Goal: Task Accomplishment & Management: Manage account settings

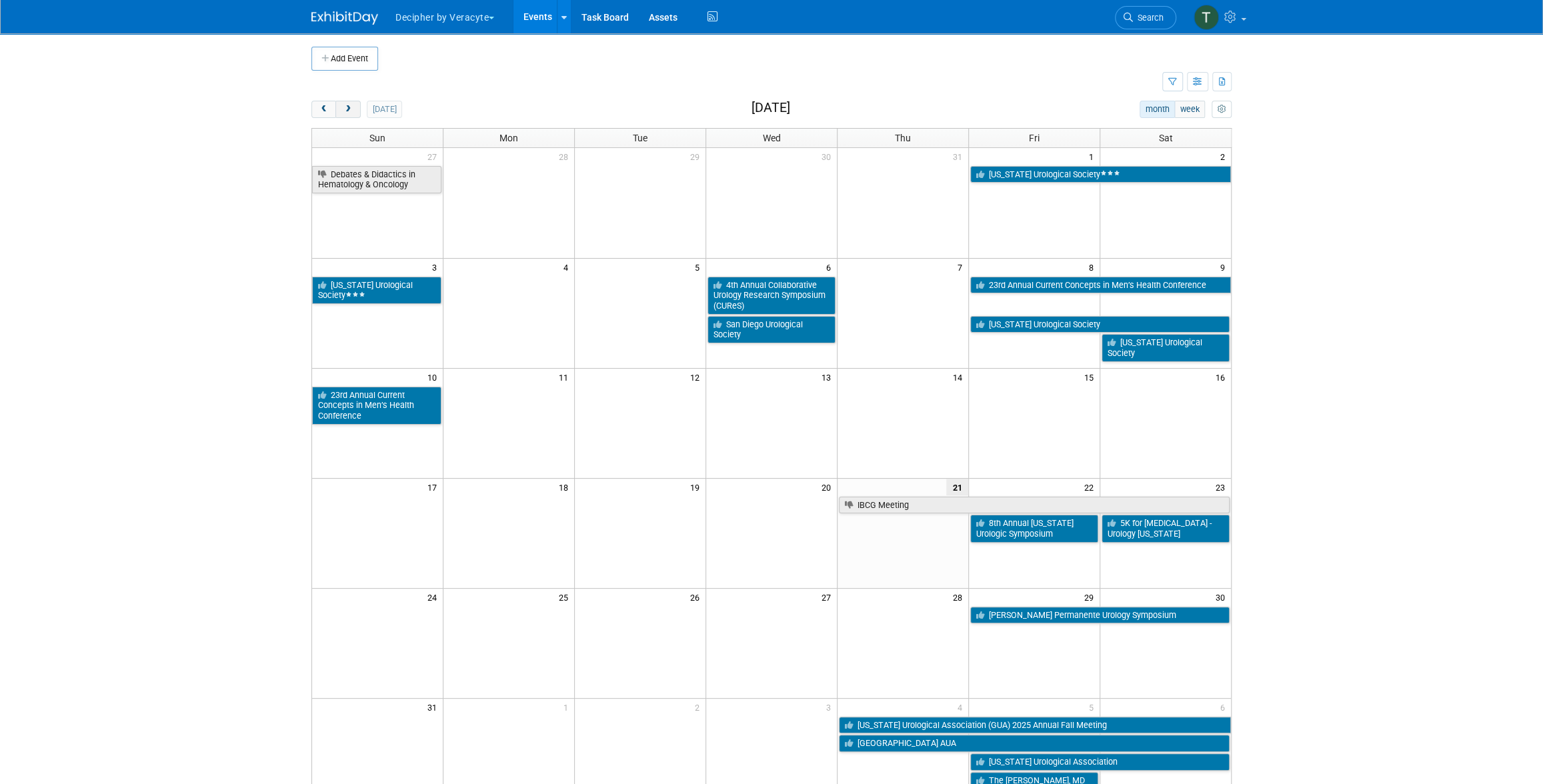
click at [347, 106] on span "next" at bounding box center [347, 110] width 10 height 9
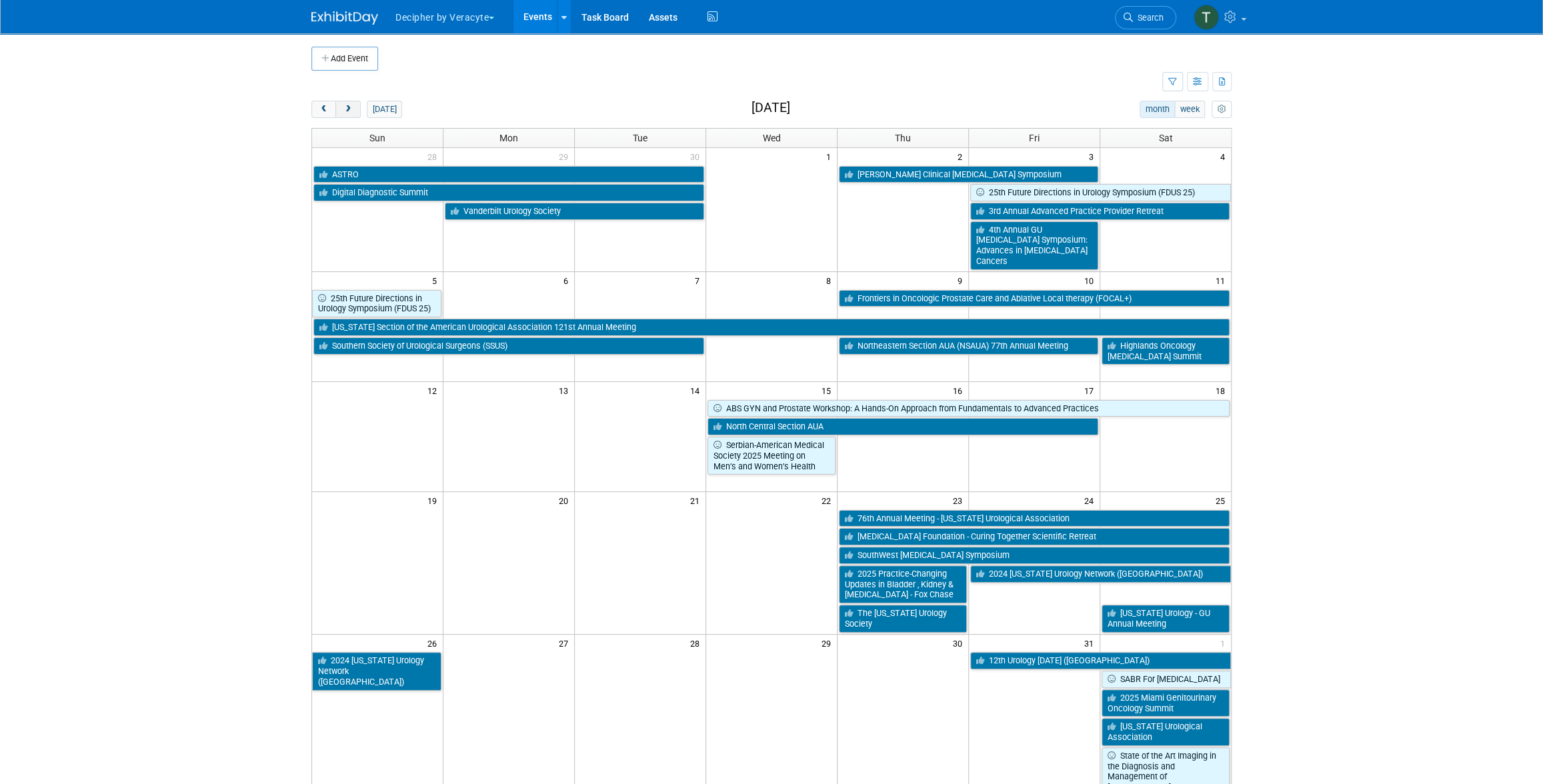
click at [347, 106] on span "next" at bounding box center [347, 110] width 10 height 9
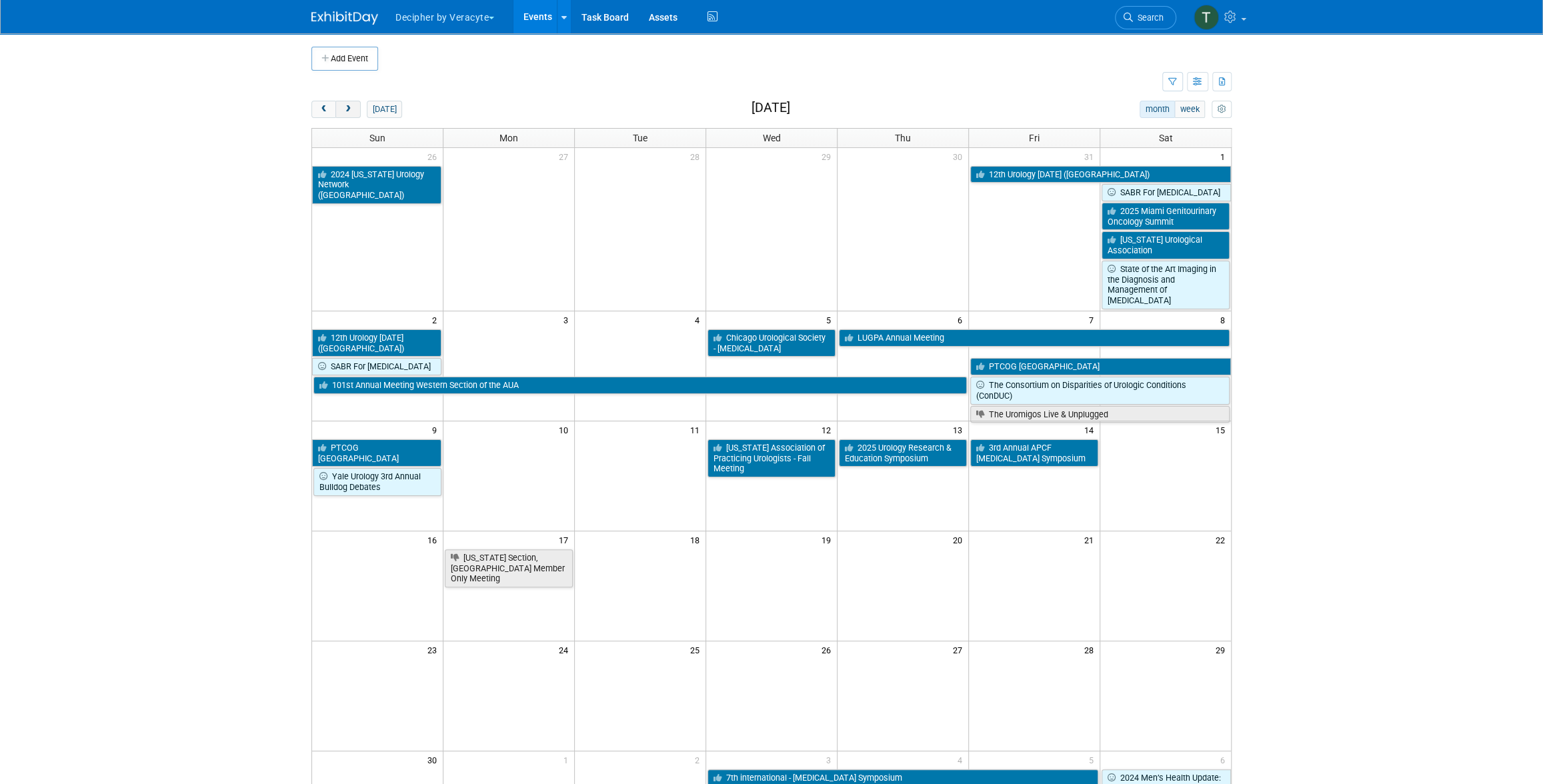
click at [347, 106] on span "next" at bounding box center [347, 110] width 10 height 9
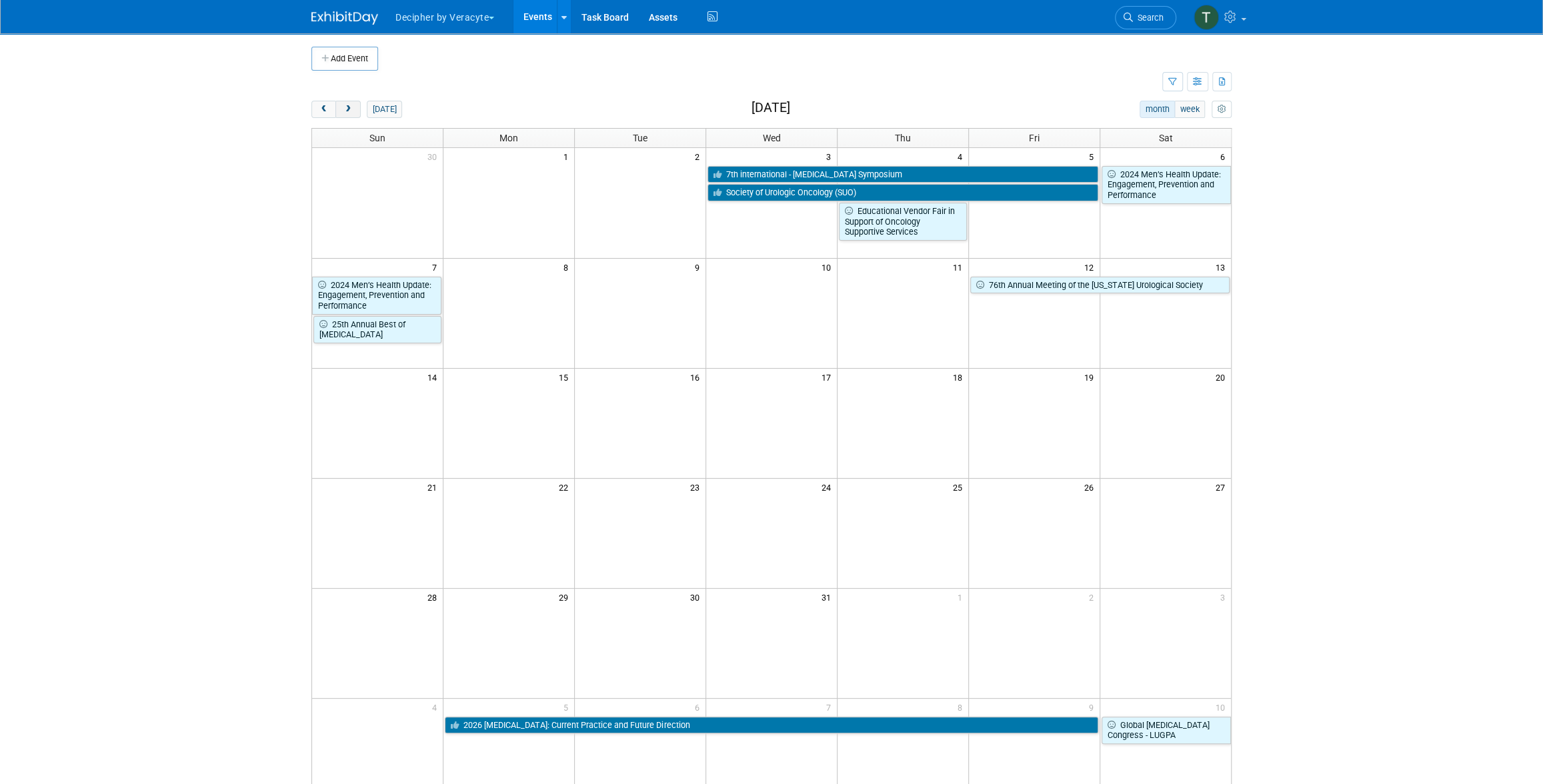
click at [347, 106] on span "next" at bounding box center [347, 110] width 10 height 9
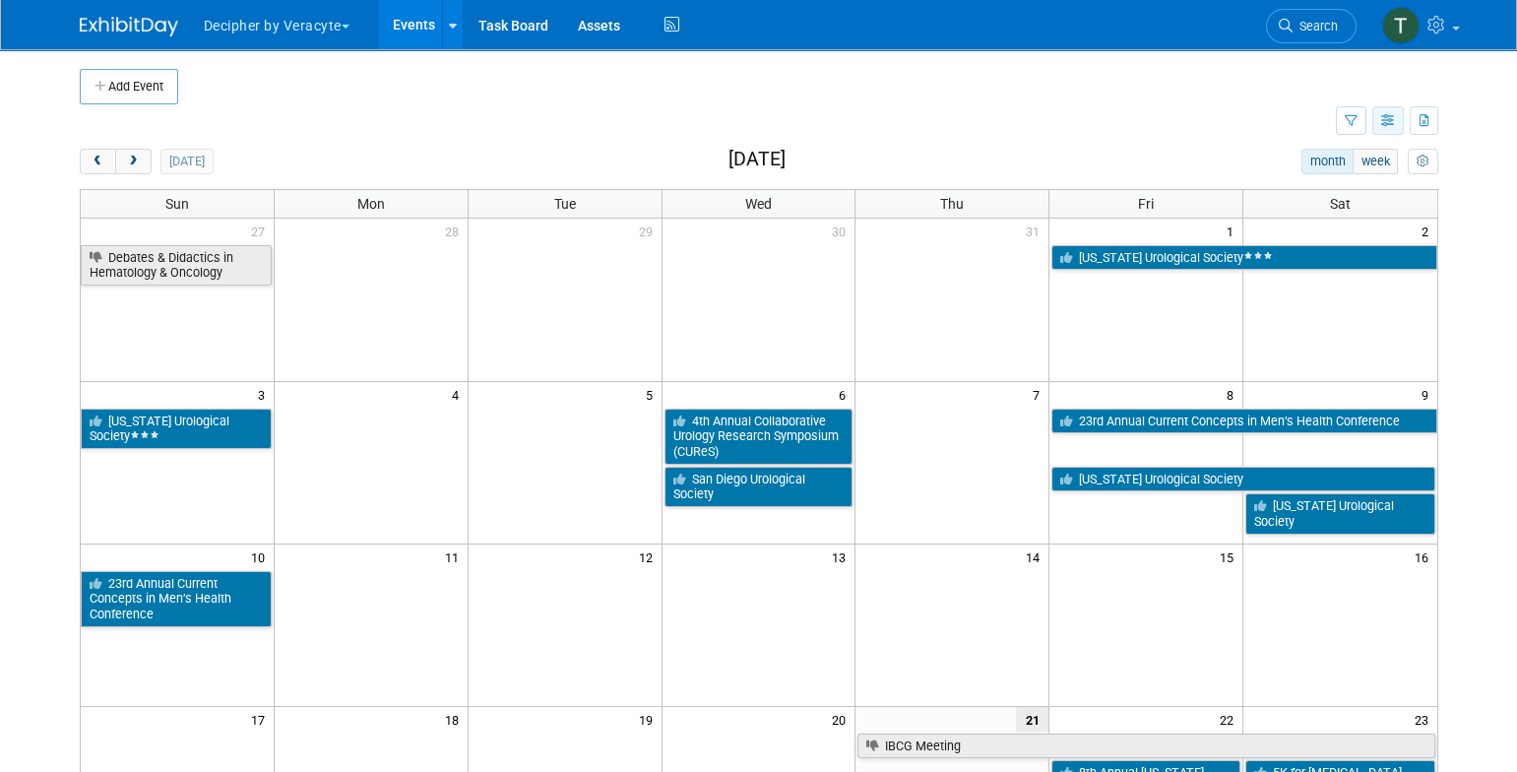
click at [1390, 132] on button "button" at bounding box center [1389, 120] width 32 height 29
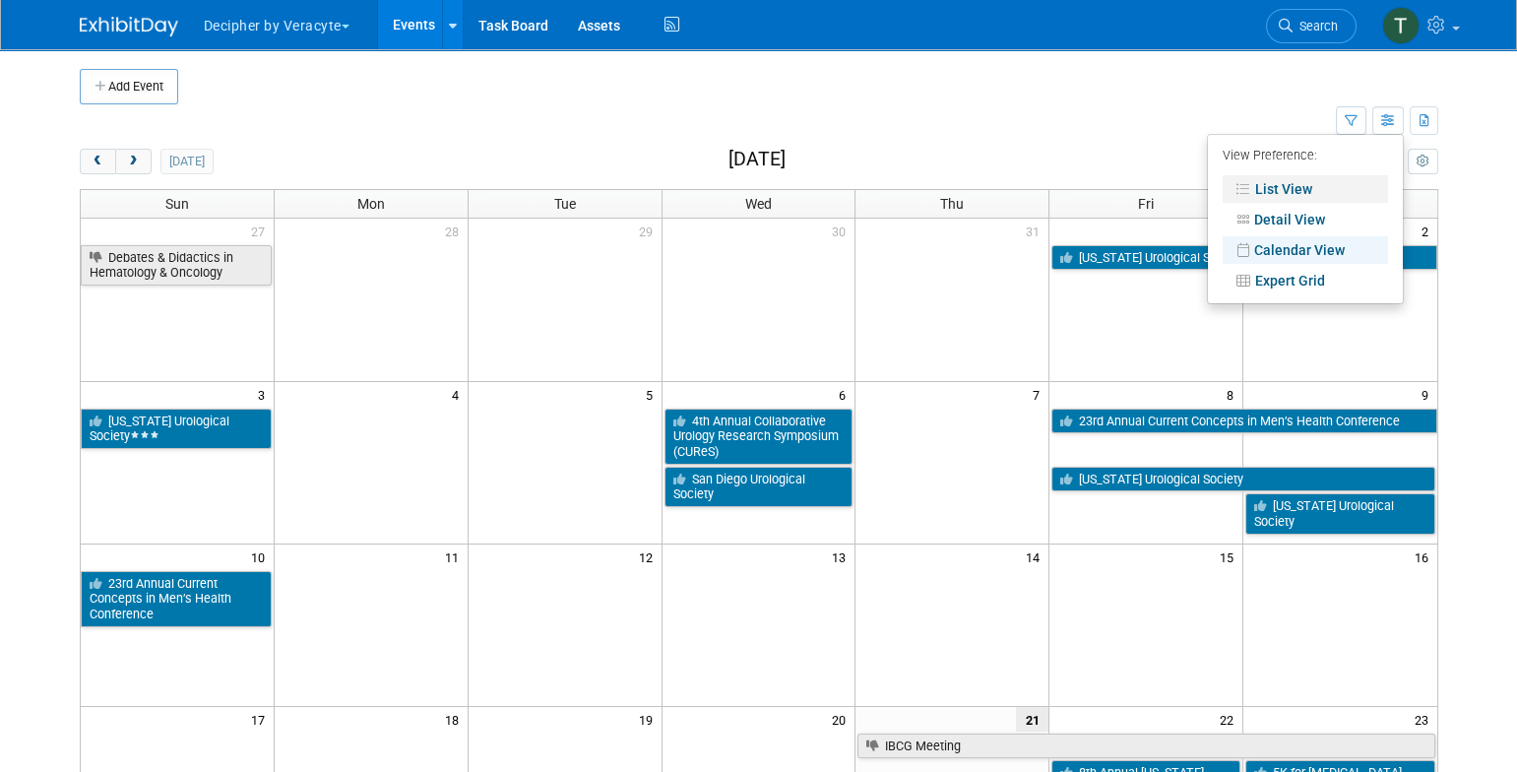
click at [1304, 192] on link "List View" at bounding box center [1305, 189] width 165 height 28
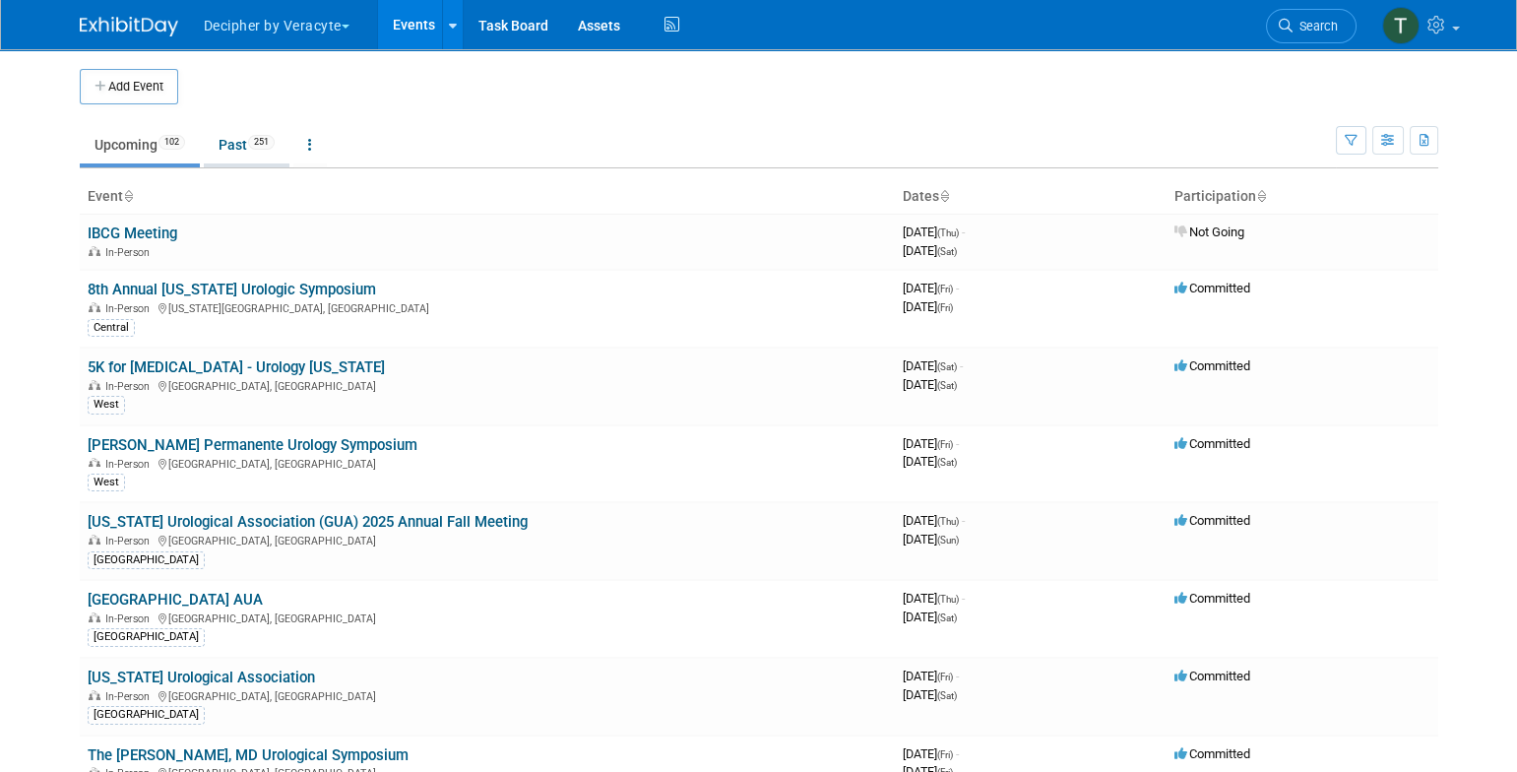
click at [225, 146] on link "Past 251" at bounding box center [247, 144] width 86 height 37
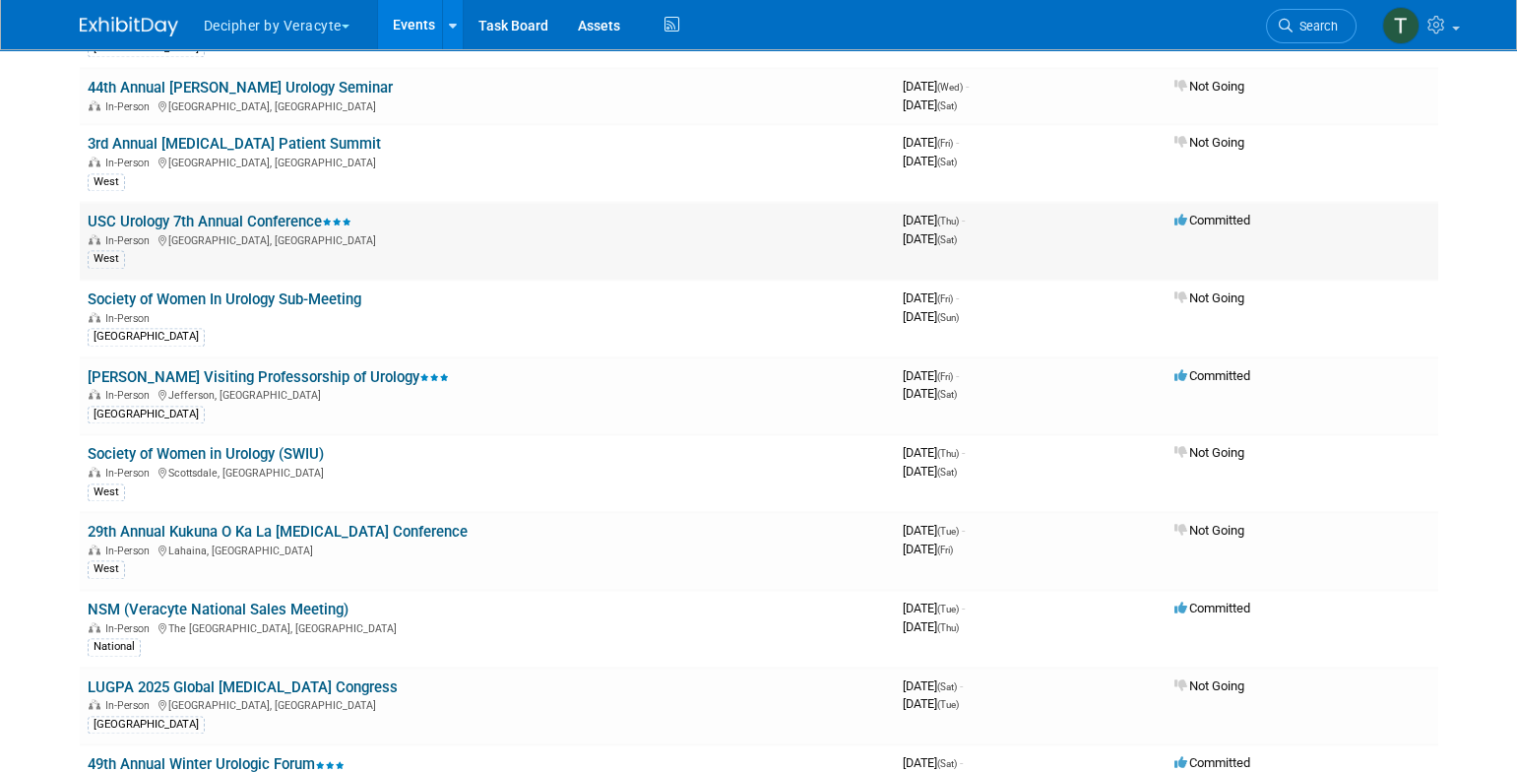
scroll to position [6636, 0]
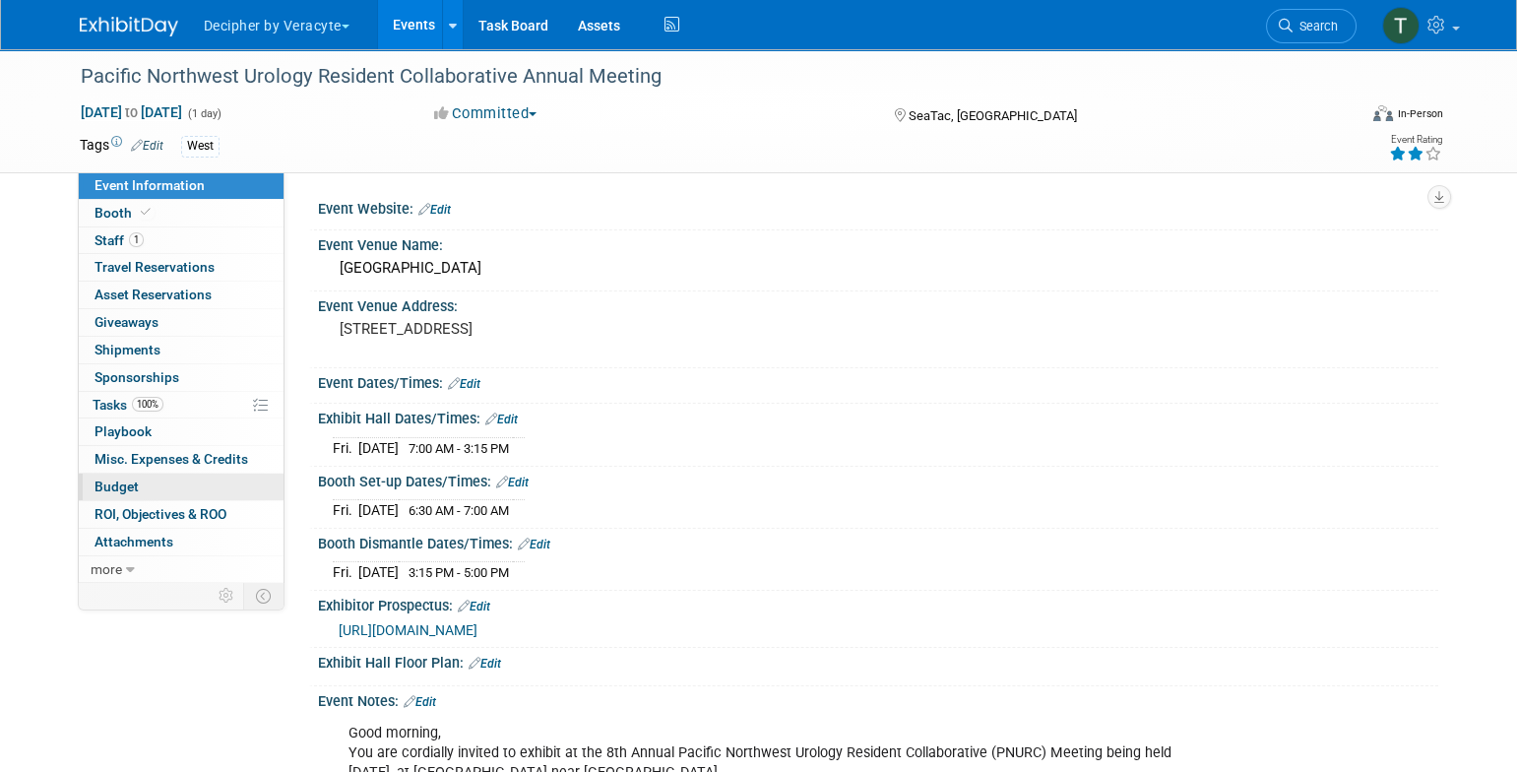
click at [183, 490] on link "Budget" at bounding box center [181, 487] width 205 height 27
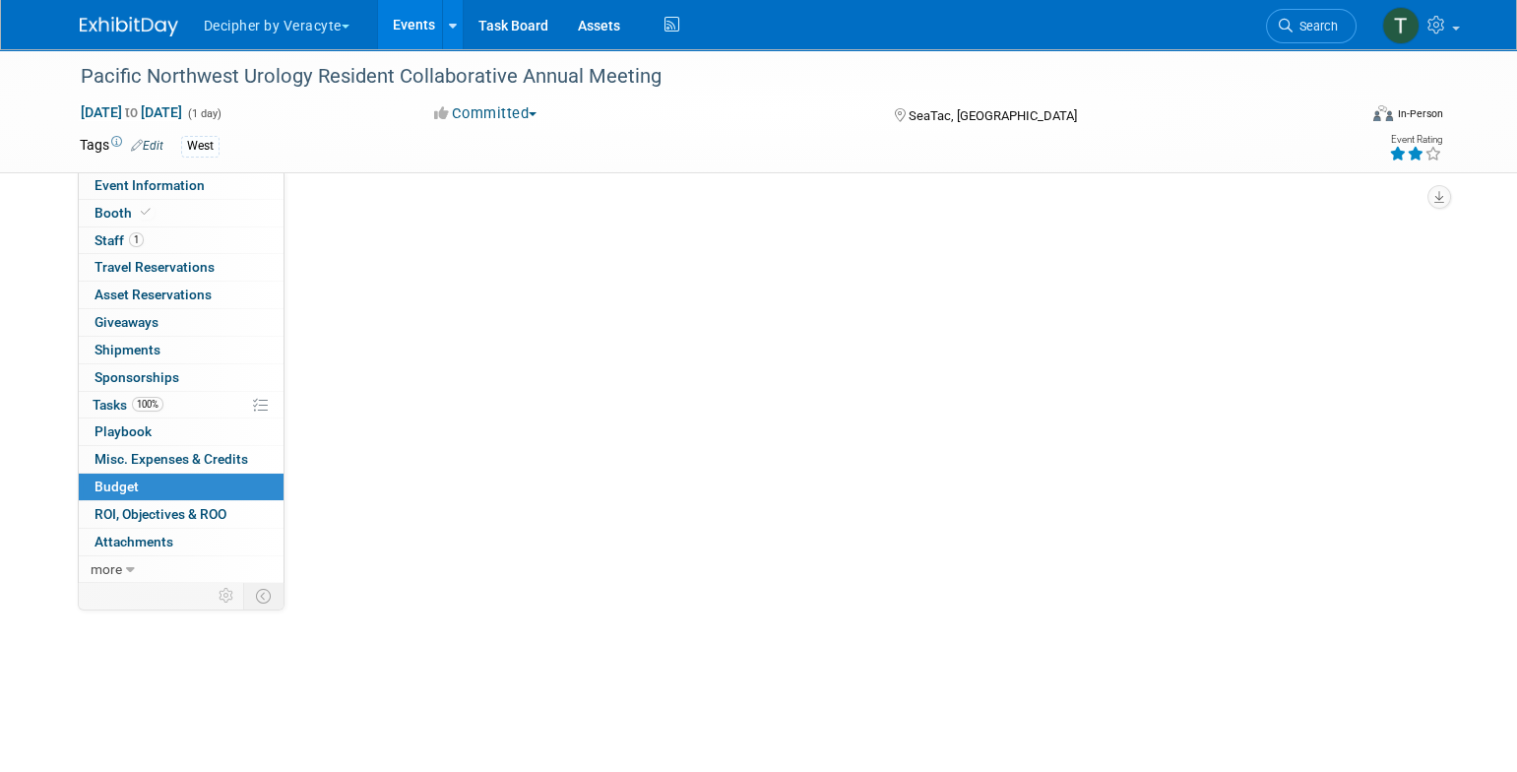
click at [183, 490] on link "Budget" at bounding box center [181, 487] width 205 height 27
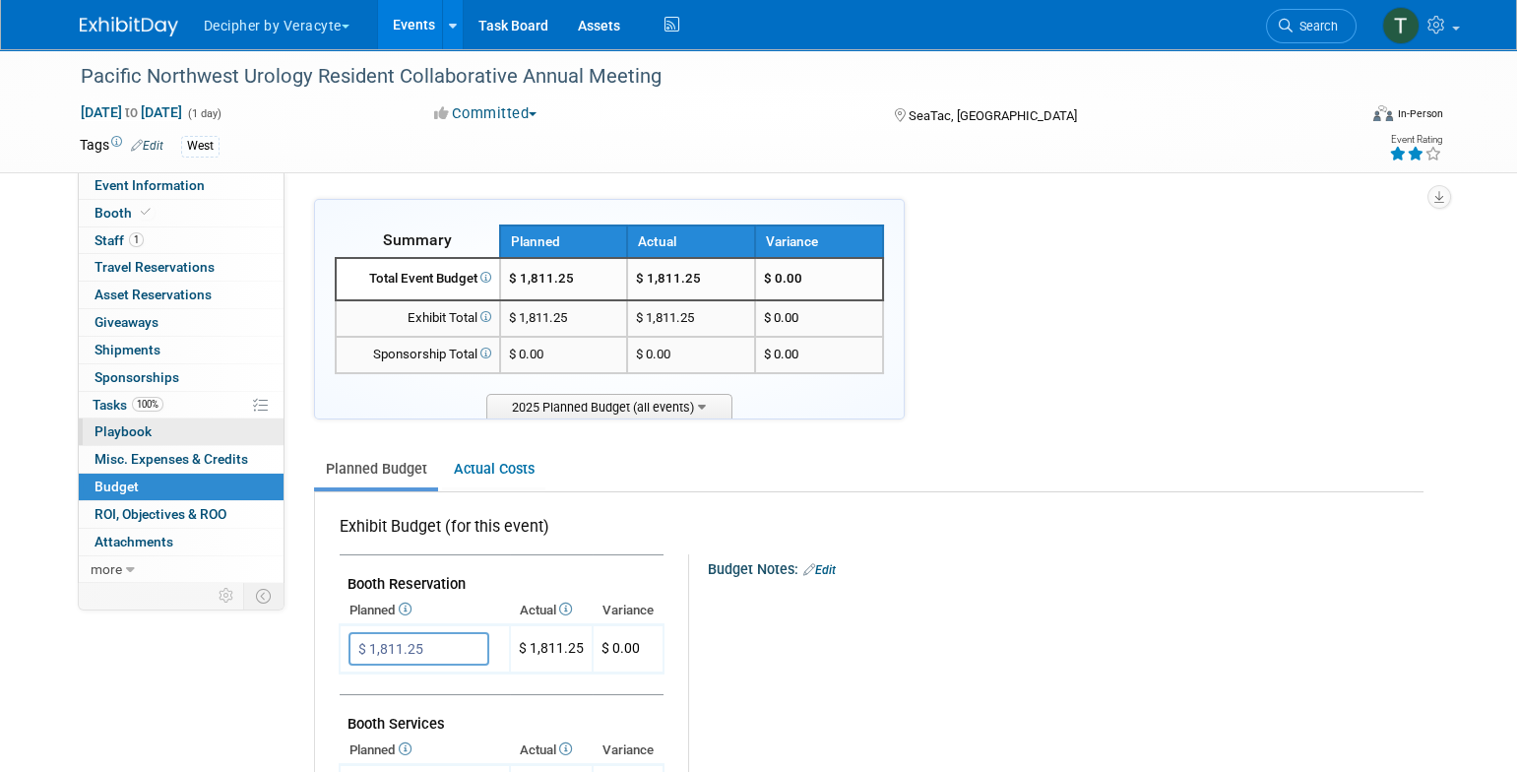
click at [192, 420] on link "0 Playbook 0" at bounding box center [181, 431] width 205 height 27
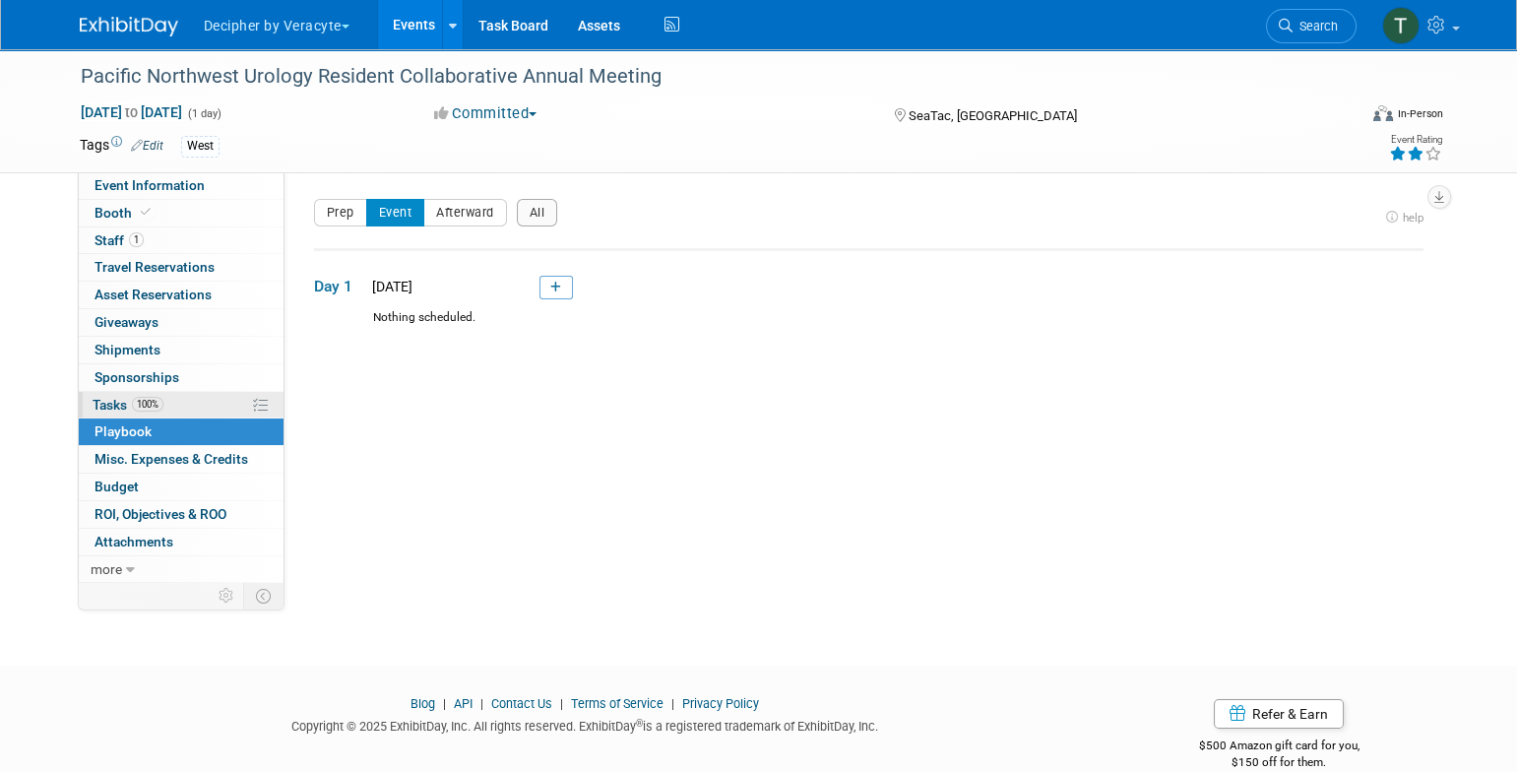
click at [207, 392] on link "100% Tasks 100%" at bounding box center [181, 405] width 205 height 27
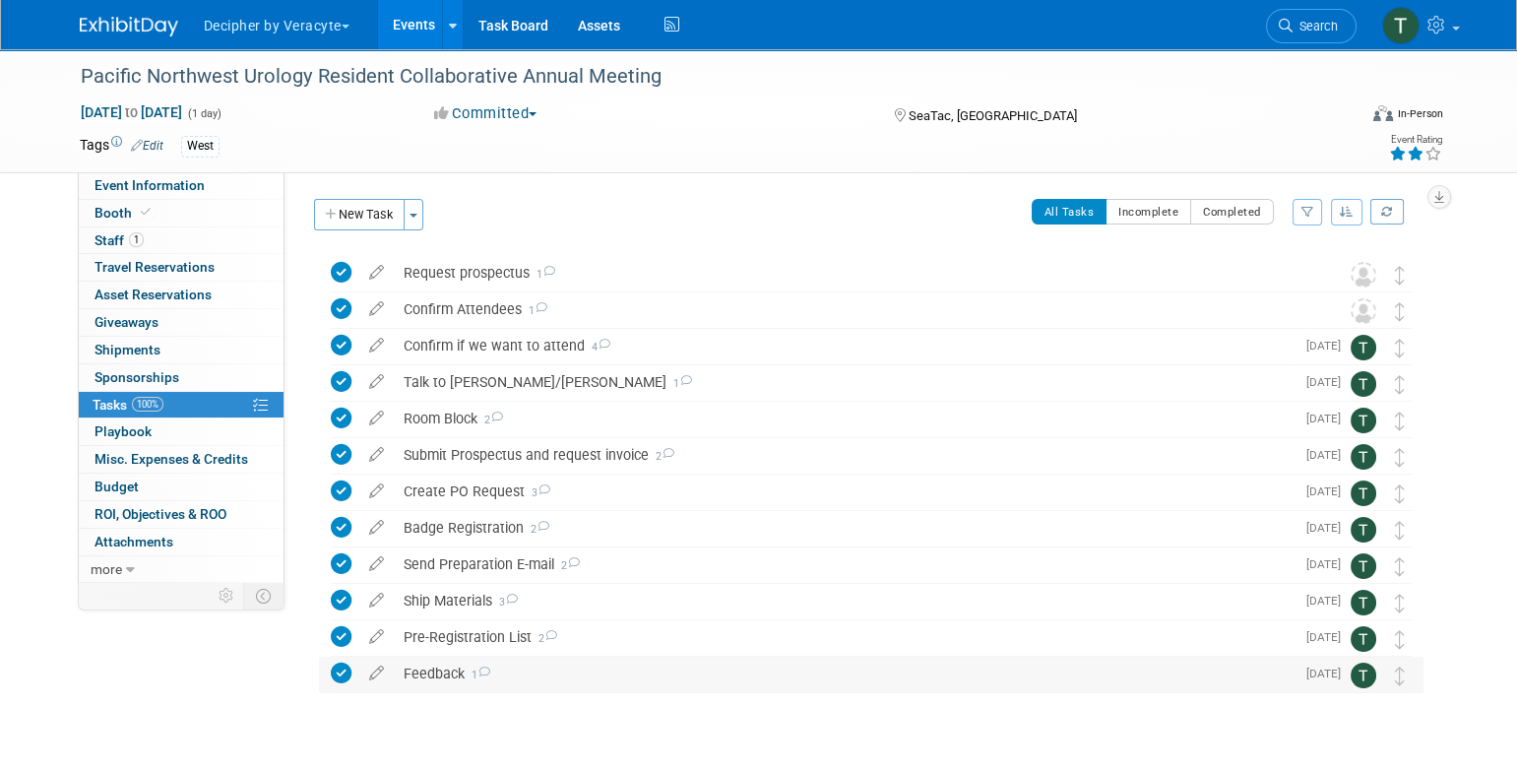
click at [461, 688] on div "Feedback 1" at bounding box center [844, 673] width 901 height 33
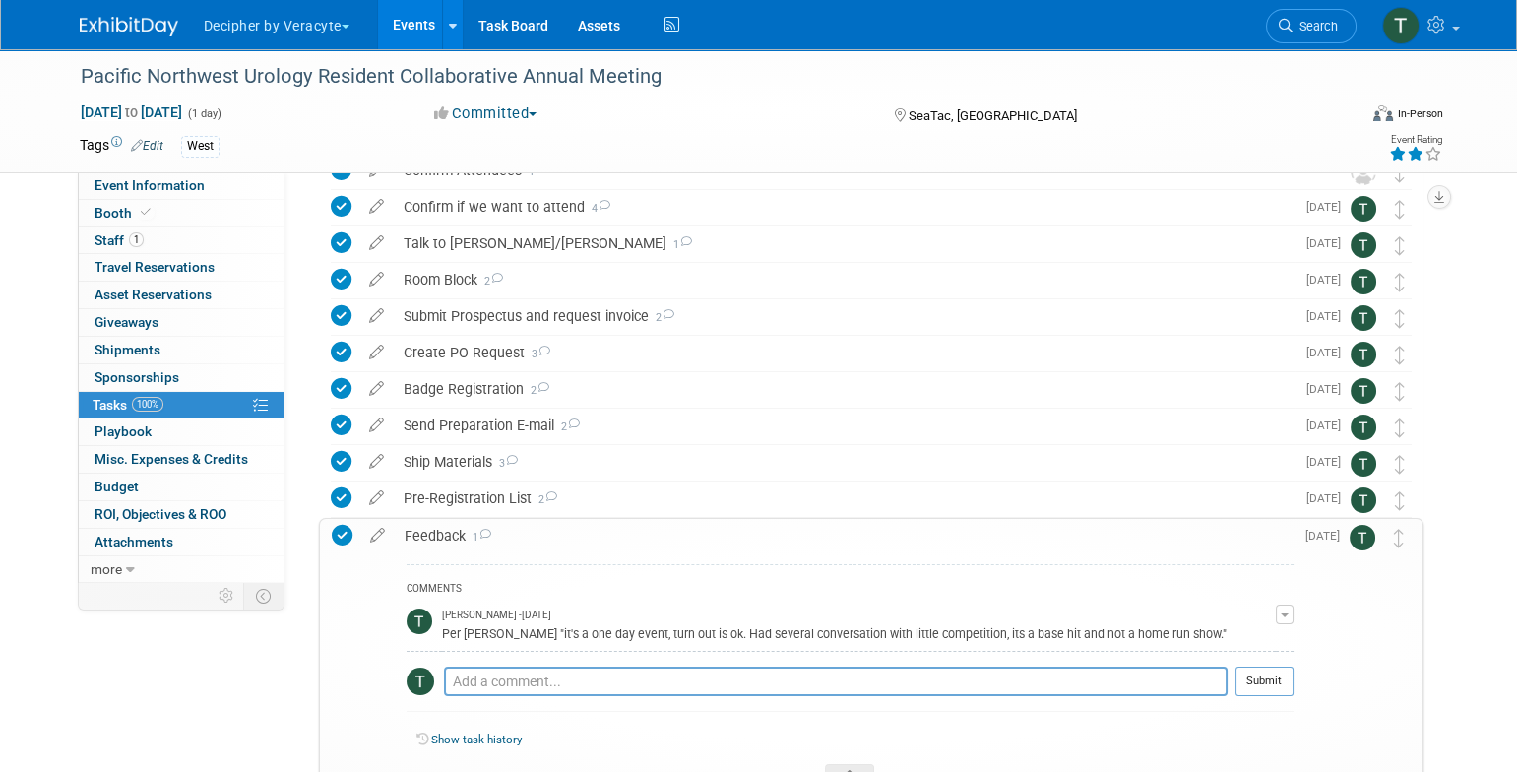
scroll to position [140, 0]
click at [241, 184] on link "Event Information" at bounding box center [181, 185] width 205 height 27
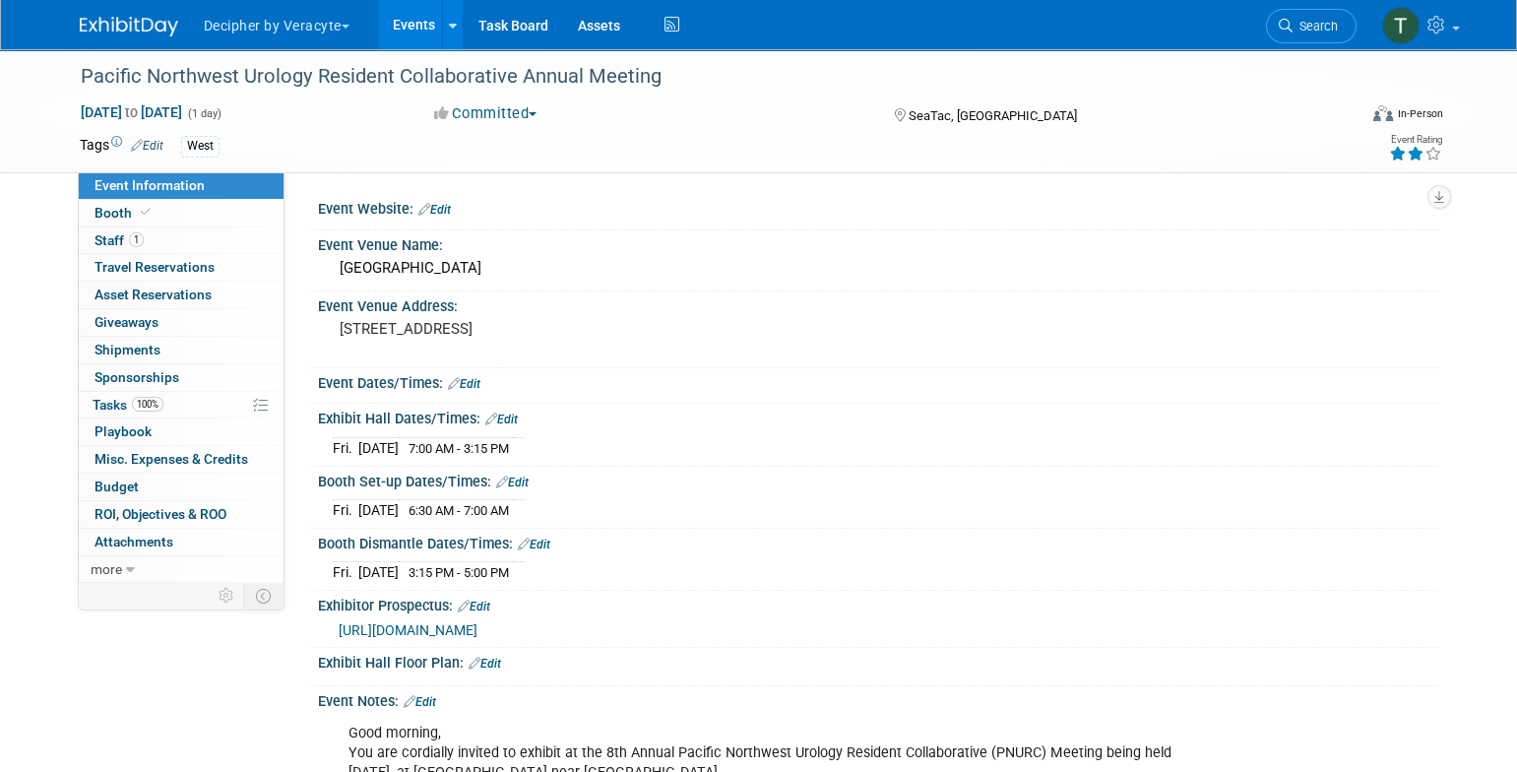
click at [153, 583] on td at bounding box center [144, 596] width 131 height 26
click at [155, 571] on link "more" at bounding box center [181, 569] width 205 height 27
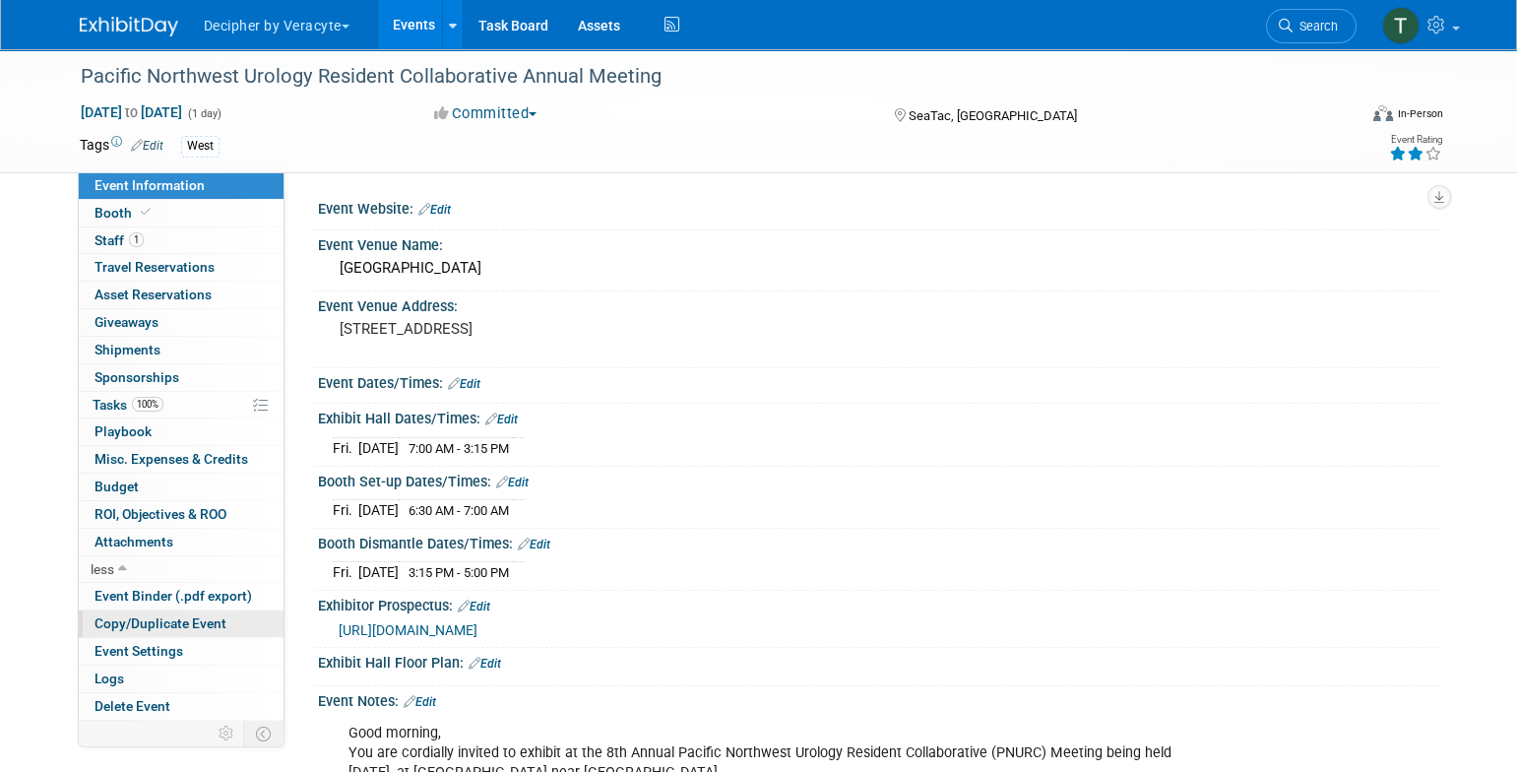
click at [170, 630] on span "Copy/Duplicate Event" at bounding box center [161, 623] width 132 height 16
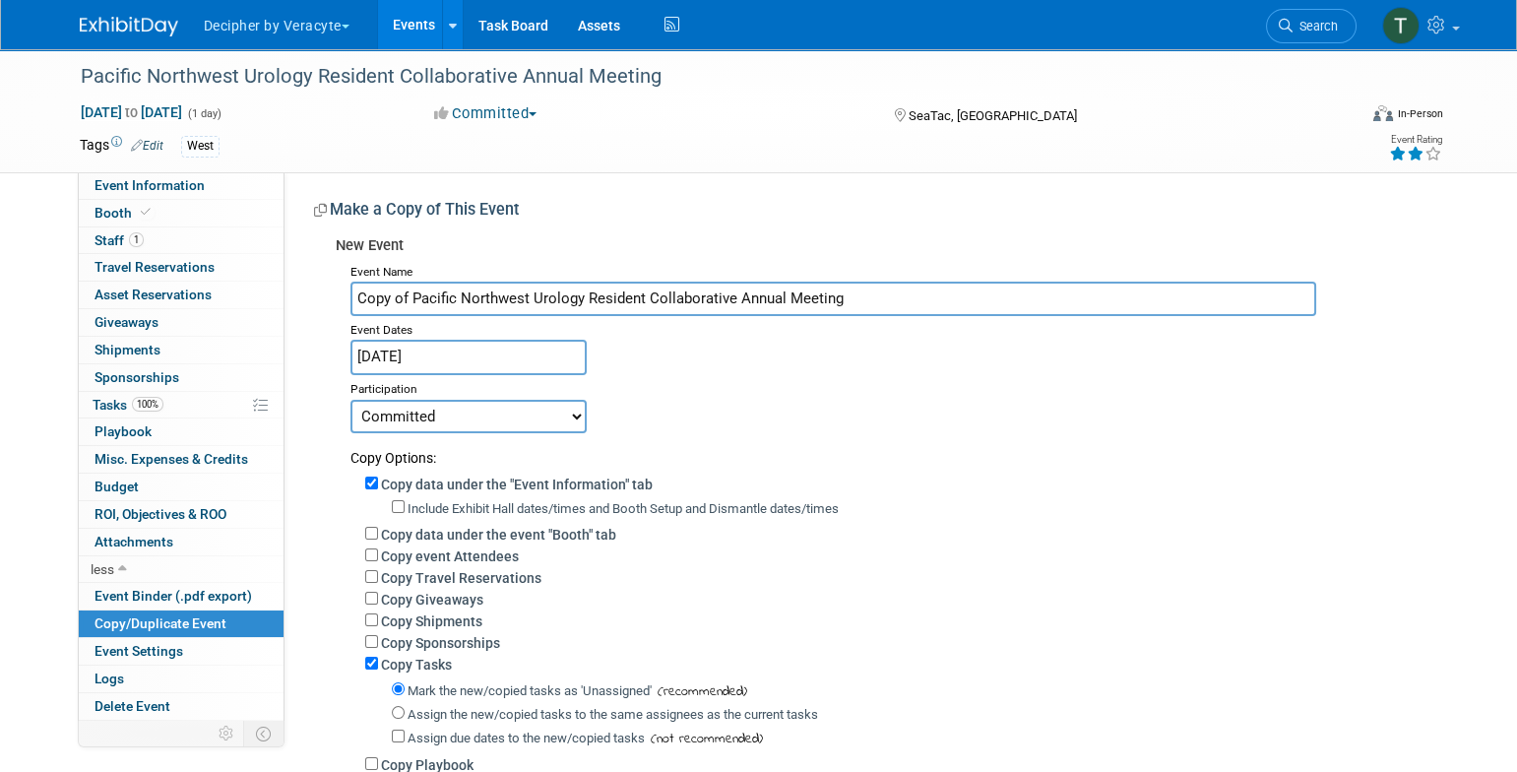
drag, startPoint x: 412, startPoint y: 297, endPoint x: 301, endPoint y: 298, distance: 110.3
click at [301, 298] on div "Event Website: Edit Event Venue Name: Cedarbrook Lodge Edit Edit Edit" at bounding box center [862, 532] width 1154 height 721
type input "Pacific Northwest Urology Resident Collaborative Annual Meeting"
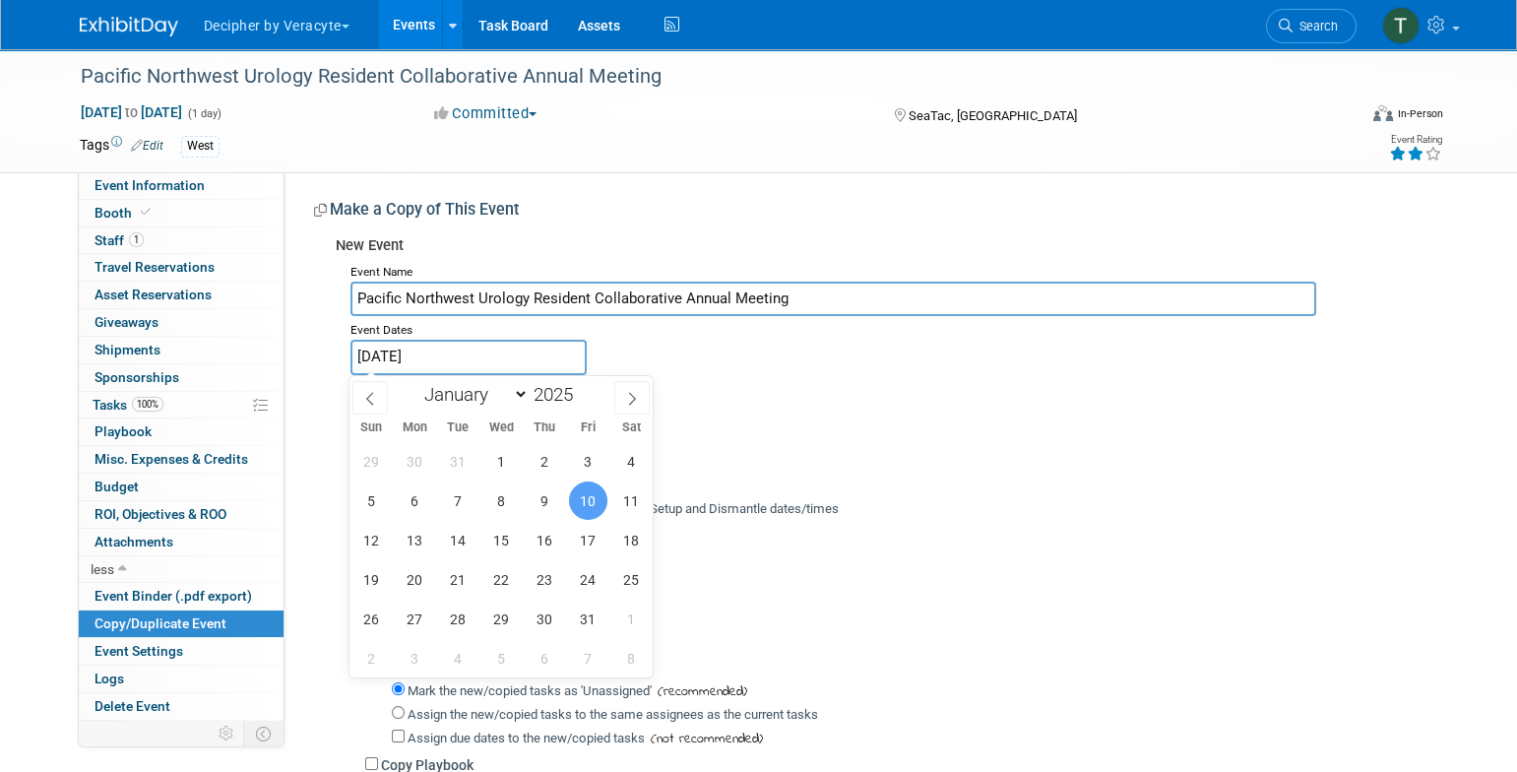
click at [452, 365] on input "Jan 10, 2025" at bounding box center [469, 357] width 236 height 34
click at [582, 390] on span at bounding box center [581, 389] width 14 height 12
type input "2026"
click at [598, 501] on span "9" at bounding box center [588, 500] width 38 height 38
type input "Jan 9, 2026"
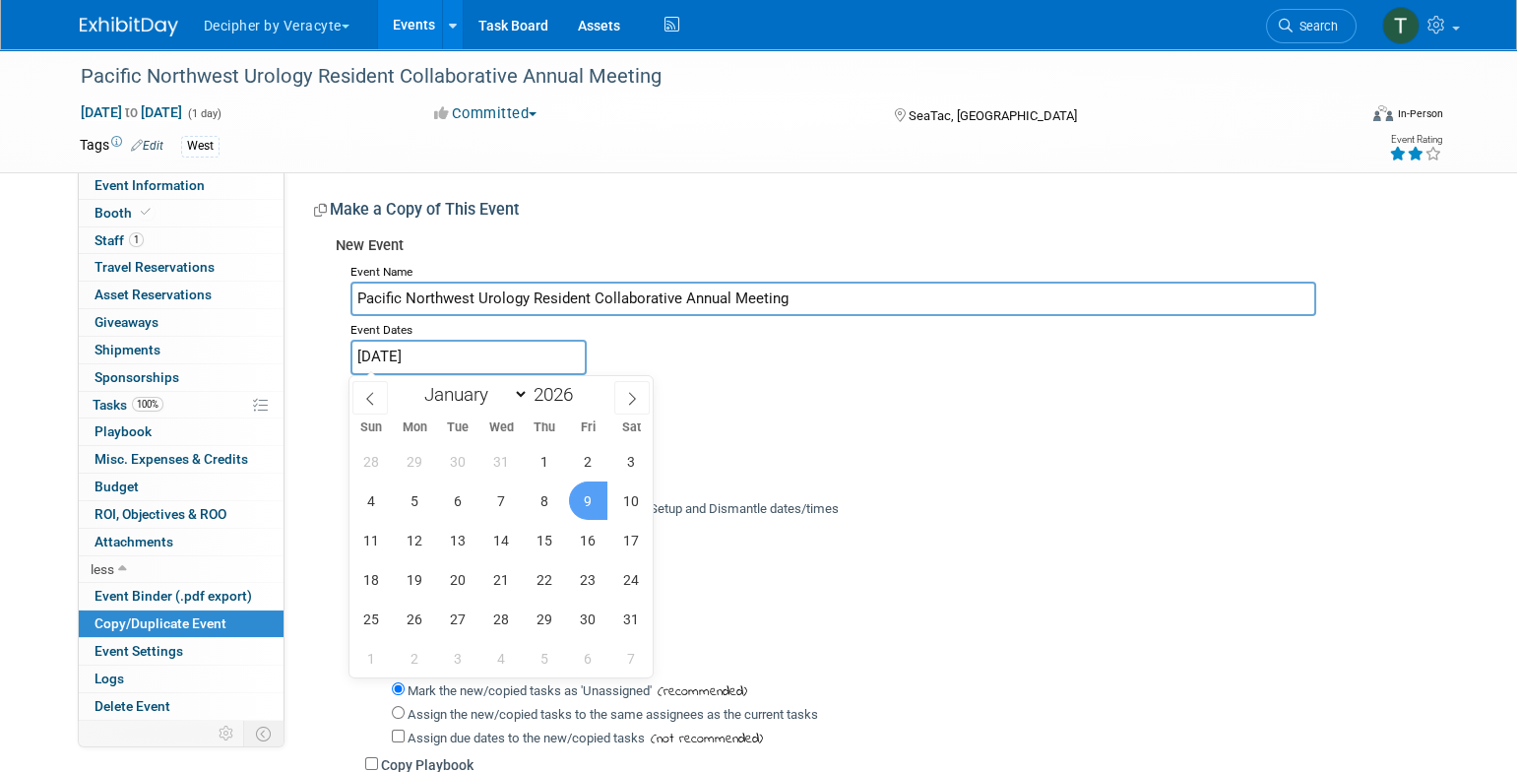
click at [596, 499] on span "9" at bounding box center [588, 500] width 38 height 38
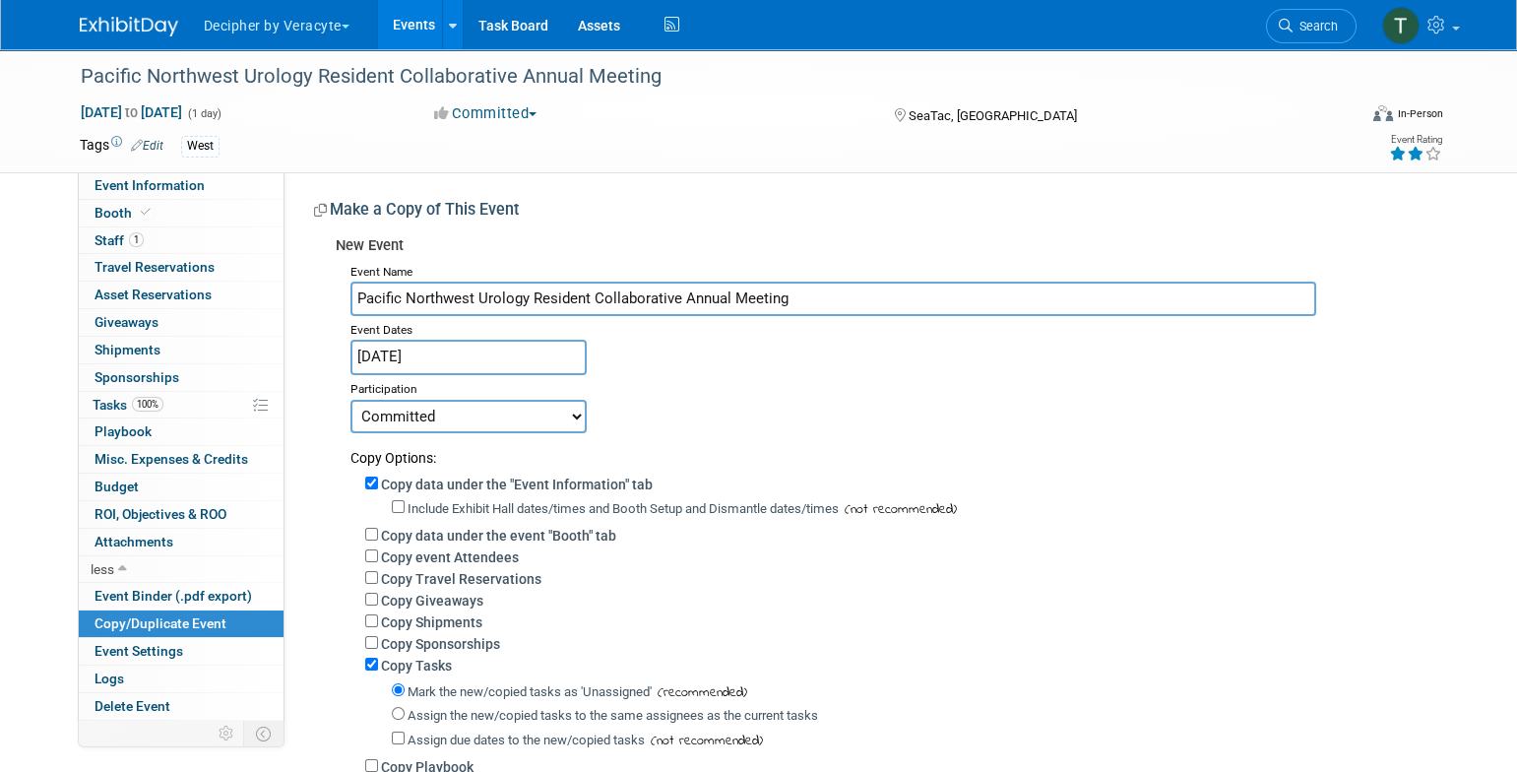
click at [502, 423] on select "Committed Considering Not Going" at bounding box center [469, 416] width 236 height 33
click at [351, 400] on select "Committed Considering Not Going" at bounding box center [469, 416] width 236 height 33
click at [501, 428] on select "Committed Considering Not Going" at bounding box center [469, 416] width 236 height 33
select select "2"
click at [351, 400] on select "Committed Considering Not Going" at bounding box center [469, 416] width 236 height 33
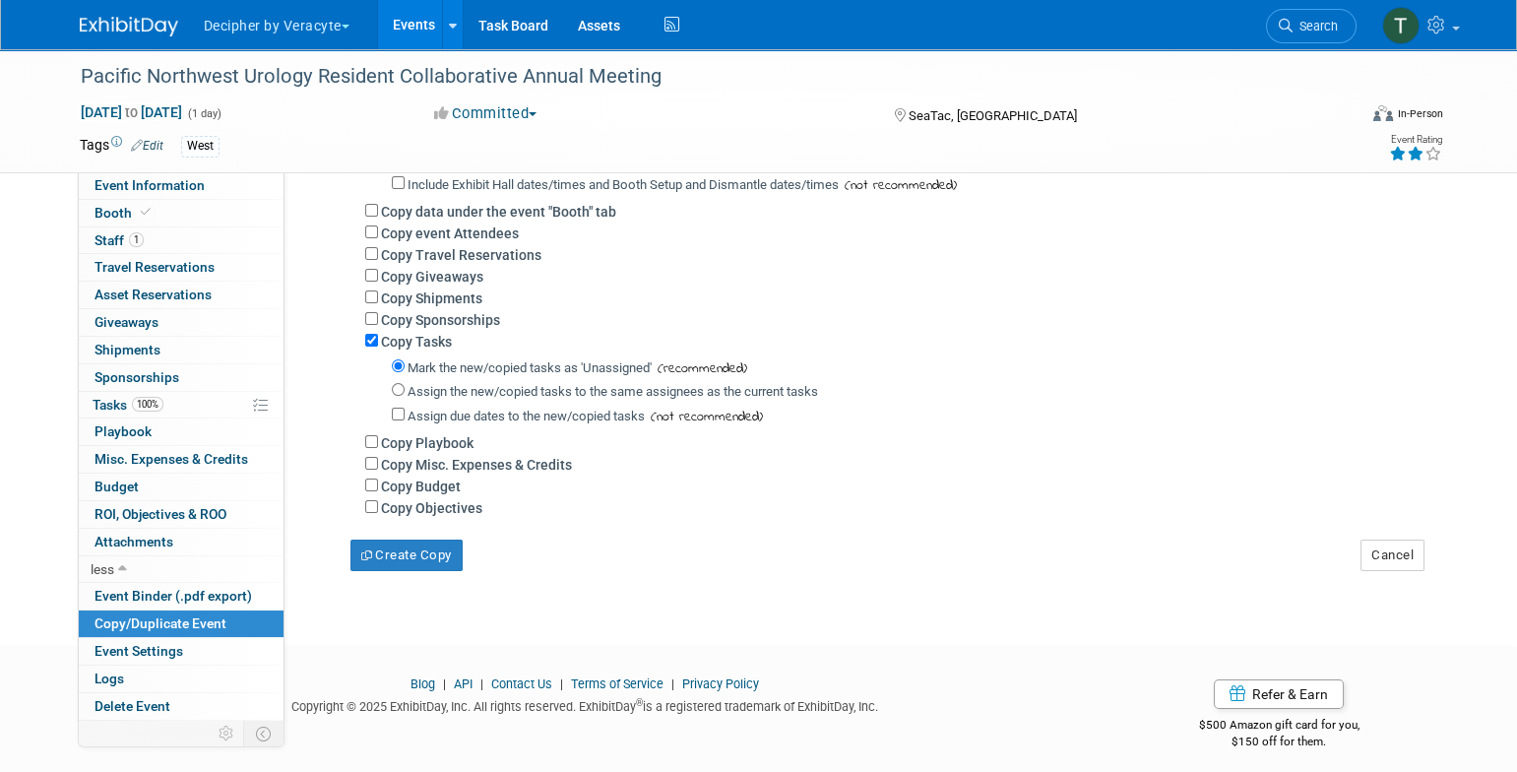
scroll to position [337, 0]
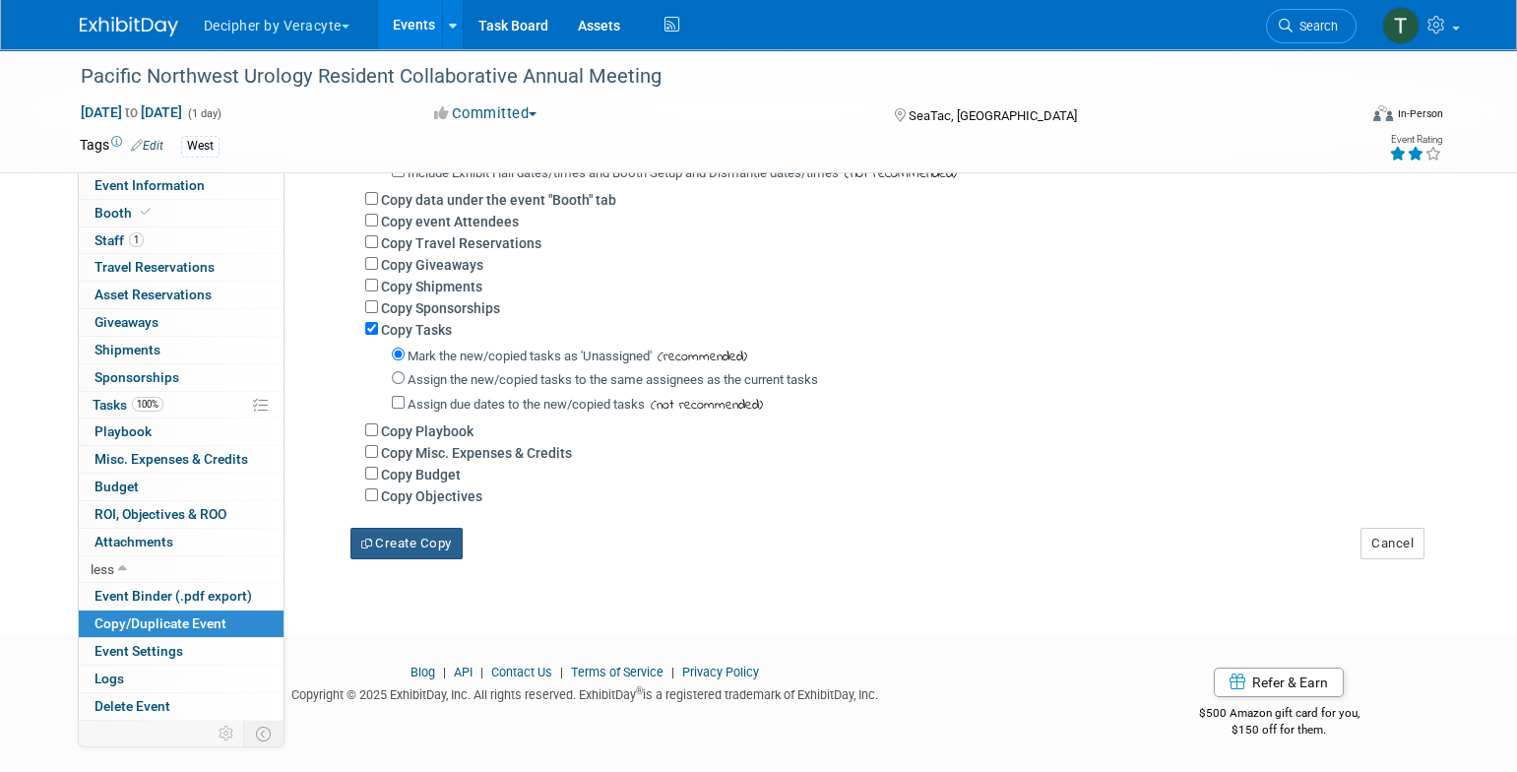
click at [454, 541] on button "Create Copy" at bounding box center [407, 544] width 112 height 32
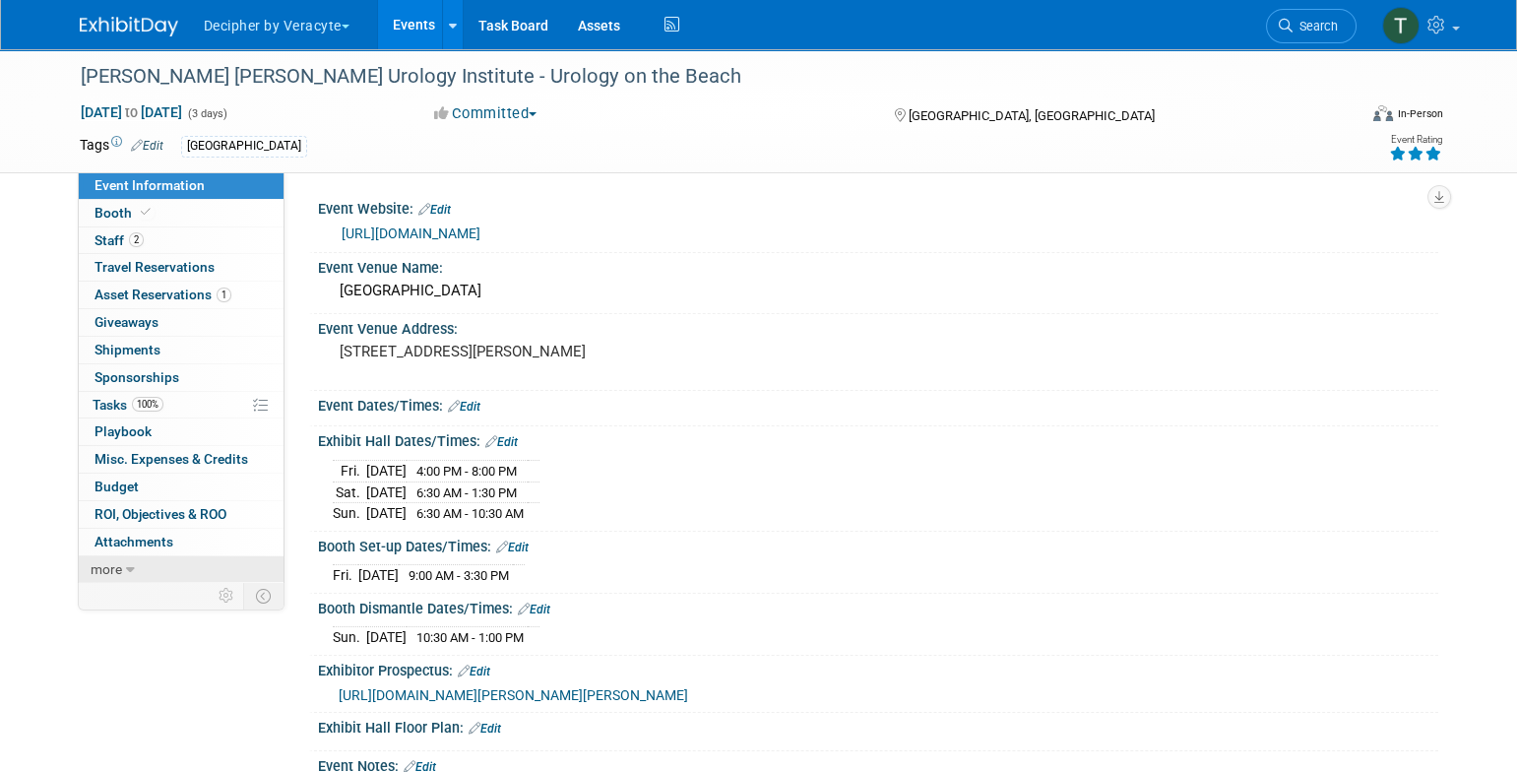
click at [158, 566] on link "more" at bounding box center [181, 569] width 205 height 27
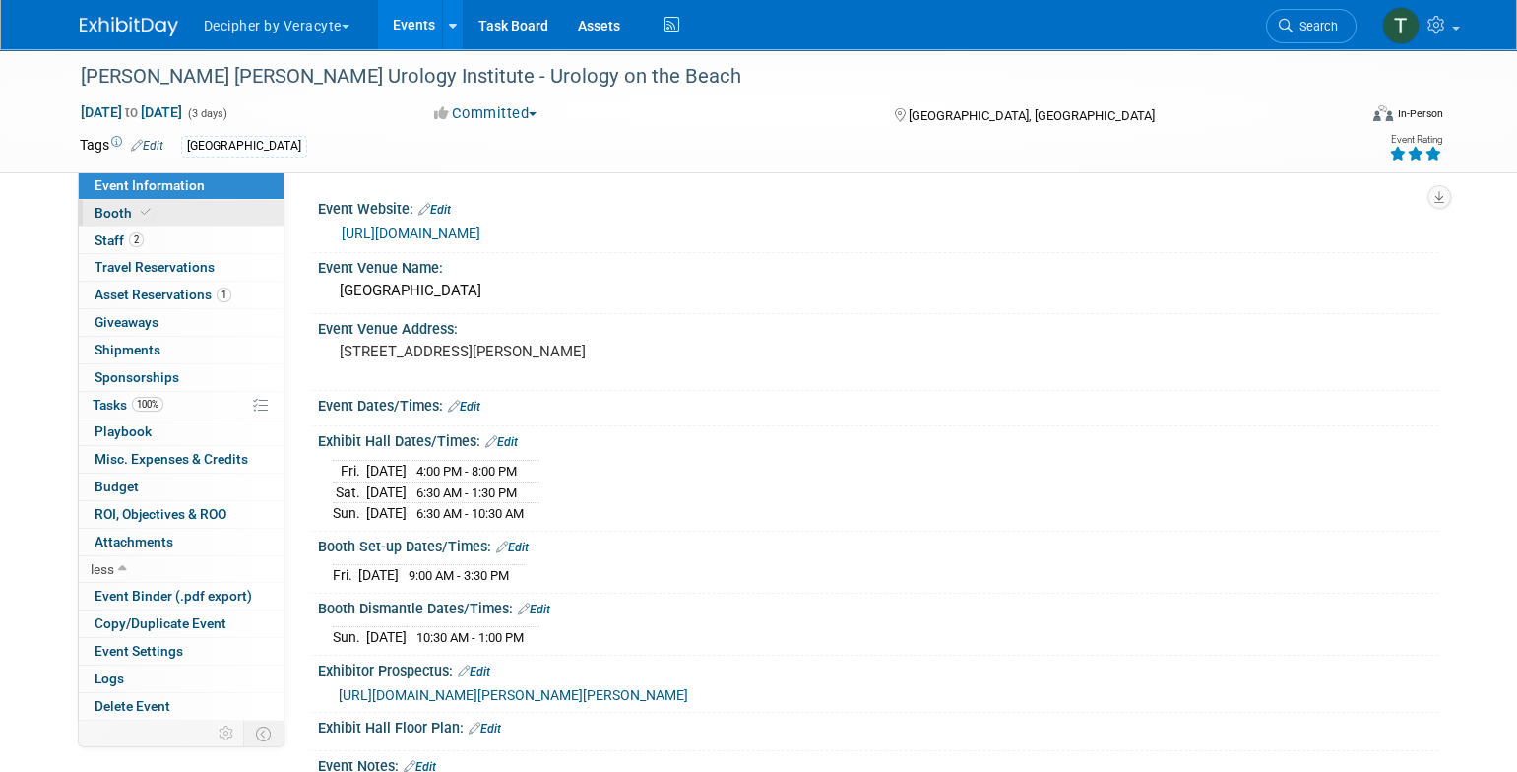
click at [176, 221] on link "Booth" at bounding box center [181, 213] width 205 height 27
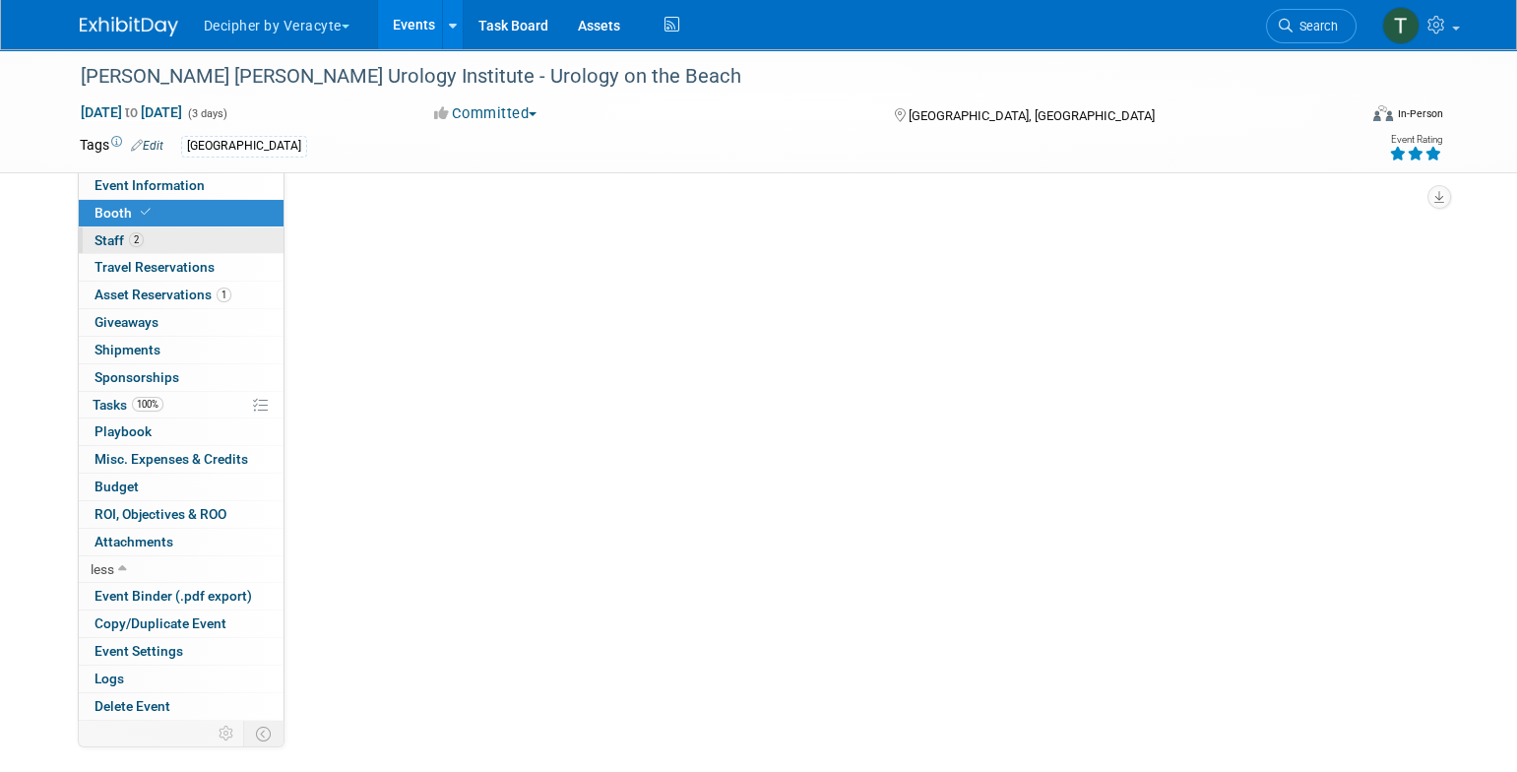
click at [176, 244] on link "2 Staff 2" at bounding box center [181, 240] width 205 height 27
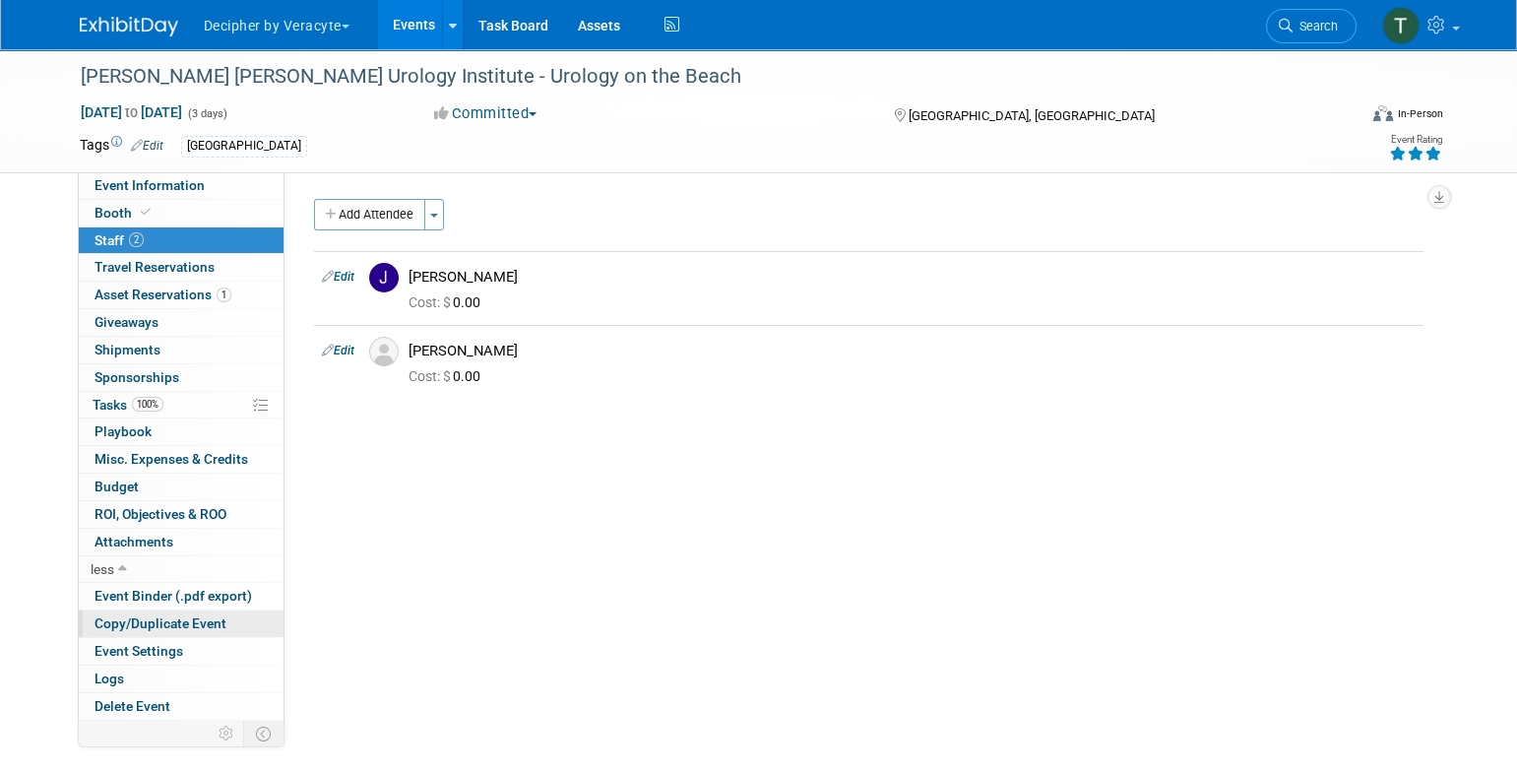
click at [193, 623] on span "Copy/Duplicate Event" at bounding box center [161, 623] width 132 height 16
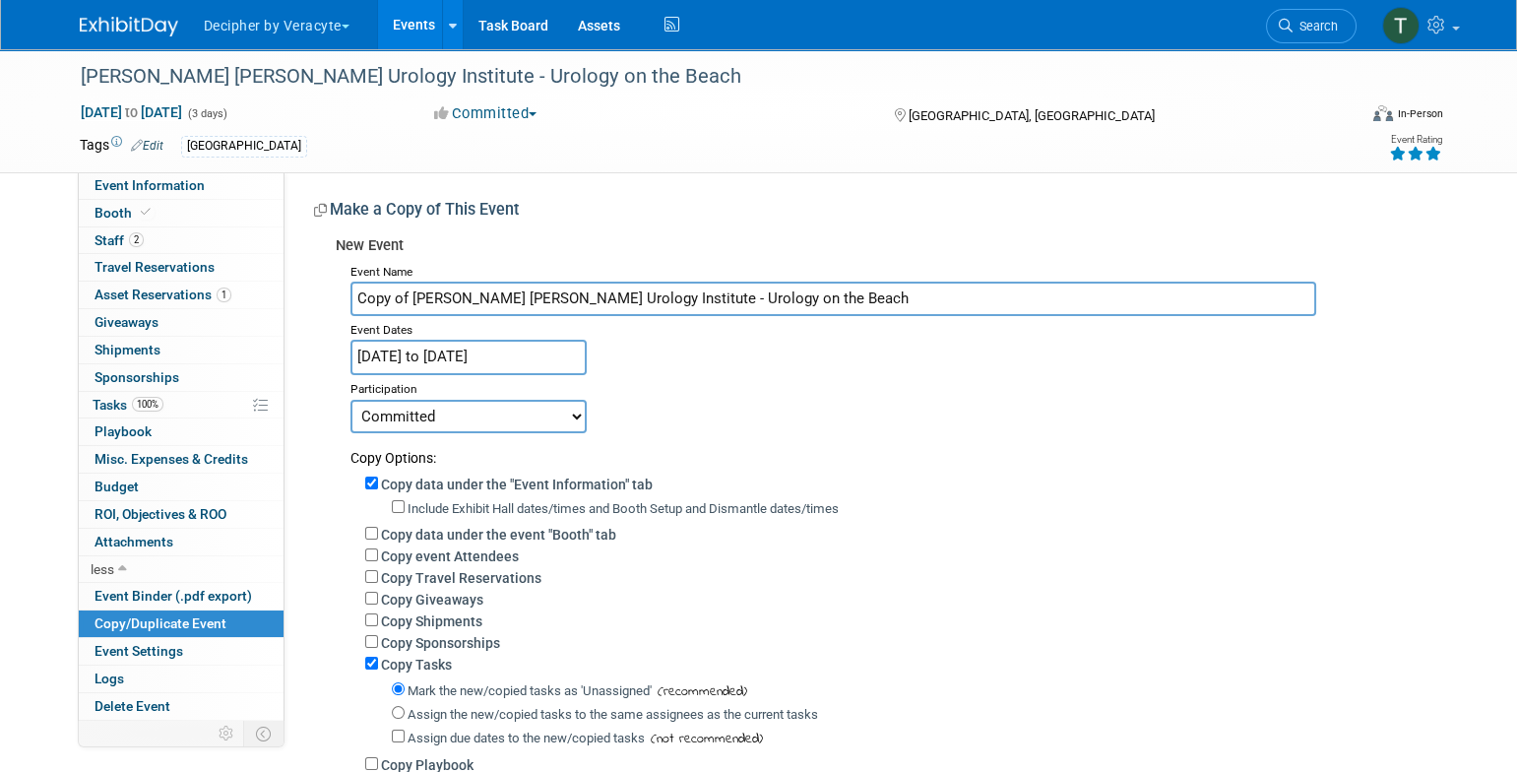
drag, startPoint x: 413, startPoint y: 300, endPoint x: 325, endPoint y: 300, distance: 87.6
click at [325, 300] on div "New Event Event Name Copy of [PERSON_NAME] [PERSON_NAME] Urology Institute - Ur…" at bounding box center [869, 560] width 1110 height 666
type input "[PERSON_NAME] [PERSON_NAME] Urology Institute - Urology on the Beach"
click at [521, 355] on input "[DATE] to [DATE]" at bounding box center [469, 357] width 236 height 34
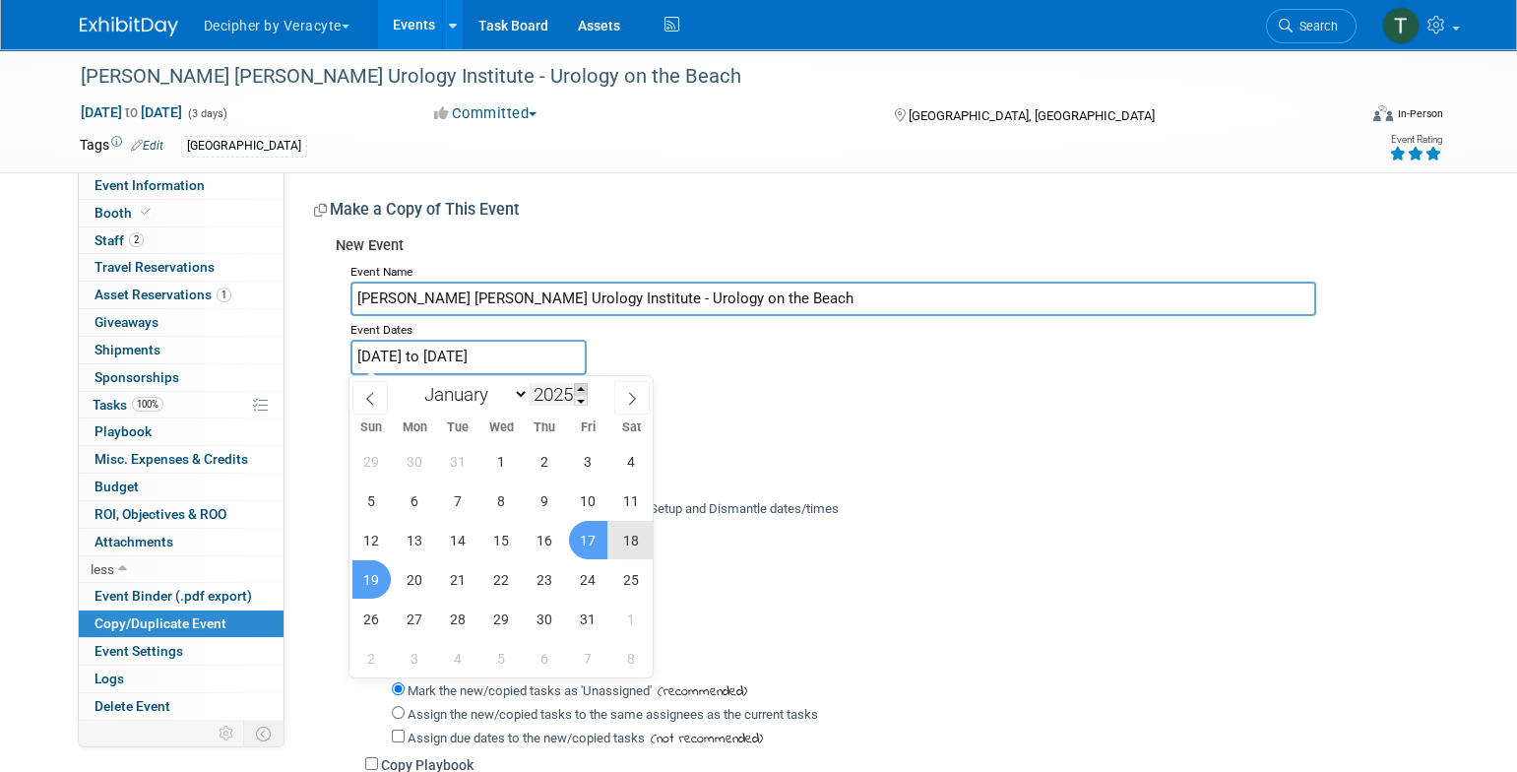
click at [582, 389] on span at bounding box center [581, 389] width 14 height 12
type input "2026"
click at [590, 540] on span "16" at bounding box center [588, 540] width 38 height 38
click at [376, 593] on span "18" at bounding box center [371, 579] width 38 height 38
type input "Jan 16, 2026 to Jan 18, 2026"
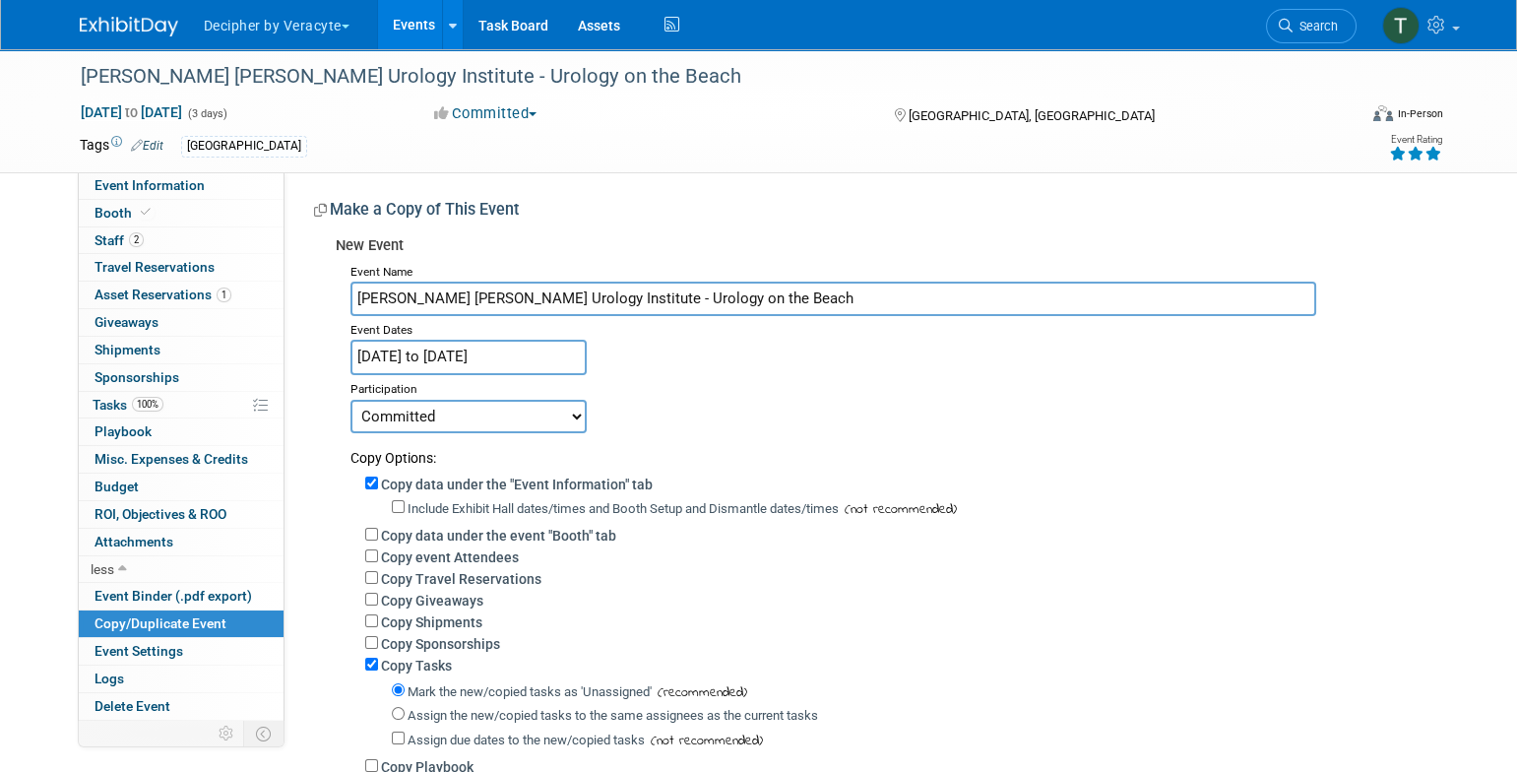
click at [458, 433] on div "Copy Options:" at bounding box center [887, 450] width 1073 height 34
click at [459, 419] on select "Committed Considering Not Going" at bounding box center [469, 416] width 236 height 33
select select "2"
click at [351, 400] on select "Committed Considering Not Going" at bounding box center [469, 416] width 236 height 33
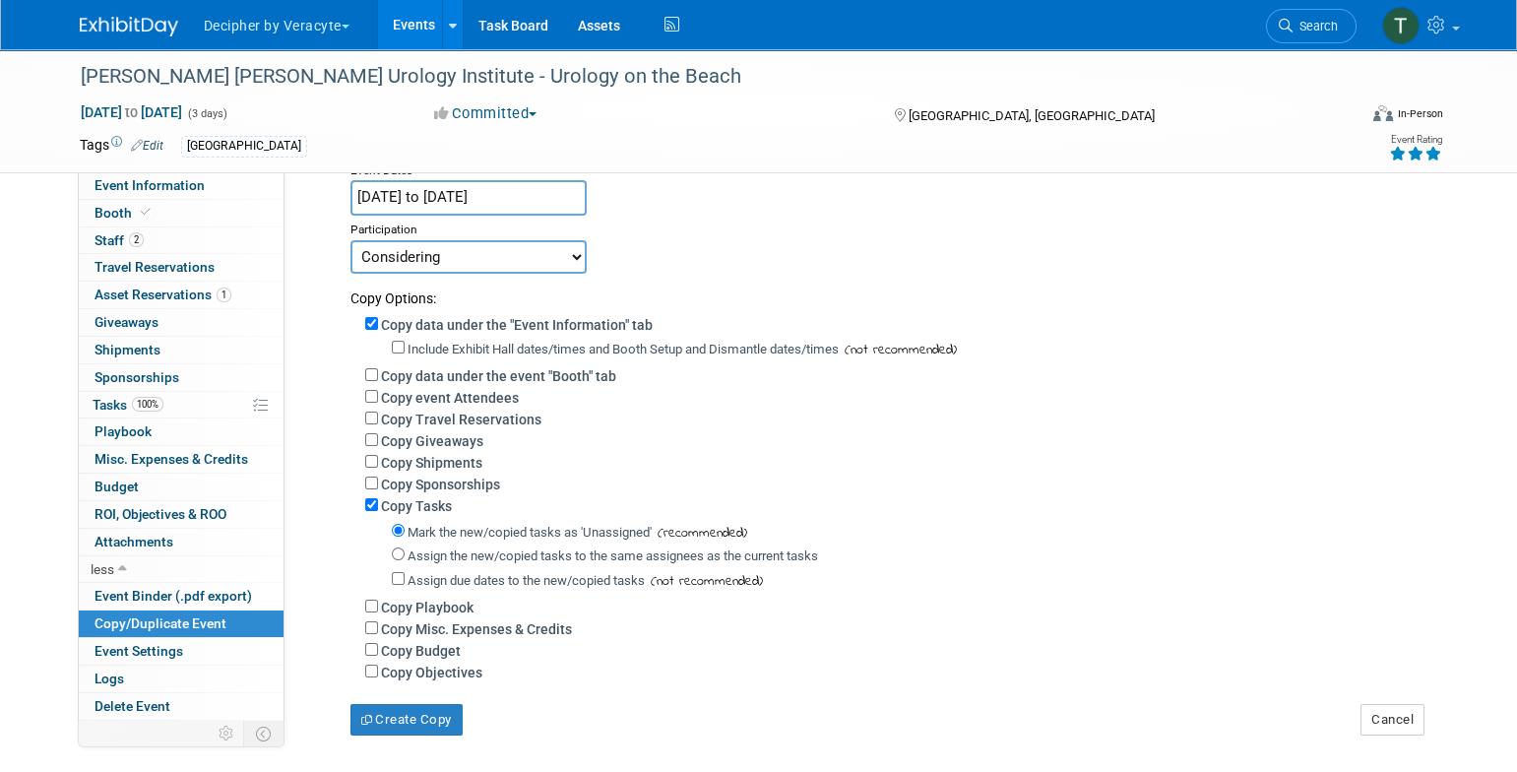
scroll to position [193, 0]
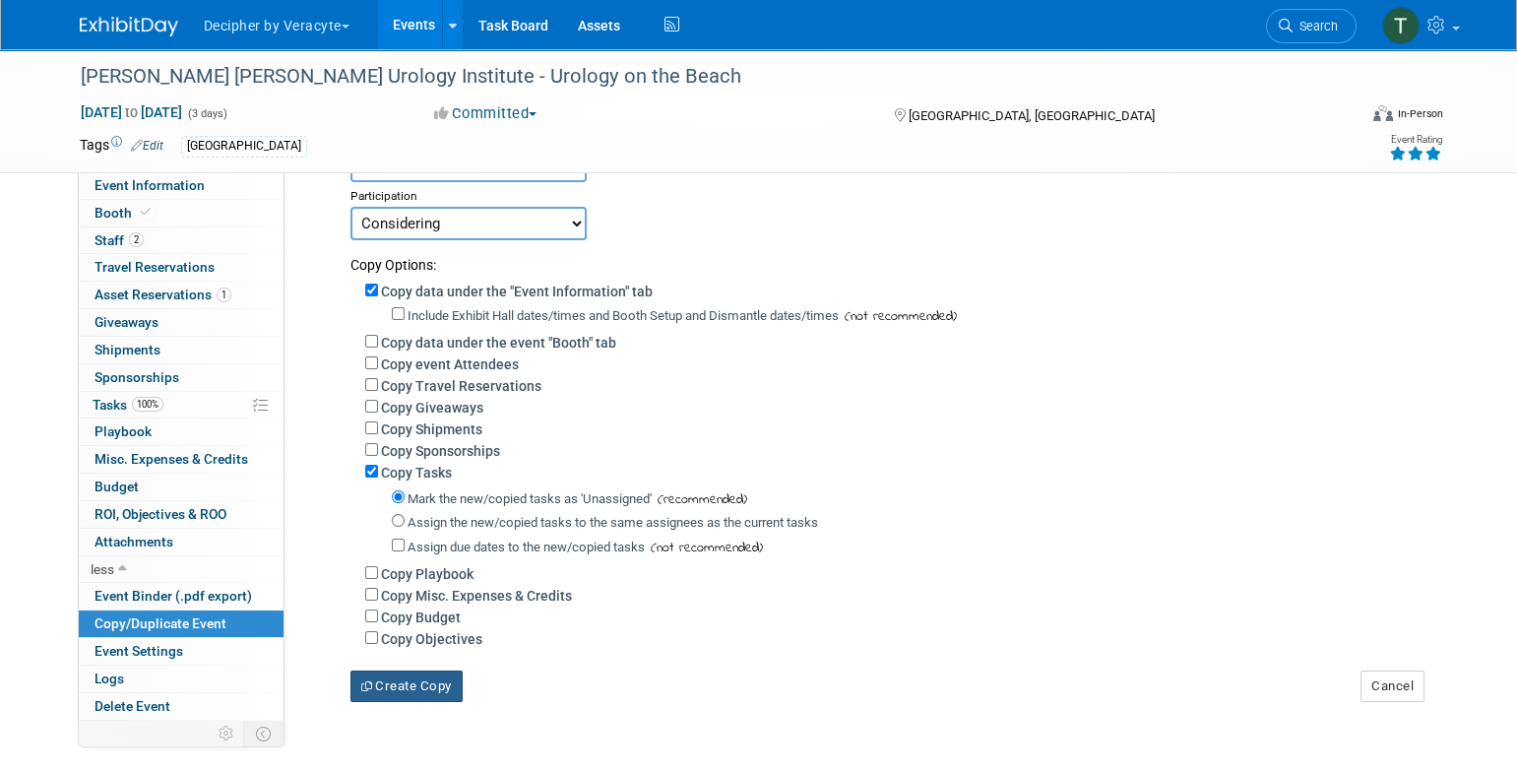
click at [416, 685] on button "Create Copy" at bounding box center [407, 687] width 112 height 32
click at [145, 227] on link "2 Staff 2" at bounding box center [181, 240] width 205 height 27
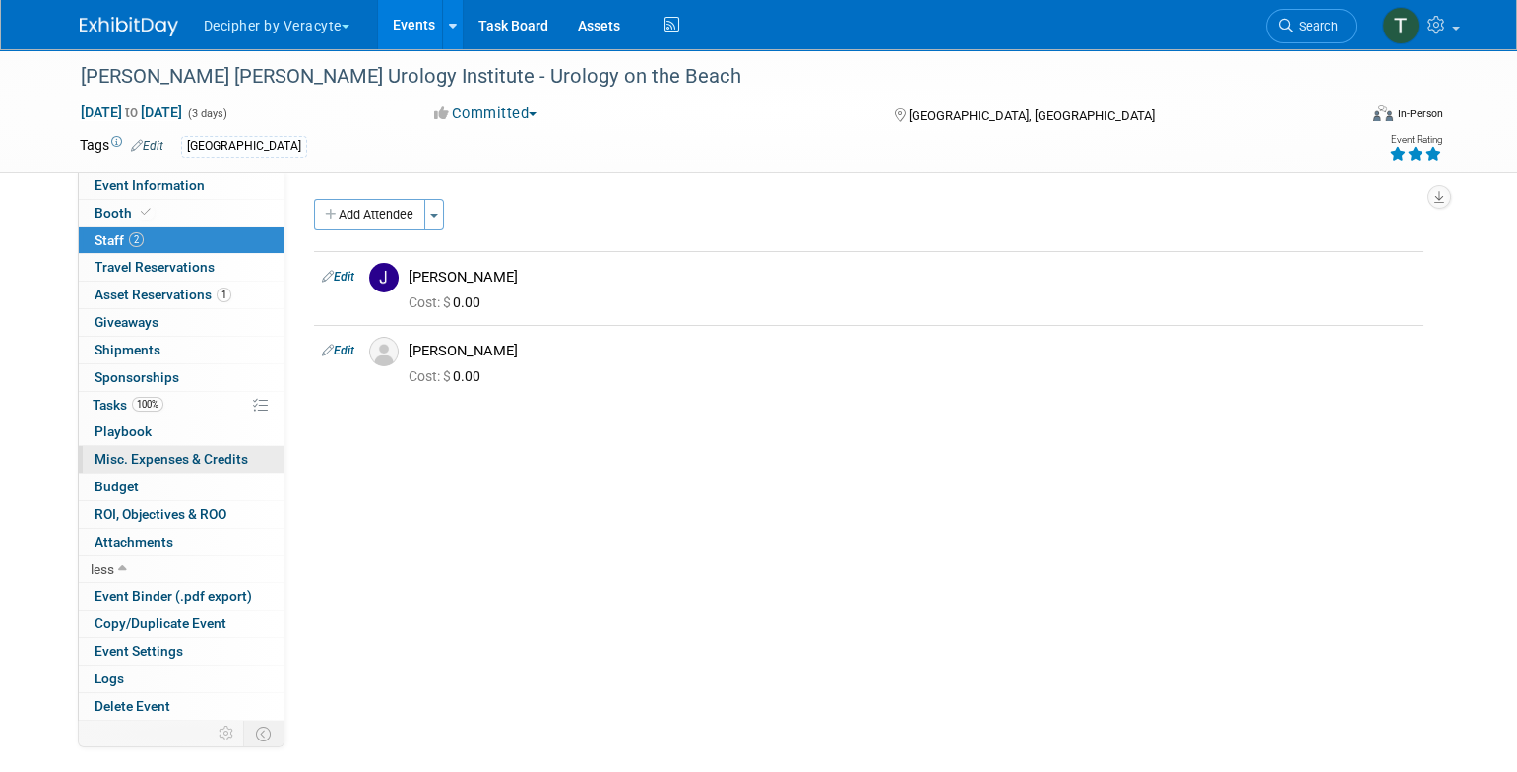
click at [189, 468] on link "0 Misc. Expenses & Credits 0" at bounding box center [181, 459] width 205 height 27
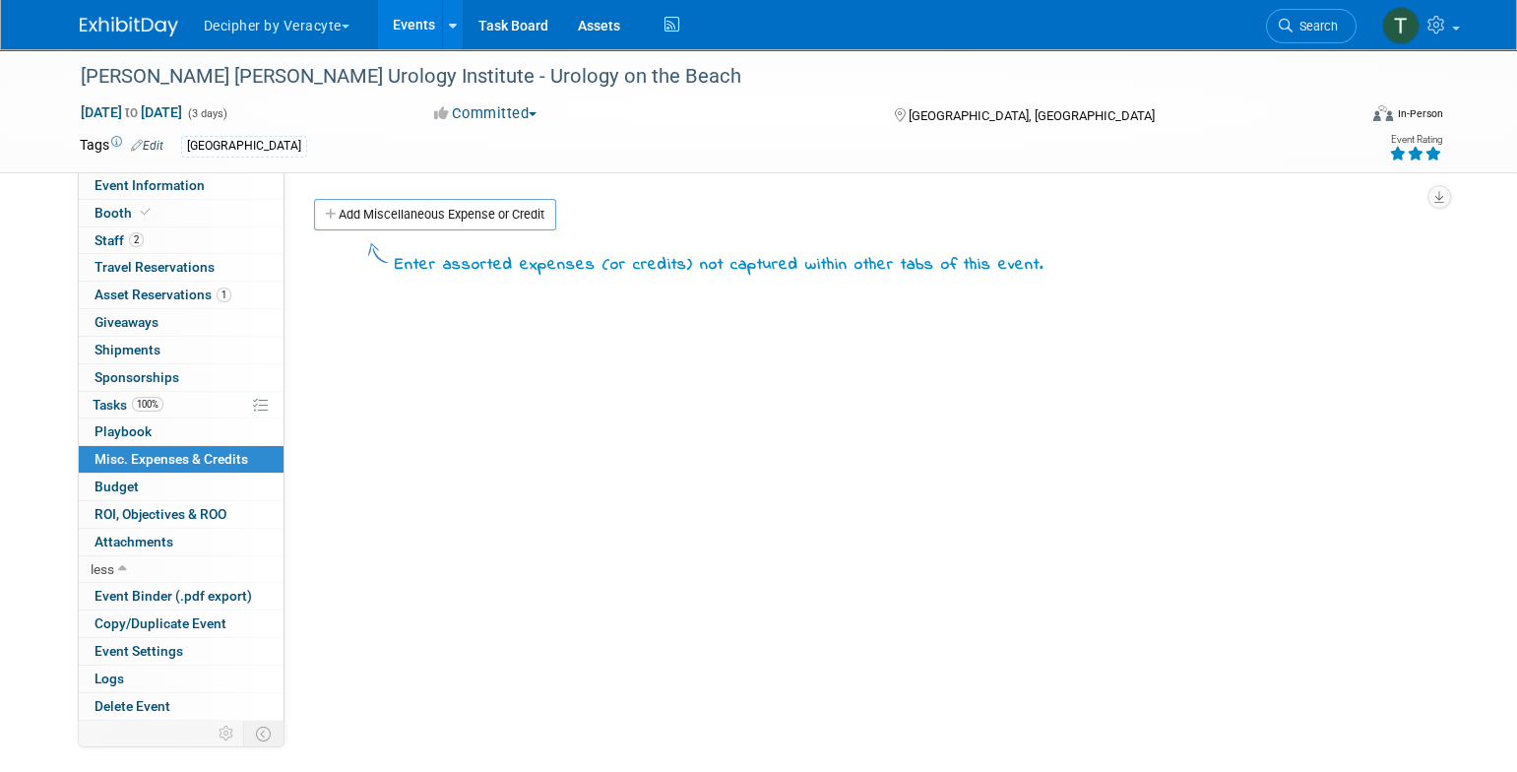
click at [187, 481] on link "Budget" at bounding box center [181, 487] width 205 height 27
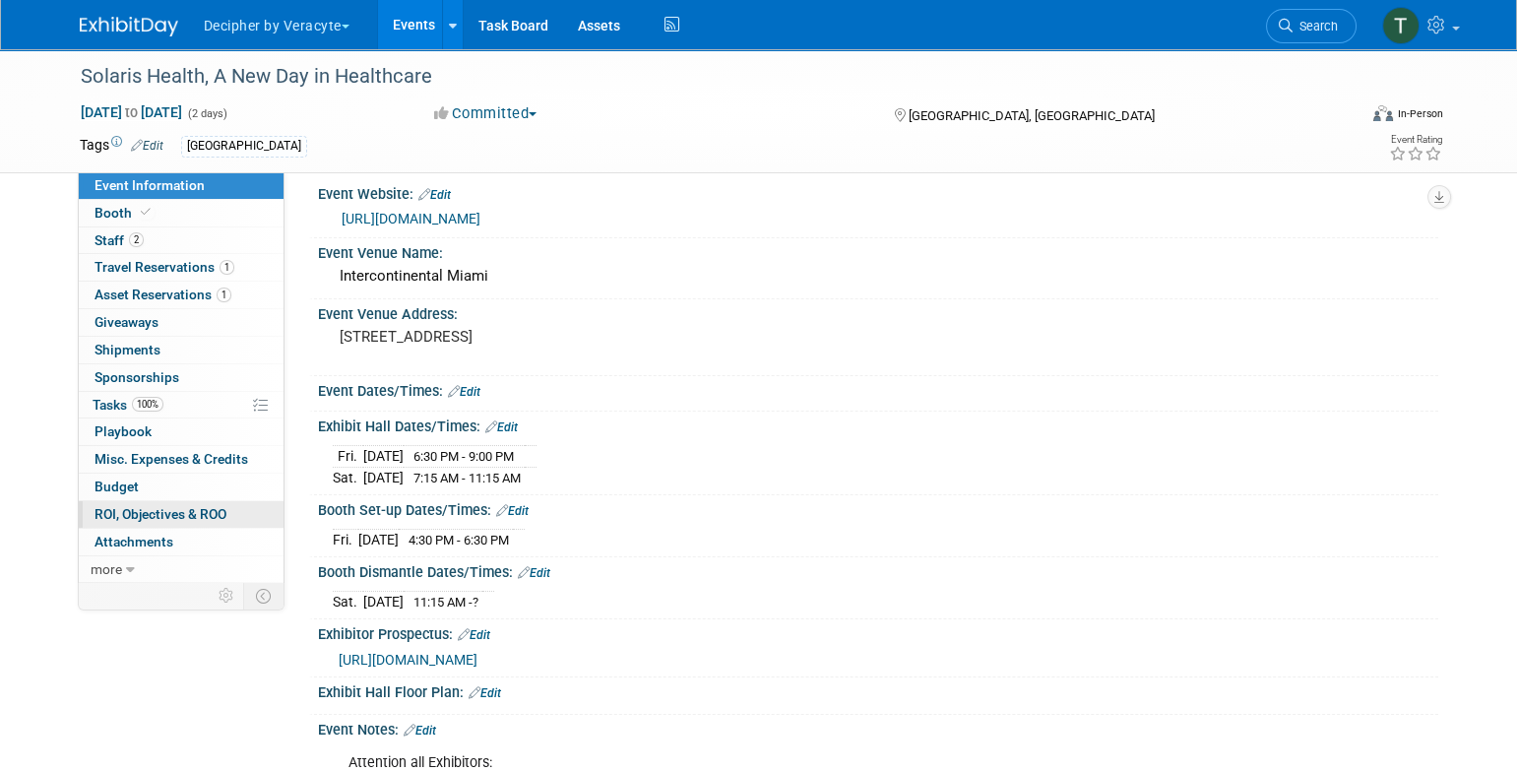
scroll to position [219, 0]
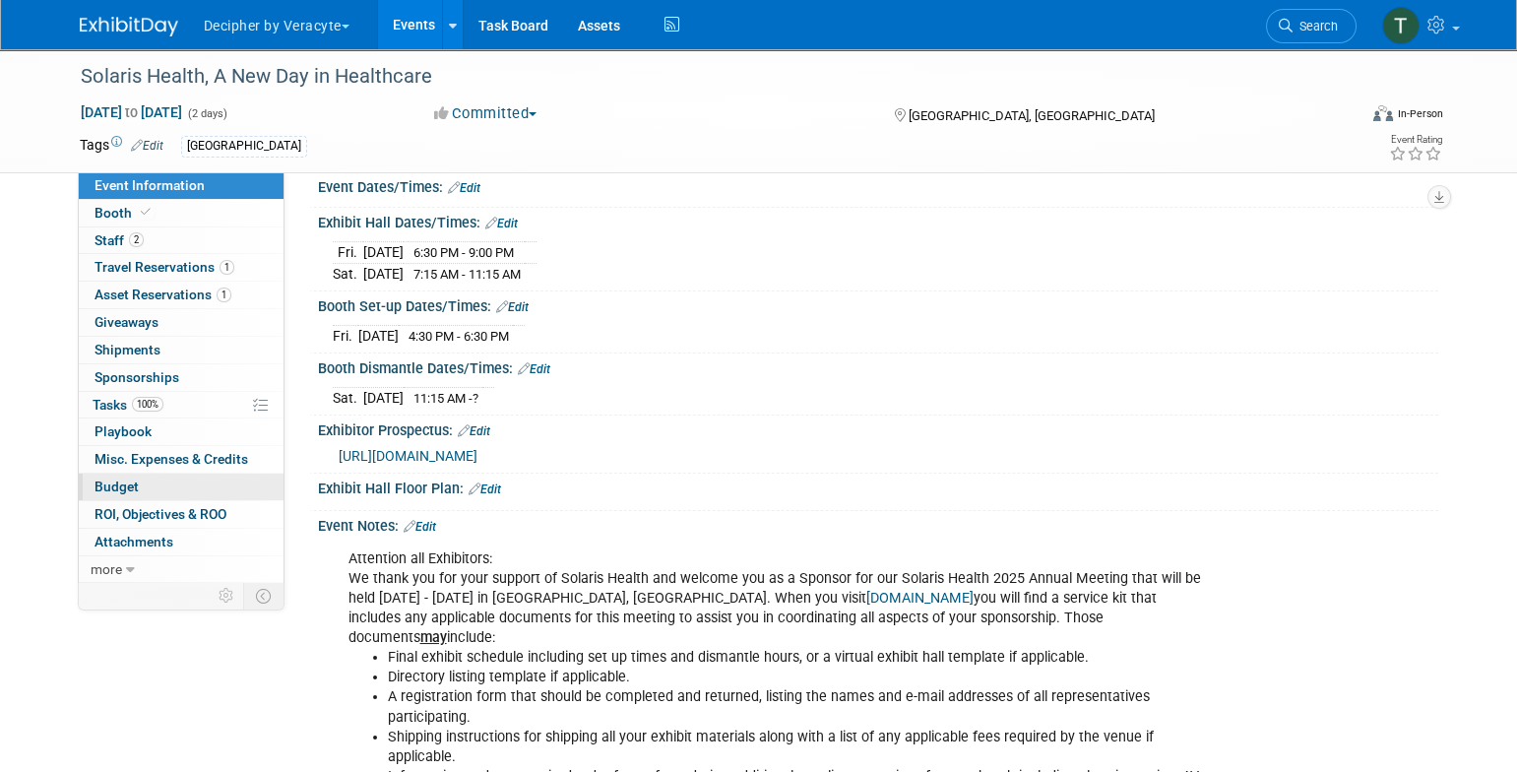
click at [145, 482] on link "Budget" at bounding box center [181, 487] width 205 height 27
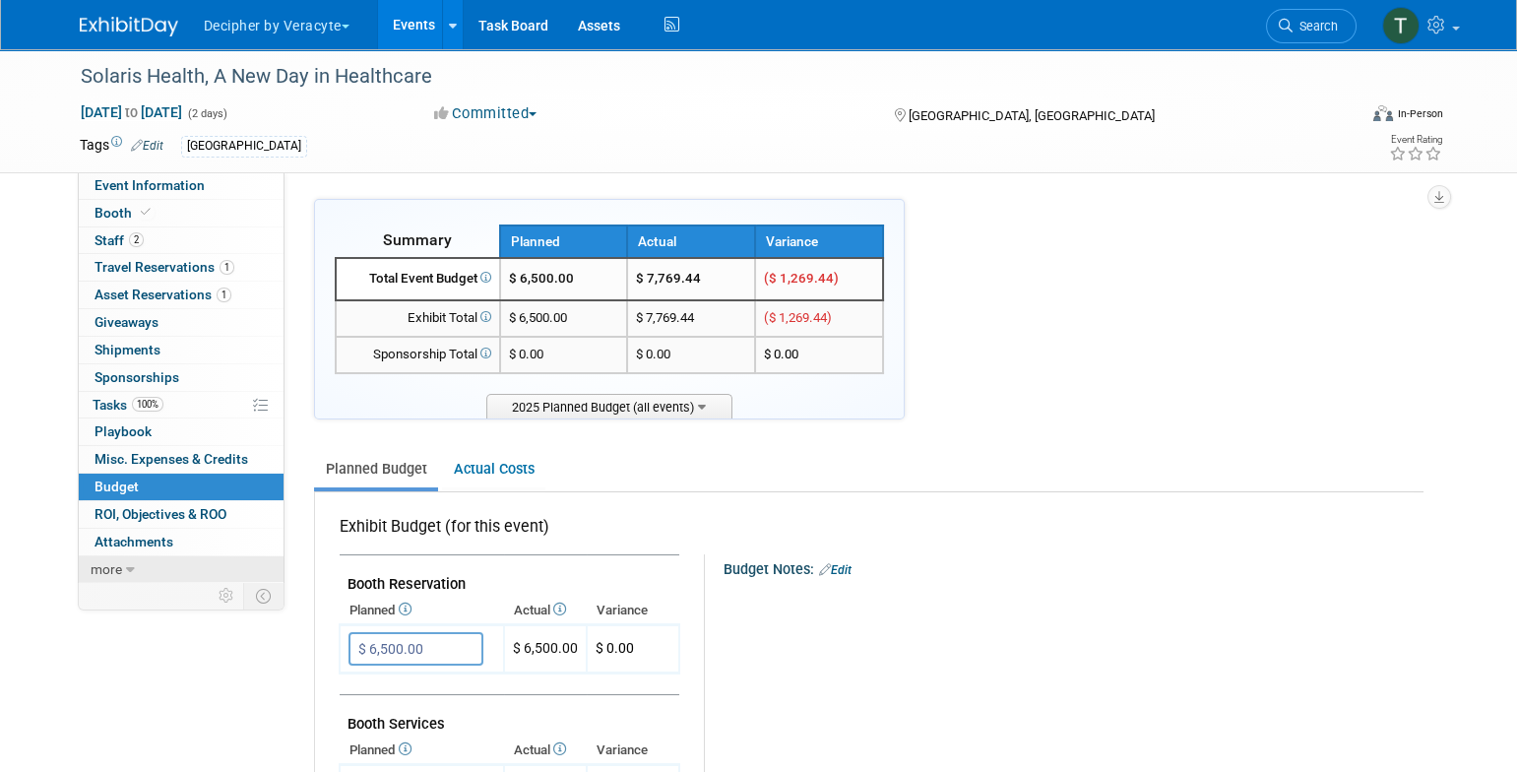
click at [126, 573] on icon at bounding box center [130, 570] width 9 height 14
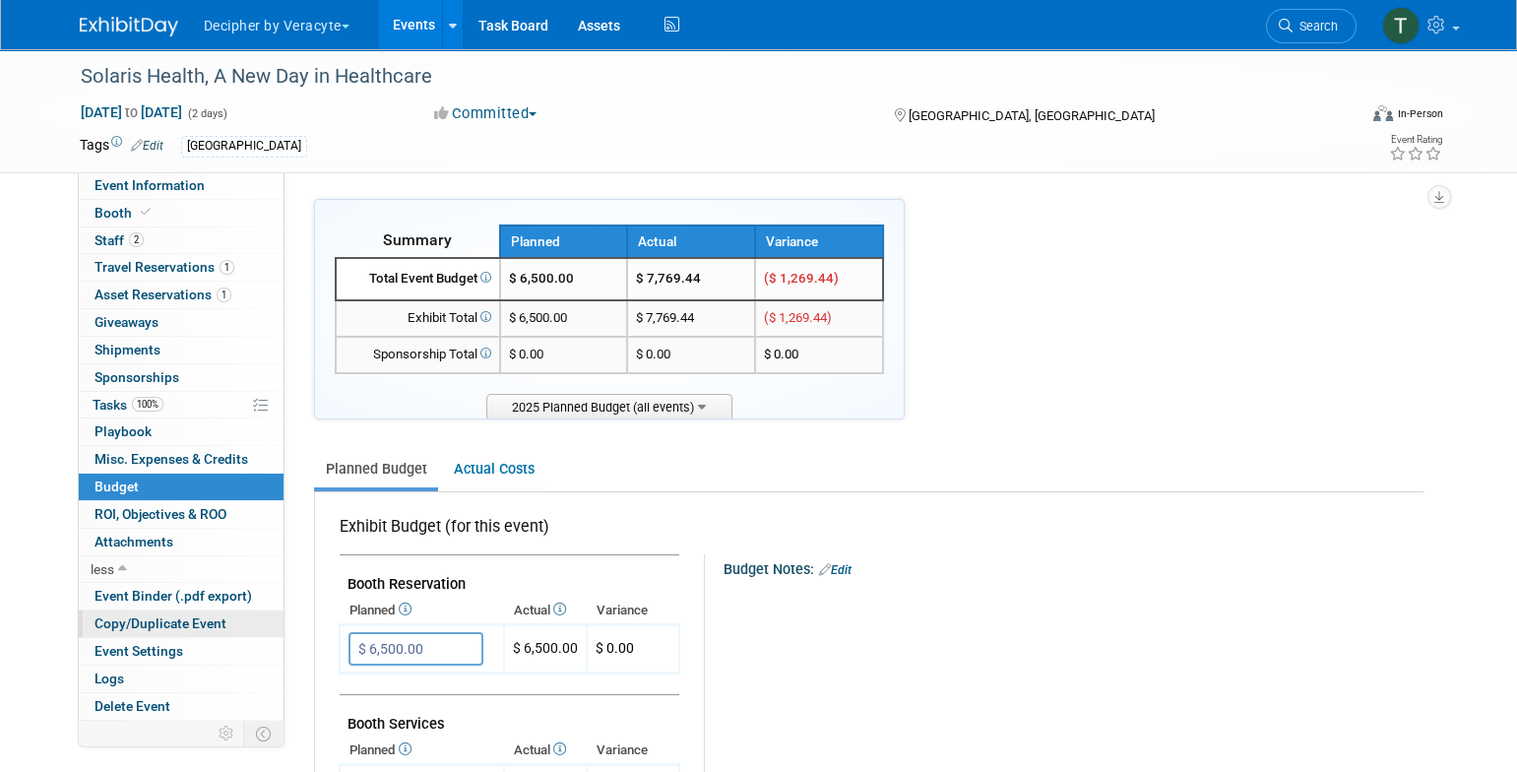
click at [160, 630] on span "Copy/Duplicate Event" at bounding box center [161, 623] width 132 height 16
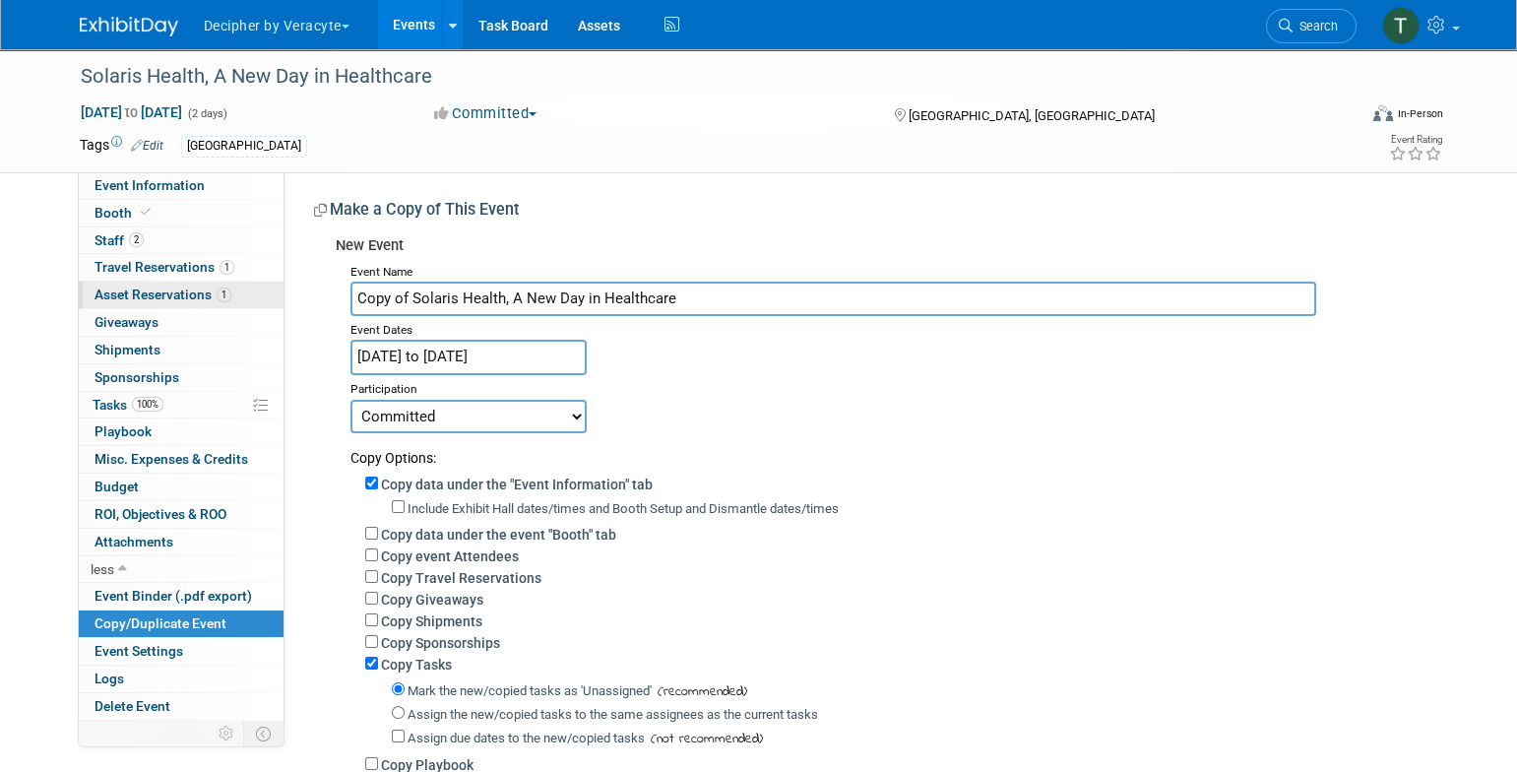
drag, startPoint x: 407, startPoint y: 296, endPoint x: 258, endPoint y: 300, distance: 148.7
click at [258, 300] on div "Event Information Event Info Booth Booth 2 Staff 2 Staff 1 Travel Reservations …" at bounding box center [759, 471] width 1388 height 844
type input "Solaris Health, A New Day in Healthcare"
click at [496, 353] on input "[DATE] to [DATE]" at bounding box center [469, 357] width 236 height 34
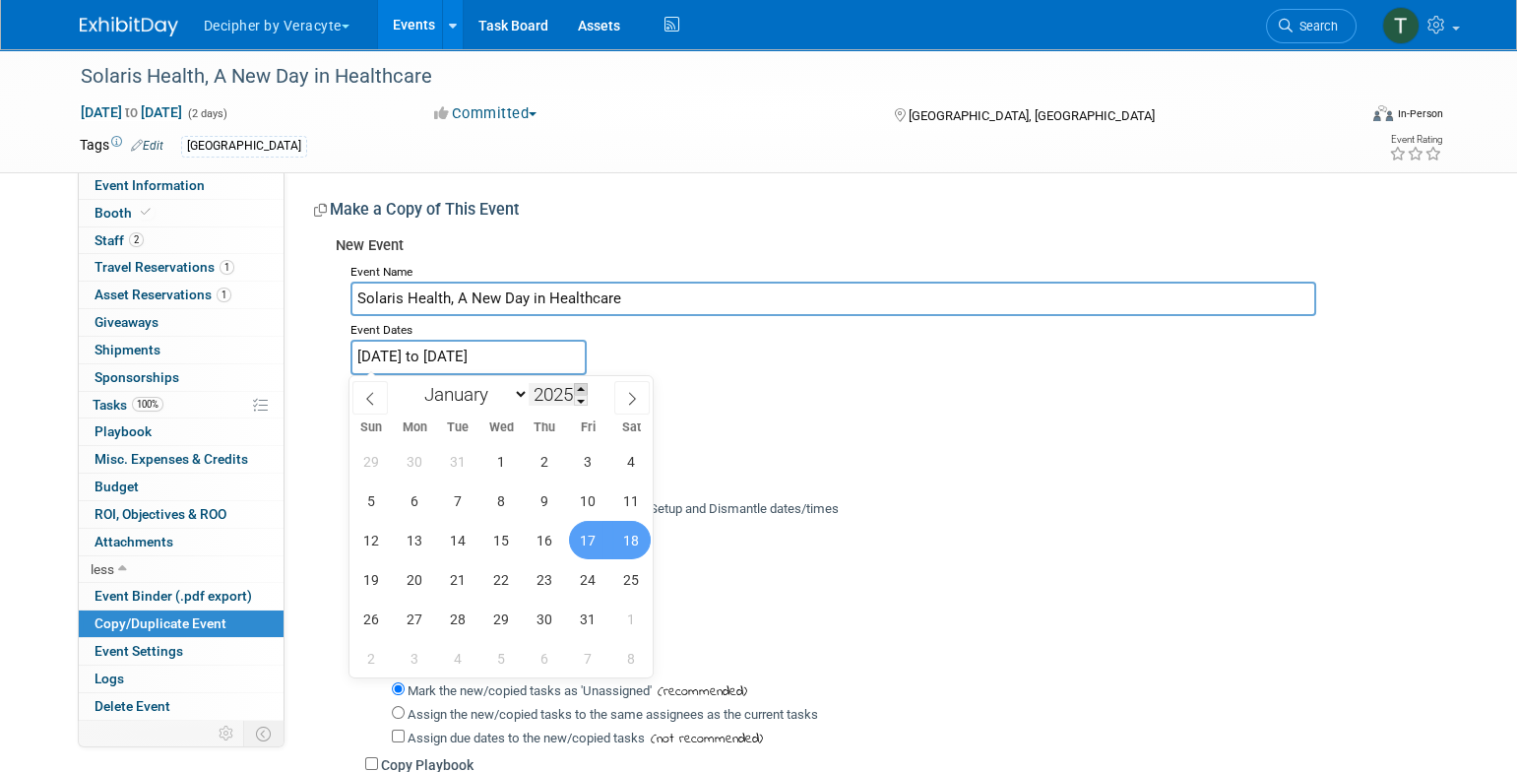
click at [585, 390] on span at bounding box center [581, 389] width 14 height 12
type input "2026"
click at [586, 529] on span "16" at bounding box center [588, 540] width 38 height 38
click at [635, 538] on span "17" at bounding box center [631, 540] width 38 height 38
type input "[DATE] to [DATE]"
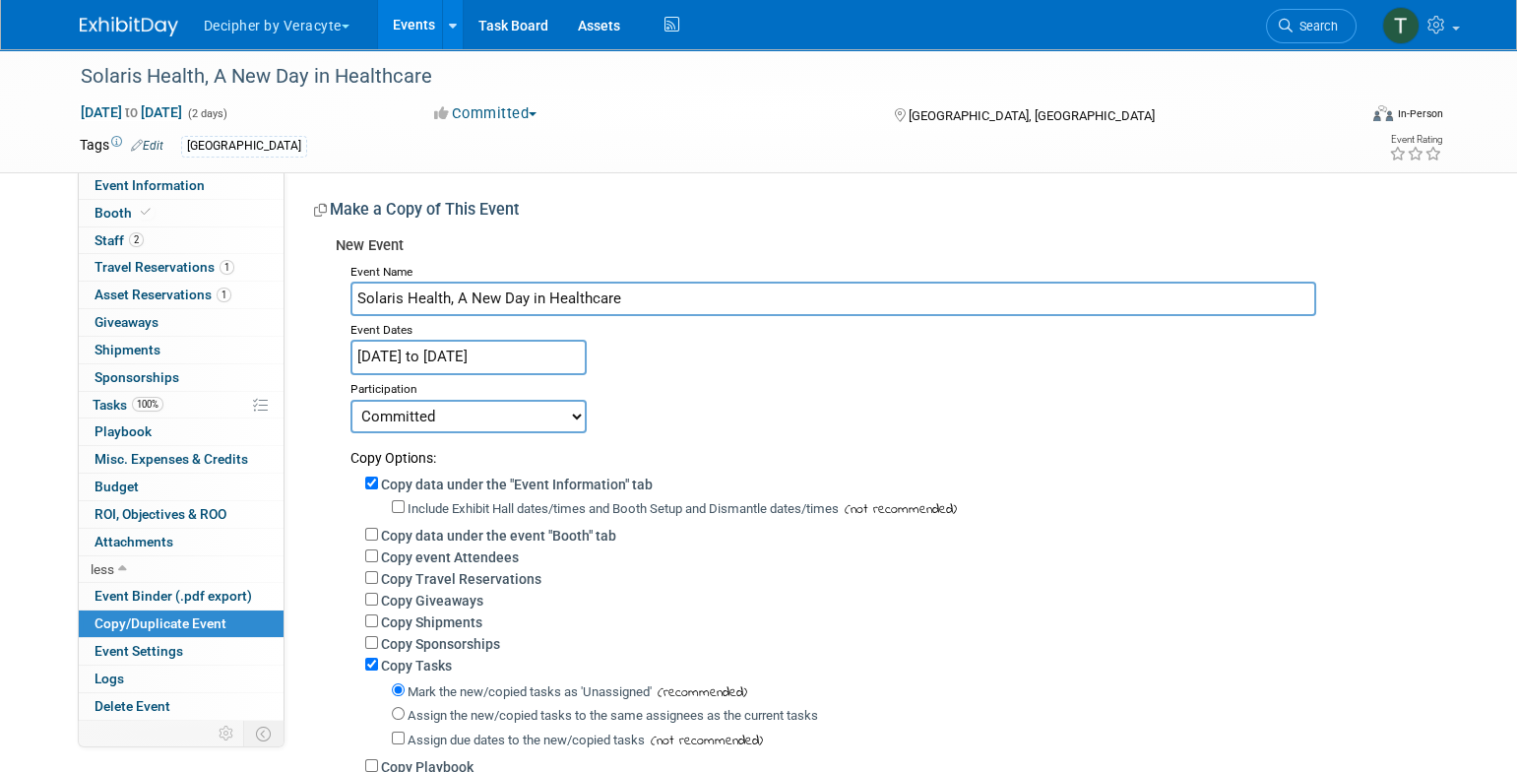
click at [448, 420] on select "Committed Considering Not Going" at bounding box center [469, 416] width 236 height 33
select select "2"
click at [351, 400] on select "Committed Considering Not Going" at bounding box center [469, 416] width 236 height 33
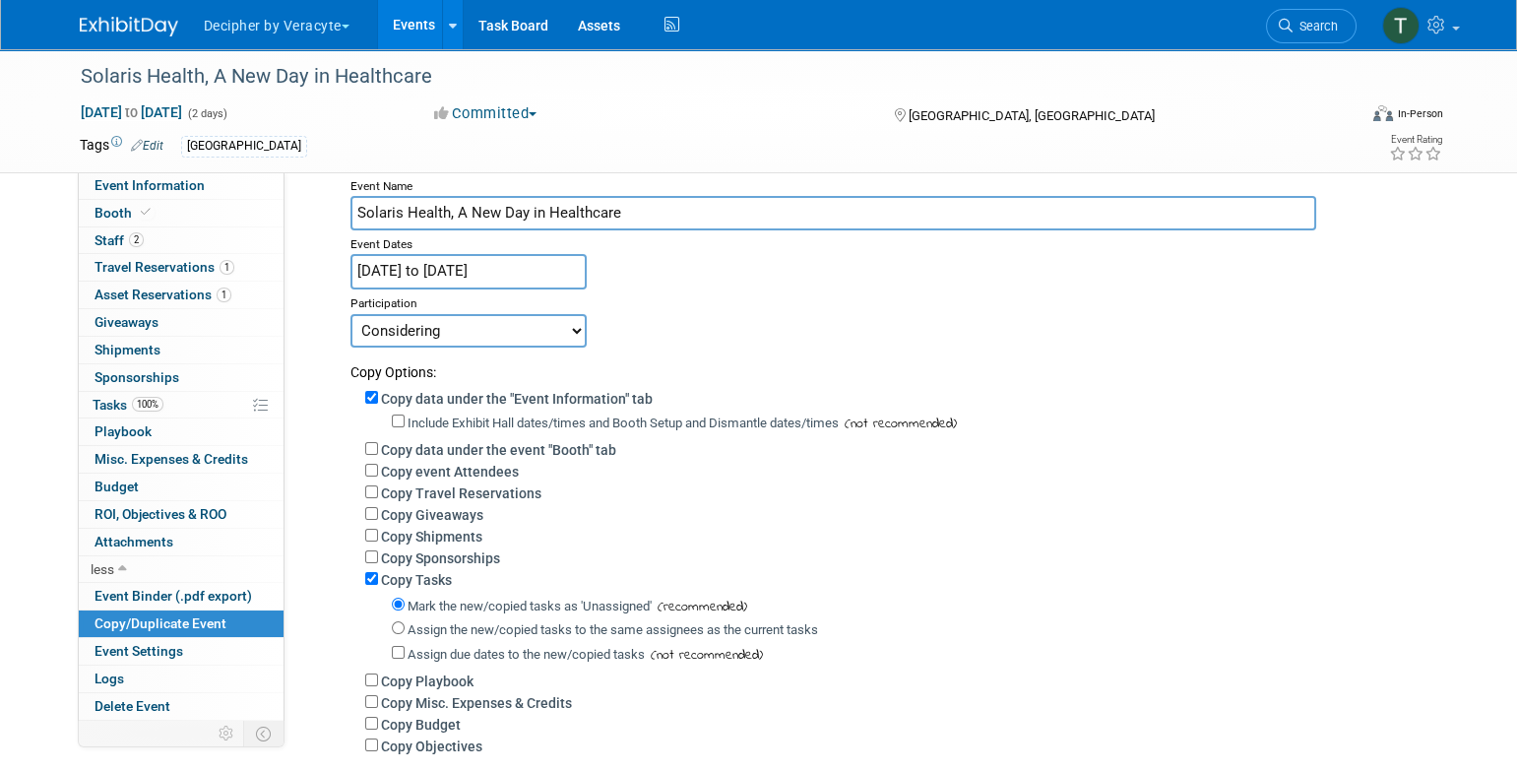
scroll to position [337, 0]
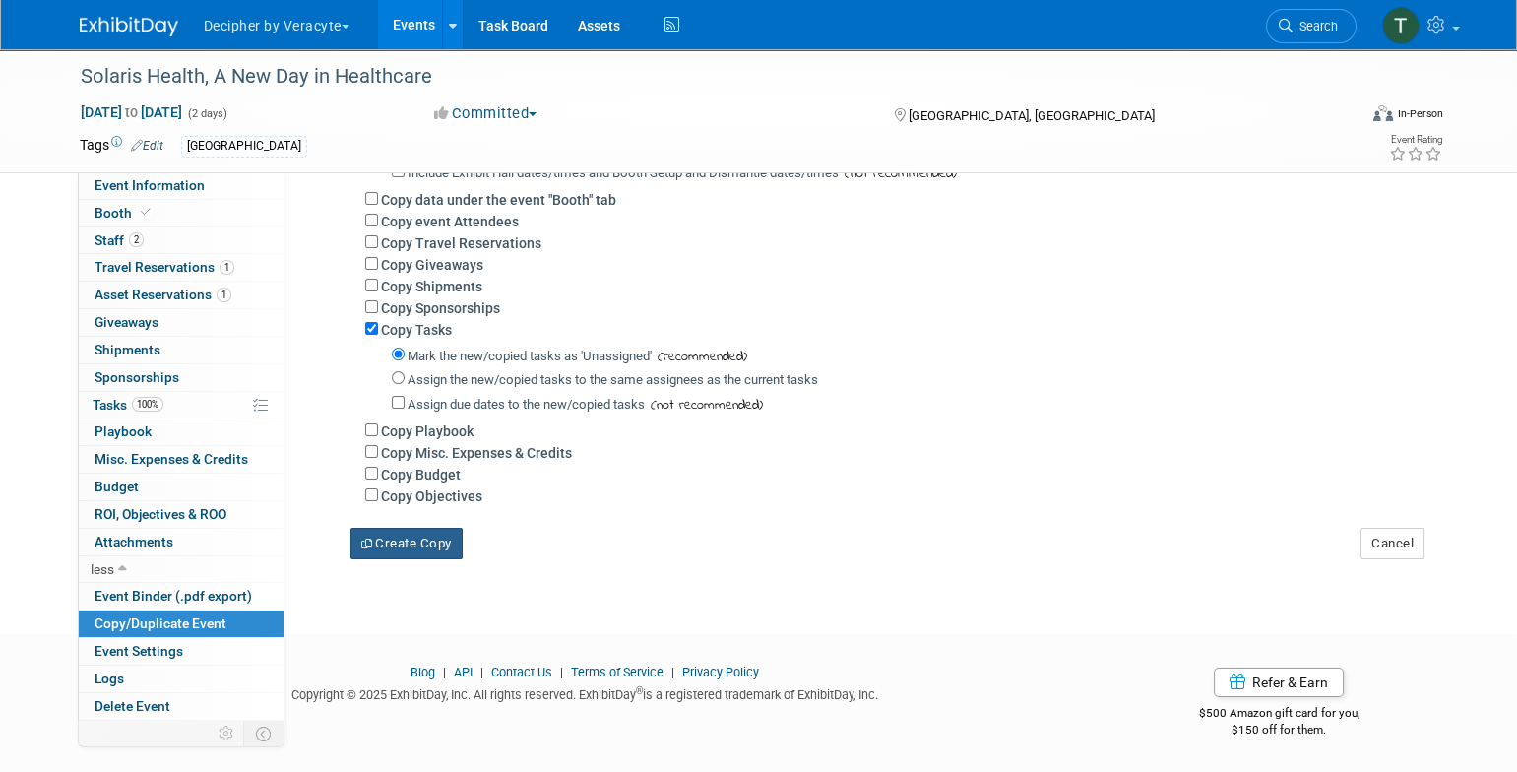
click at [425, 557] on button "Create Copy" at bounding box center [407, 544] width 112 height 32
click at [139, 239] on span "2" at bounding box center [136, 239] width 15 height 15
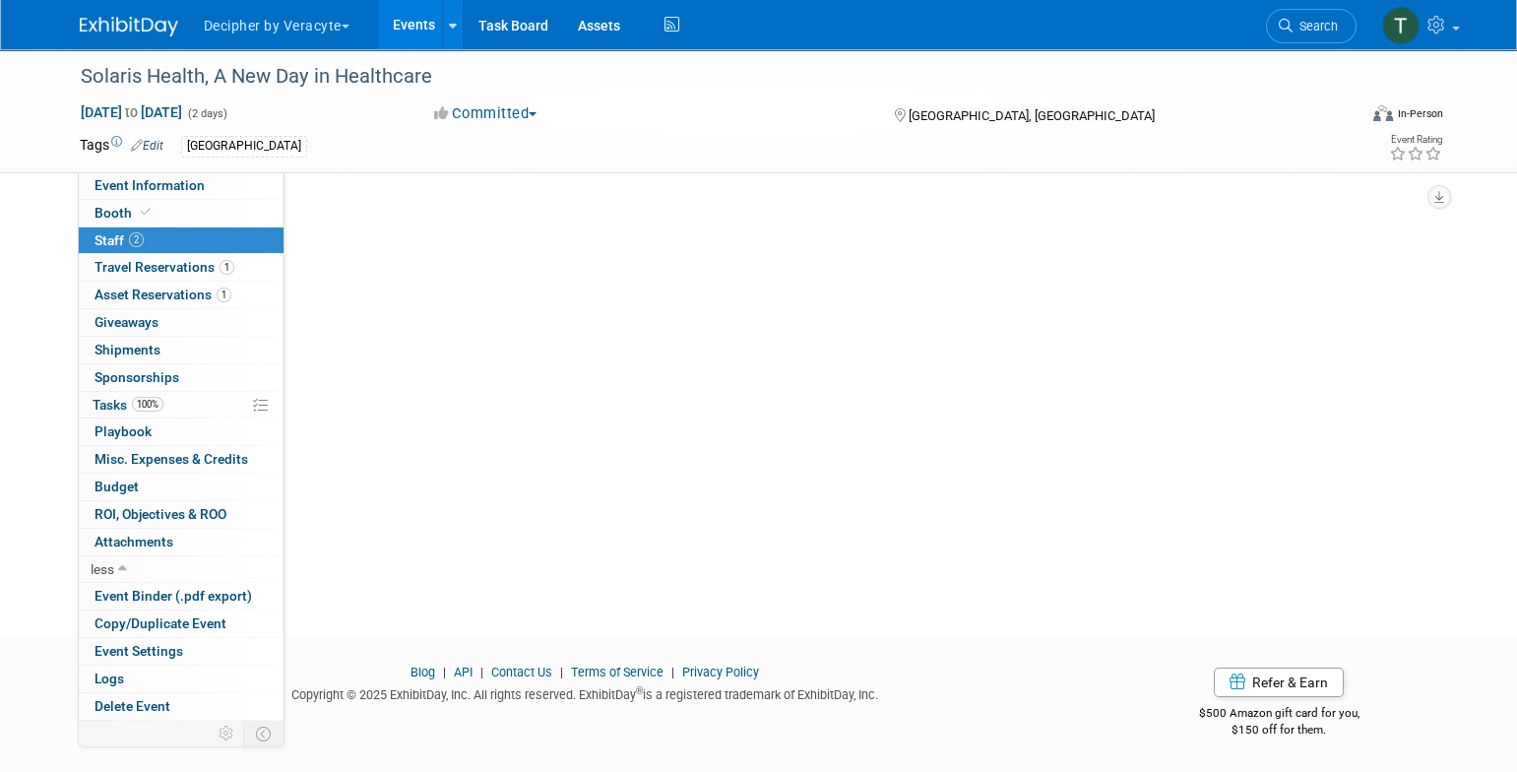
scroll to position [0, 0]
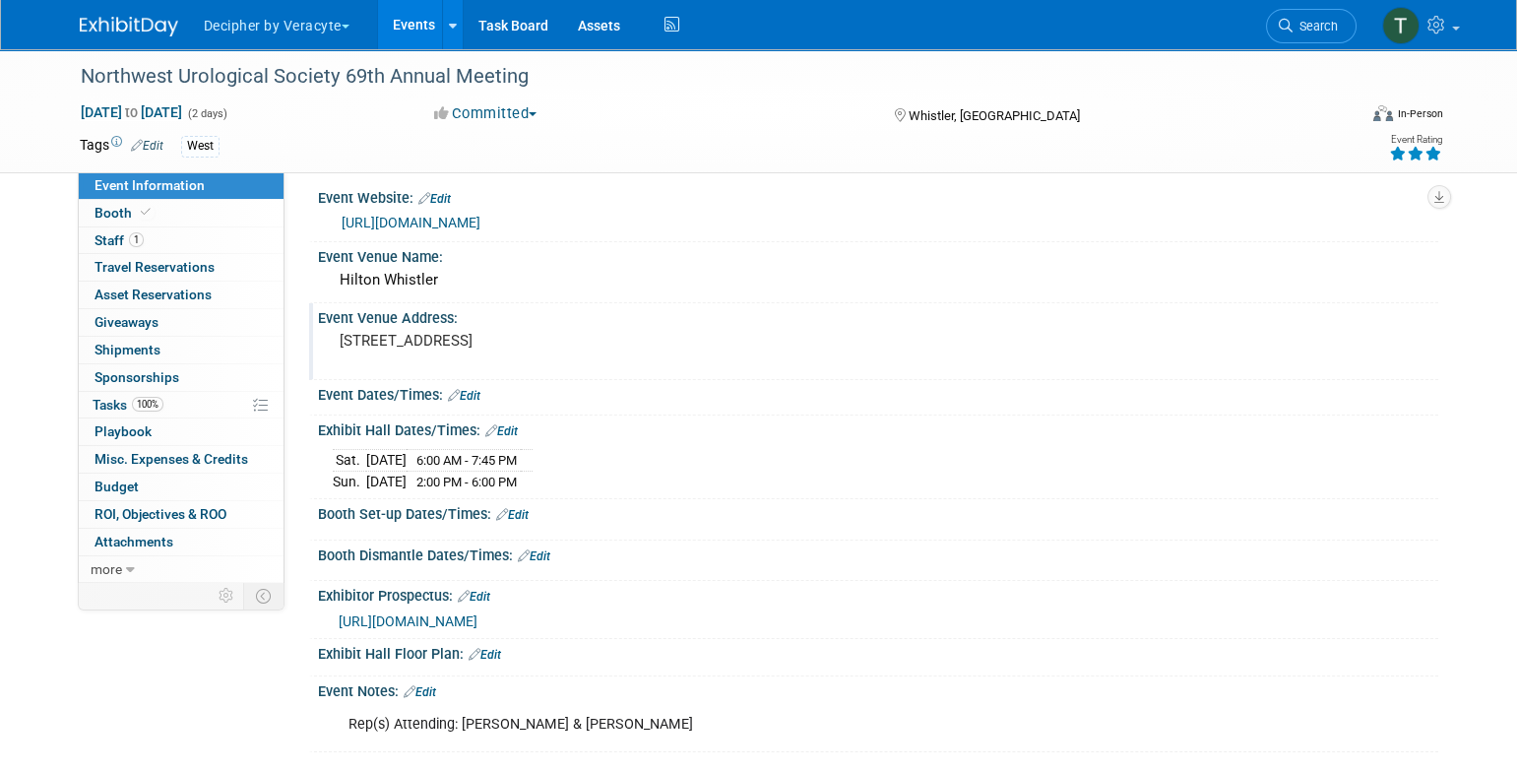
scroll to position [209, 0]
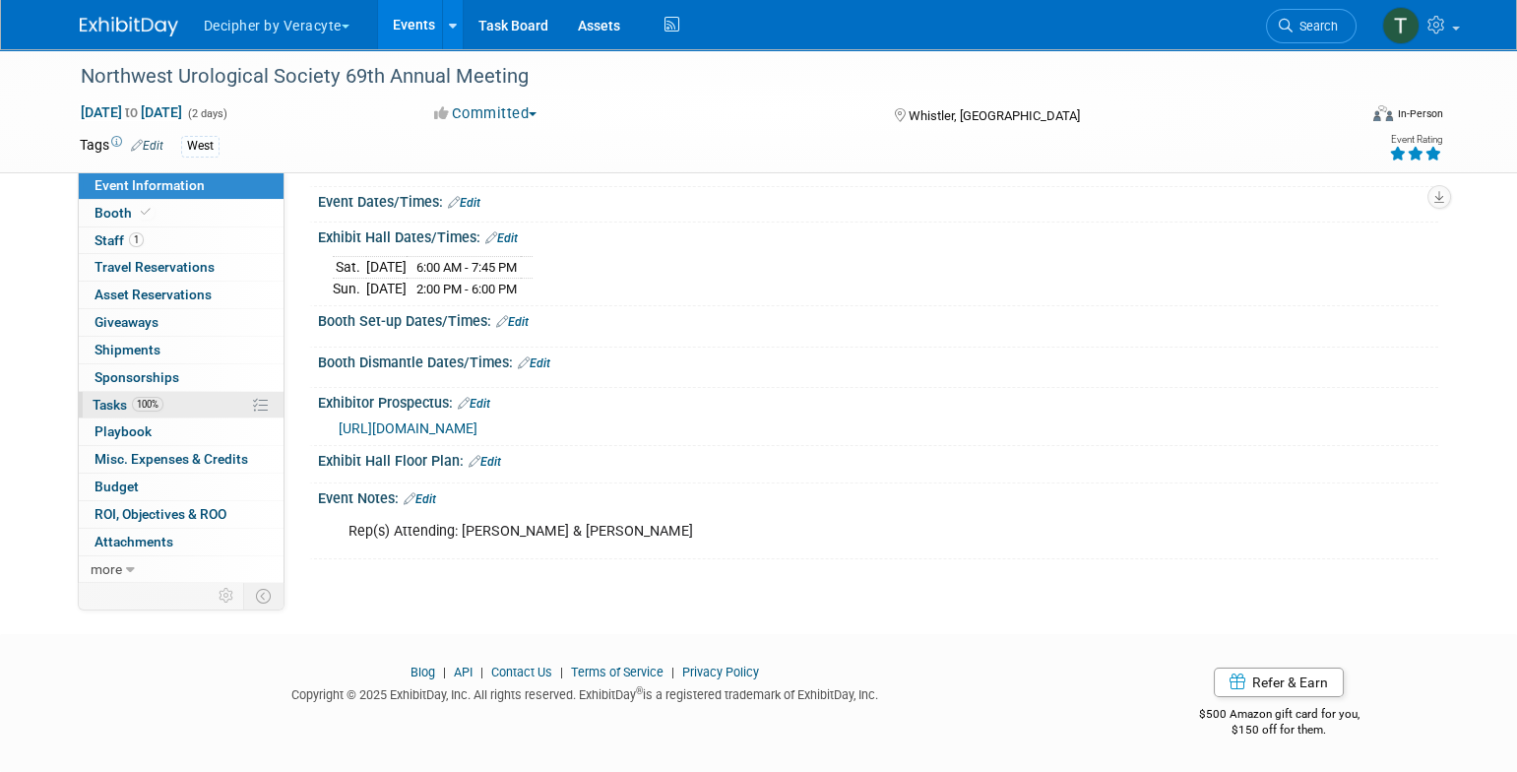
click at [211, 407] on link "100% Tasks 100%" at bounding box center [181, 405] width 205 height 27
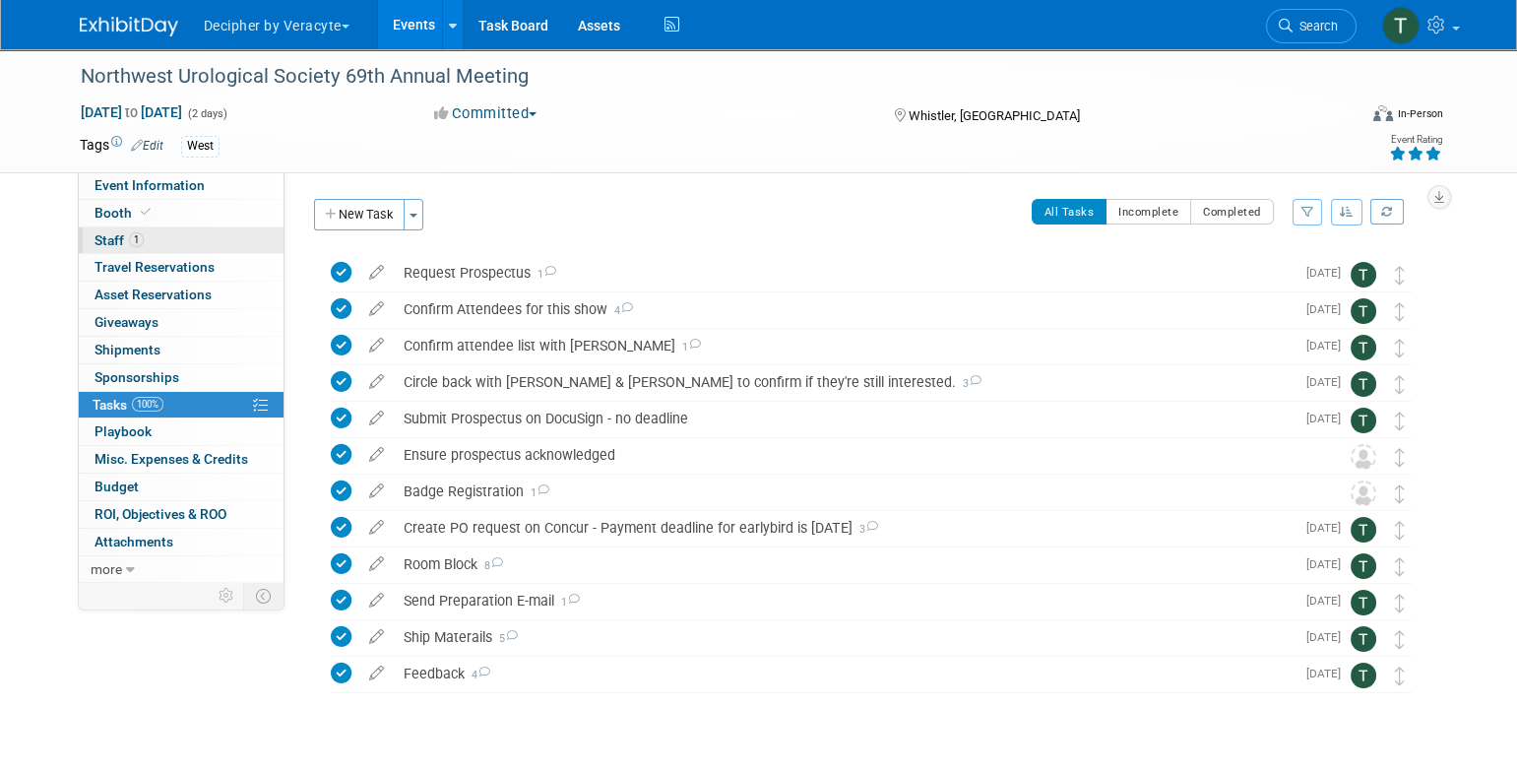
click at [152, 235] on link "1 Staff 1" at bounding box center [181, 240] width 205 height 27
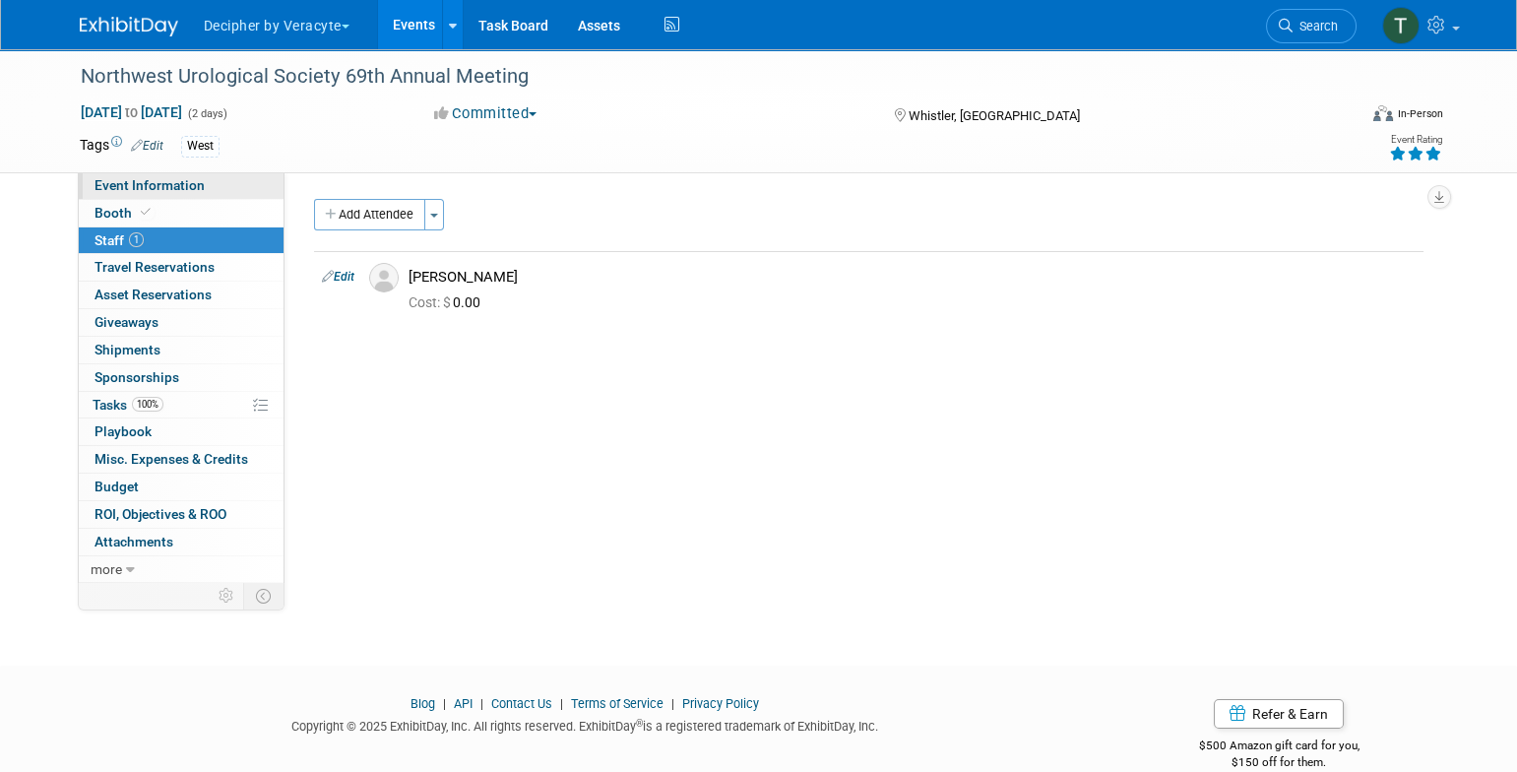
click at [186, 187] on span "Event Information" at bounding box center [150, 185] width 110 height 16
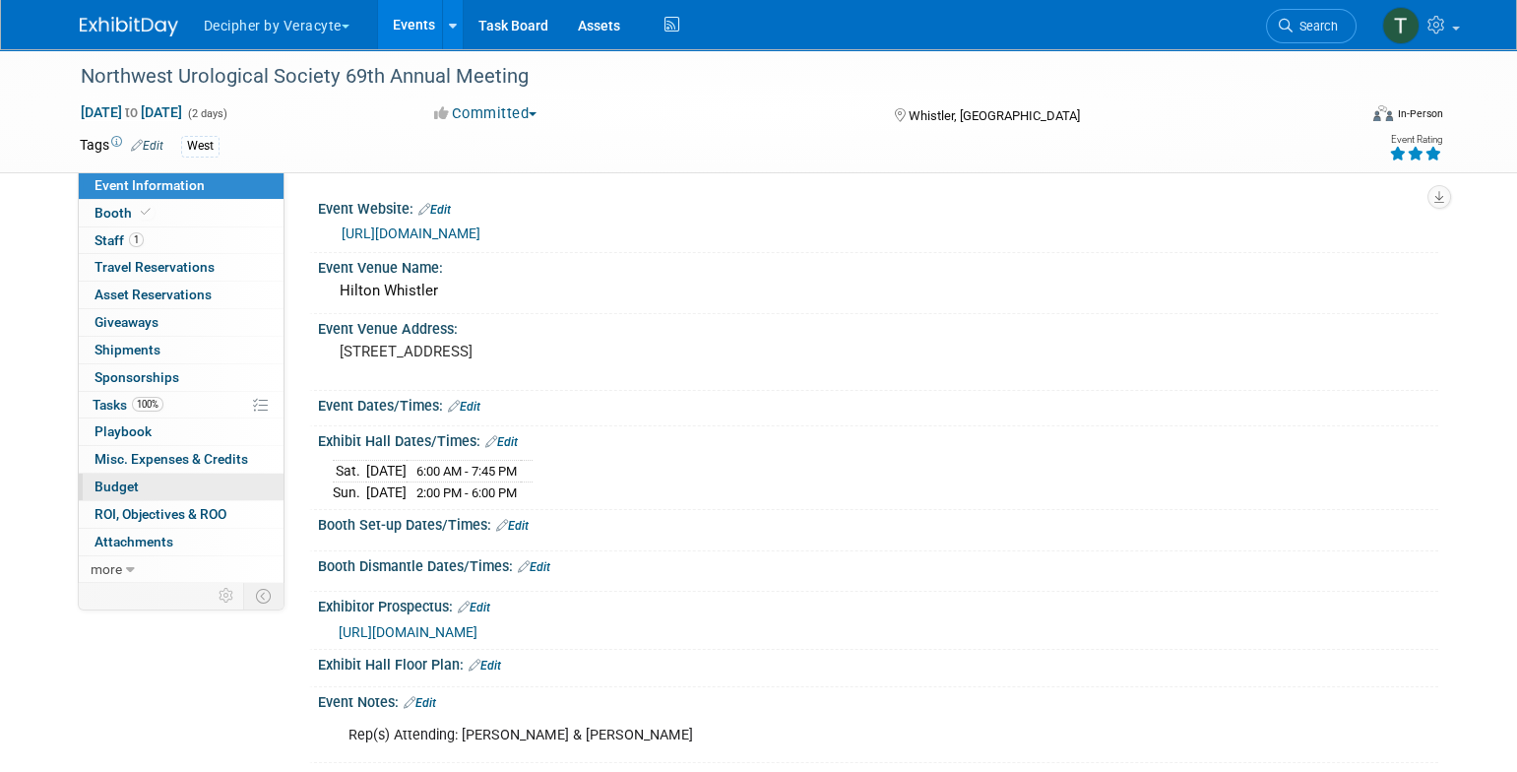
click at [171, 487] on link "Budget" at bounding box center [181, 487] width 205 height 27
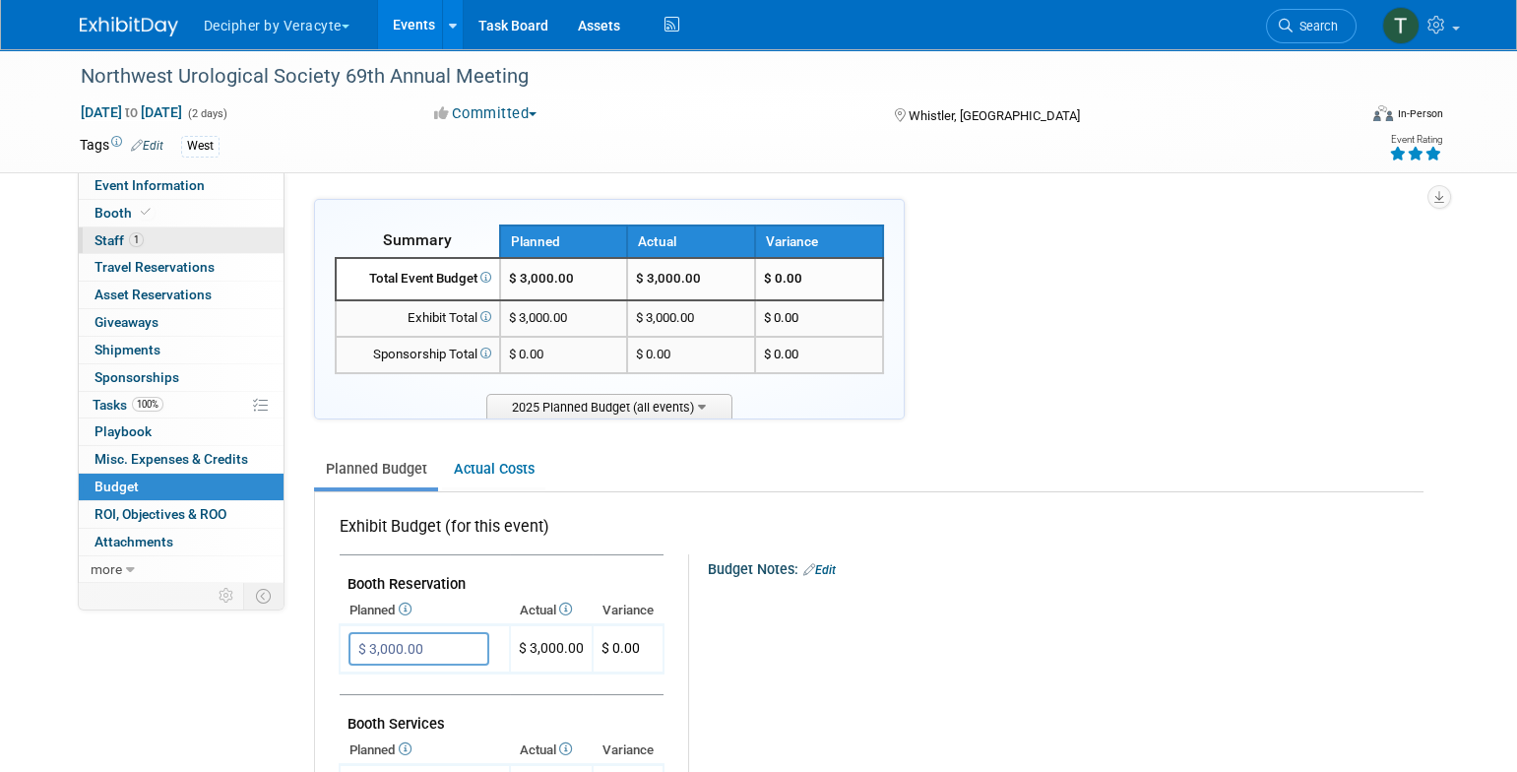
click at [160, 231] on link "1 Staff 1" at bounding box center [181, 240] width 205 height 27
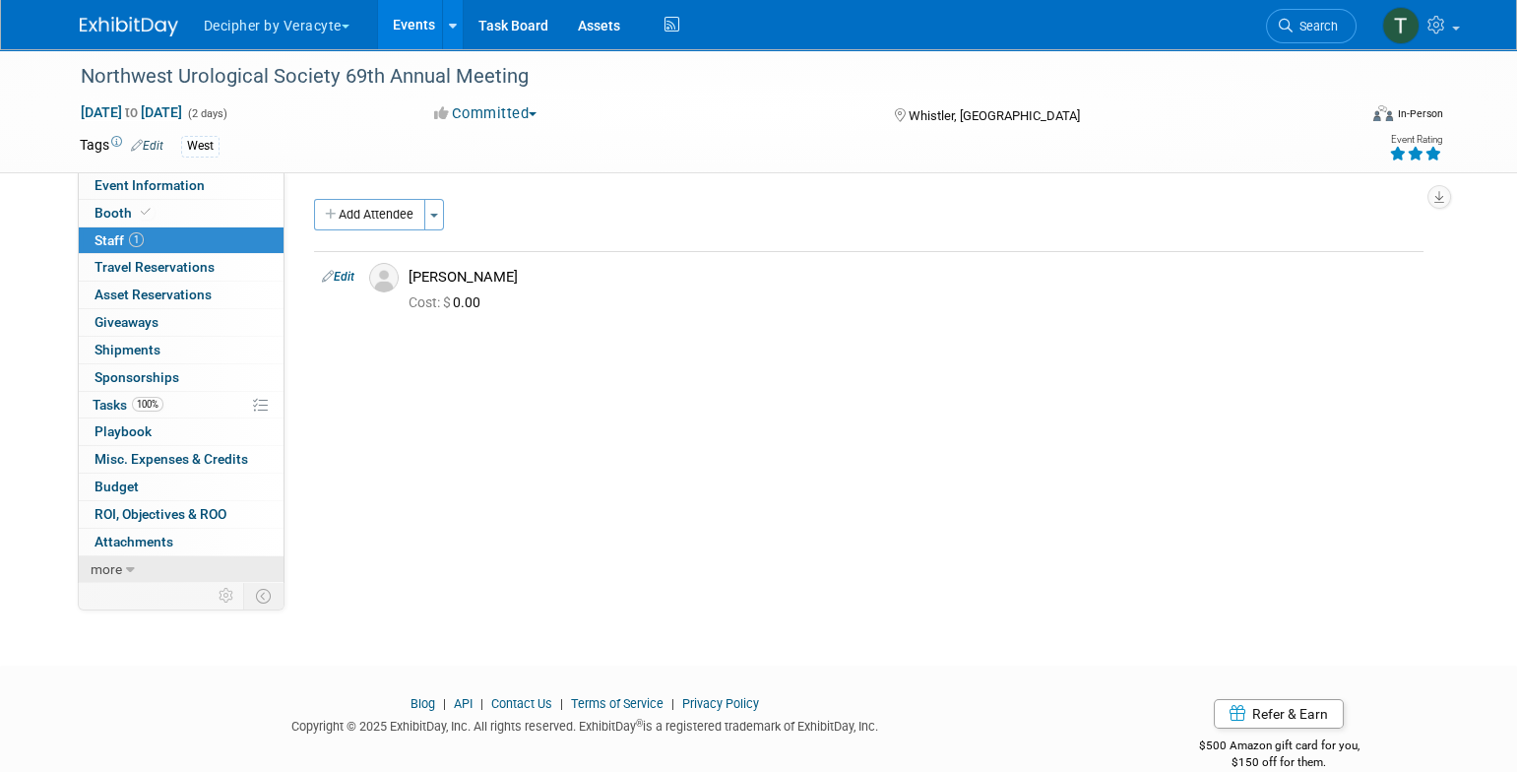
click at [211, 560] on link "more" at bounding box center [181, 569] width 205 height 27
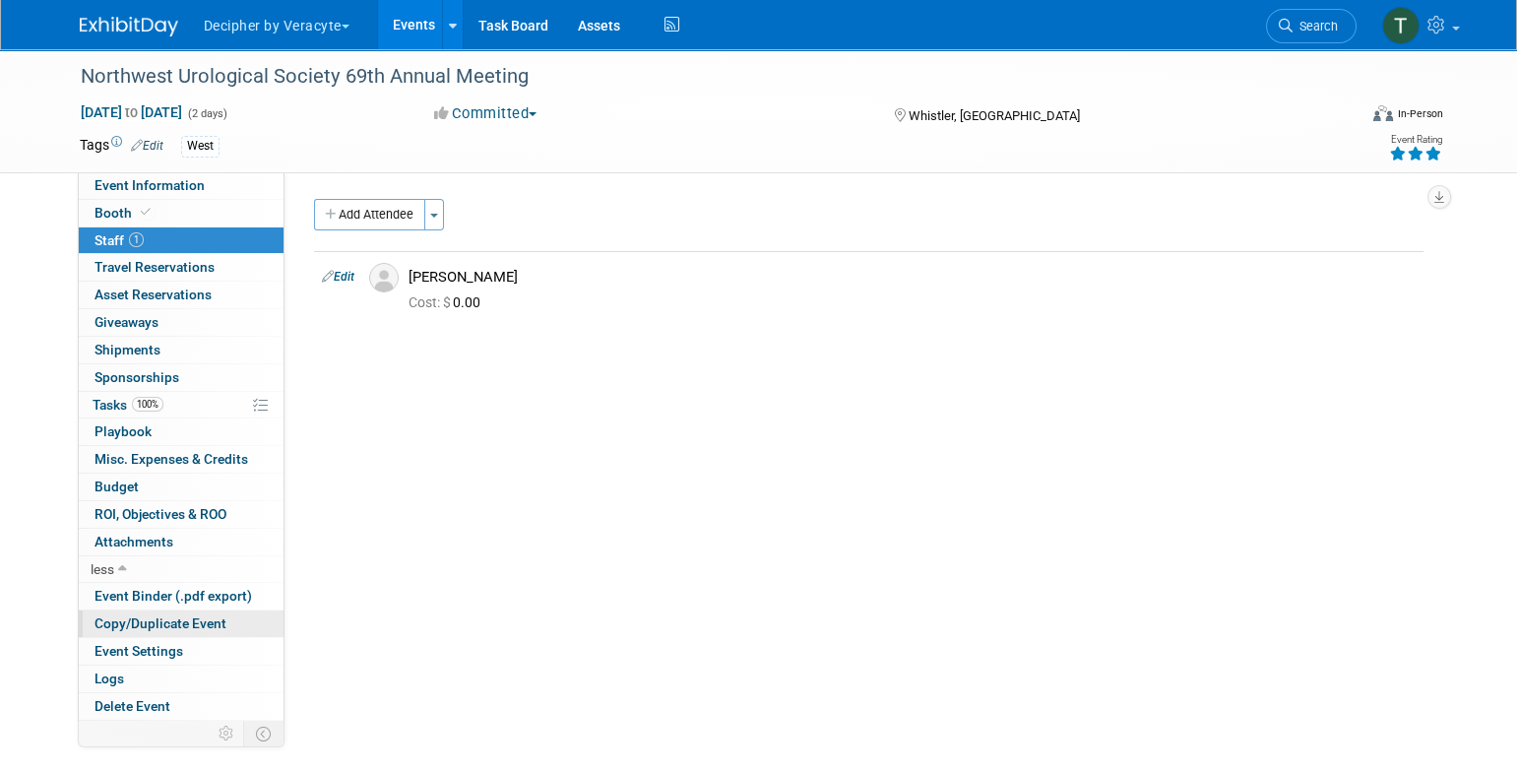
click at [226, 632] on link "Copy/Duplicate Event" at bounding box center [181, 623] width 205 height 27
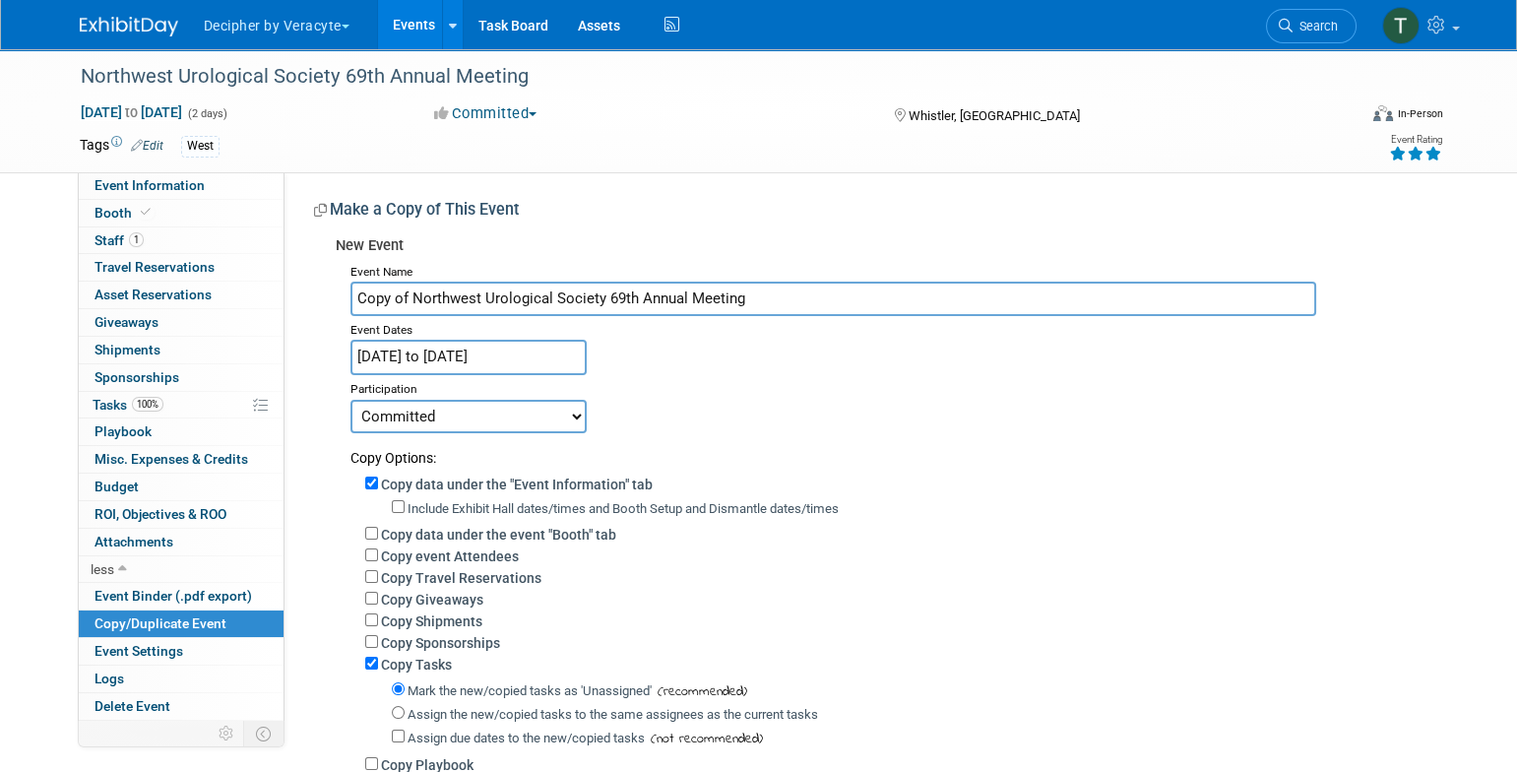
drag, startPoint x: 415, startPoint y: 299, endPoint x: 331, endPoint y: 307, distance: 84.1
click at [331, 307] on div "New Event Event Name Copy of Northwest Urological Society 69th Annual Meeting E…" at bounding box center [869, 560] width 1110 height 666
type input "Northwest Urological Society 69th Annual Meeting"
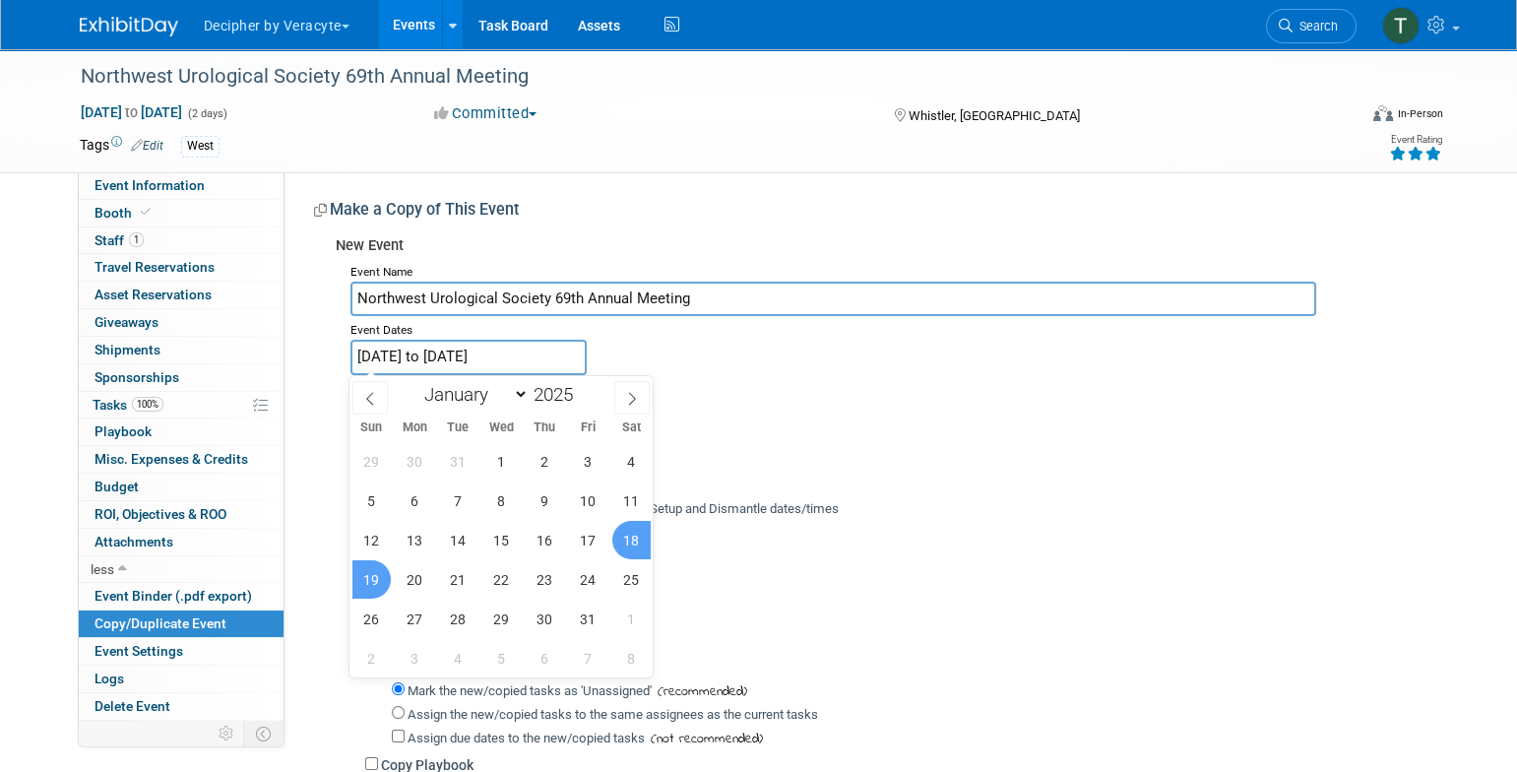
click at [398, 356] on input "Jan 18, 2025 to Jan 19, 2025" at bounding box center [469, 357] width 236 height 34
click at [584, 389] on span at bounding box center [581, 389] width 14 height 12
type input "2026"
click at [602, 538] on span "16" at bounding box center [588, 540] width 38 height 38
click at [408, 586] on span "19" at bounding box center [415, 579] width 38 height 38
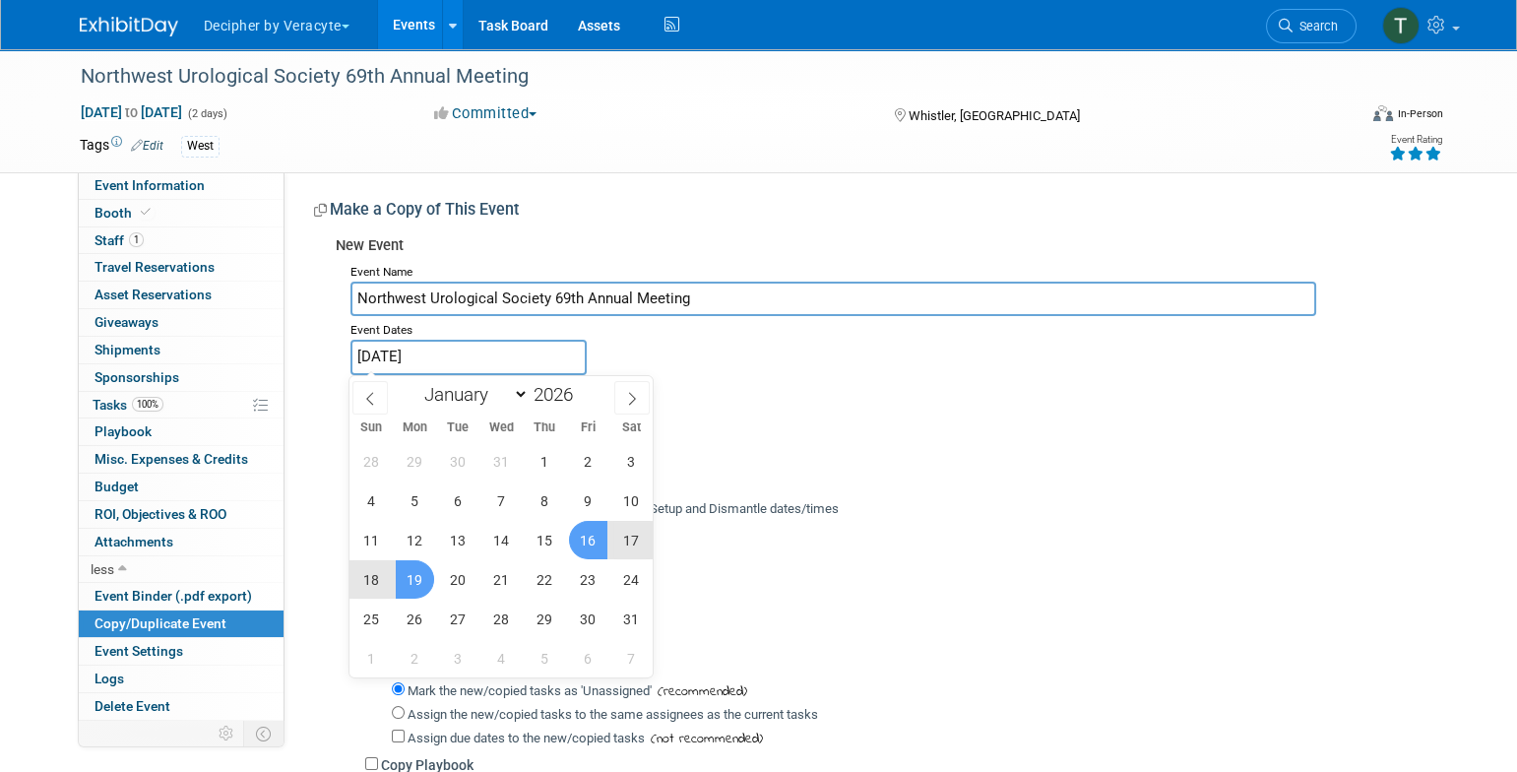
type input "Jan 16, 2026 to Jan 19, 2026"
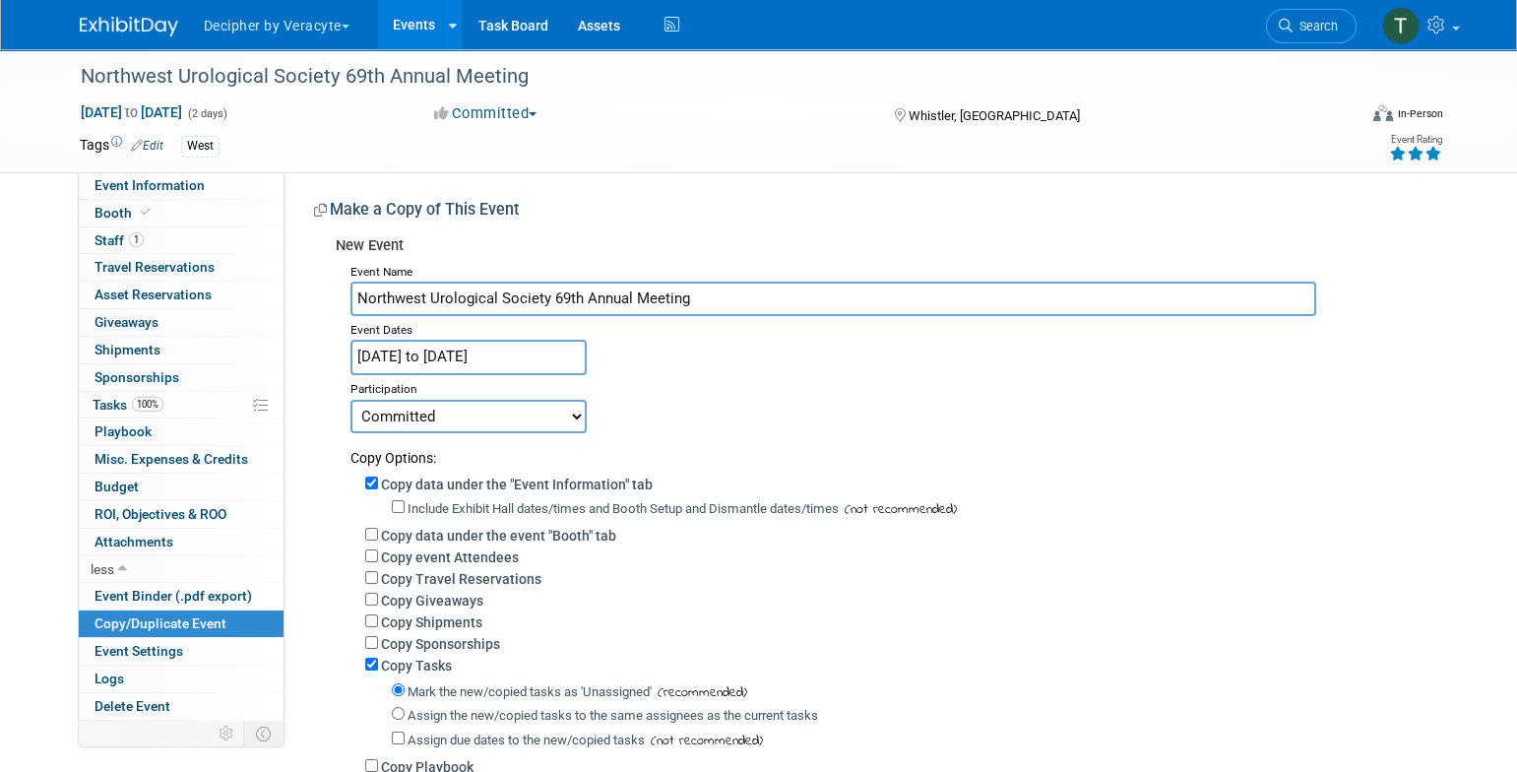
click at [427, 414] on select "Committed Considering Not Going" at bounding box center [469, 416] width 236 height 33
select select "2"
click at [351, 400] on select "Committed Considering Not Going" at bounding box center [469, 416] width 236 height 33
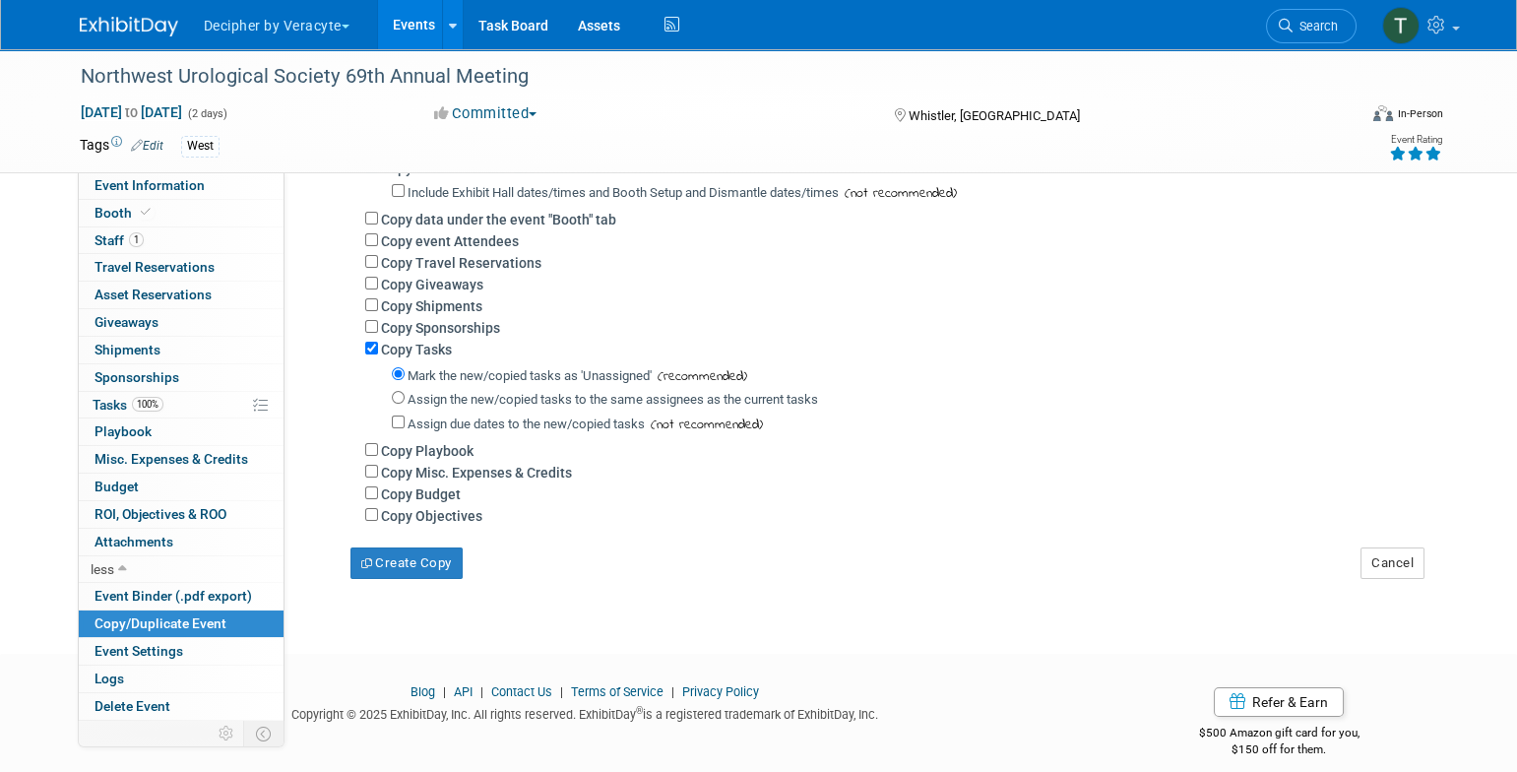
scroll to position [337, 0]
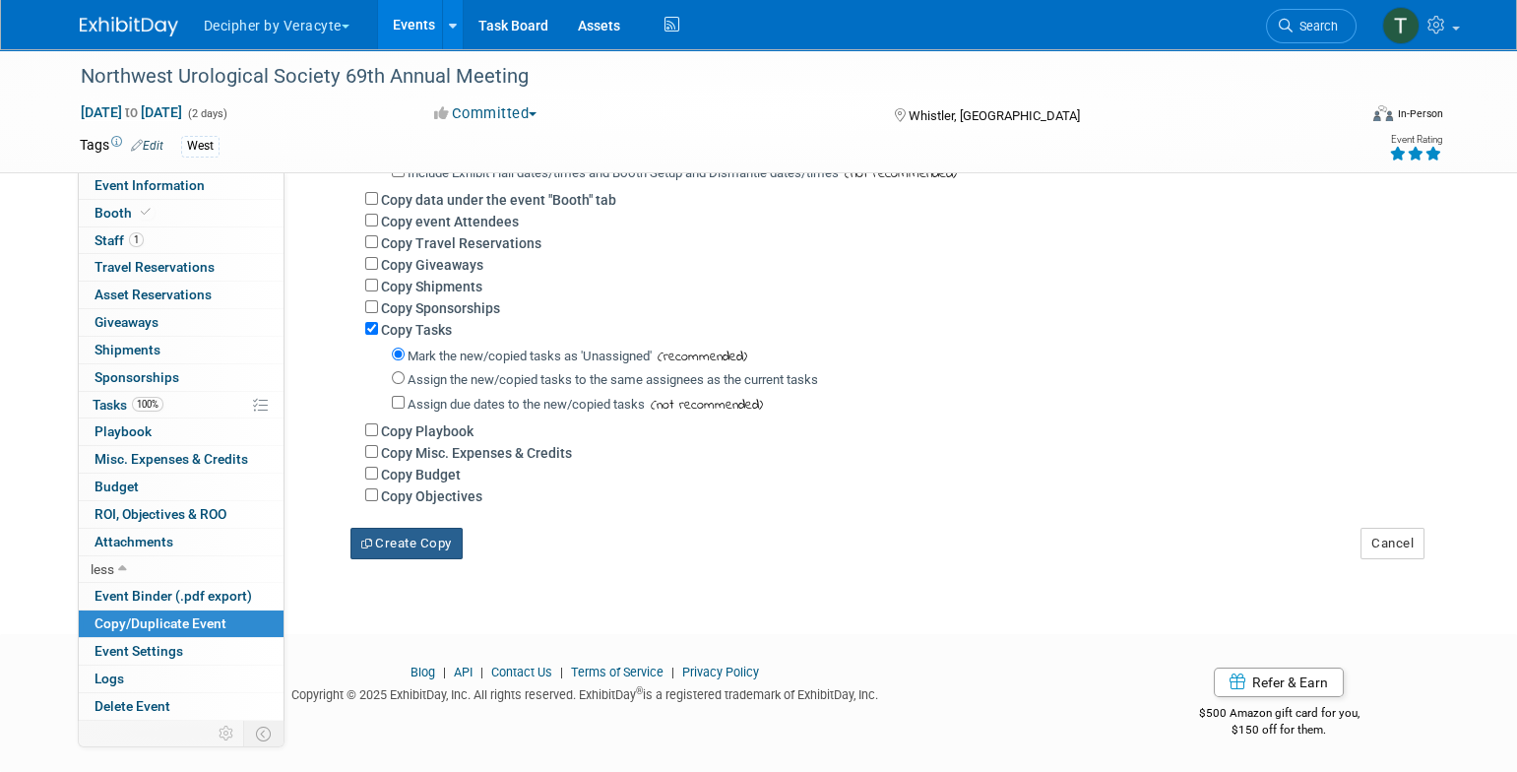
click at [454, 542] on button "Create Copy" at bounding box center [407, 544] width 112 height 32
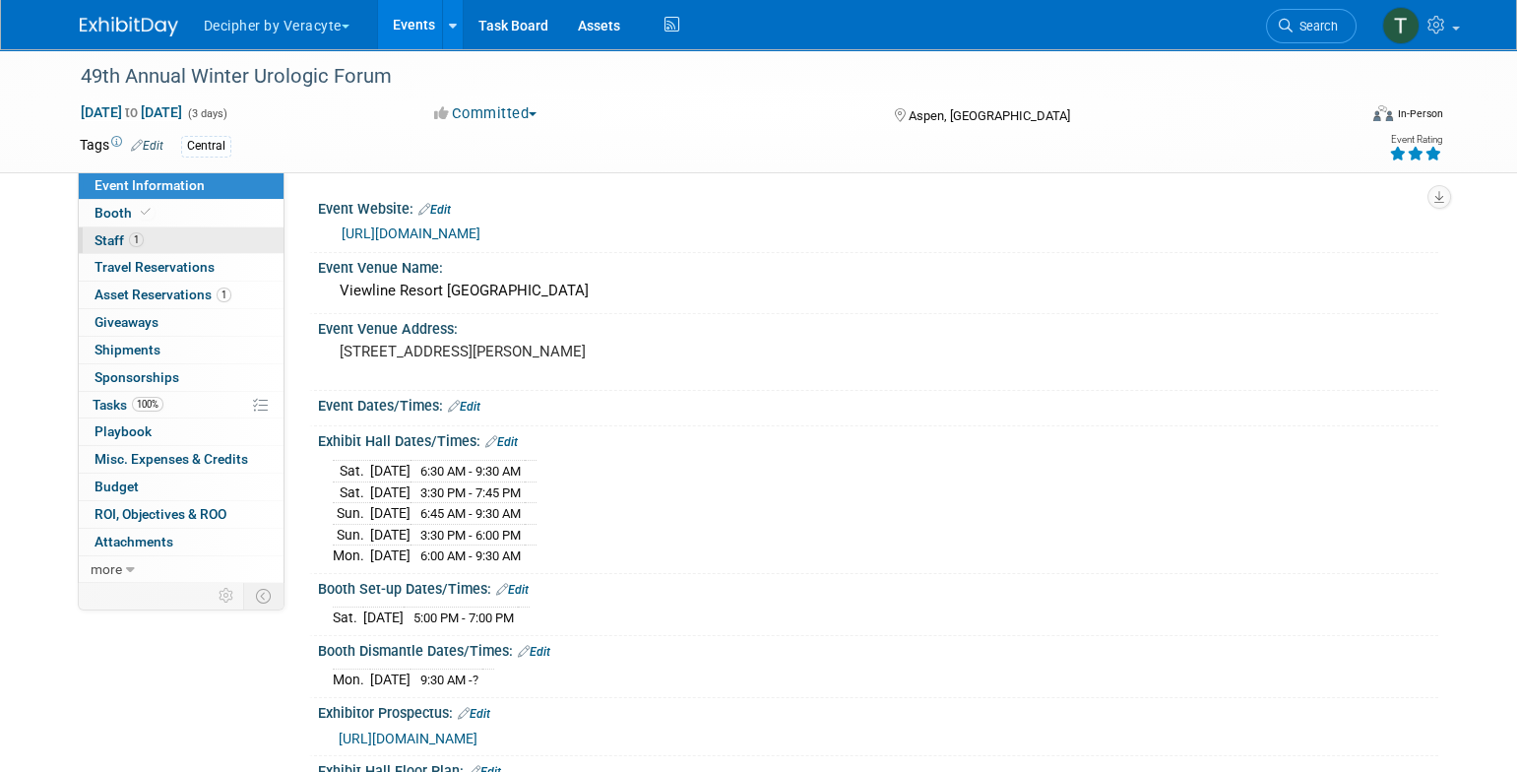
click at [219, 233] on link "1 Staff 1" at bounding box center [181, 240] width 205 height 27
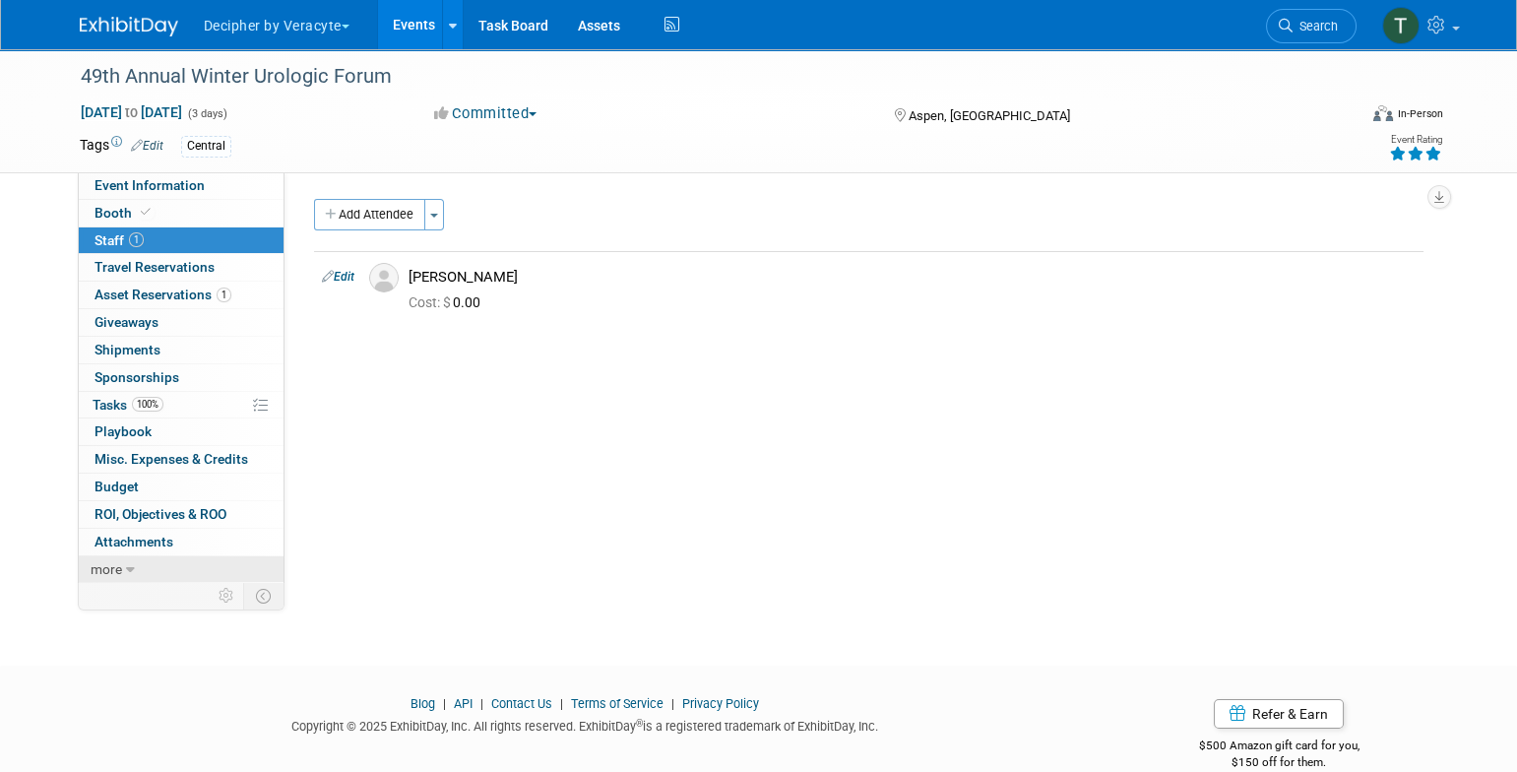
click at [181, 561] on link "more" at bounding box center [181, 569] width 205 height 27
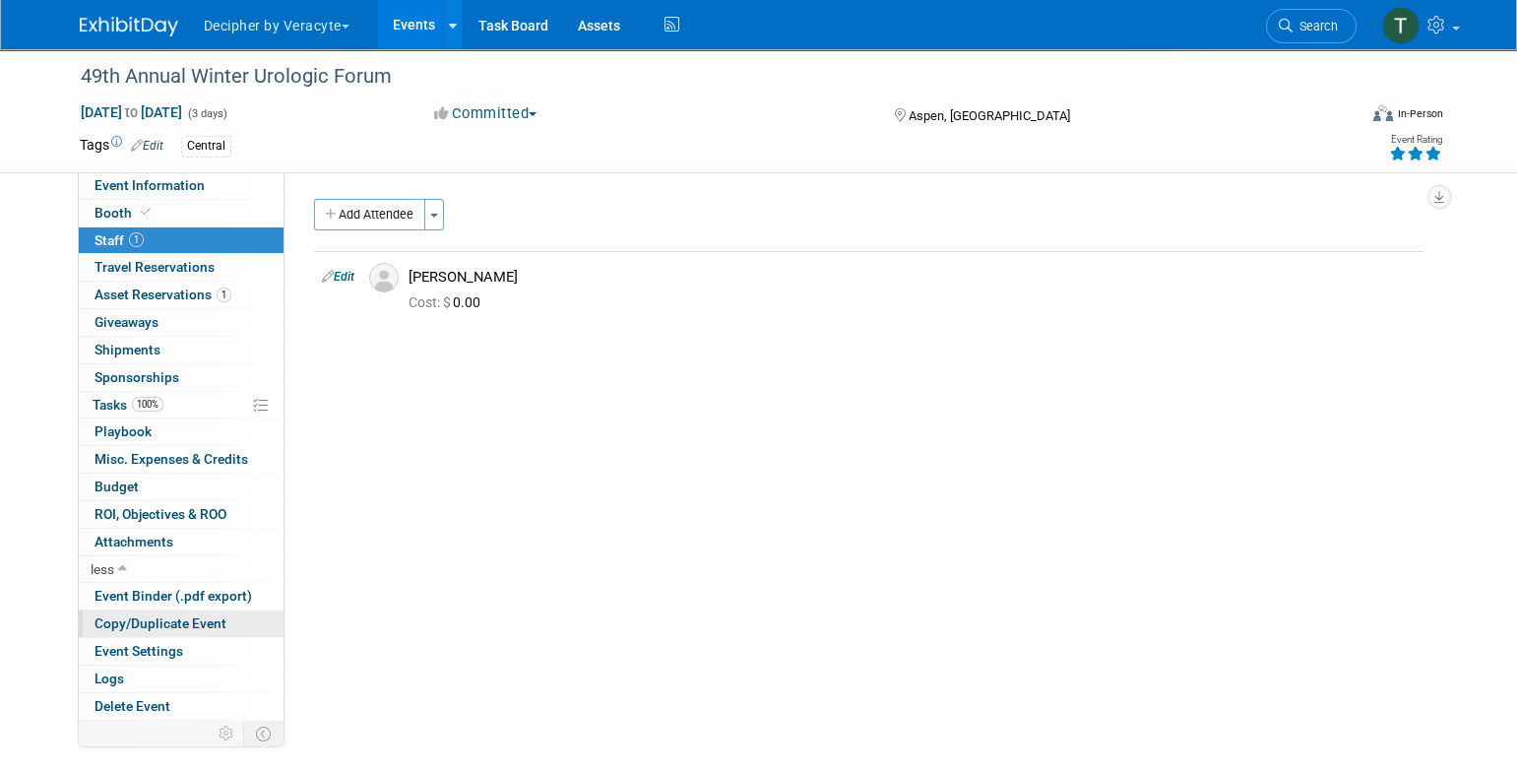
click at [185, 620] on span "Copy/Duplicate Event" at bounding box center [161, 623] width 132 height 16
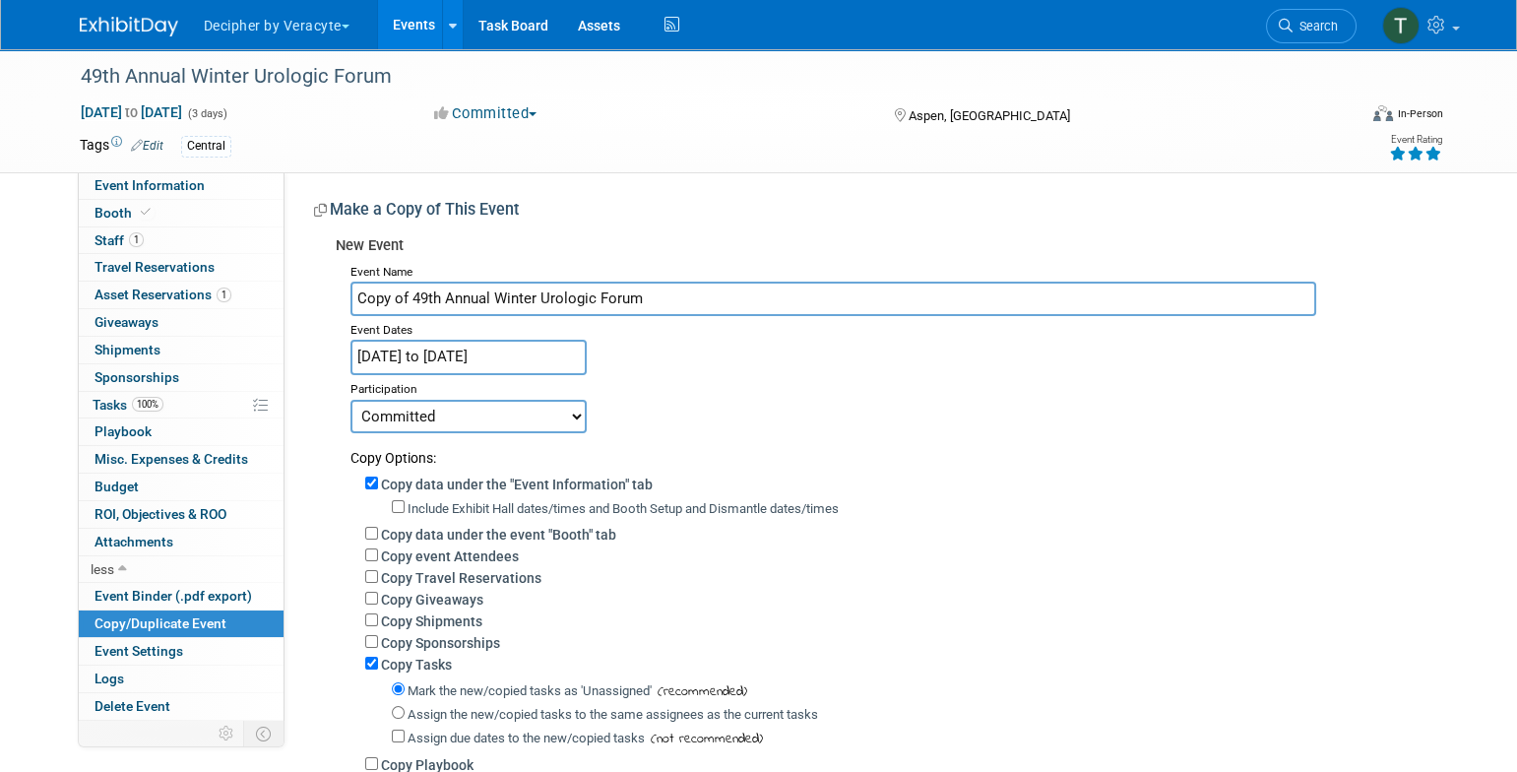
drag, startPoint x: 428, startPoint y: 300, endPoint x: 353, endPoint y: 306, distance: 75.1
click at [353, 306] on input "Copy of 49th Annual Winter Urologic Forum" at bounding box center [834, 299] width 966 height 34
type input "50th Annual Winter Urologic Forum"
click at [451, 366] on body "Decipher by Veracyte Explore: My Workspaces 2 Go to Workspace: Corporate Events…" at bounding box center [758, 386] width 1517 height 772
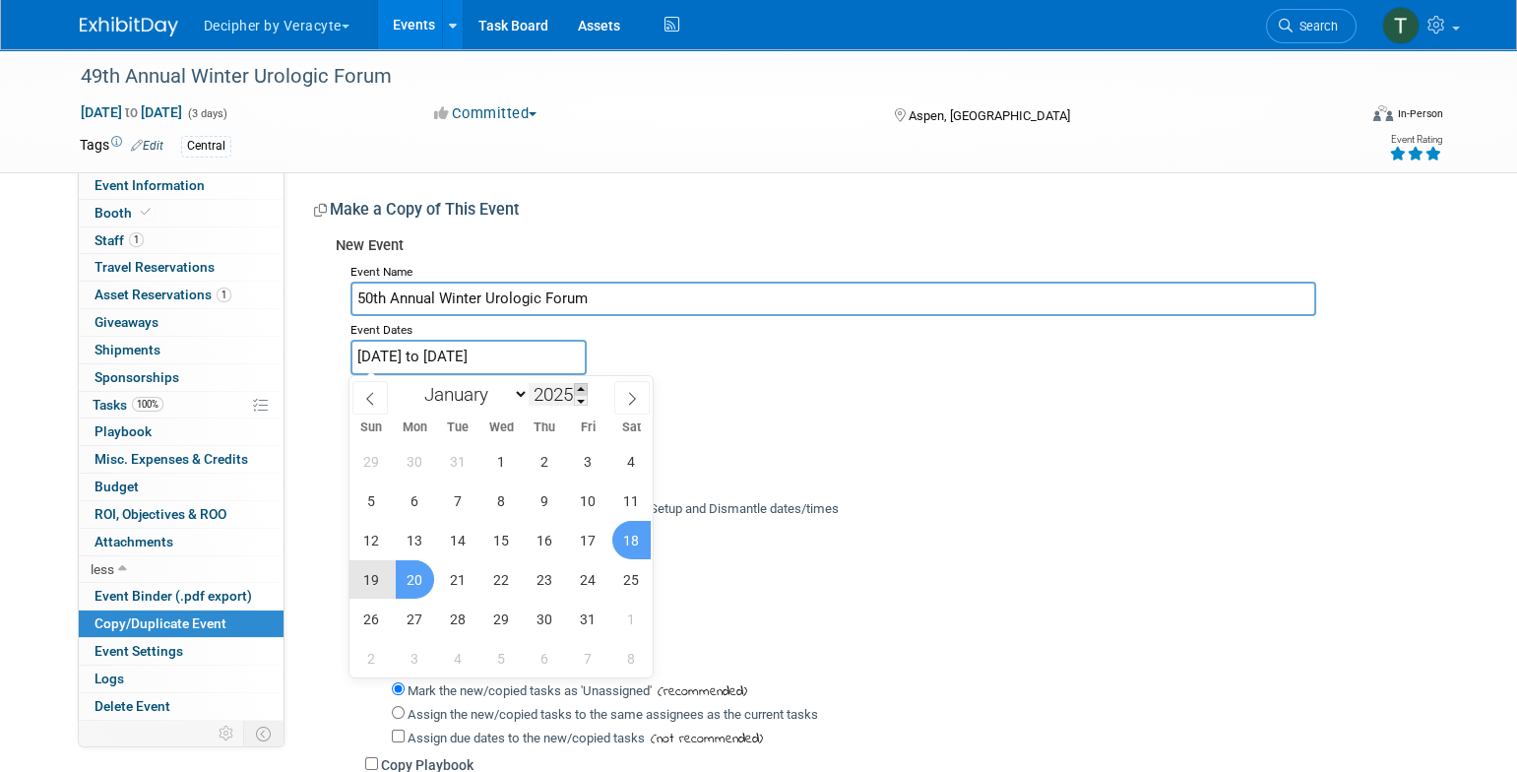
click at [584, 389] on span at bounding box center [581, 389] width 14 height 12
type input "2026"
click at [598, 534] on span "16" at bounding box center [588, 540] width 38 height 38
click at [370, 574] on span "18" at bounding box center [371, 579] width 38 height 38
type input "Jan 16, 2026 to Jan 18, 2026"
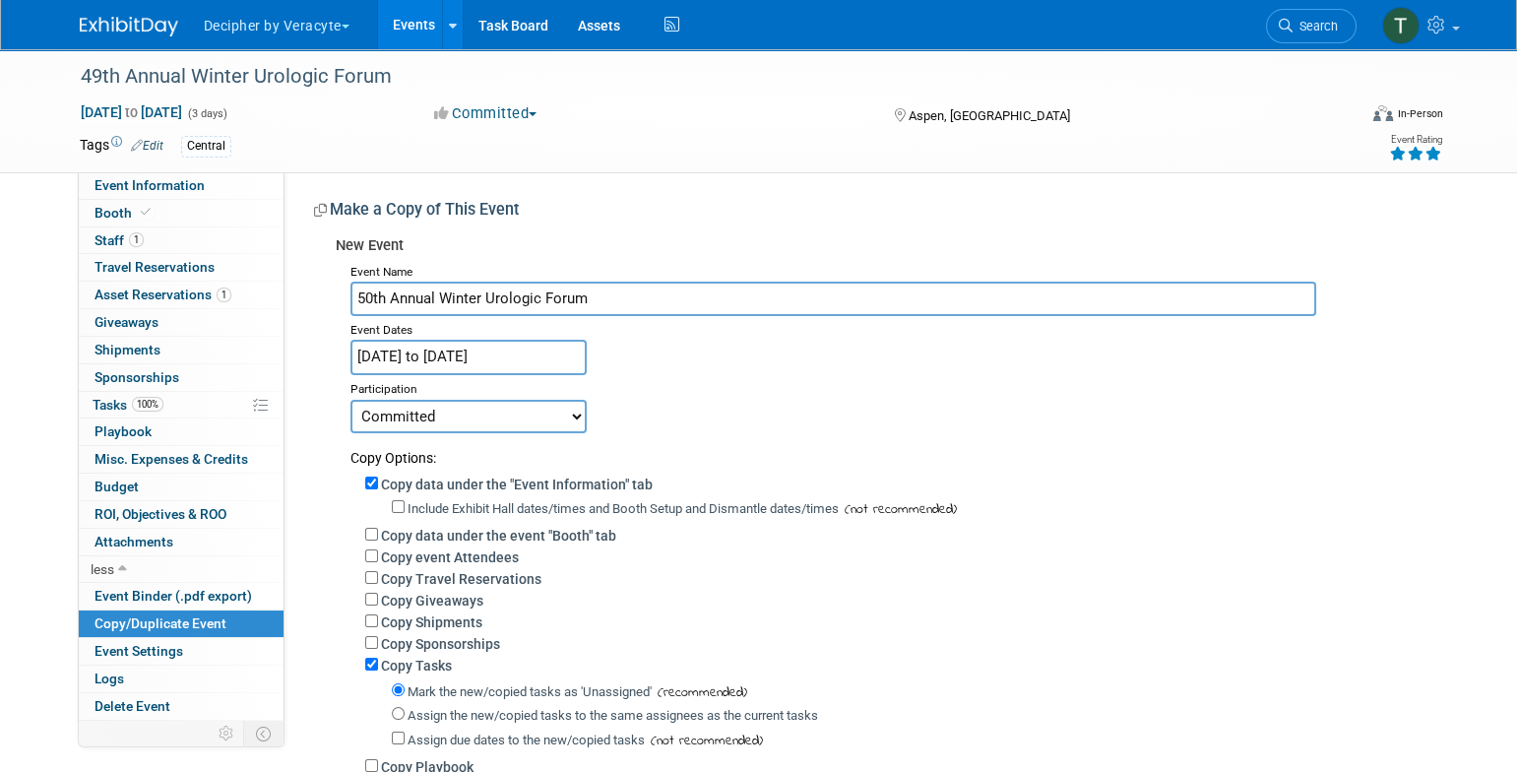
click at [437, 412] on select "Committed Considering Not Going" at bounding box center [469, 416] width 236 height 33
select select "2"
click at [351, 400] on select "Committed Considering Not Going" at bounding box center [469, 416] width 236 height 33
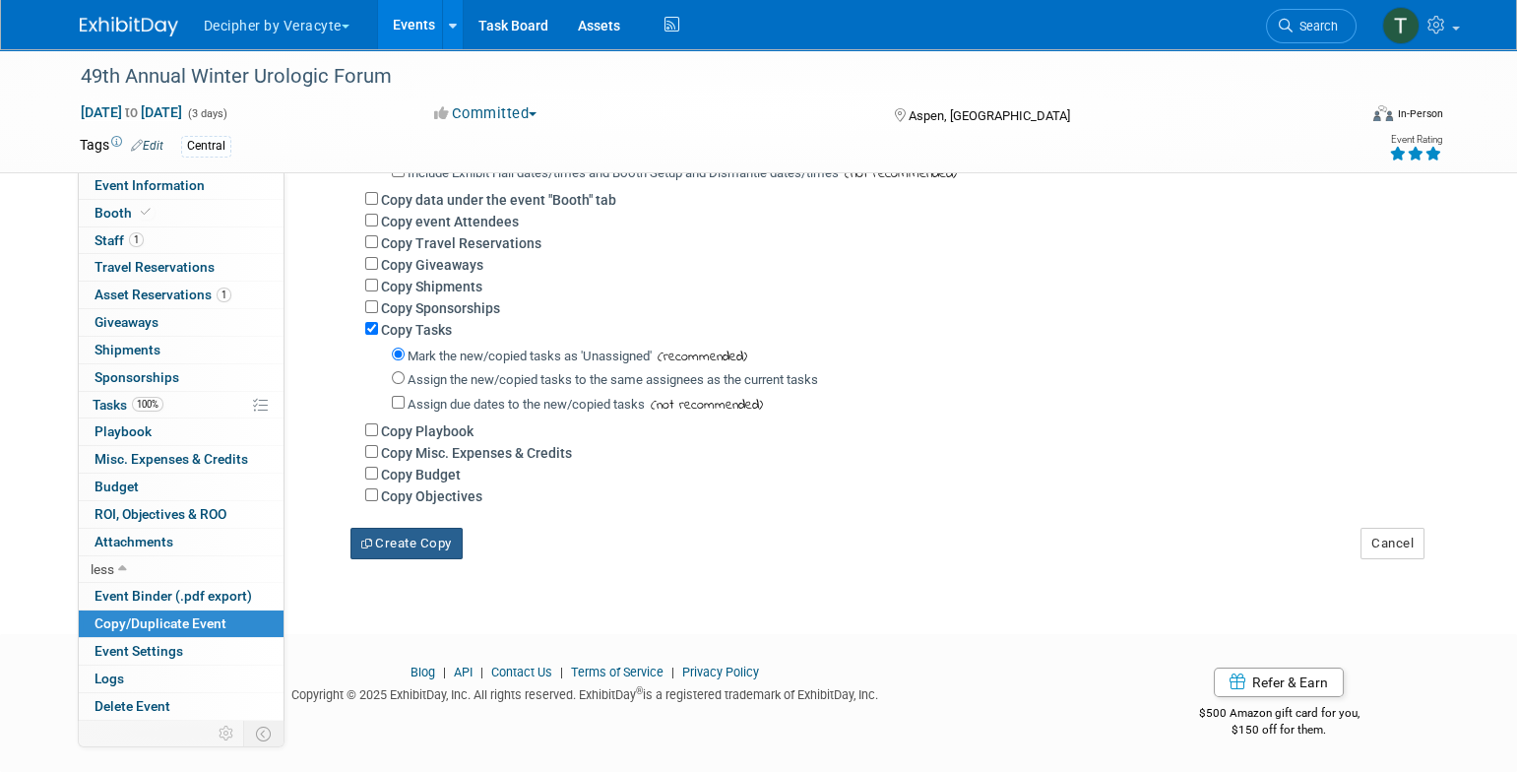
click at [451, 544] on button "Create Copy" at bounding box center [407, 544] width 112 height 32
click at [169, 480] on link "Budget" at bounding box center [181, 487] width 205 height 27
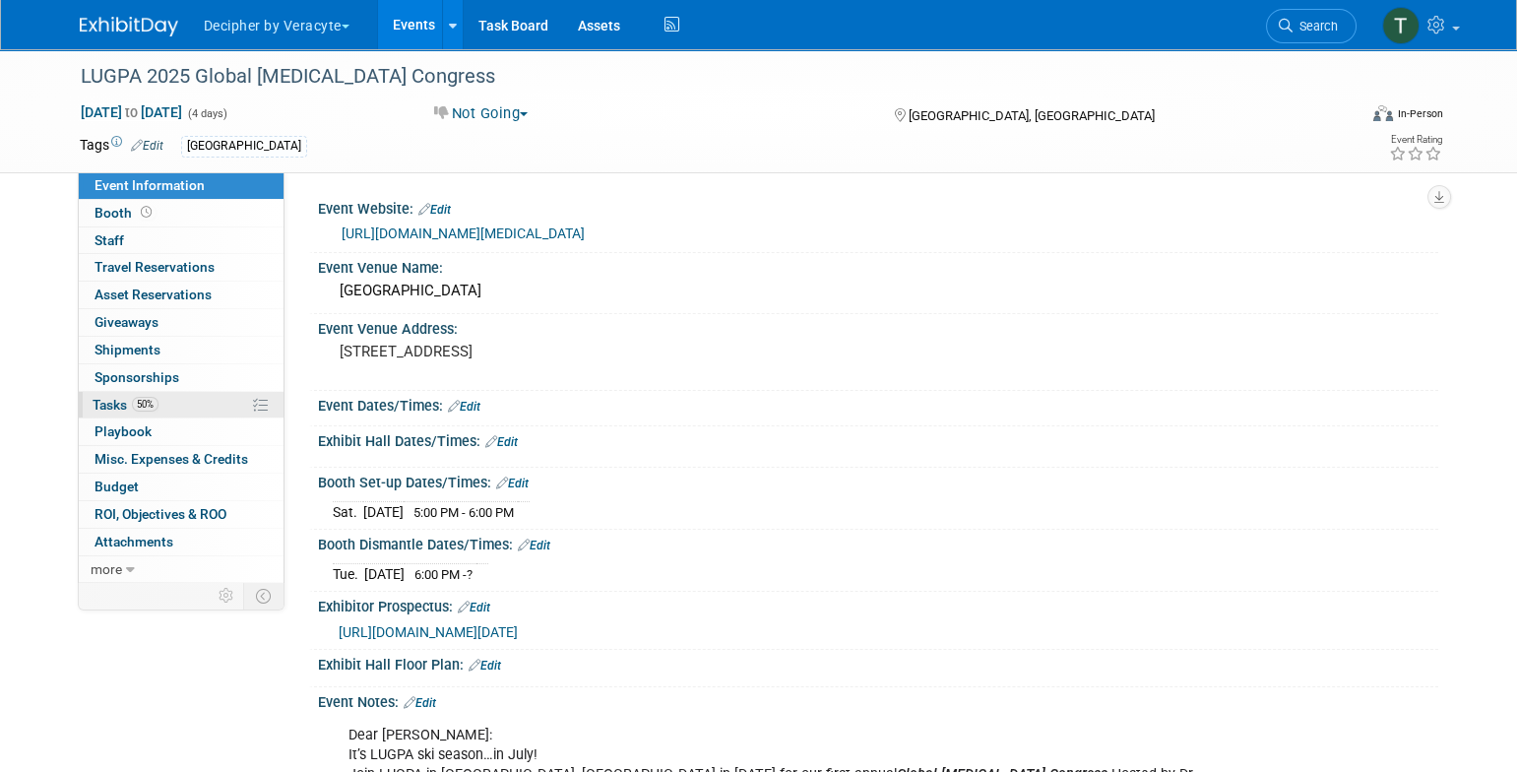
click at [227, 396] on link "50% Tasks 50%" at bounding box center [181, 405] width 205 height 27
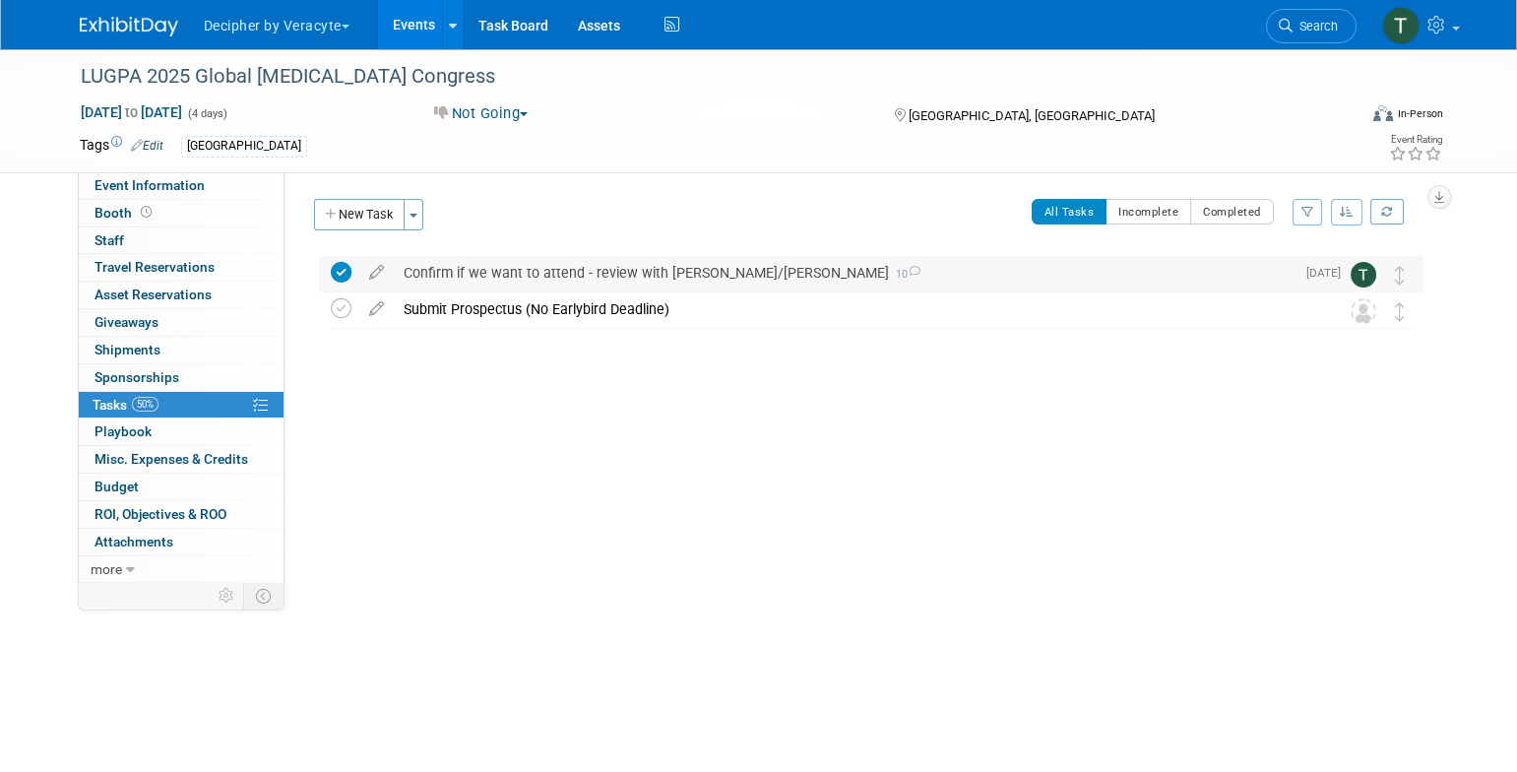
click at [527, 268] on div "Confirm if we want to attend - review with Jeff/Travis 10" at bounding box center [844, 272] width 901 height 33
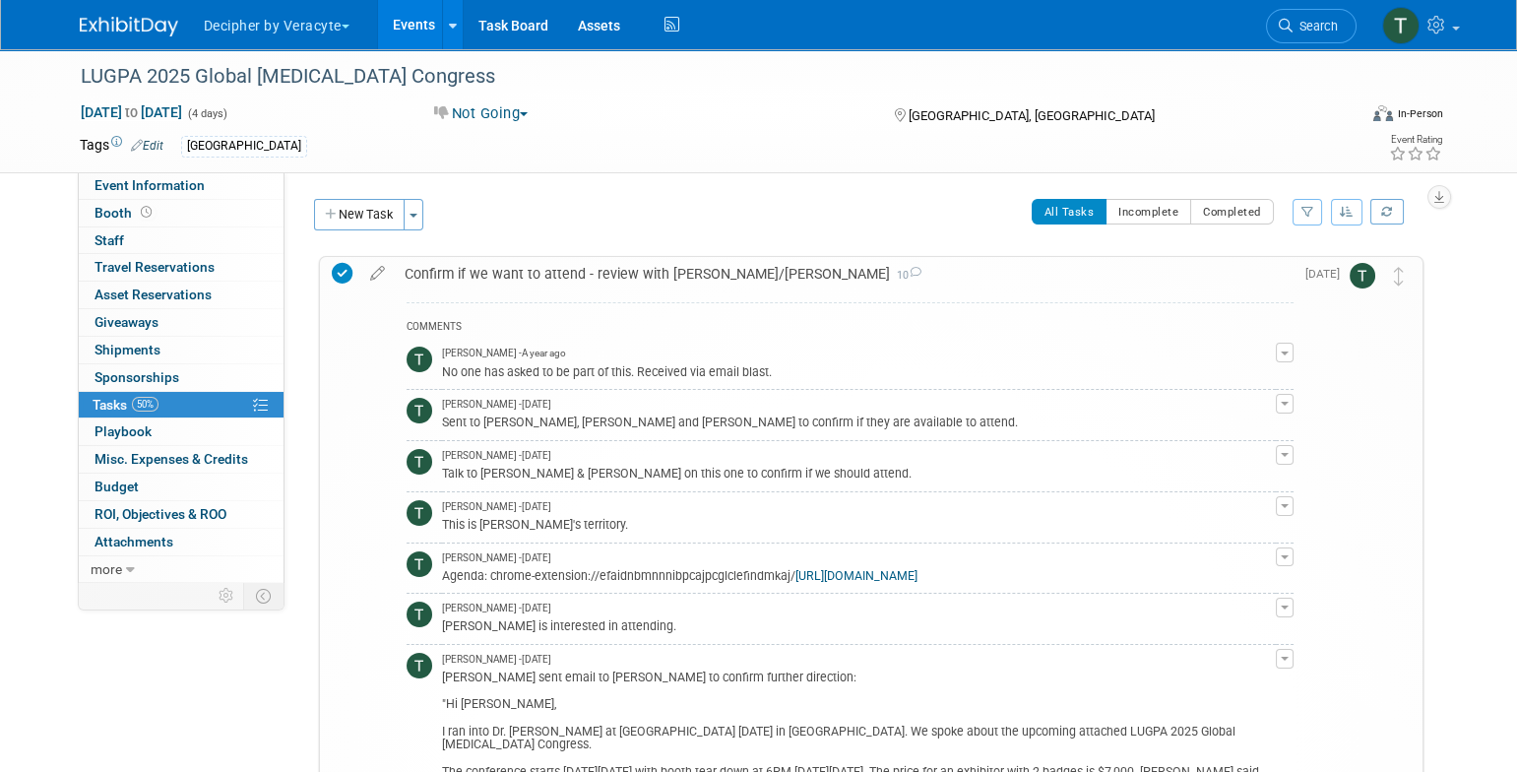
click at [503, 264] on div "Confirm if we want to attend - review with Jeff/Travis 10" at bounding box center [844, 273] width 899 height 33
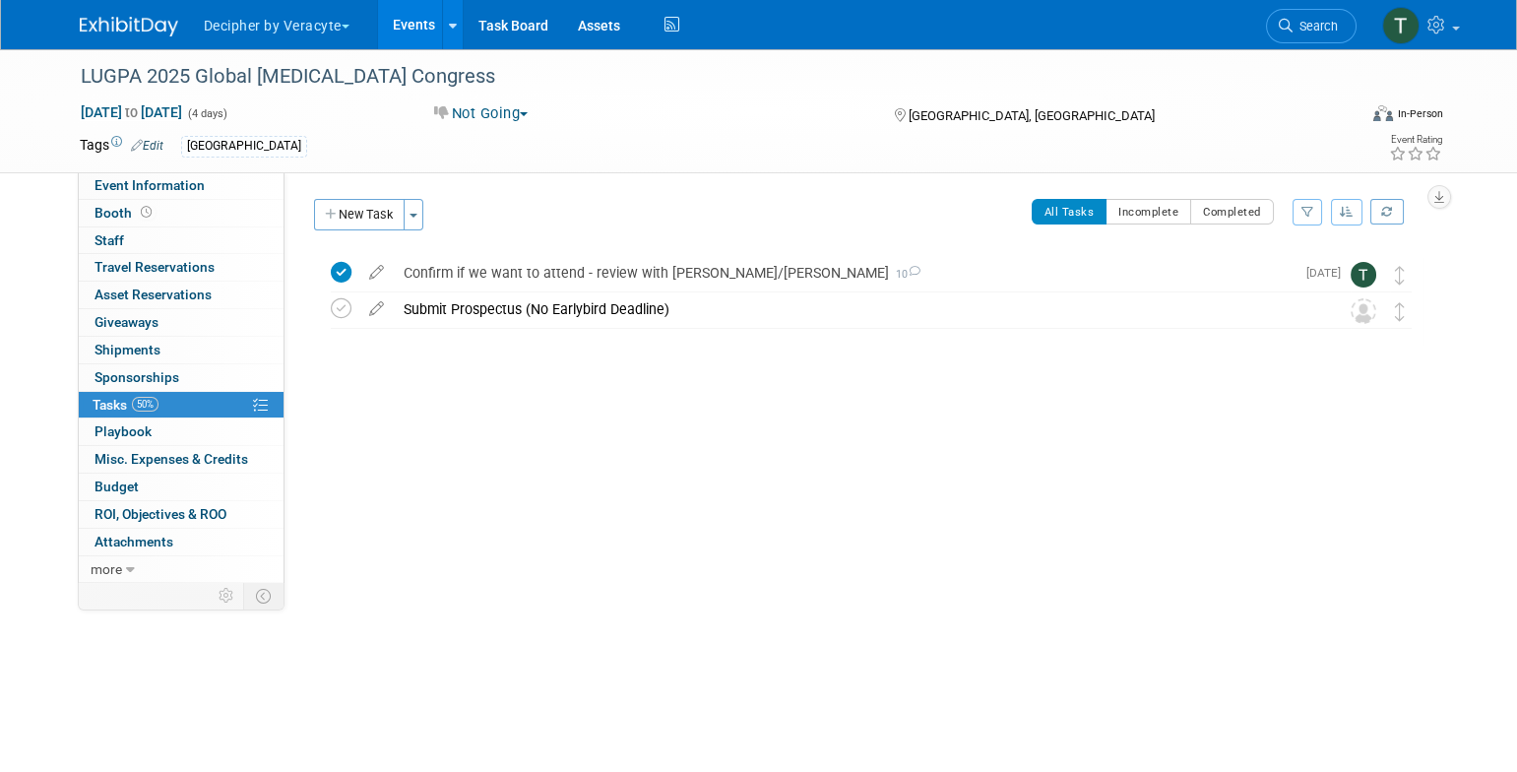
click at [193, 472] on div "0 Misc. Expenses & Credits 0 Misc. Expenses & Credits" at bounding box center [181, 460] width 205 height 28
click at [192, 474] on link "Budget" at bounding box center [181, 487] width 205 height 27
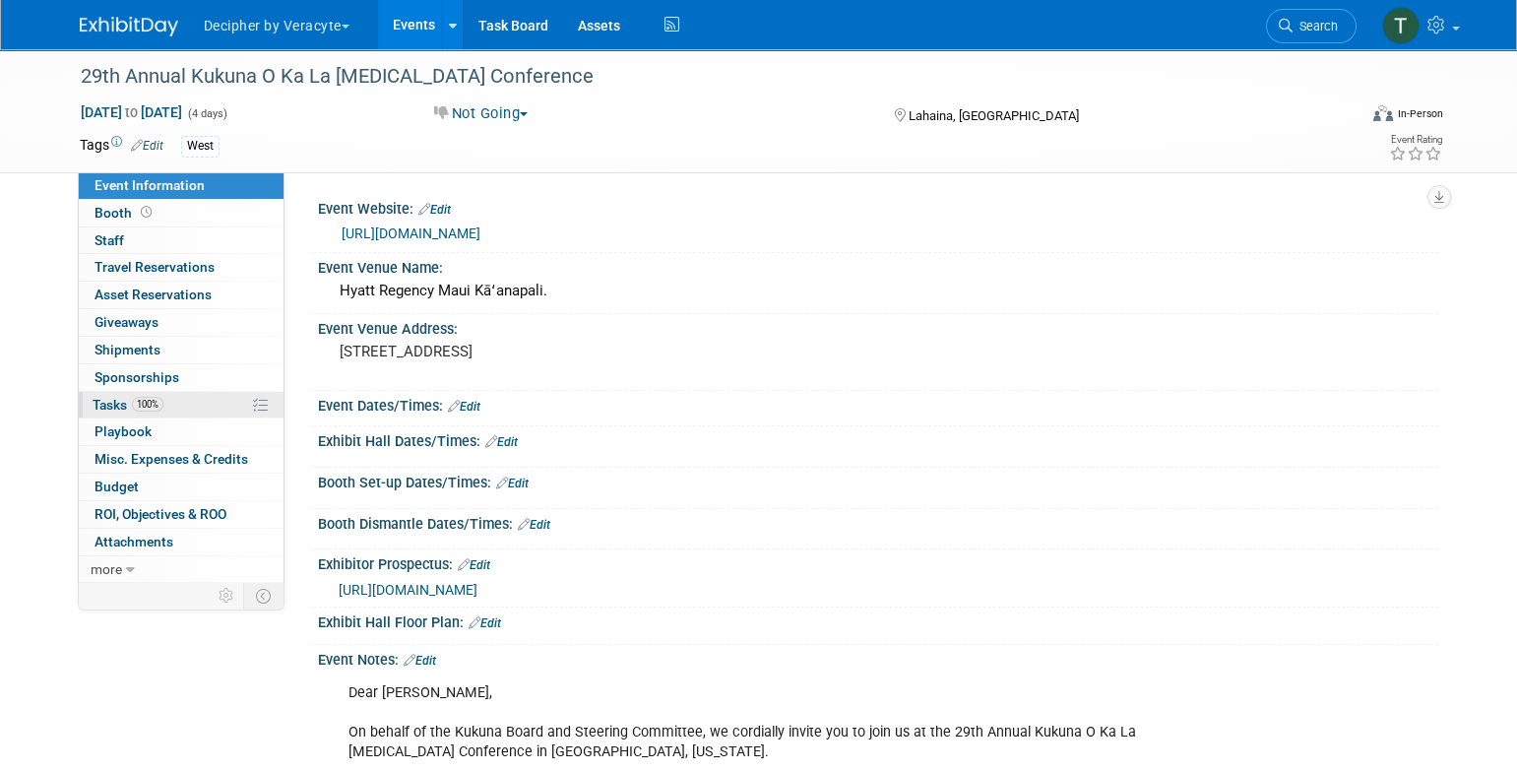
click at [246, 414] on link "100% Tasks 100%" at bounding box center [181, 405] width 205 height 27
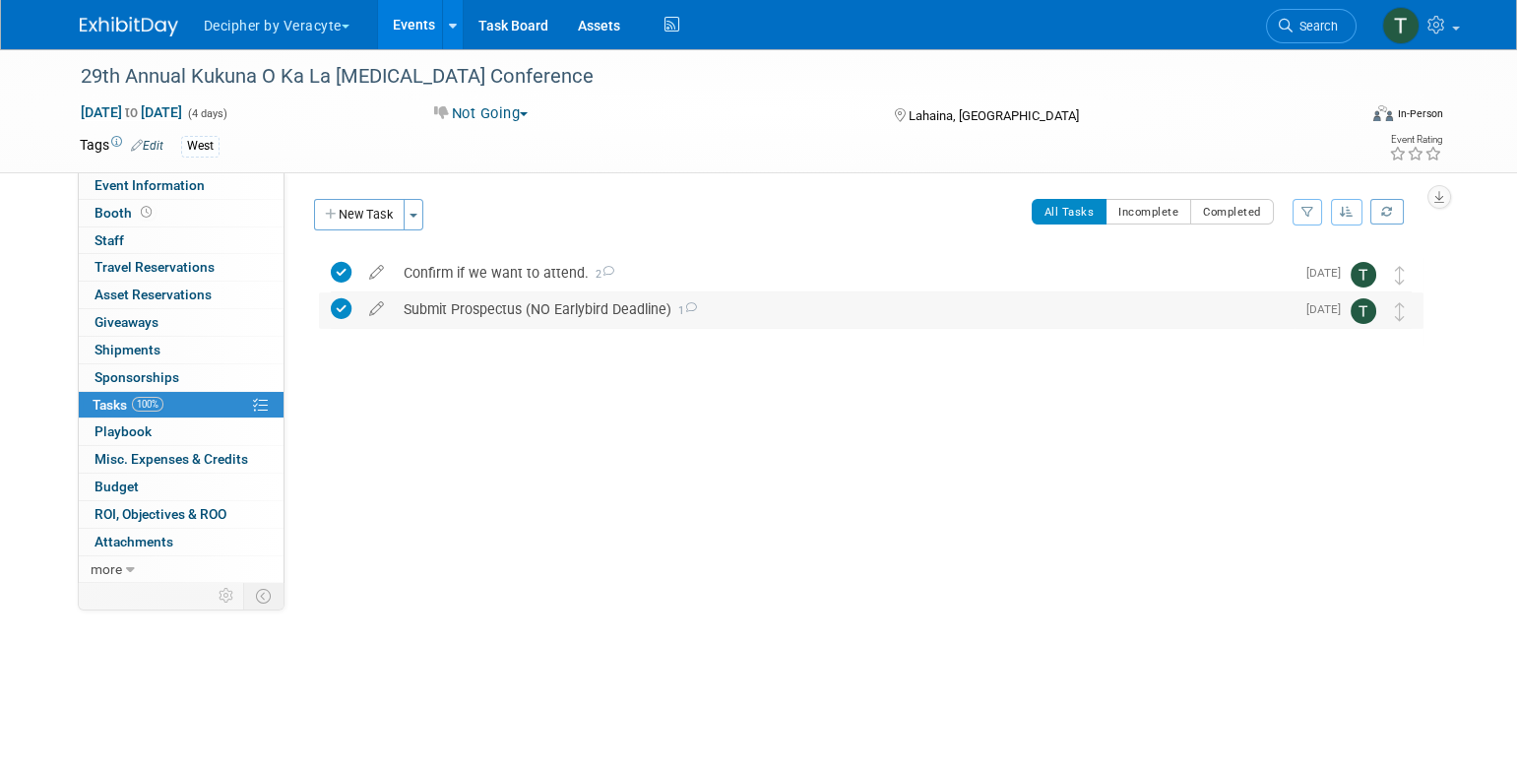
click at [450, 310] on div "Submit Prospectus (NO Earlybird Deadline) 1" at bounding box center [844, 308] width 901 height 33
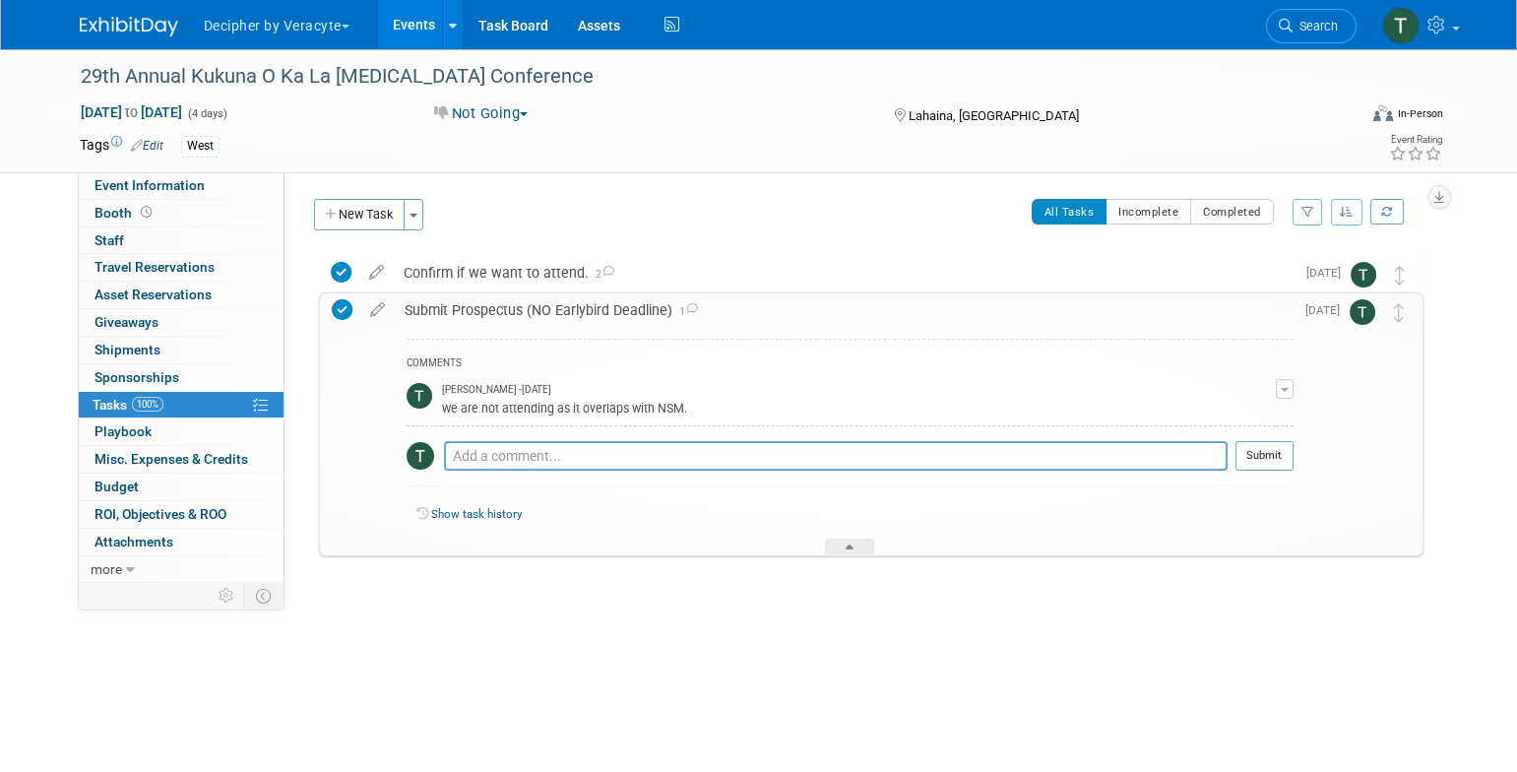
click at [450, 310] on div "Submit Prospectus (NO Earlybird Deadline) 1" at bounding box center [844, 309] width 899 height 33
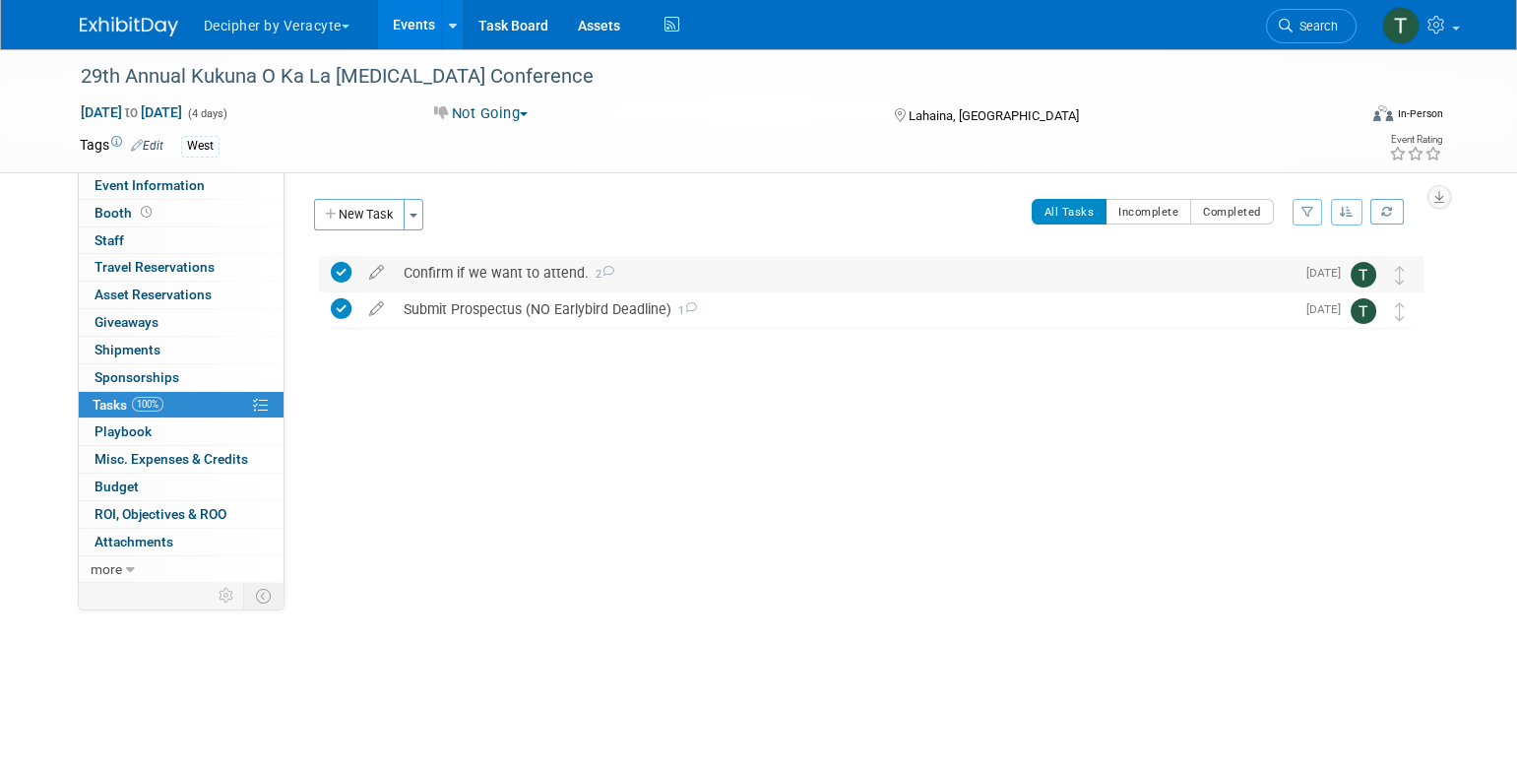
click at [459, 279] on div "Confirm if we want to attend. 2" at bounding box center [844, 272] width 901 height 33
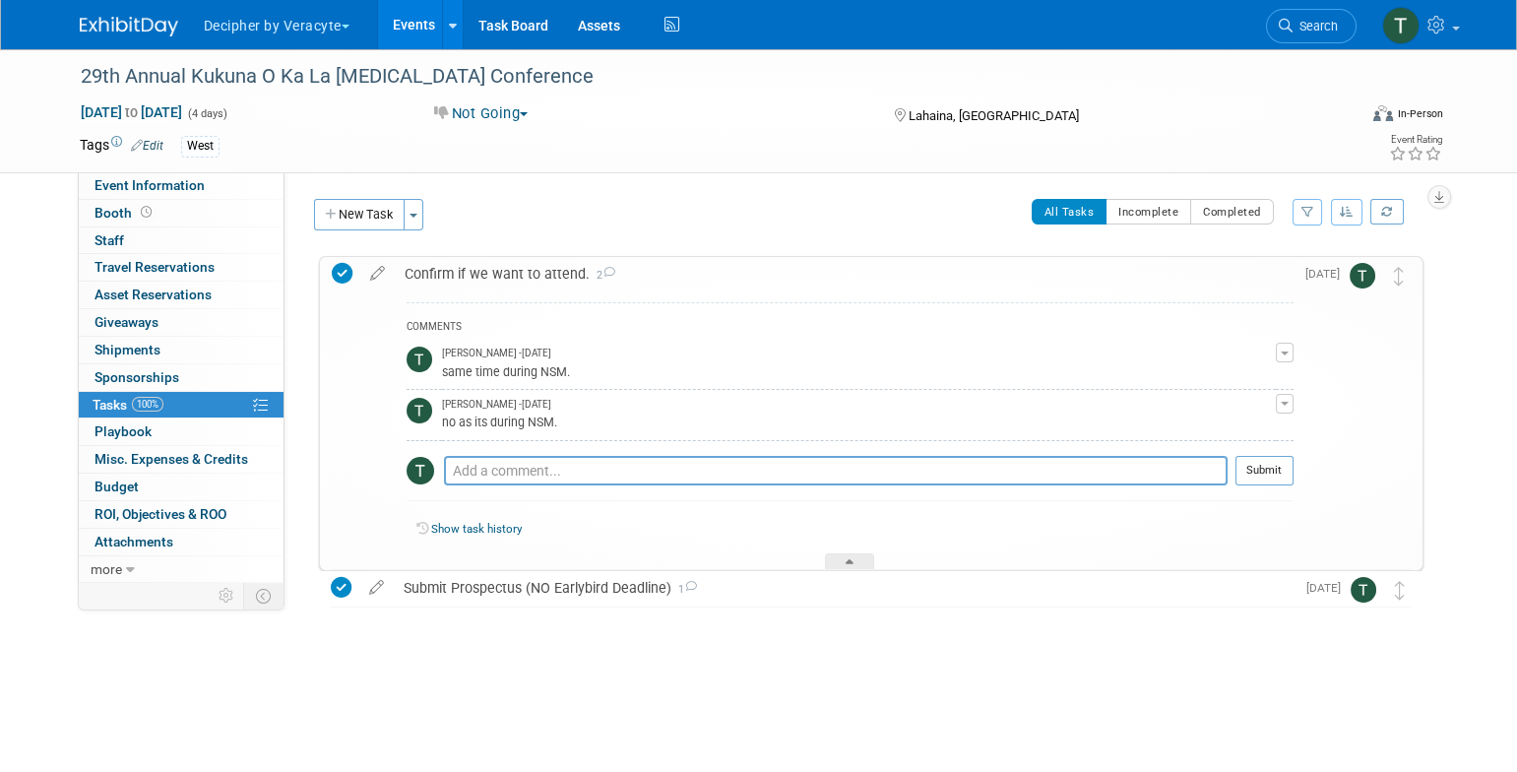
click at [459, 279] on div "Confirm if we want to attend. 2" at bounding box center [844, 273] width 899 height 33
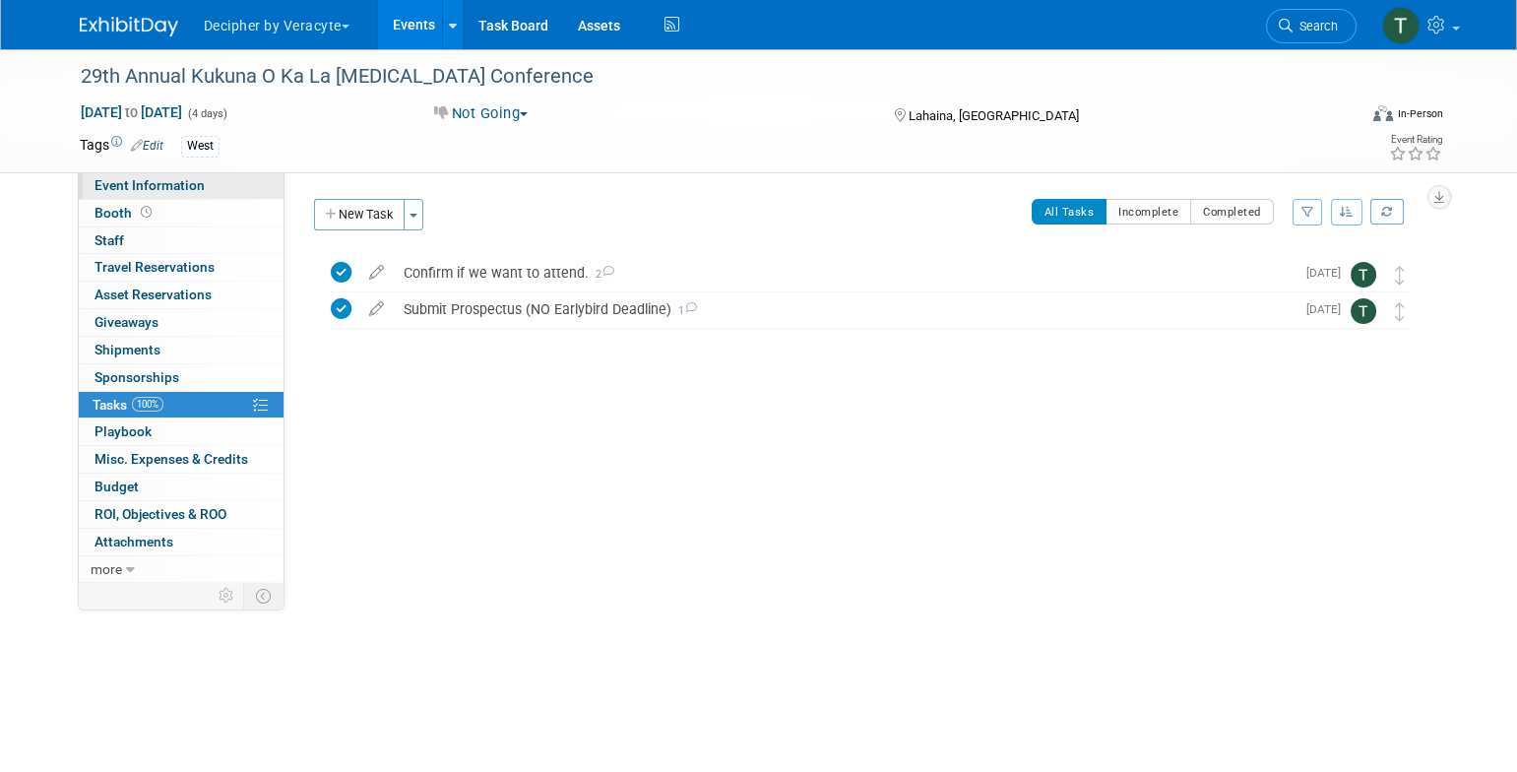
click at [232, 194] on link "Event Information" at bounding box center [181, 185] width 205 height 27
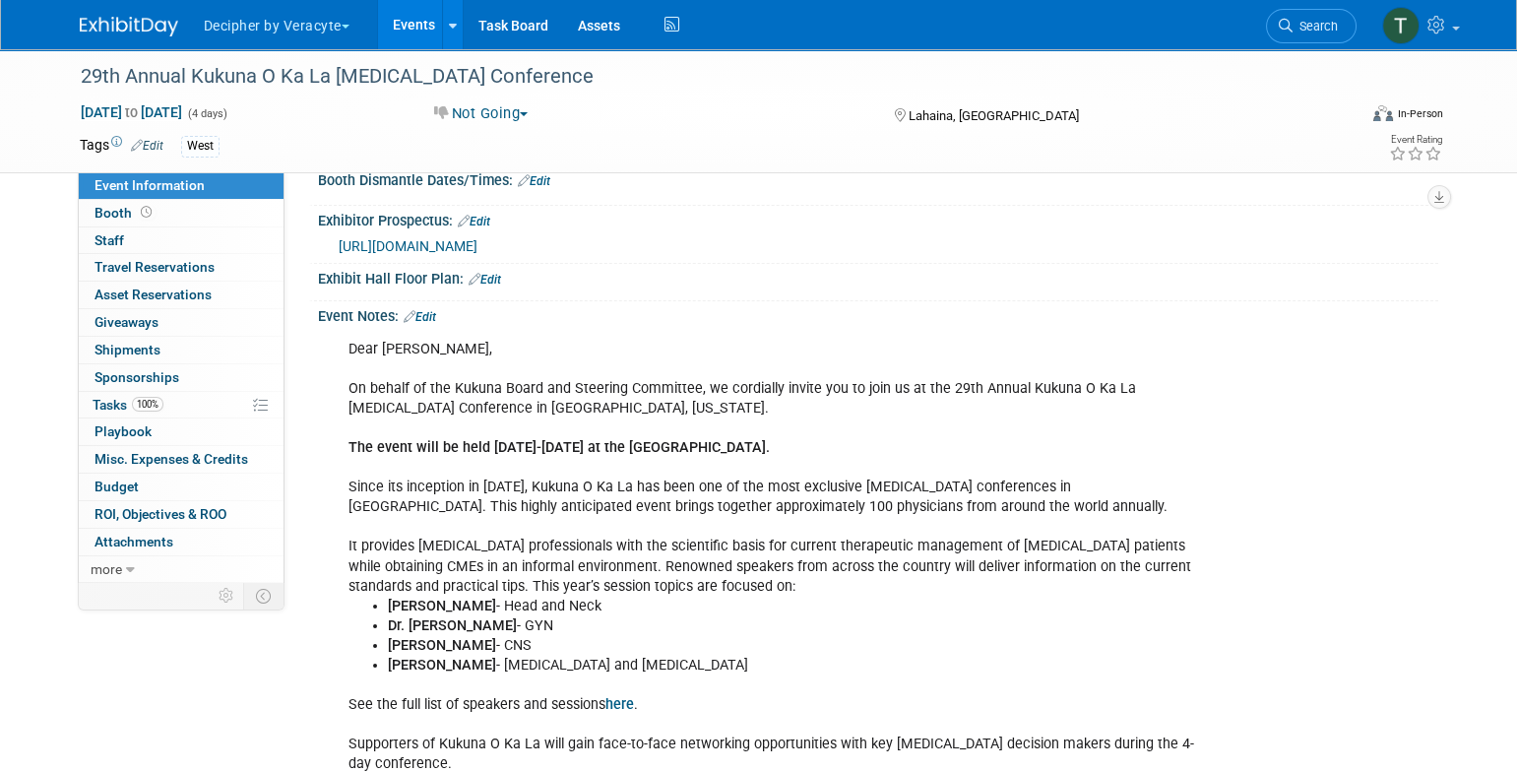
scroll to position [498, 0]
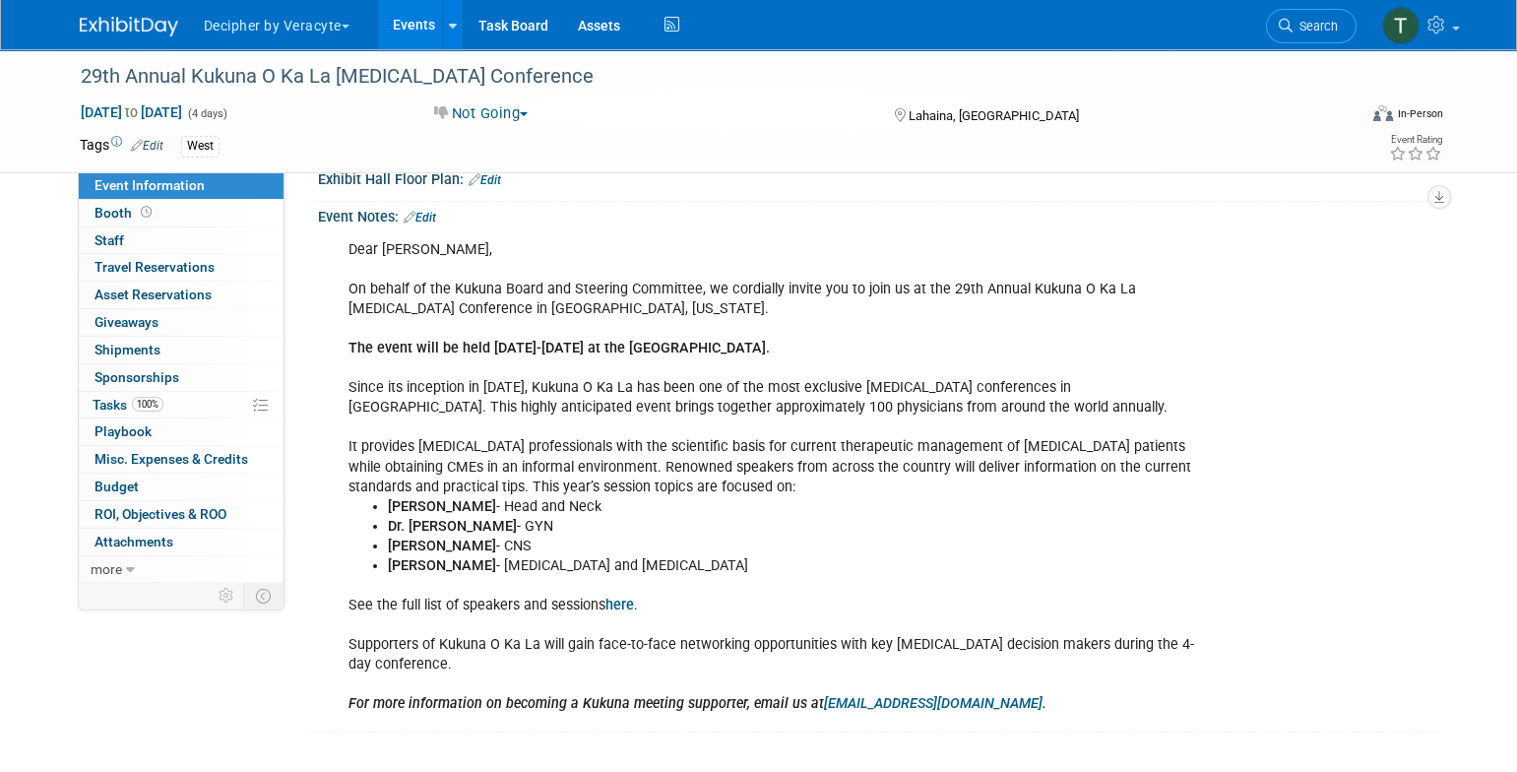
click at [230, 185] on link "Event Information" at bounding box center [181, 185] width 205 height 27
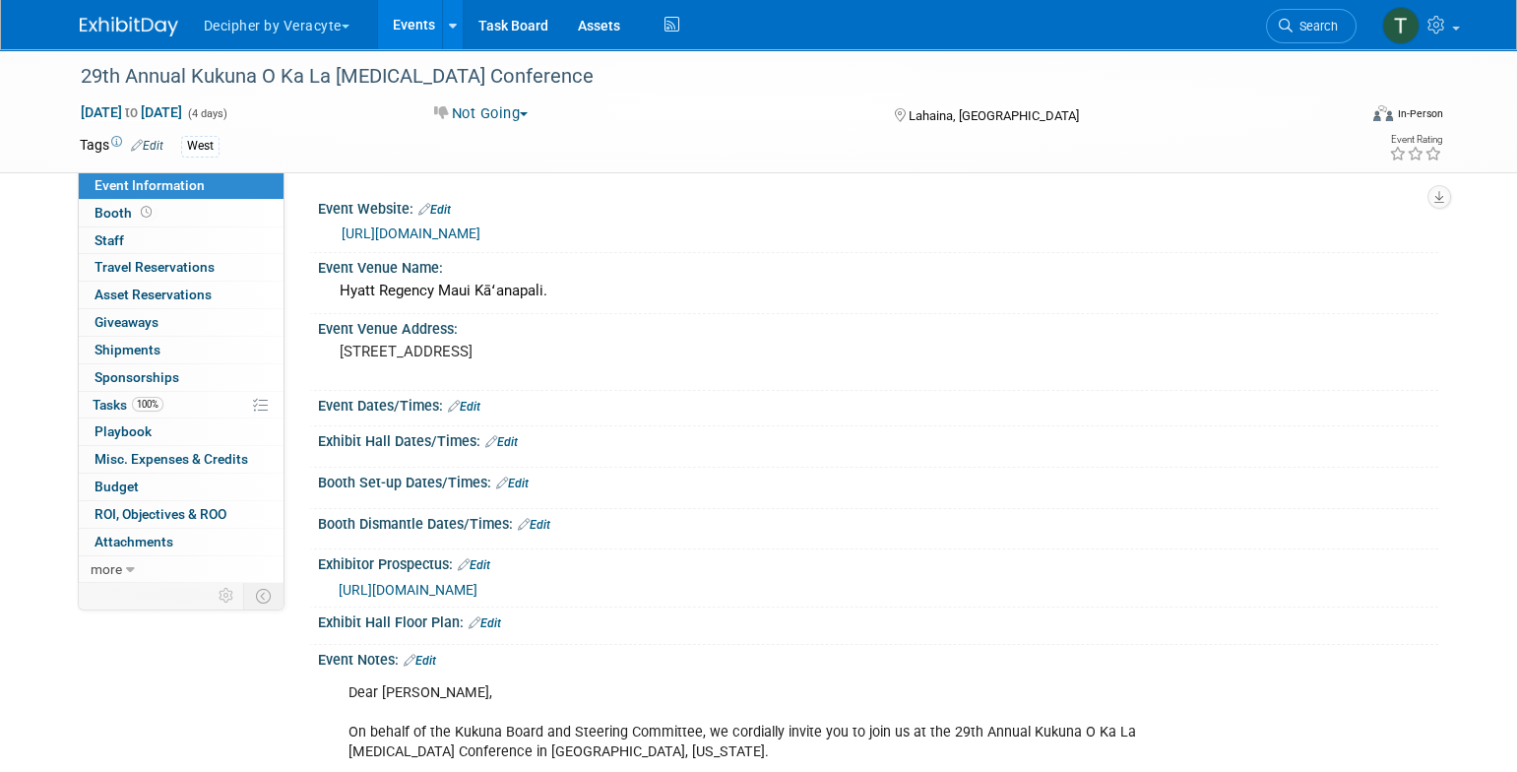
click at [480, 234] on link "https://www.radonccme.org/supporters.html?utm_source=Kukuna&utm_campaign=0494b8…" at bounding box center [411, 233] width 139 height 16
click at [146, 573] on link "more" at bounding box center [181, 569] width 205 height 27
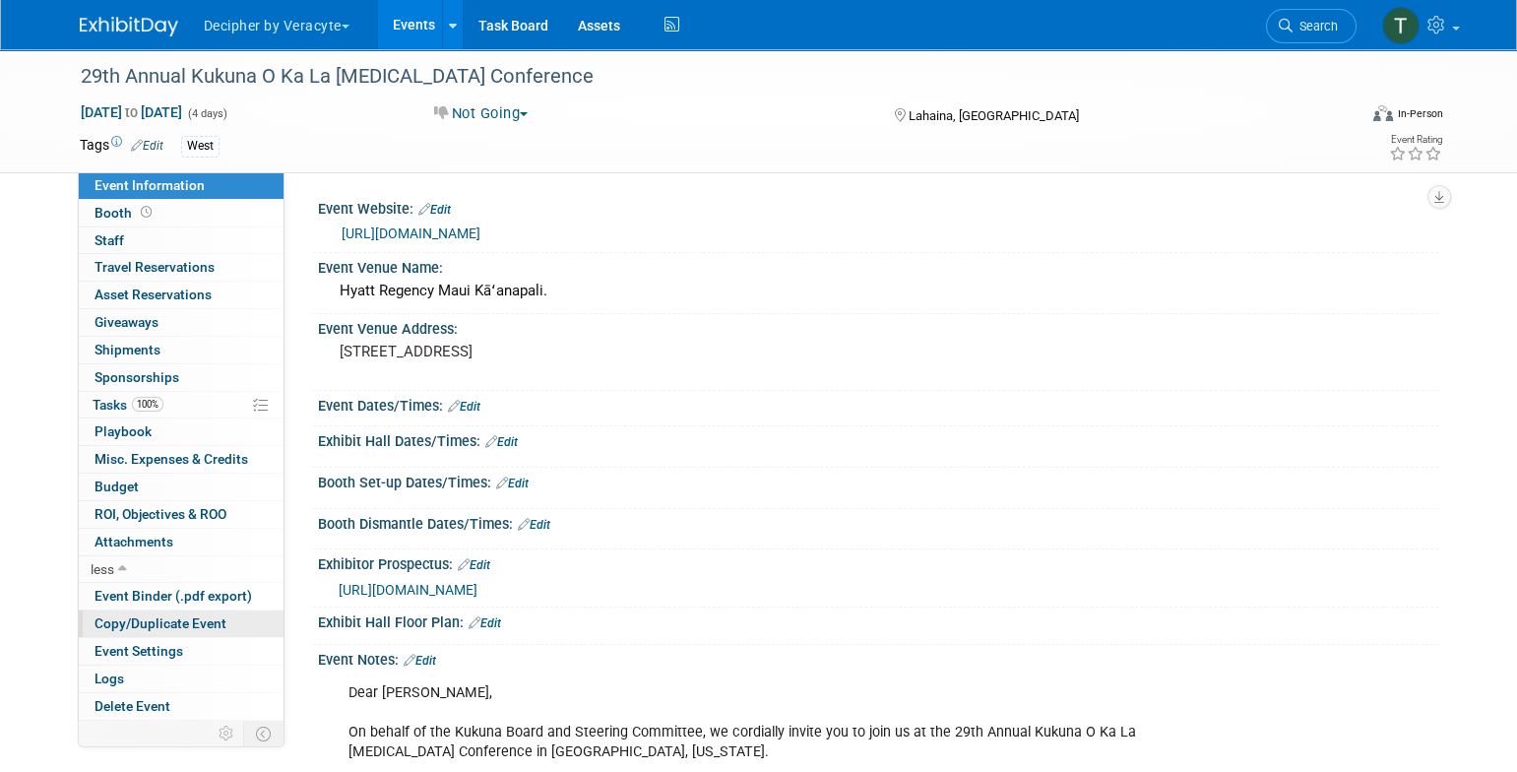
click at [183, 628] on span "Copy/Duplicate Event" at bounding box center [161, 623] width 132 height 16
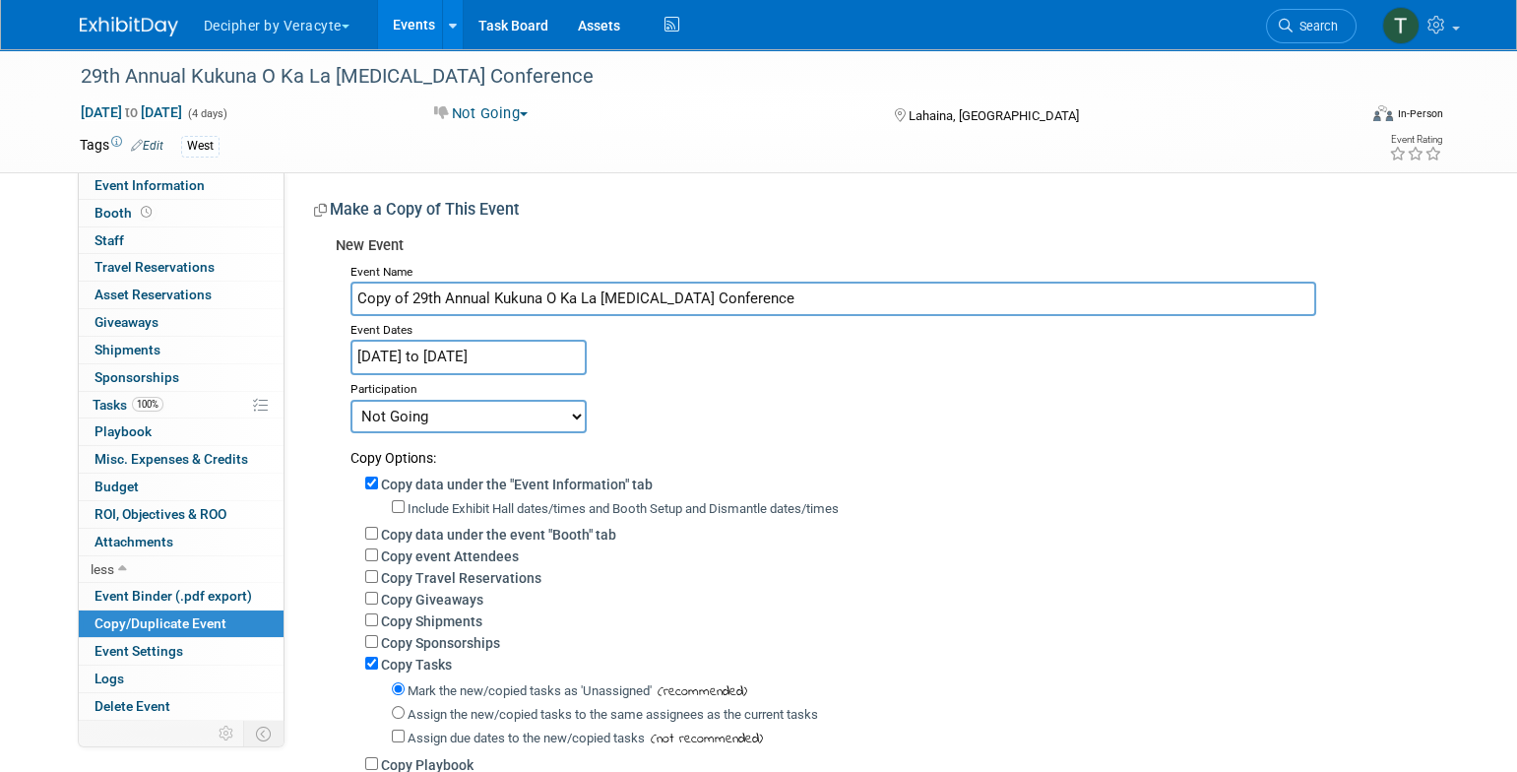
click at [412, 295] on input "Copy of 29th Annual Kukuna O Ka La Radiation Oncology Conference" at bounding box center [834, 299] width 966 height 34
paste input "30th Annual Kukuna-O-Ka-"
type input "30th Annual Kukuna-O-Ka-La Radiation Oncology Conference"
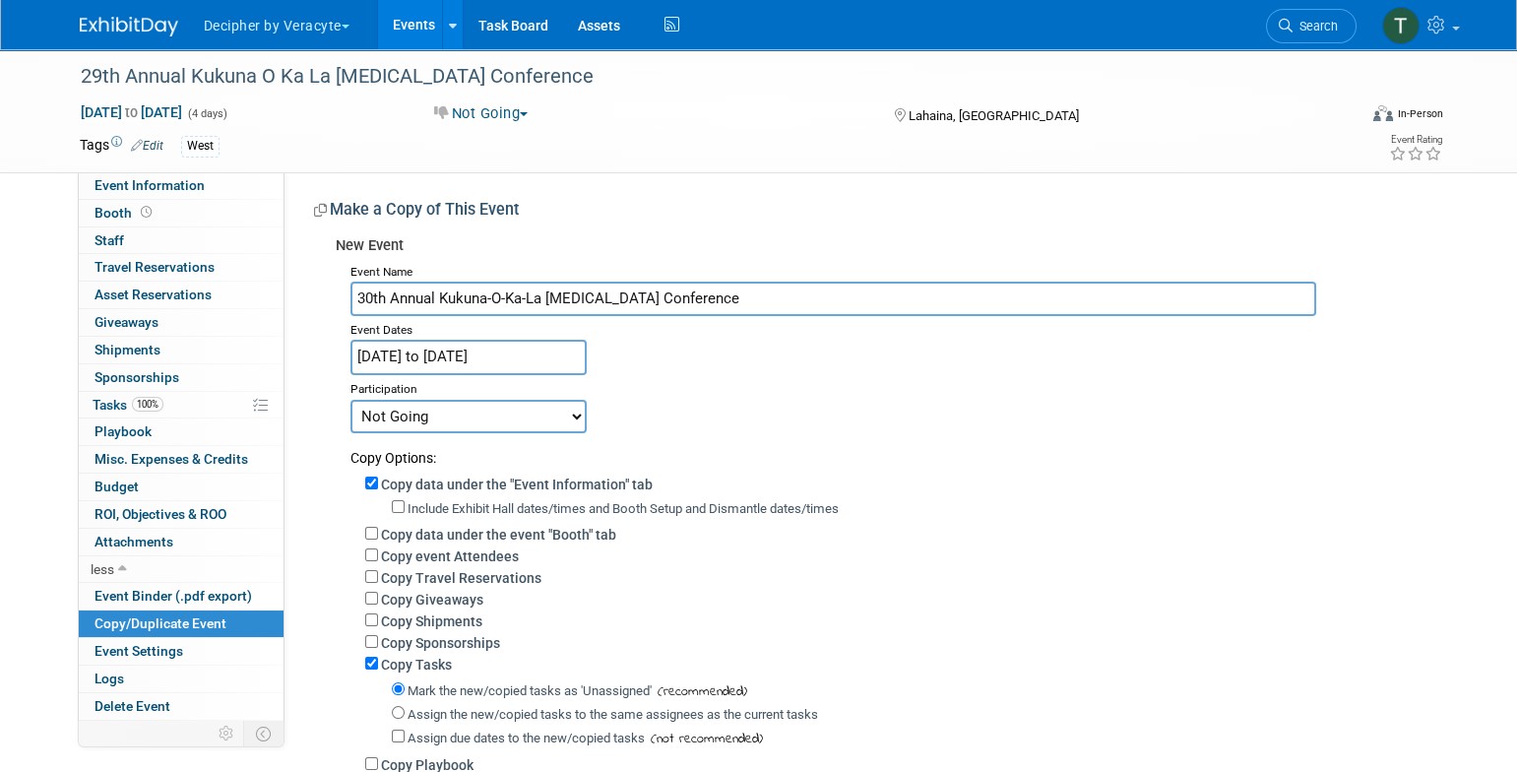
click at [422, 365] on input "Jan 21, 2025 to Jan 24, 2025" at bounding box center [469, 357] width 236 height 34
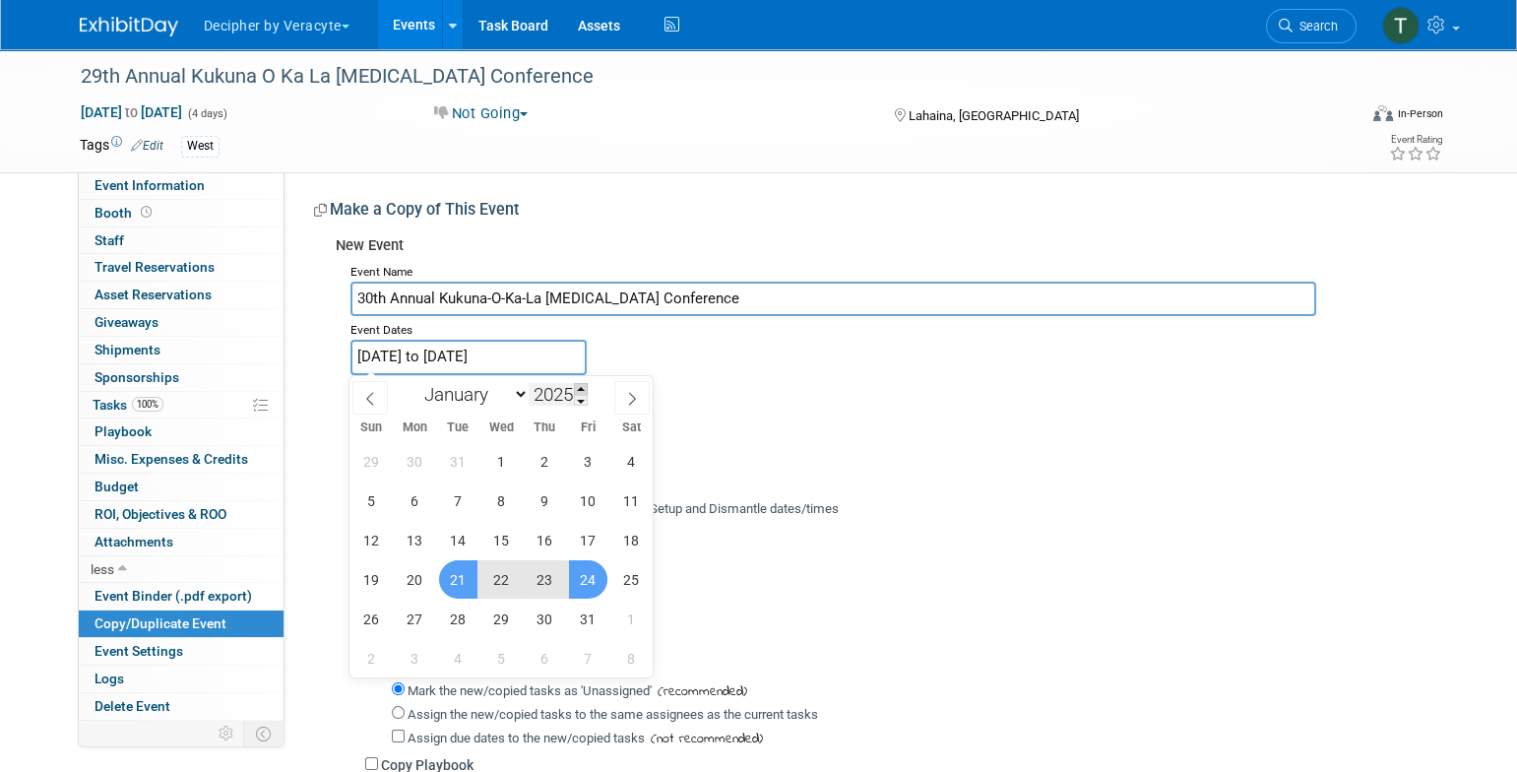
click at [582, 390] on span at bounding box center [581, 389] width 14 height 12
type input "2026"
click at [558, 618] on span "29" at bounding box center [545, 619] width 38 height 38
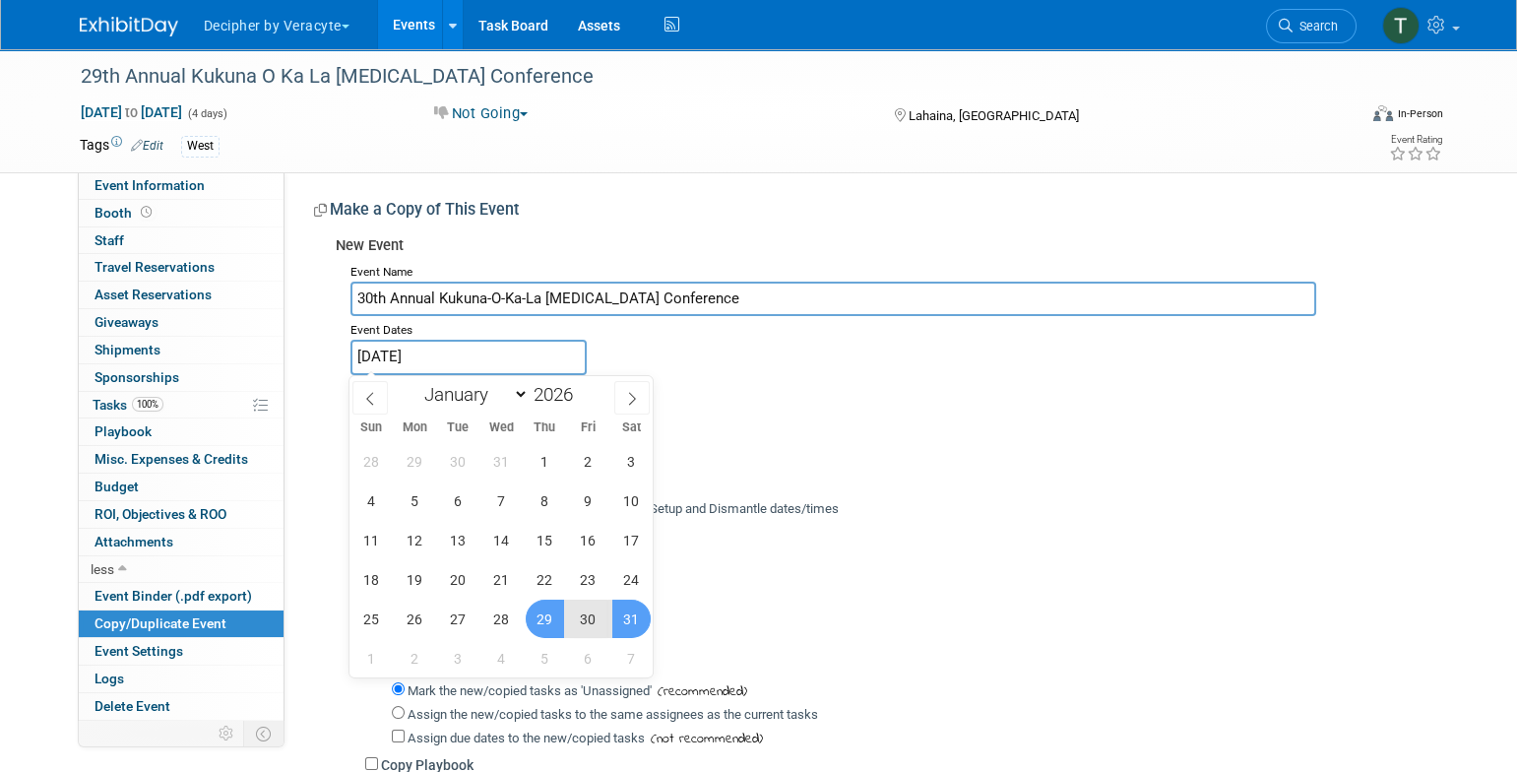
click at [632, 613] on span "31" at bounding box center [631, 619] width 38 height 38
click at [466, 583] on span "20" at bounding box center [458, 579] width 38 height 38
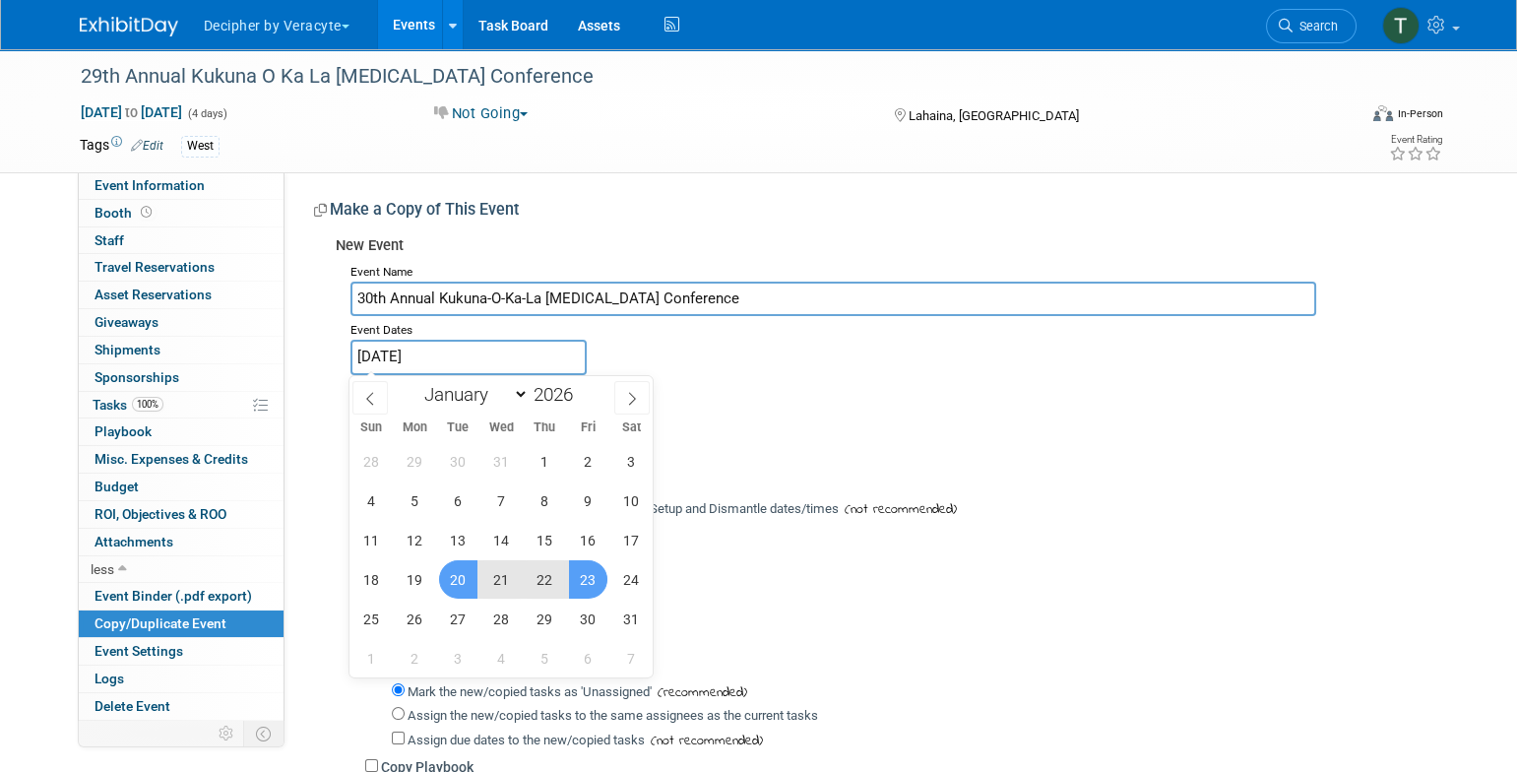
click at [579, 587] on span "23" at bounding box center [588, 579] width 38 height 38
type input "Jan 20, 2026 to Jan 23, 2026"
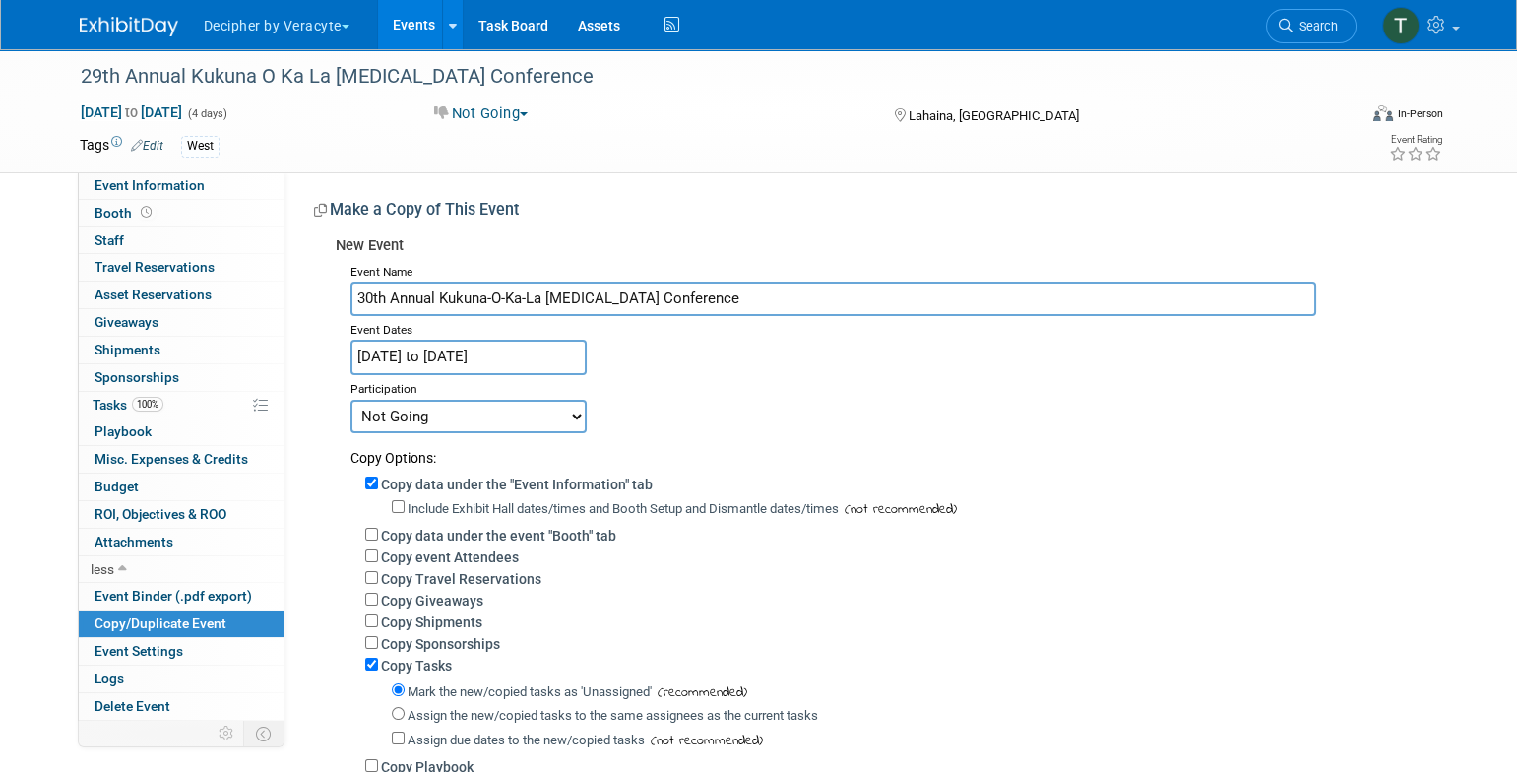
click at [557, 411] on select "Committed Considering Not Going" at bounding box center [469, 416] width 236 height 33
select select "2"
click at [351, 400] on select "Committed Considering Not Going" at bounding box center [469, 416] width 236 height 33
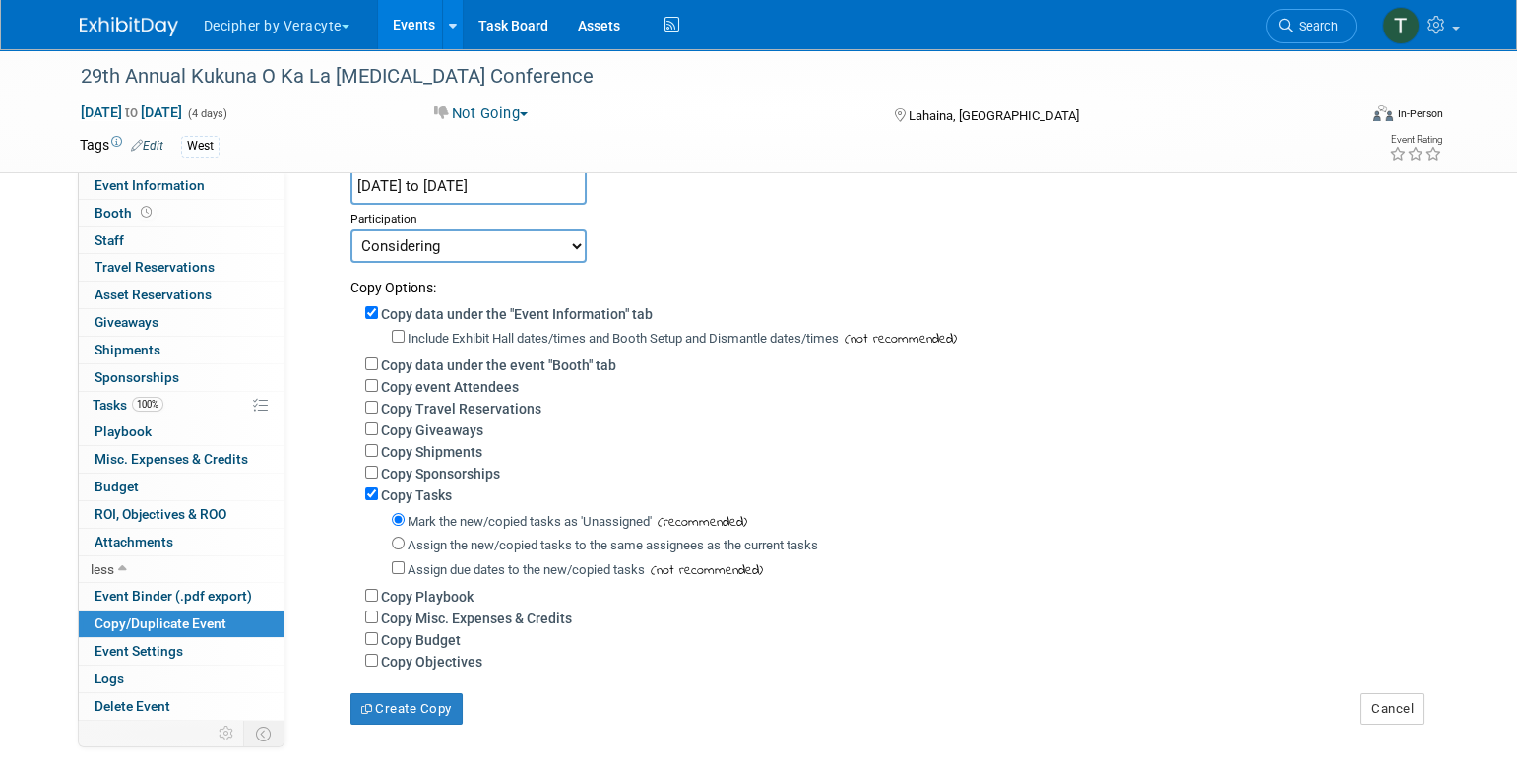
scroll to position [170, 0]
click at [441, 704] on button "Create Copy" at bounding box center [407, 709] width 112 height 32
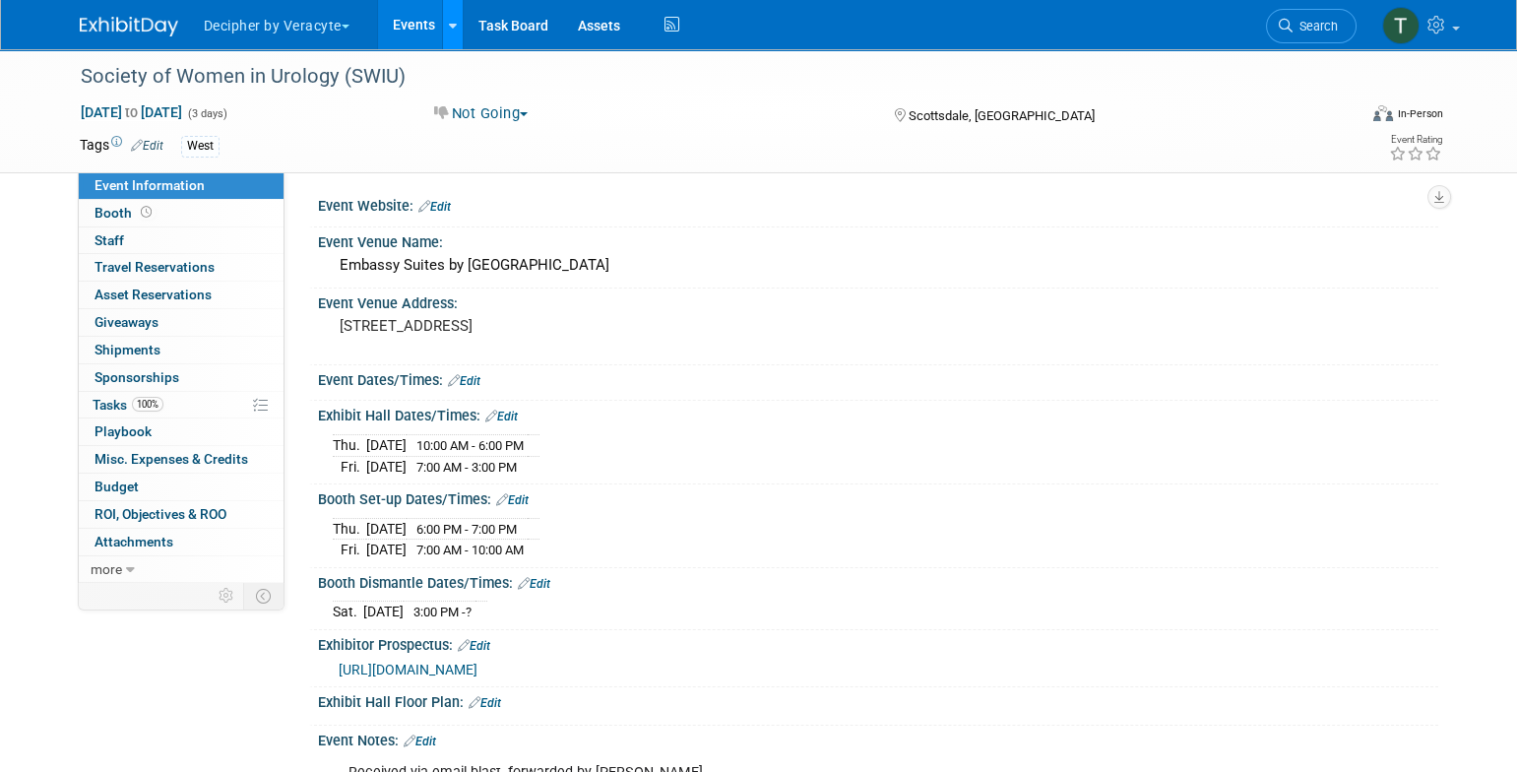
scroll to position [3, 0]
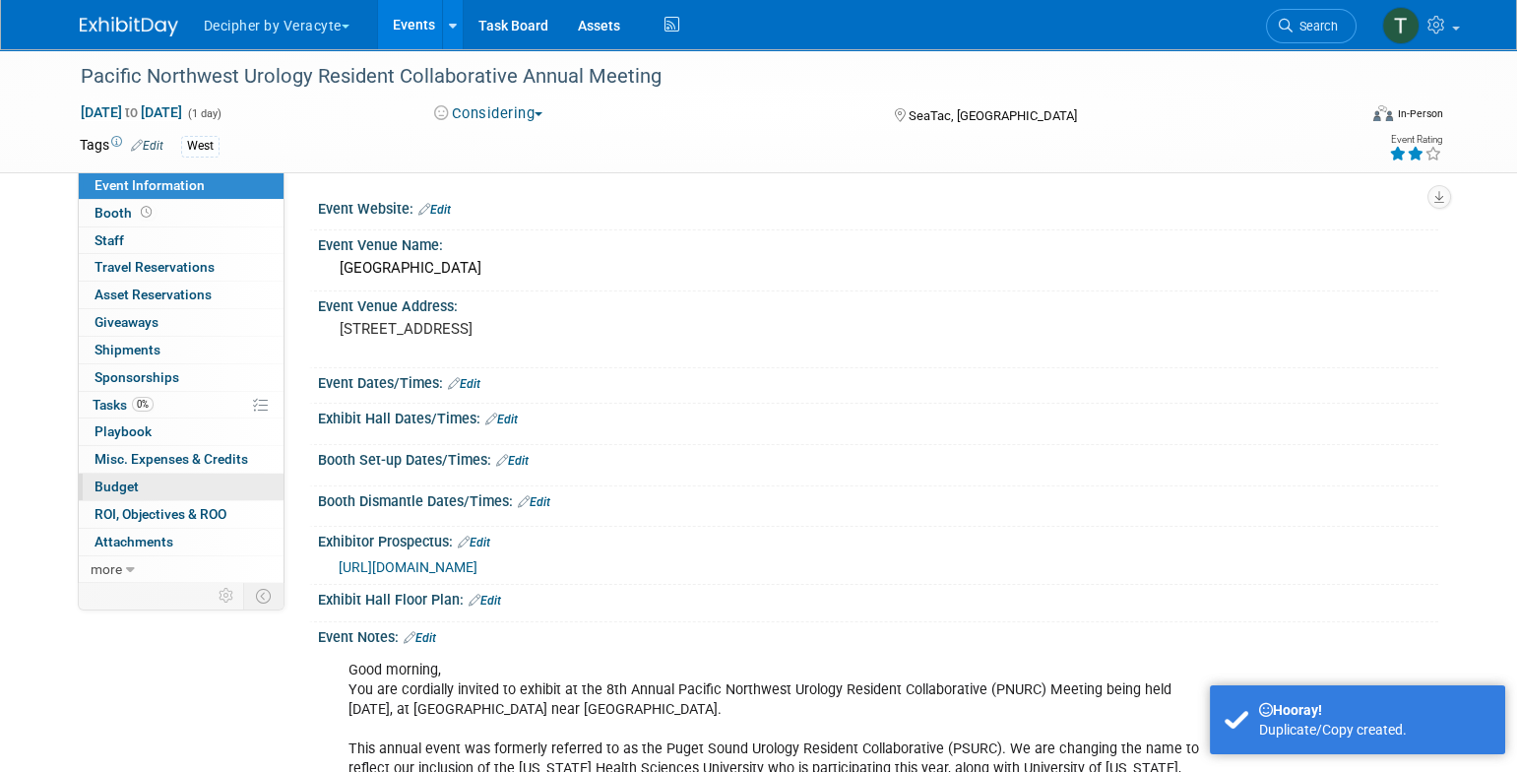
click at [204, 479] on link "Budget" at bounding box center [181, 487] width 205 height 27
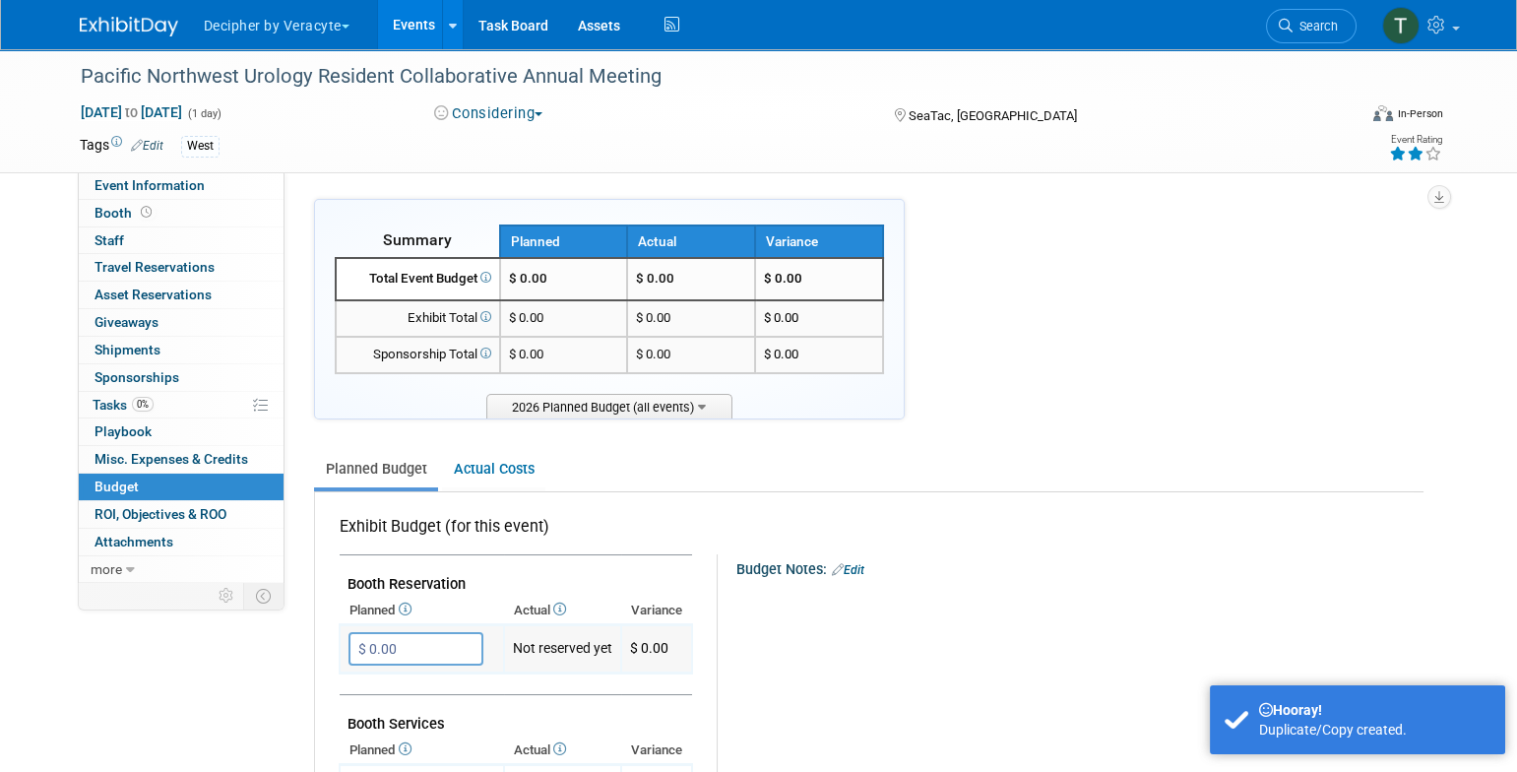
click at [419, 652] on input "$ 0.00" at bounding box center [416, 648] width 135 height 33
type input "$ 1,800.00"
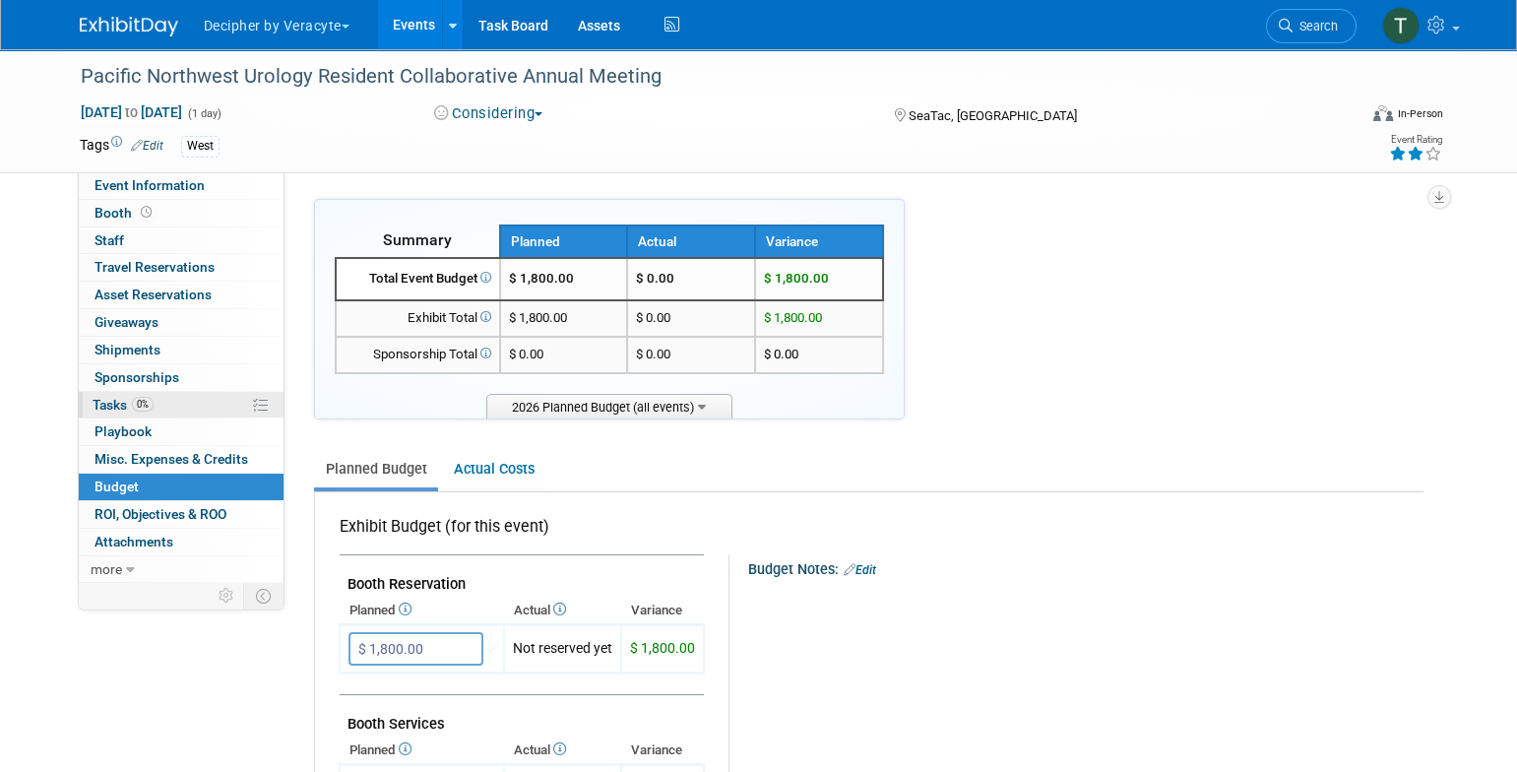
click at [192, 408] on link "0% Tasks 0%" at bounding box center [181, 405] width 205 height 27
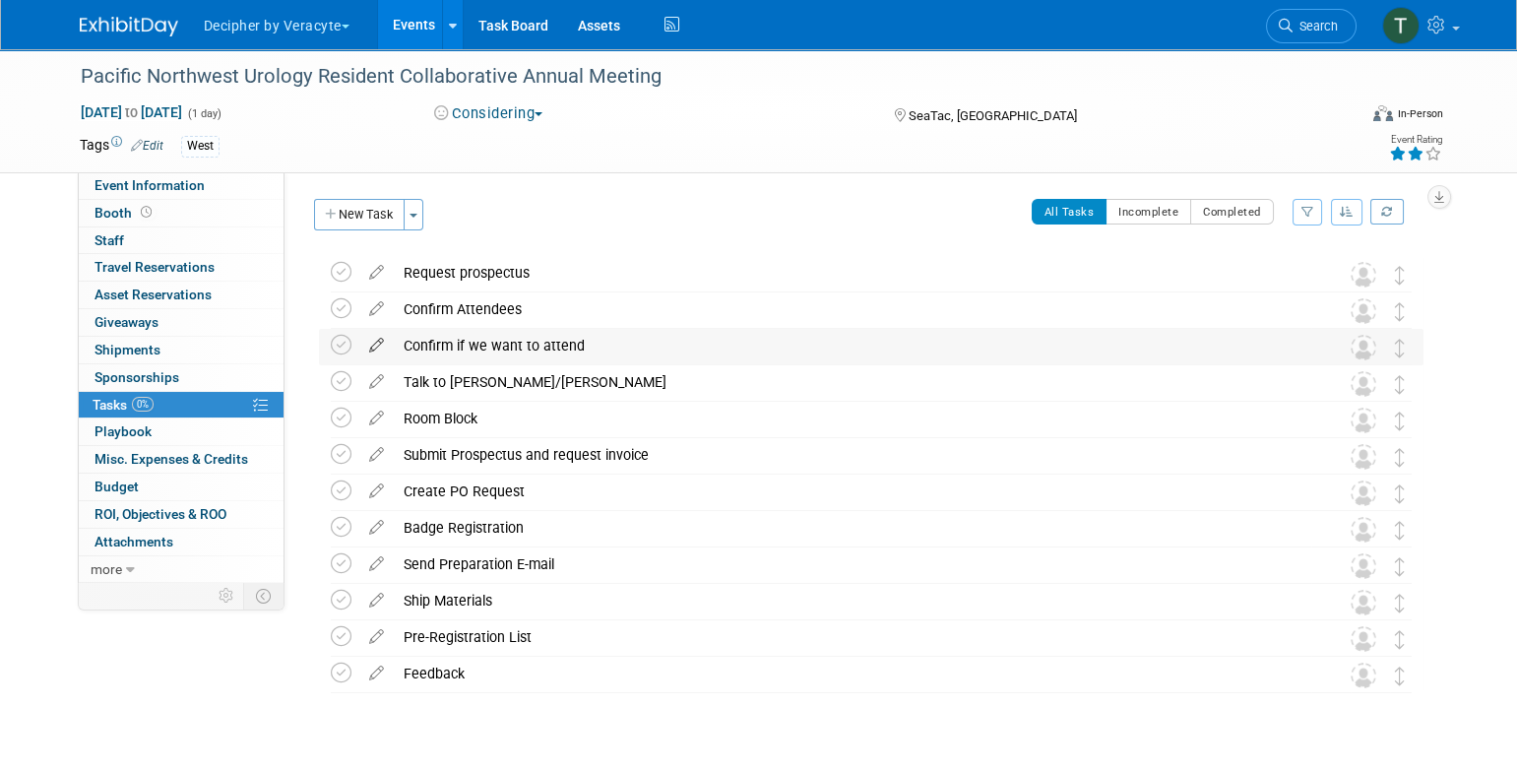
click at [378, 349] on icon at bounding box center [376, 341] width 34 height 25
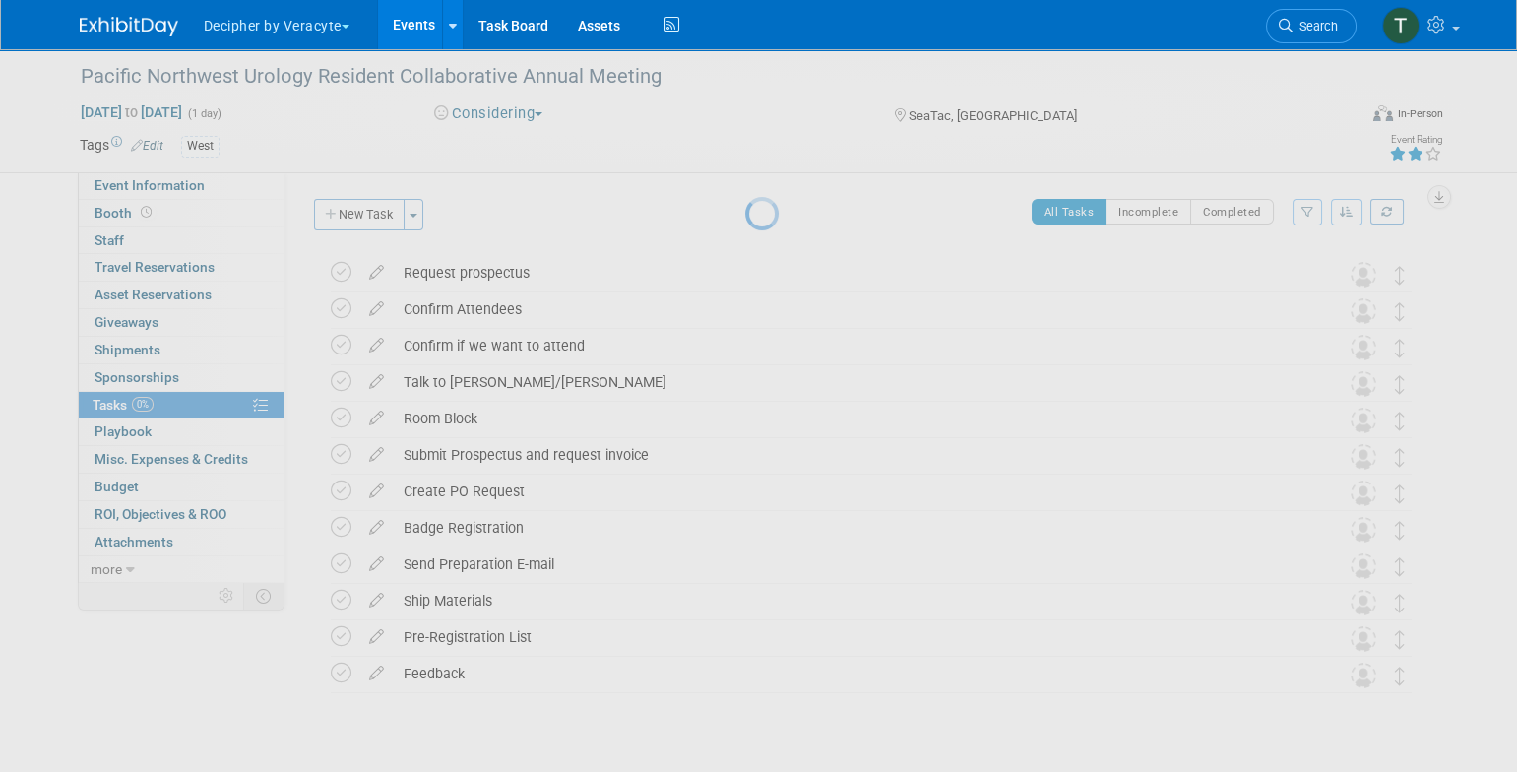
select select "7"
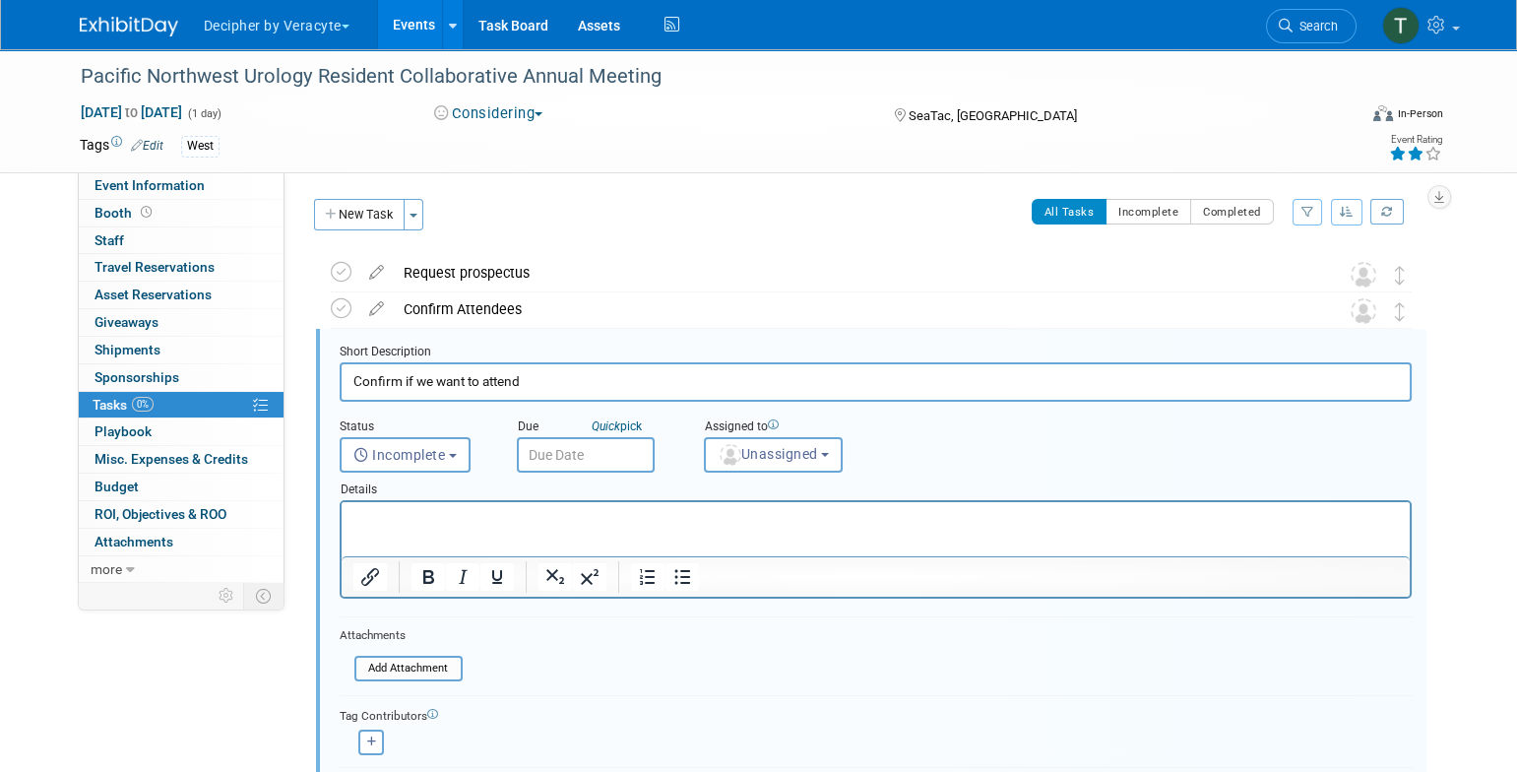
scroll to position [39, 0]
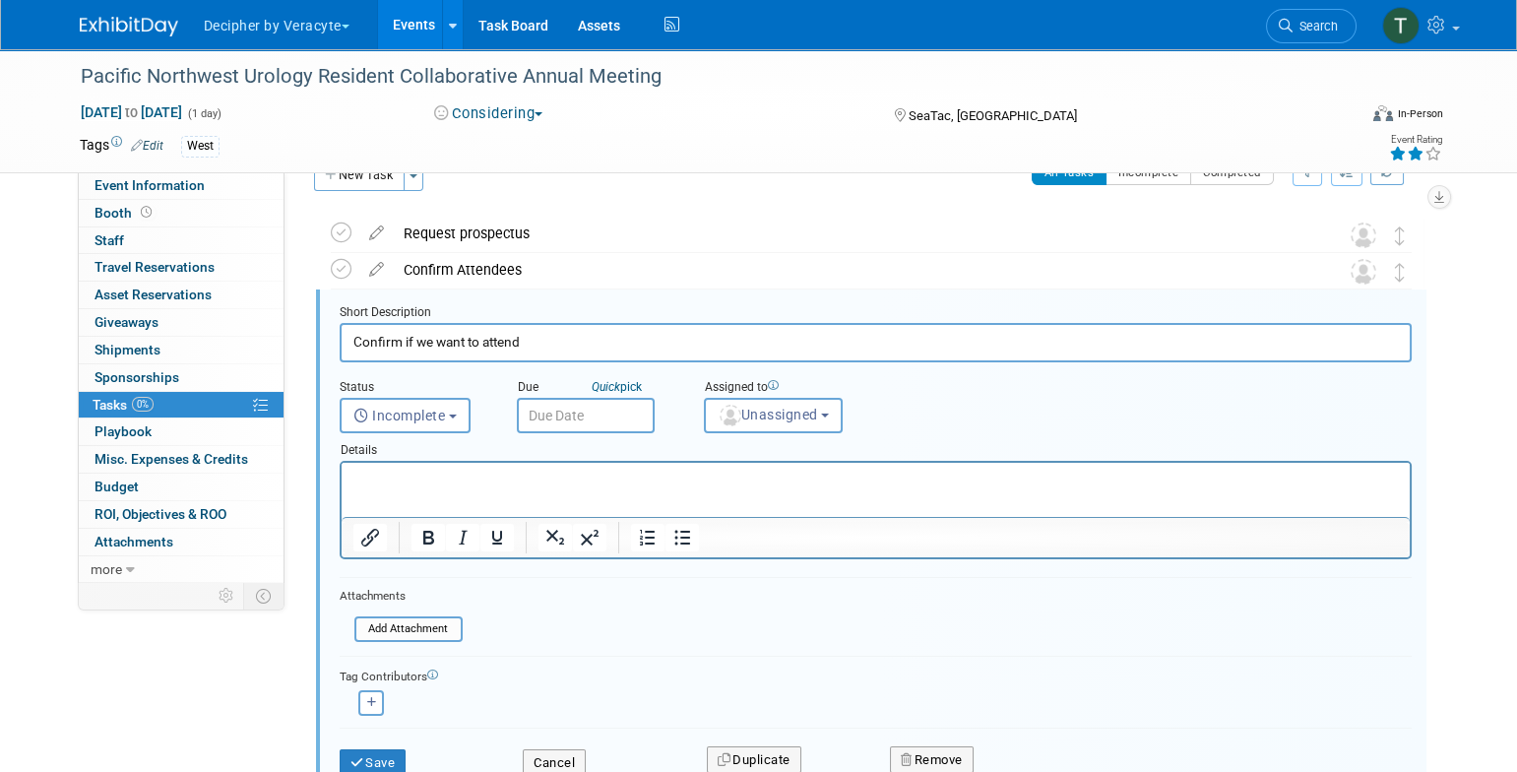
drag, startPoint x: 394, startPoint y: 341, endPoint x: 617, endPoint y: 354, distance: 223.9
click at [617, 354] on input "Confirm if we want to attend" at bounding box center [876, 342] width 1072 height 38
type input "Confirm the date"
click at [534, 412] on input "text" at bounding box center [586, 415] width 138 height 35
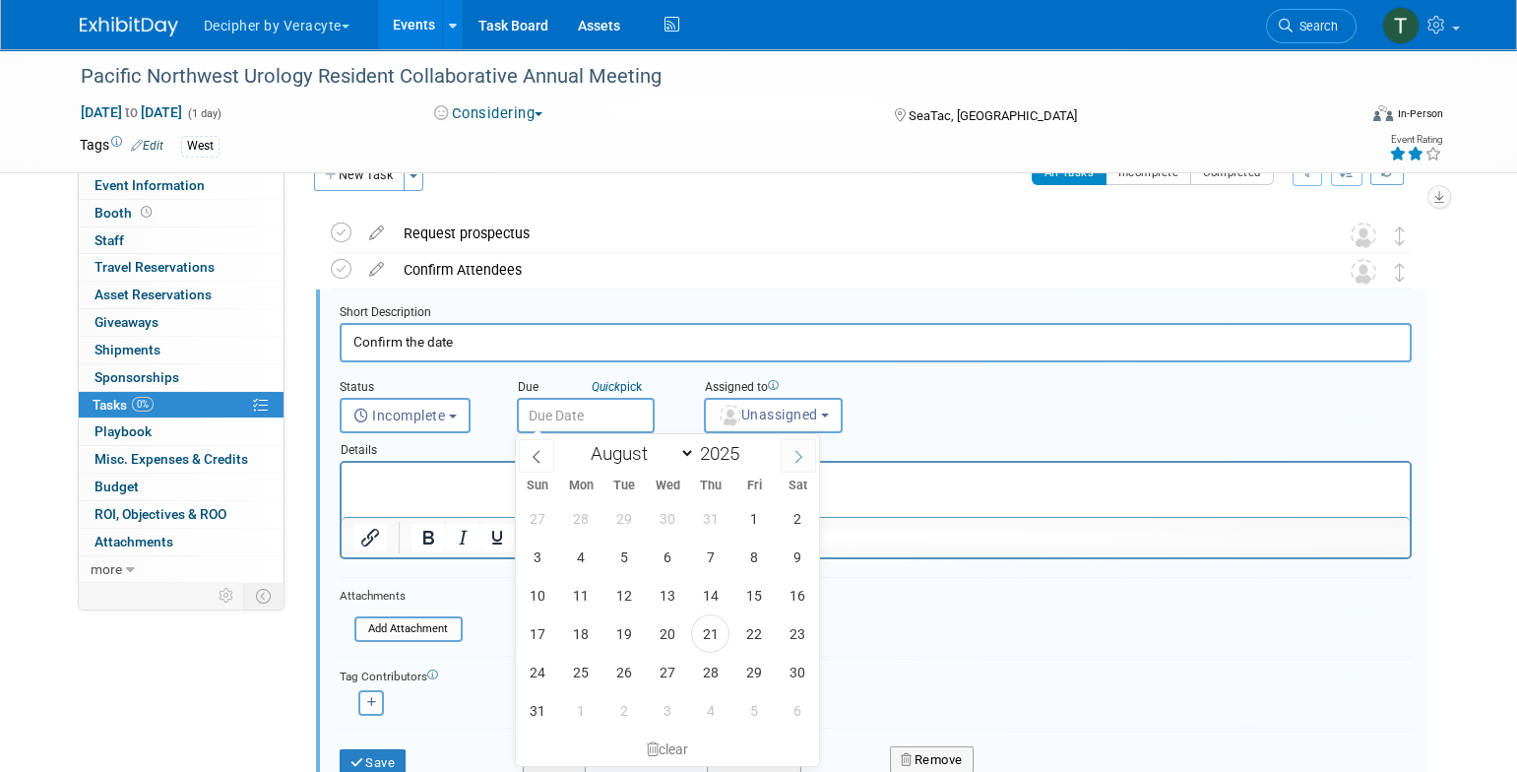
click at [799, 461] on icon at bounding box center [799, 457] width 14 height 14
select select "9"
click at [665, 716] on span "5" at bounding box center [667, 710] width 38 height 38
type input "Nov 5, 2025"
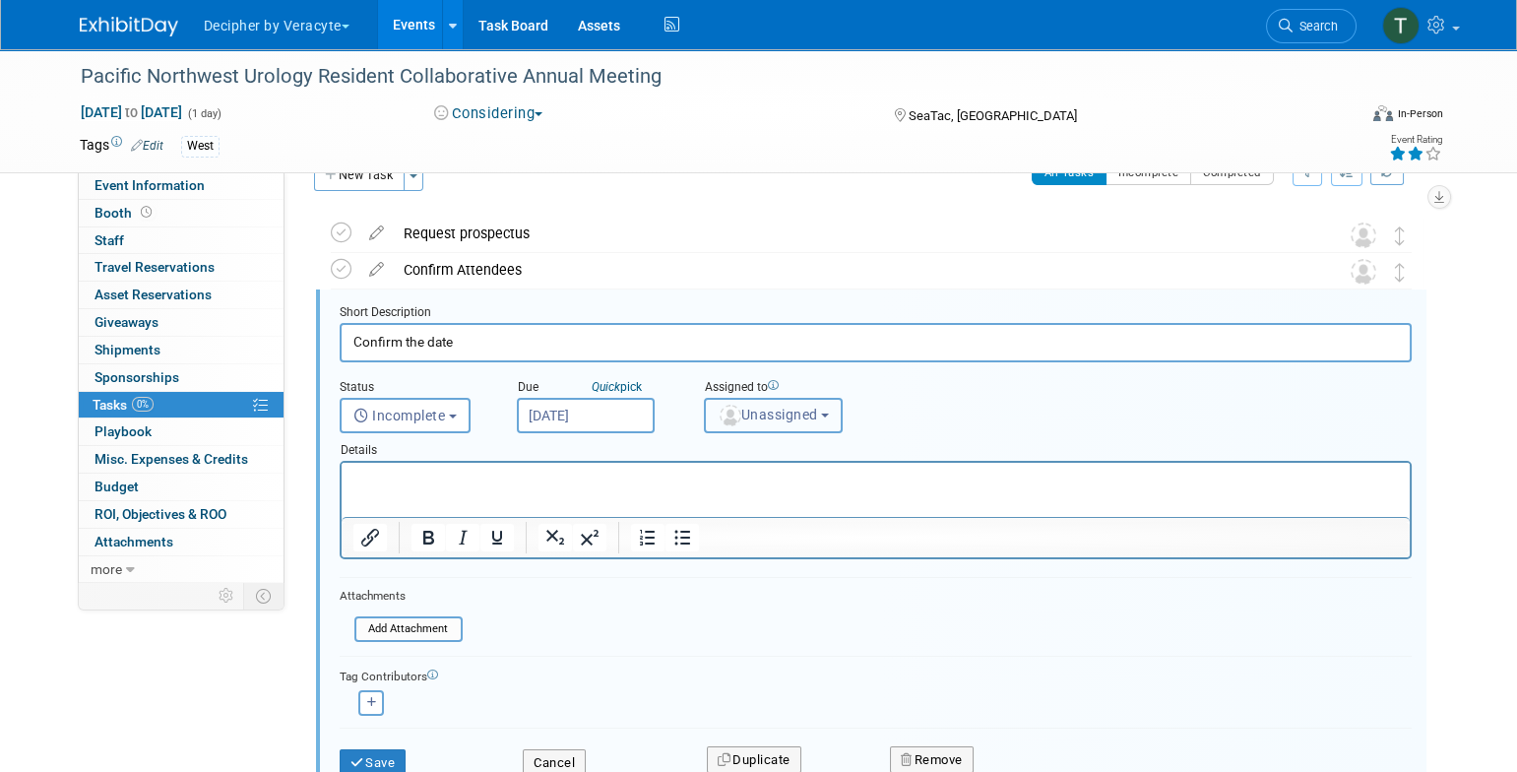
click at [750, 426] on button "Unassigned" at bounding box center [774, 415] width 140 height 35
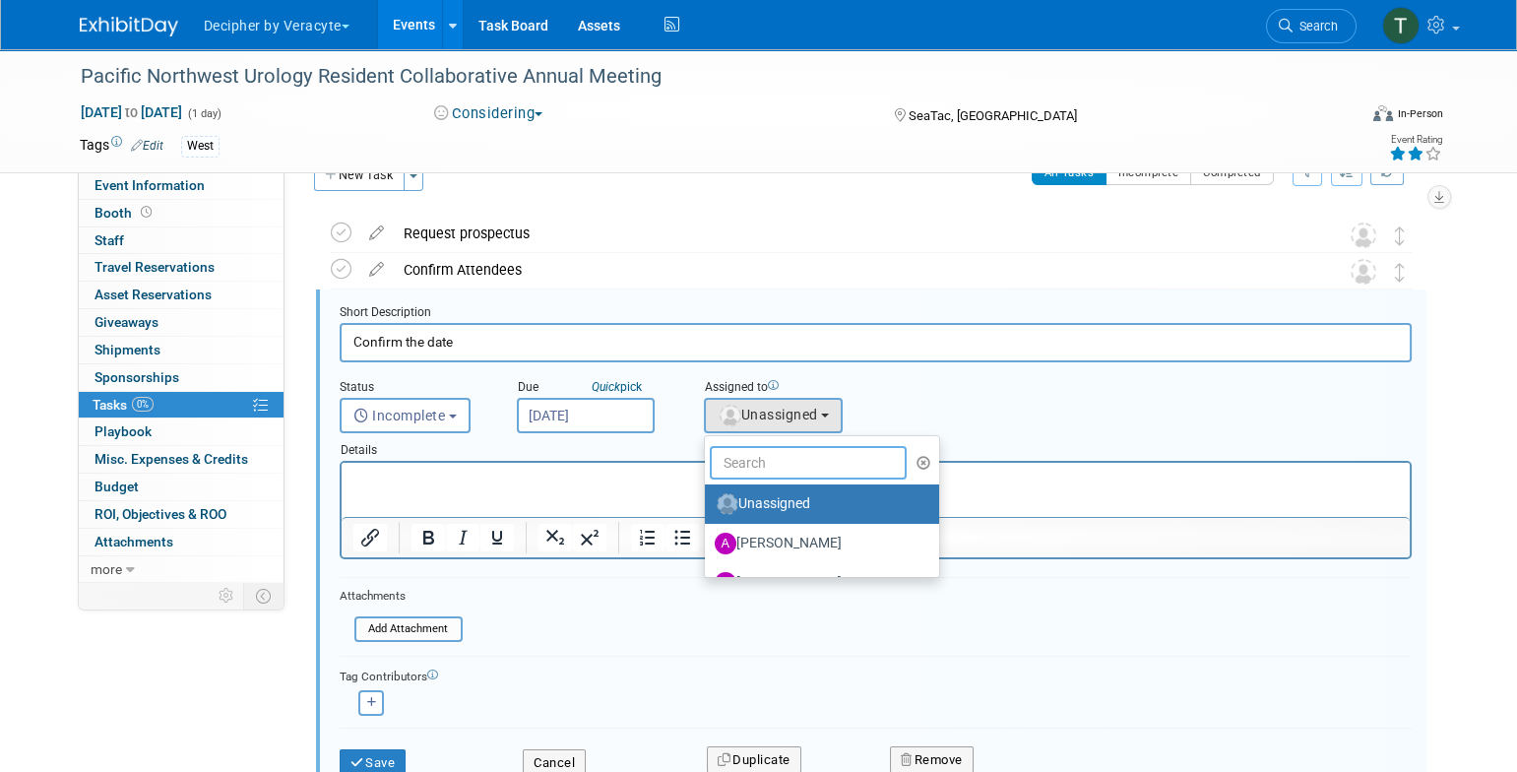
click at [753, 457] on input "text" at bounding box center [808, 462] width 197 height 33
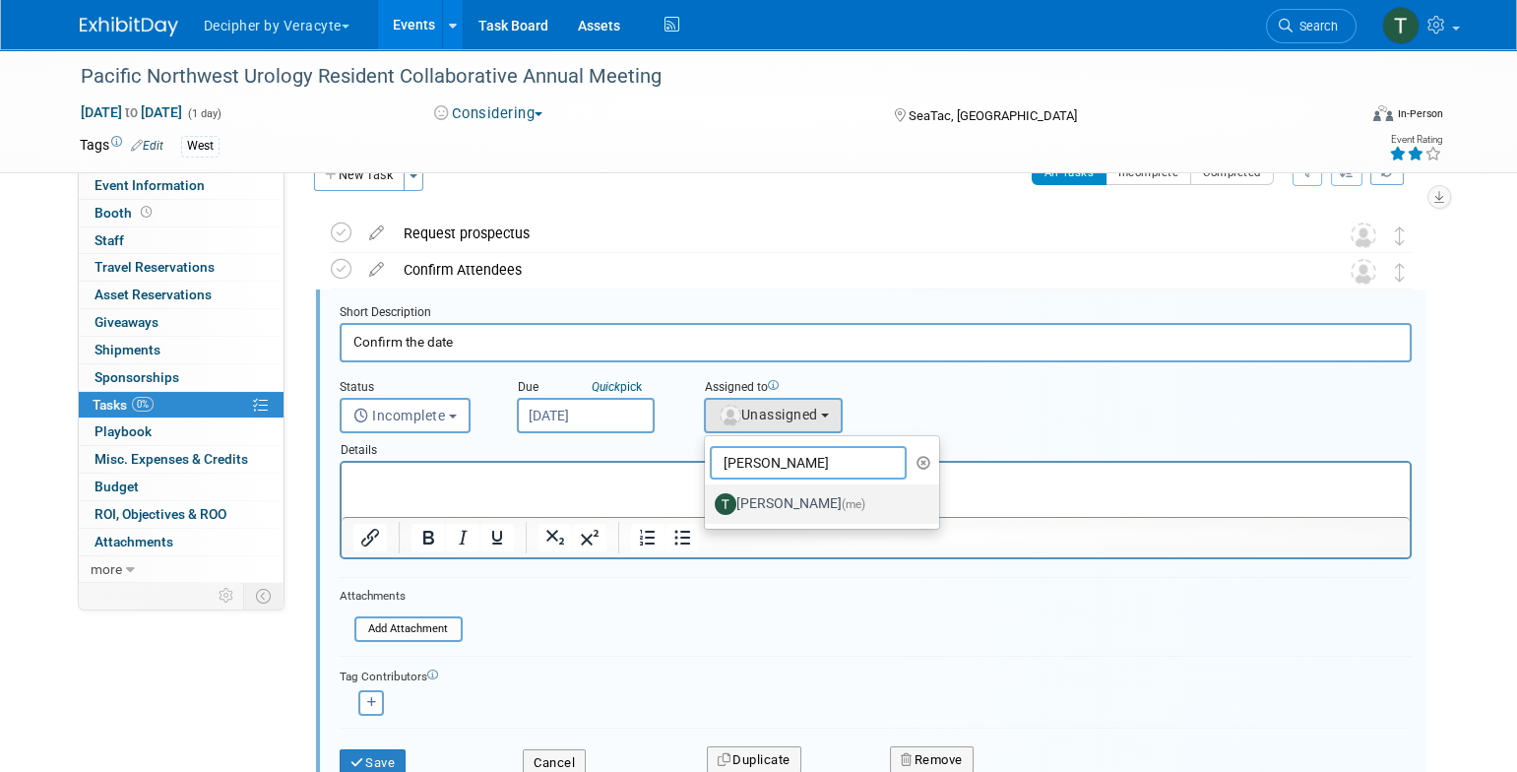
type input "tony"
click at [734, 514] on label "Tony Alvarado (me)" at bounding box center [818, 504] width 206 height 32
click at [708, 508] on input "Tony Alvarado (me)" at bounding box center [701, 501] width 13 height 13
select select "3ceeba8c-a19a-4597-a609-6fba7c9a515a"
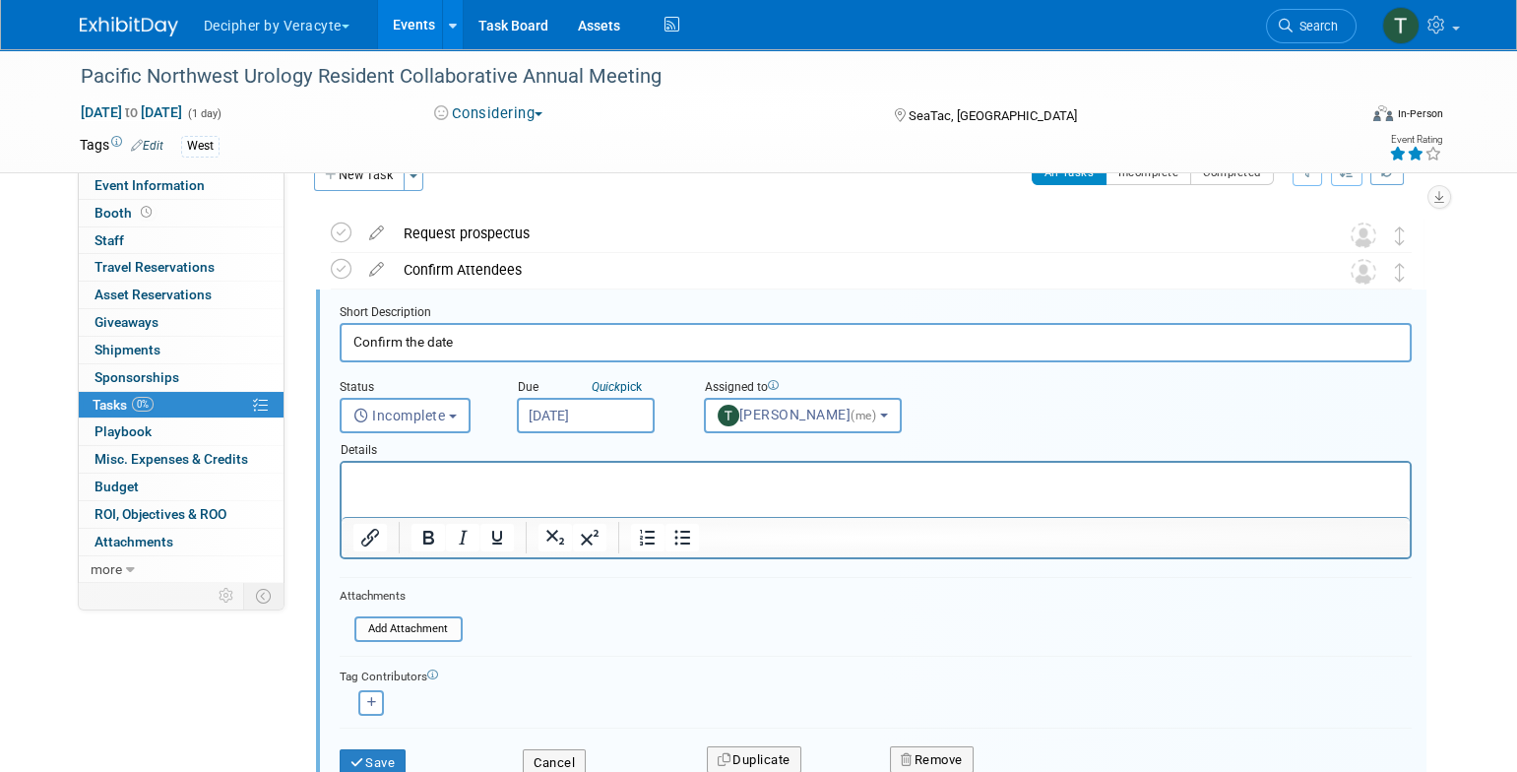
click at [414, 748] on div "Save" at bounding box center [417, 756] width 184 height 40
click at [405, 749] on button "Save" at bounding box center [373, 763] width 67 height 28
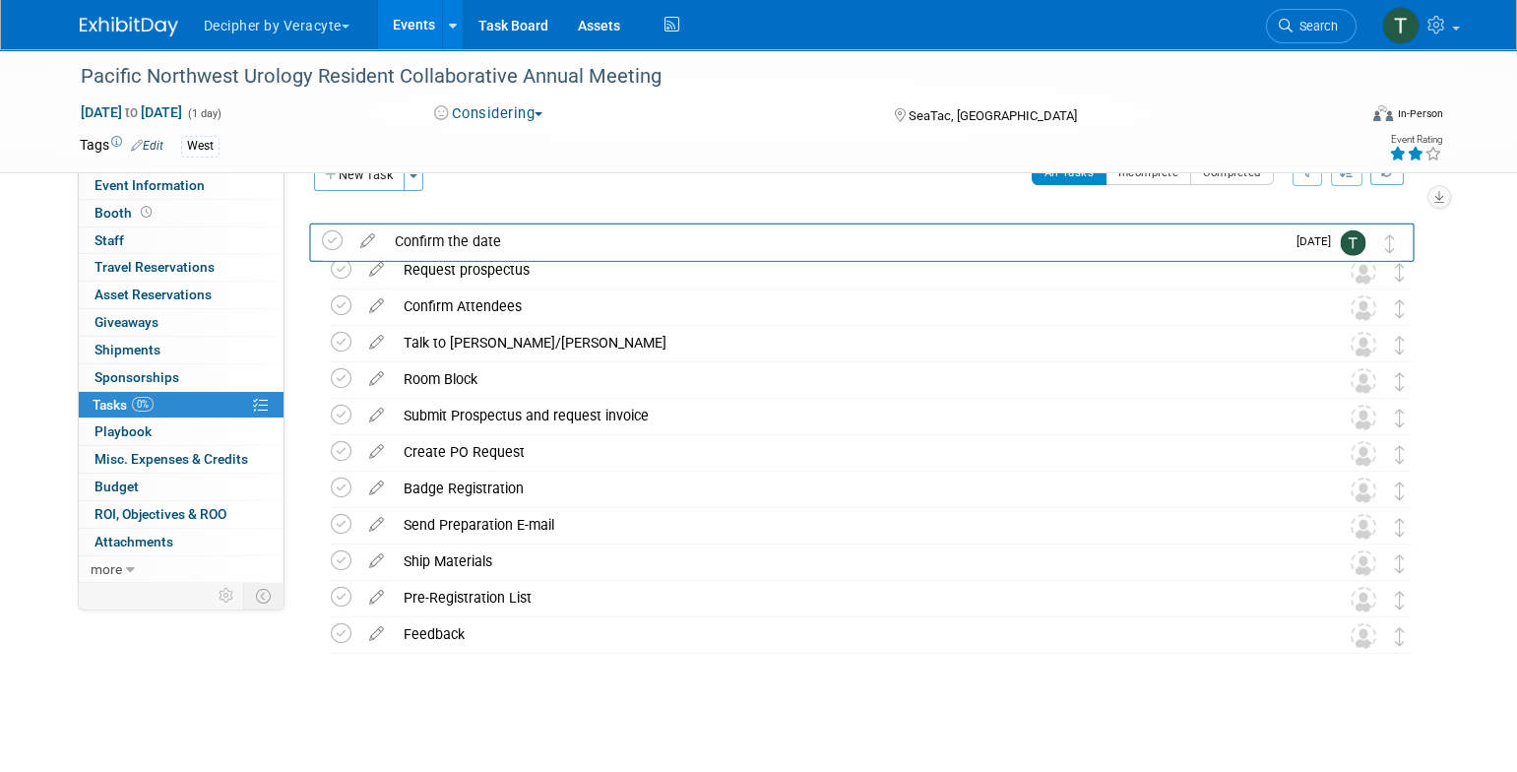
drag, startPoint x: 1406, startPoint y: 308, endPoint x: 1396, endPoint y: 242, distance: 66.7
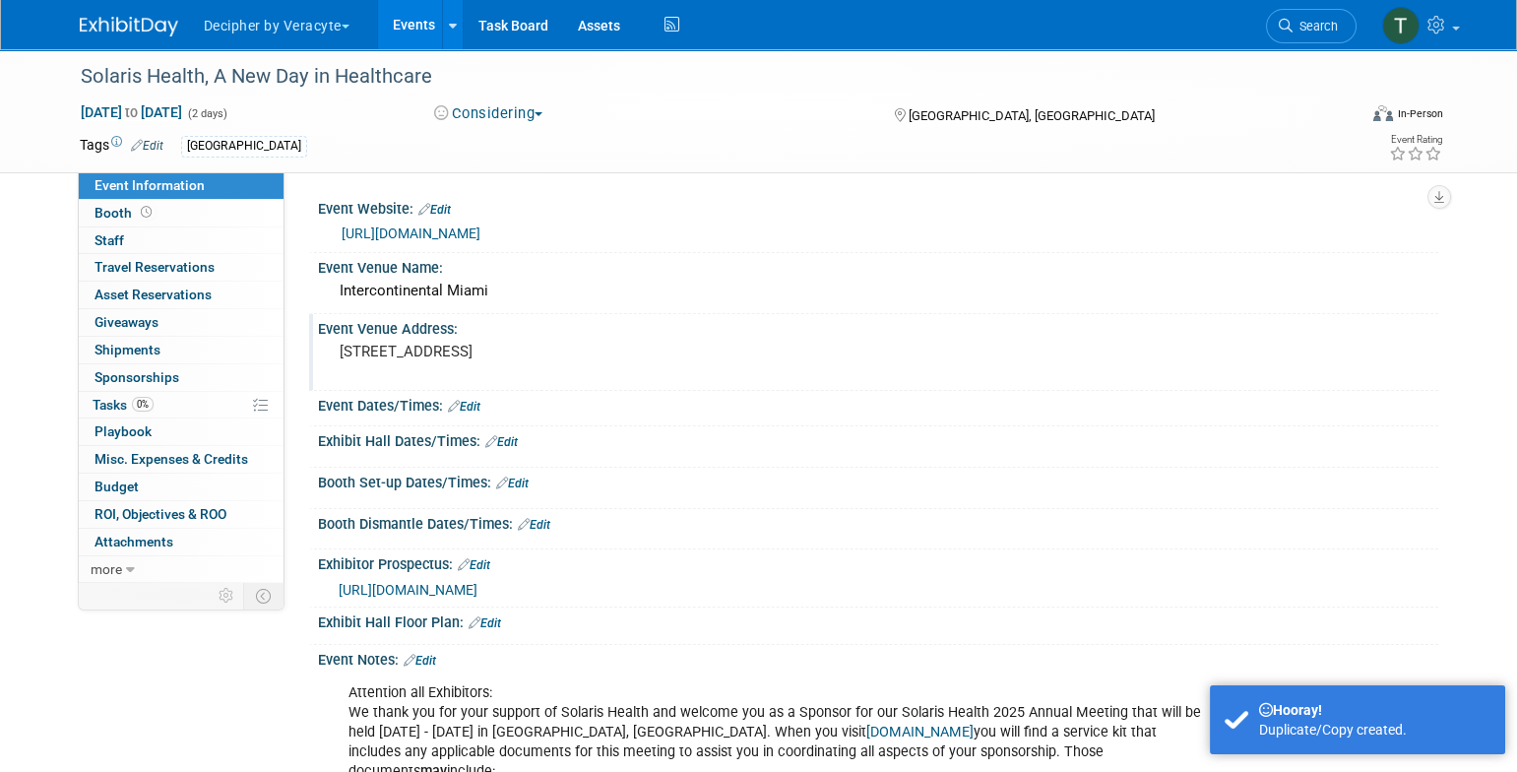
click at [425, 360] on pre "[STREET_ADDRESS]" at bounding box center [551, 352] width 423 height 18
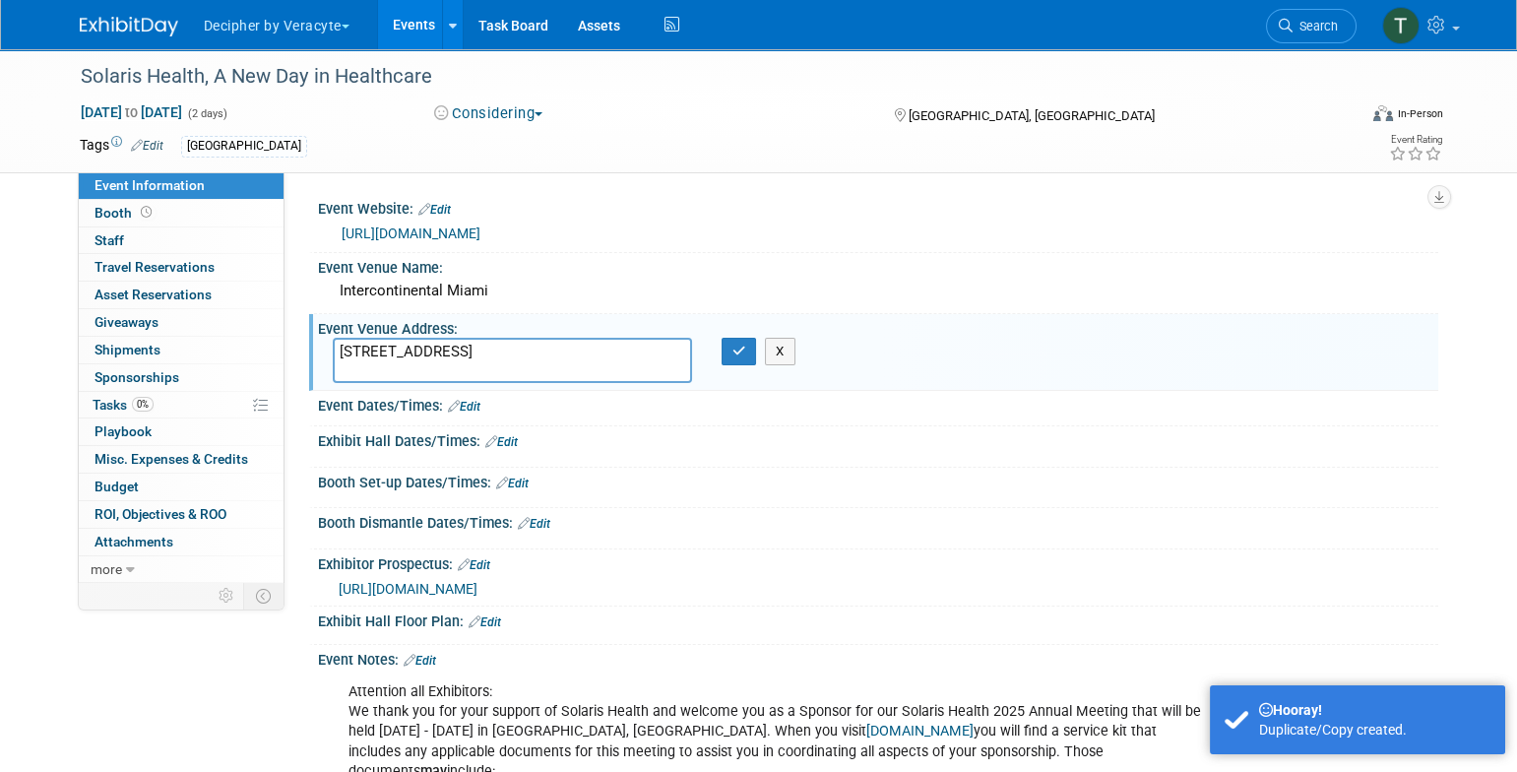
click at [425, 367] on textarea "[STREET_ADDRESS]" at bounding box center [512, 360] width 359 height 45
click at [424, 367] on textarea "[STREET_ADDRESS]" at bounding box center [512, 360] width 359 height 45
click at [467, 369] on textarea "[STREET_ADDRESS]" at bounding box center [512, 360] width 359 height 45
drag, startPoint x: 475, startPoint y: 371, endPoint x: 320, endPoint y: 328, distance: 160.5
click at [320, 328] on div "Event Venue Address: [STREET_ADDRESS] [STREET_ADDRESS] X" at bounding box center [873, 352] width 1129 height 76
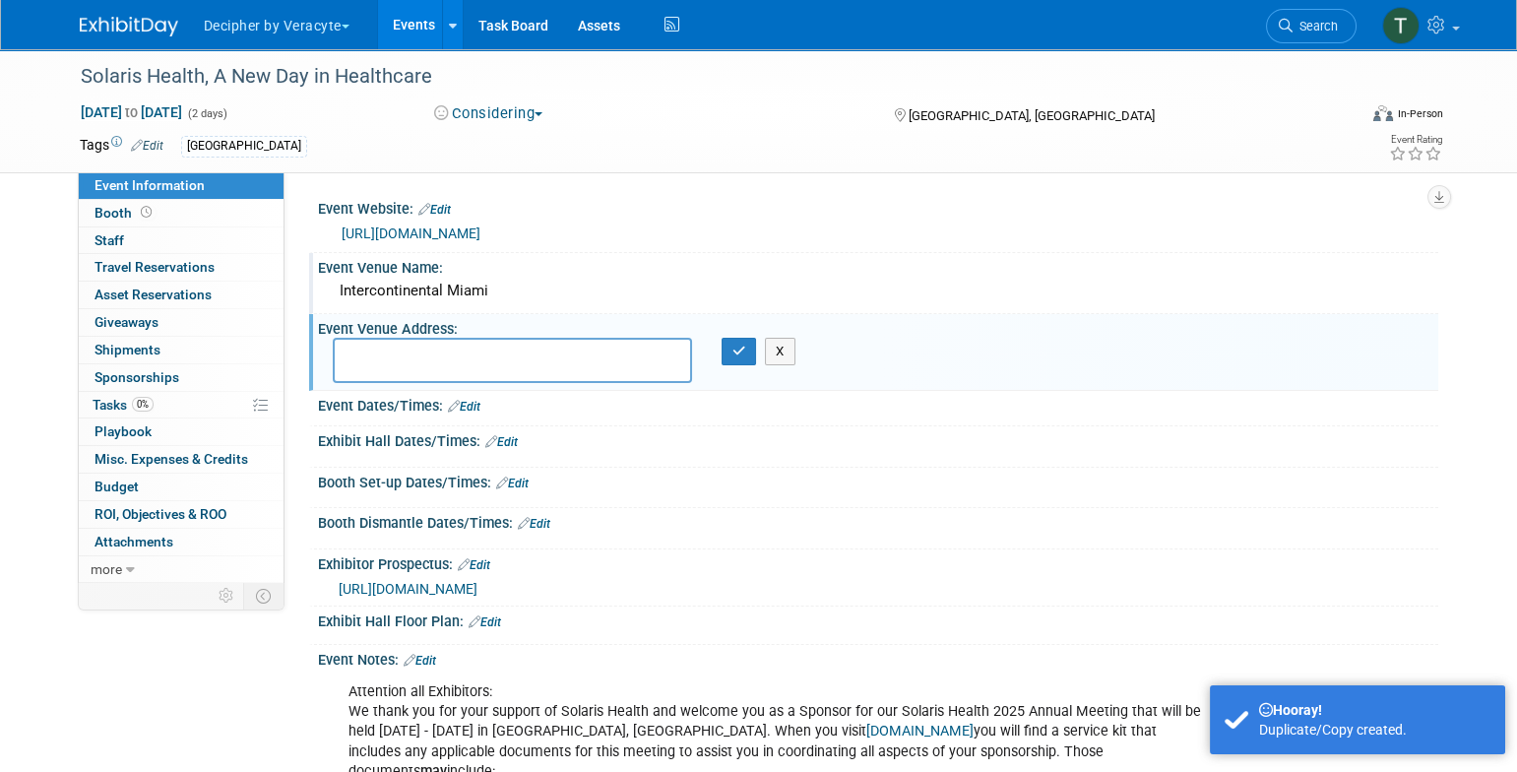
click at [486, 284] on div "Intercontinental Miami" at bounding box center [878, 291] width 1091 height 31
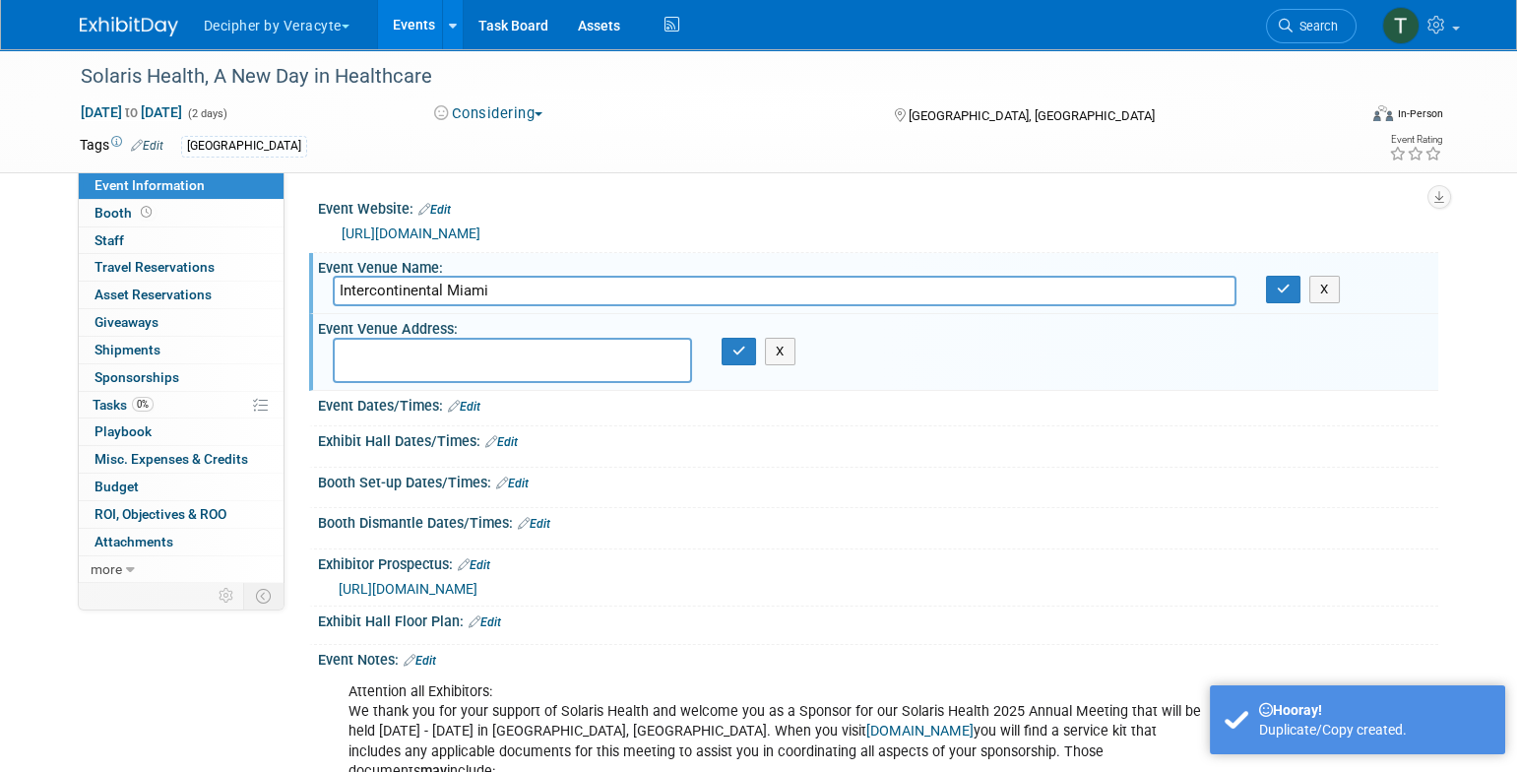
click at [486, 284] on input "Intercontinental Miami" at bounding box center [785, 291] width 904 height 31
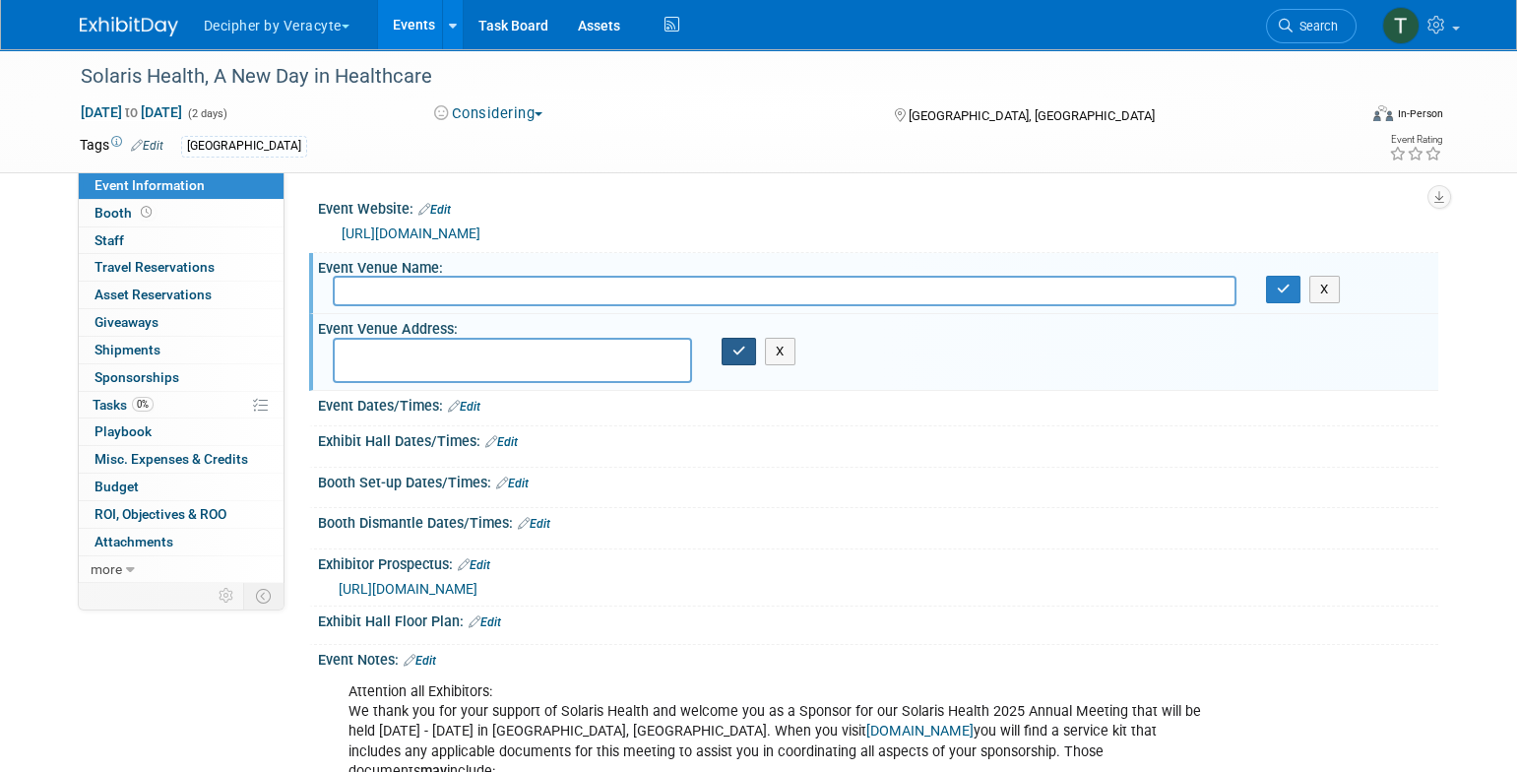
click at [735, 353] on icon "button" at bounding box center [740, 351] width 14 height 13
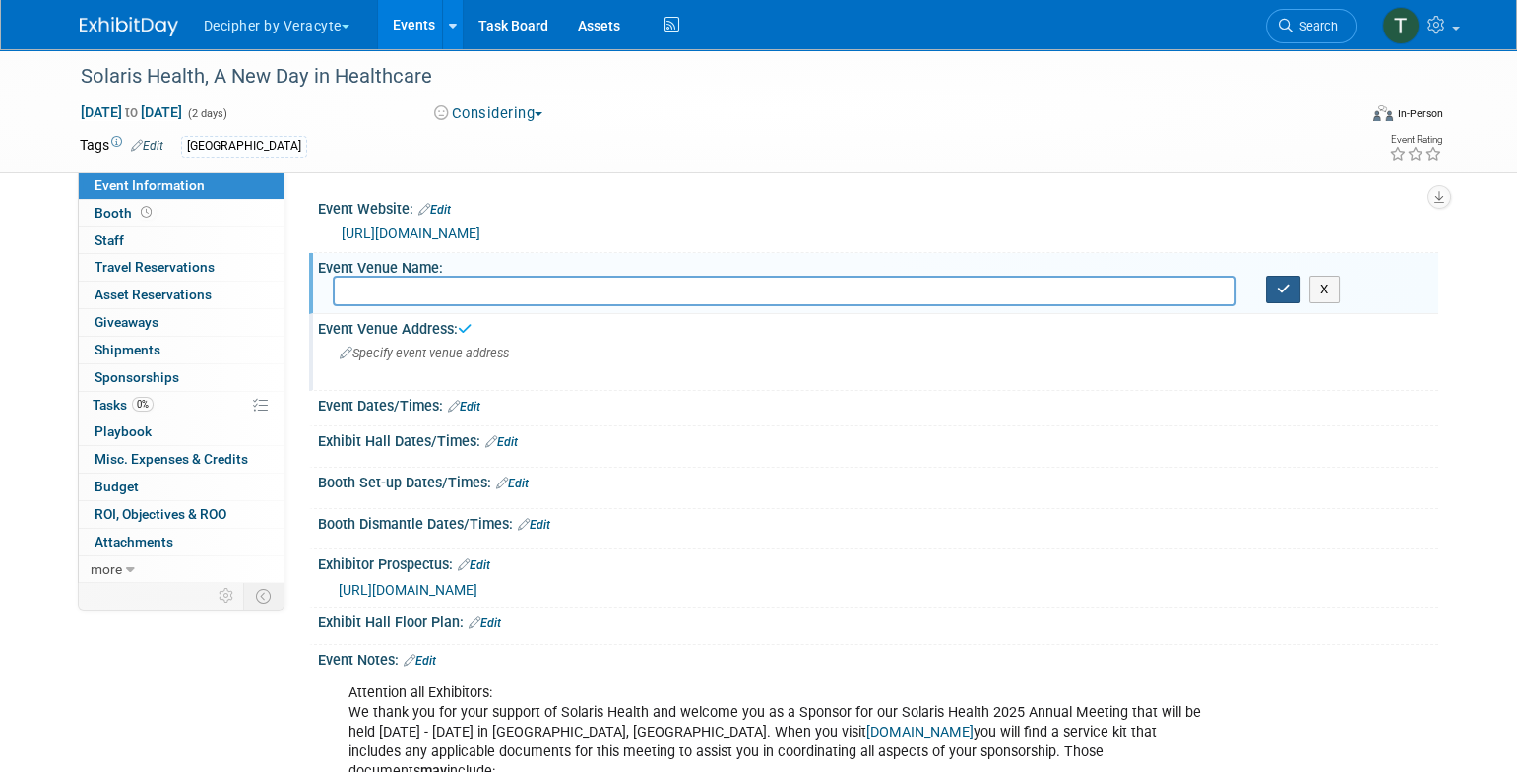
click at [1287, 290] on icon "button" at bounding box center [1284, 289] width 14 height 13
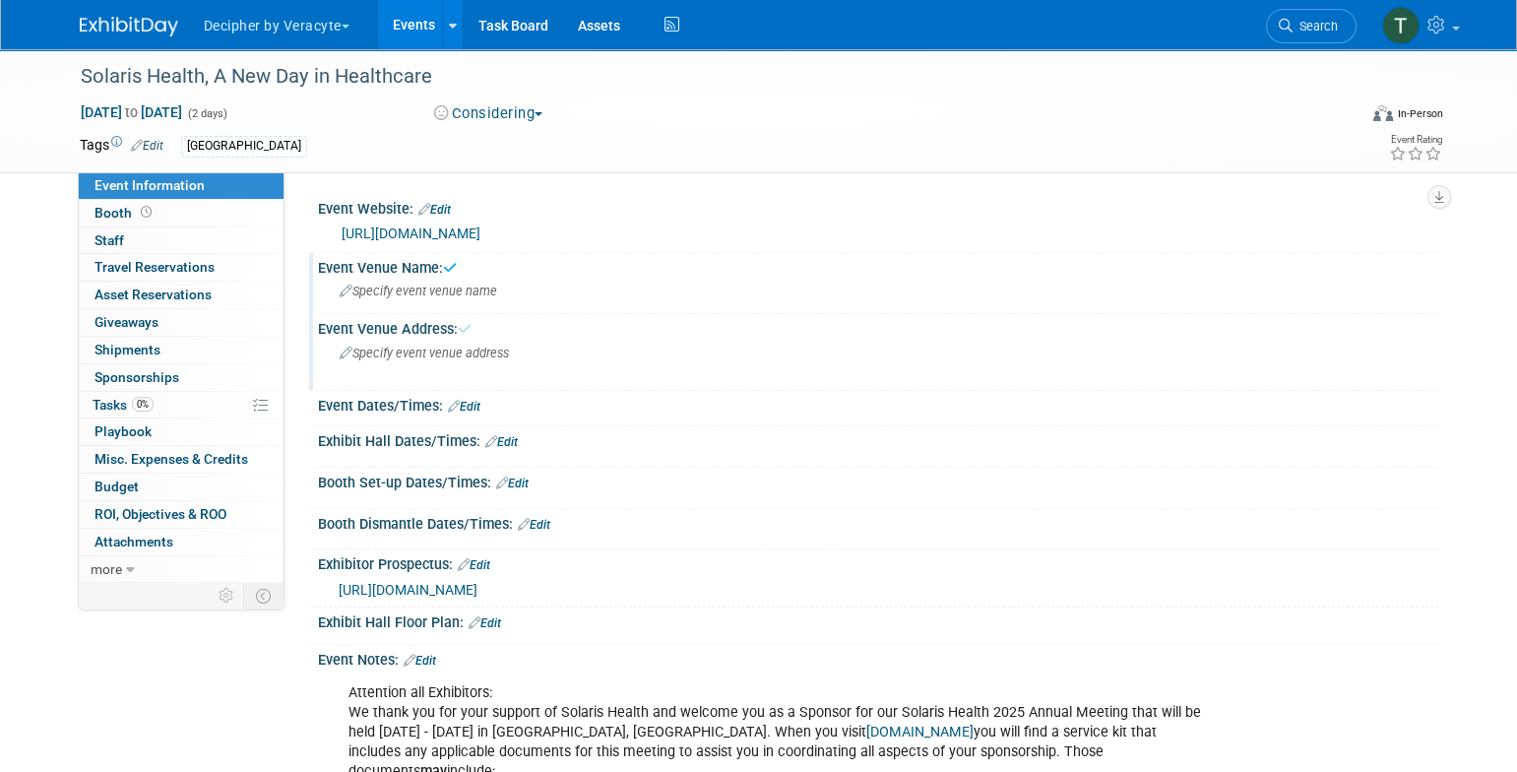
click at [490, 563] on link "Edit" at bounding box center [474, 565] width 32 height 14
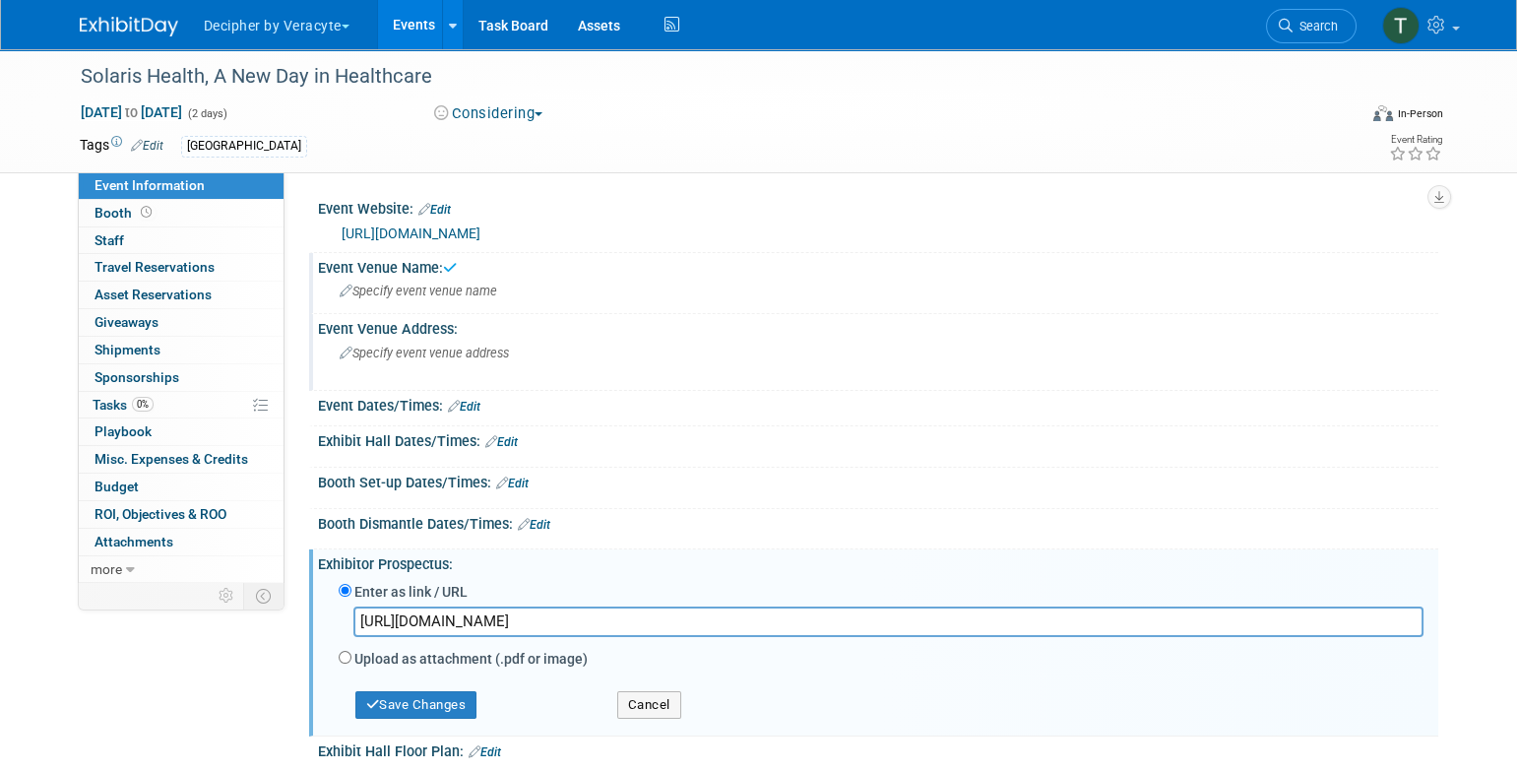
click at [494, 607] on input "https://veracyte365.sharepoint.com/:b:/r/sites/DecipherMKTG/Shared%20Documents/…" at bounding box center [888, 622] width 1070 height 31
click at [423, 701] on button "Save Changes" at bounding box center [416, 705] width 122 height 28
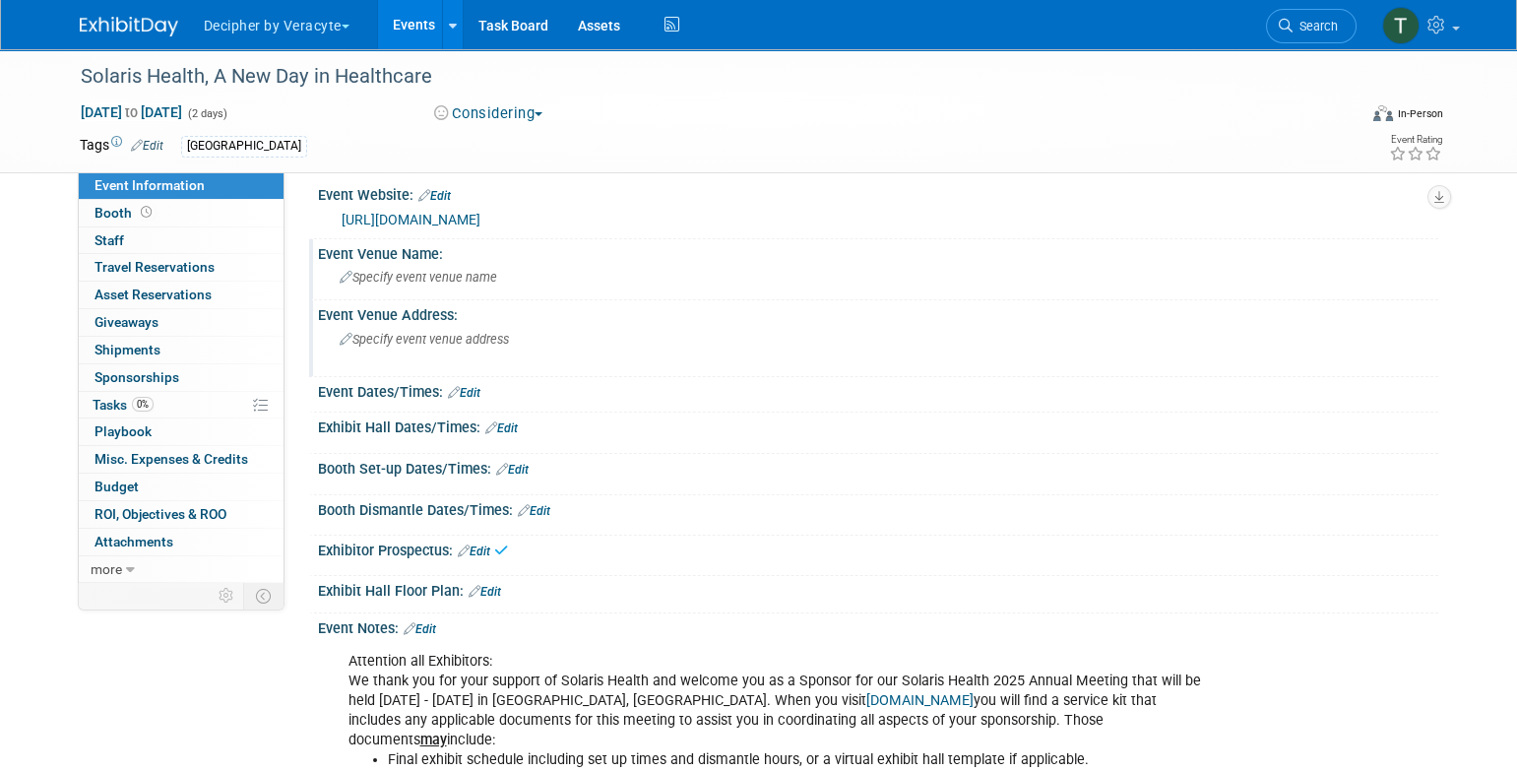
scroll to position [93, 0]
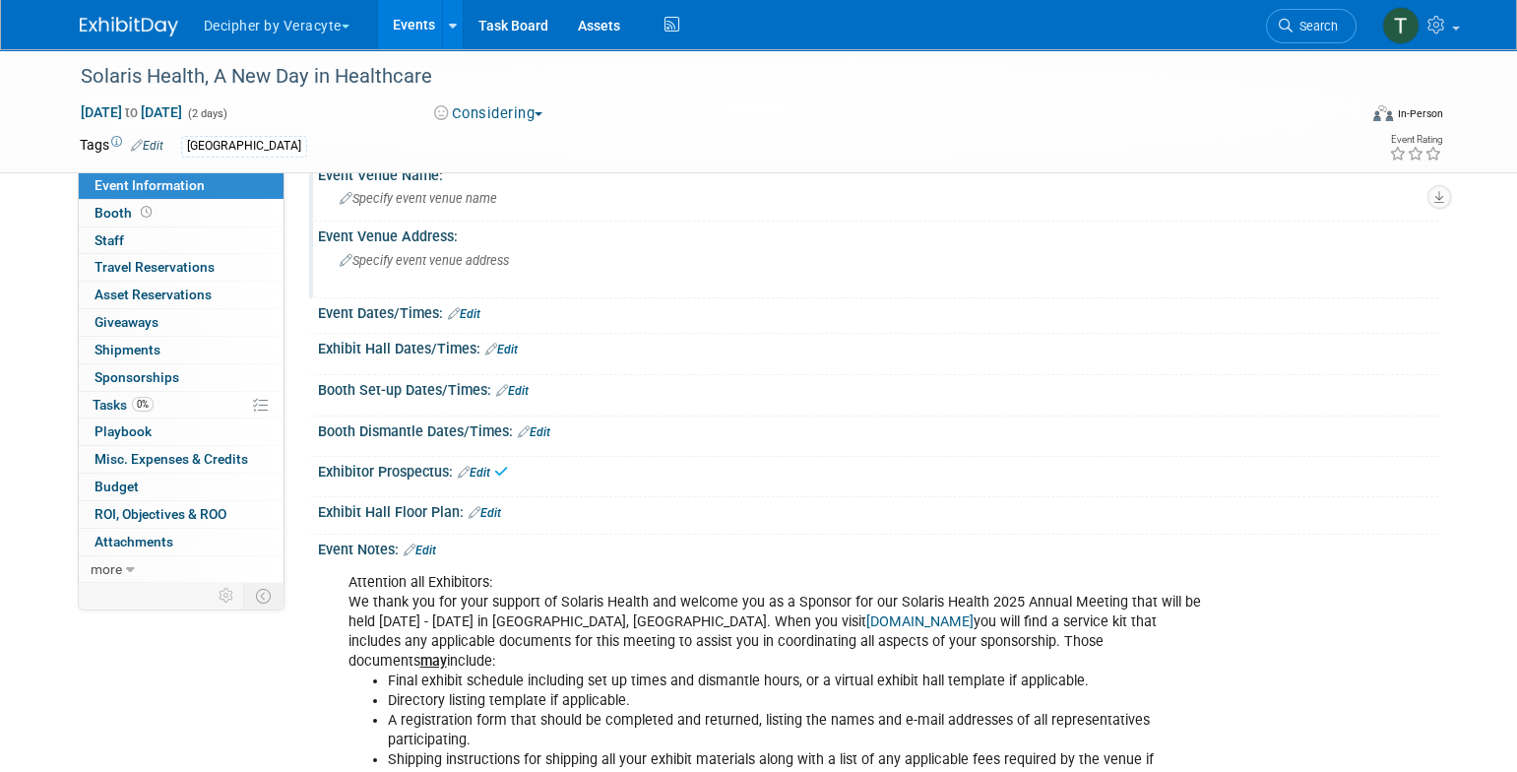
click at [436, 544] on link "Edit" at bounding box center [420, 550] width 32 height 14
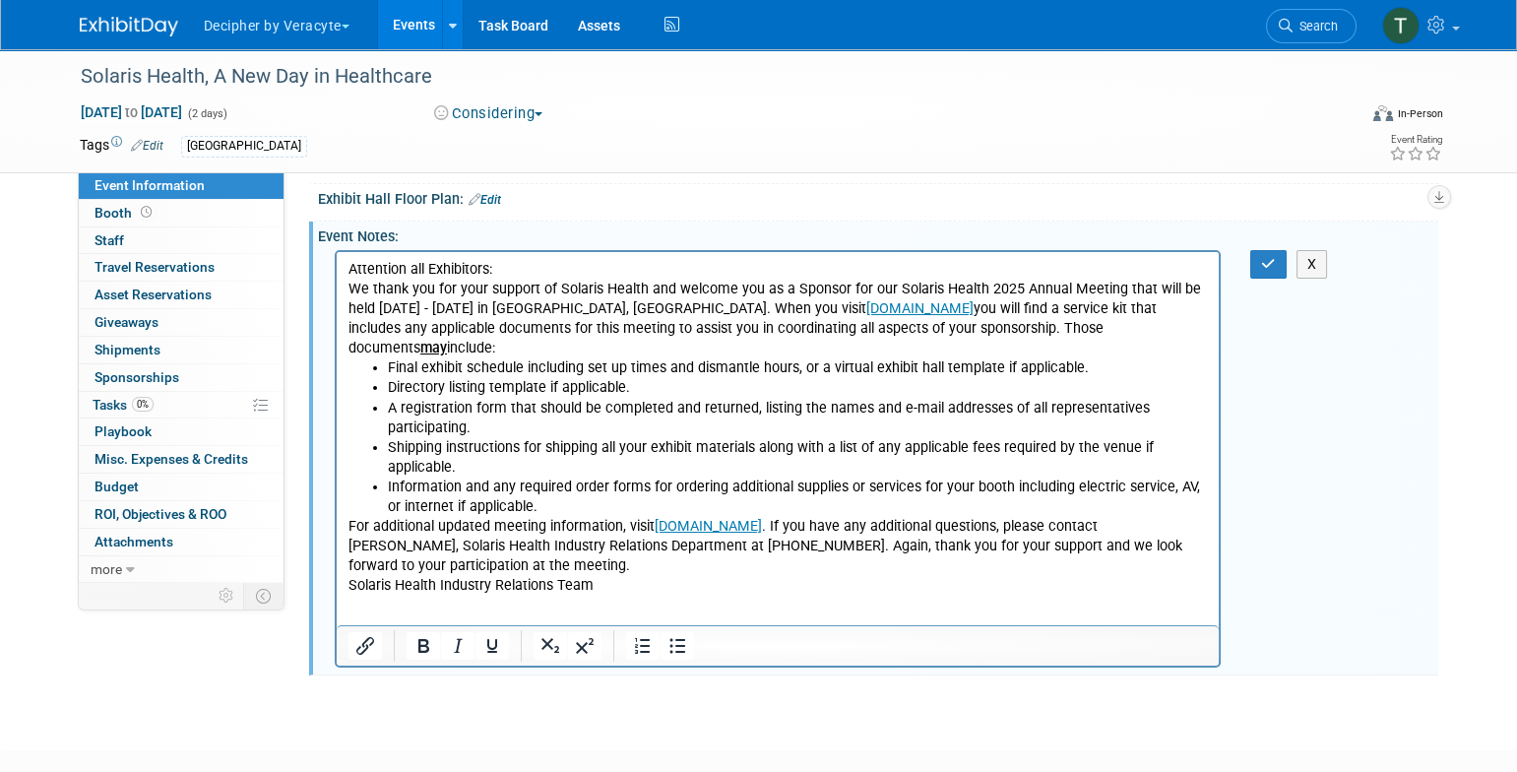
scroll to position [473, 0]
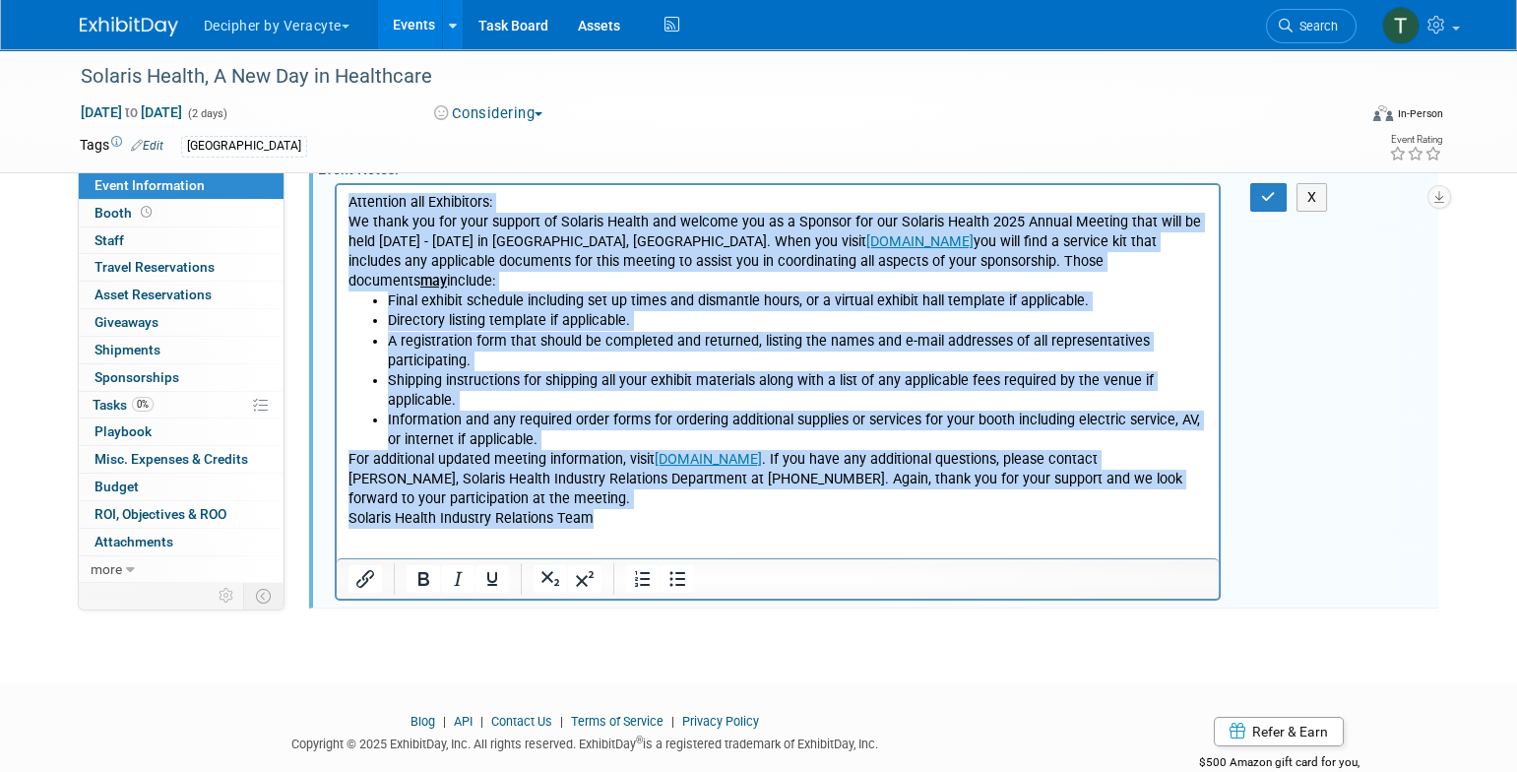
drag, startPoint x: 591, startPoint y: 473, endPoint x: 566, endPoint y: 337, distance: 138.1
click at [336, 184] on html "Attention all Exhibitors: We thank you for your support of Solaris Health and w…" at bounding box center [777, 356] width 883 height 344
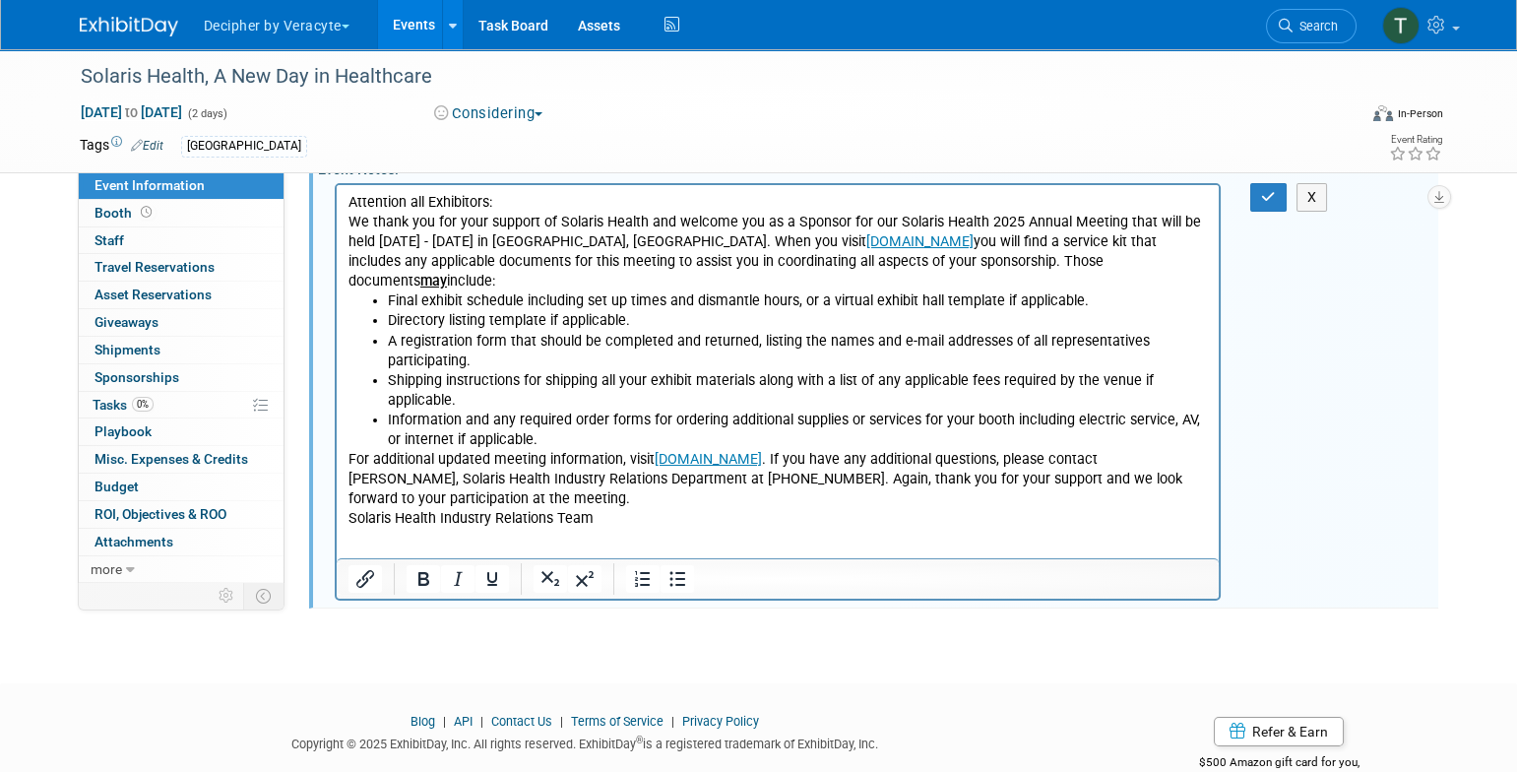
scroll to position [223, 0]
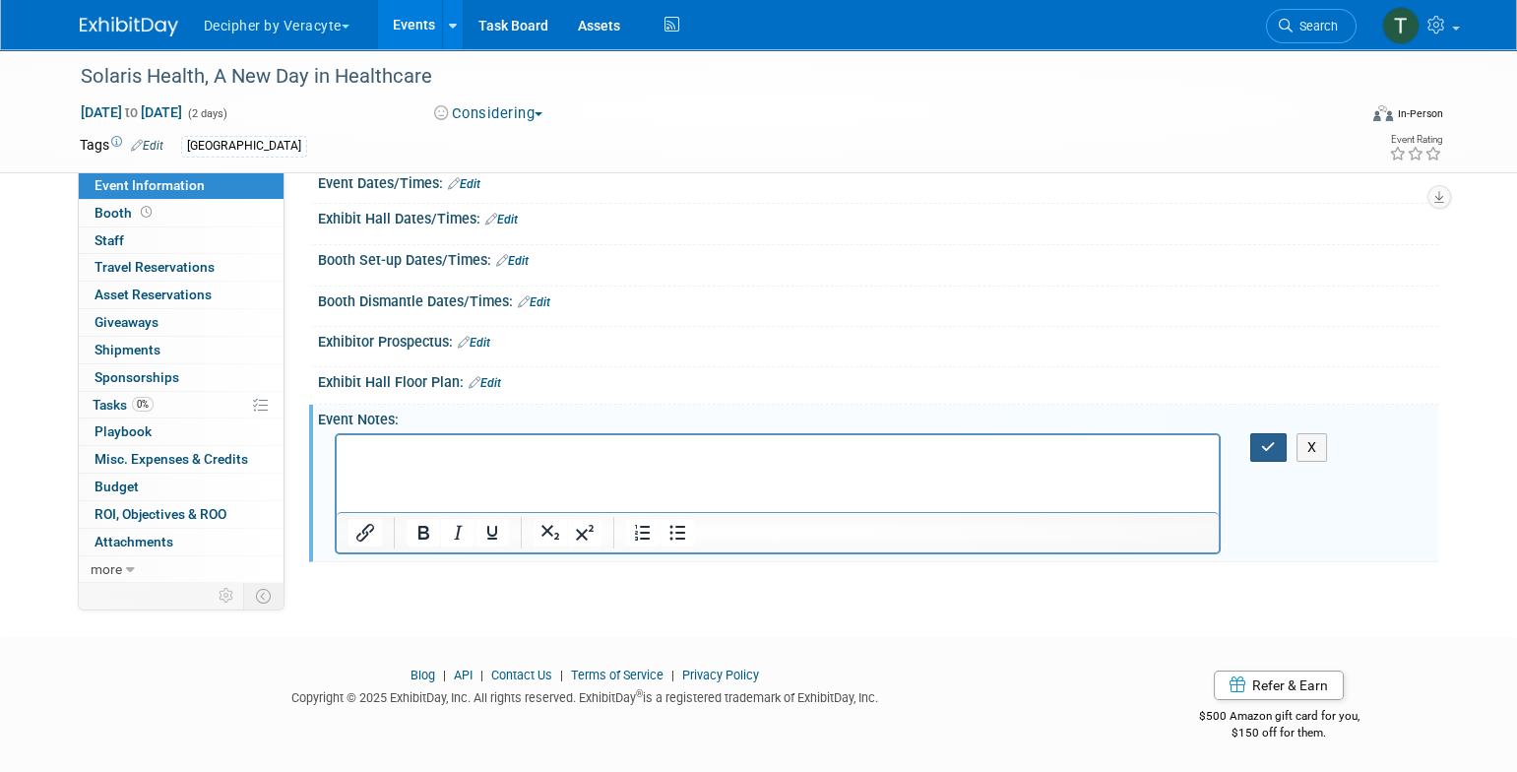
click at [1280, 437] on button "button" at bounding box center [1268, 447] width 36 height 29
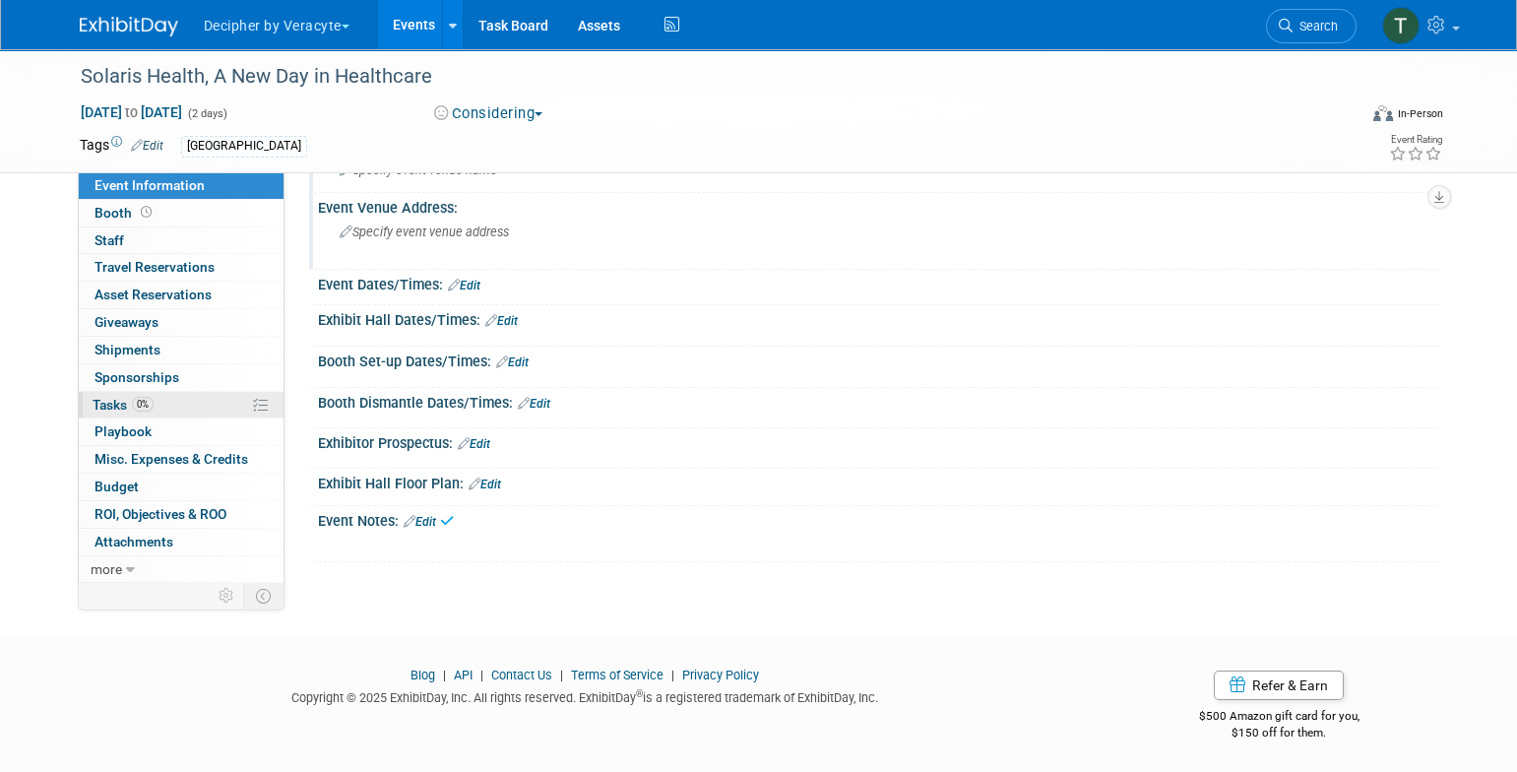
click at [172, 407] on link "0% Tasks 0%" at bounding box center [181, 405] width 205 height 27
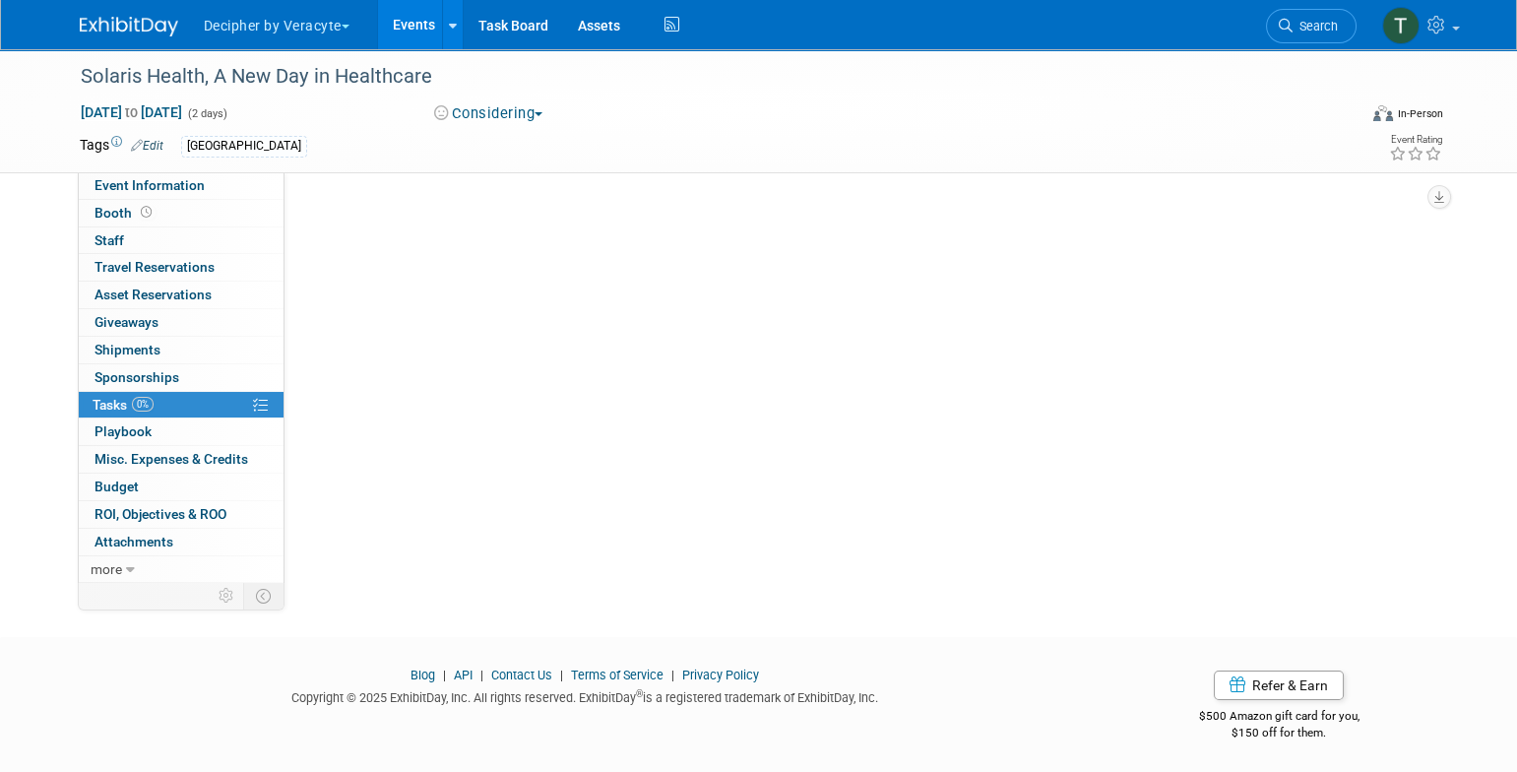
scroll to position [0, 0]
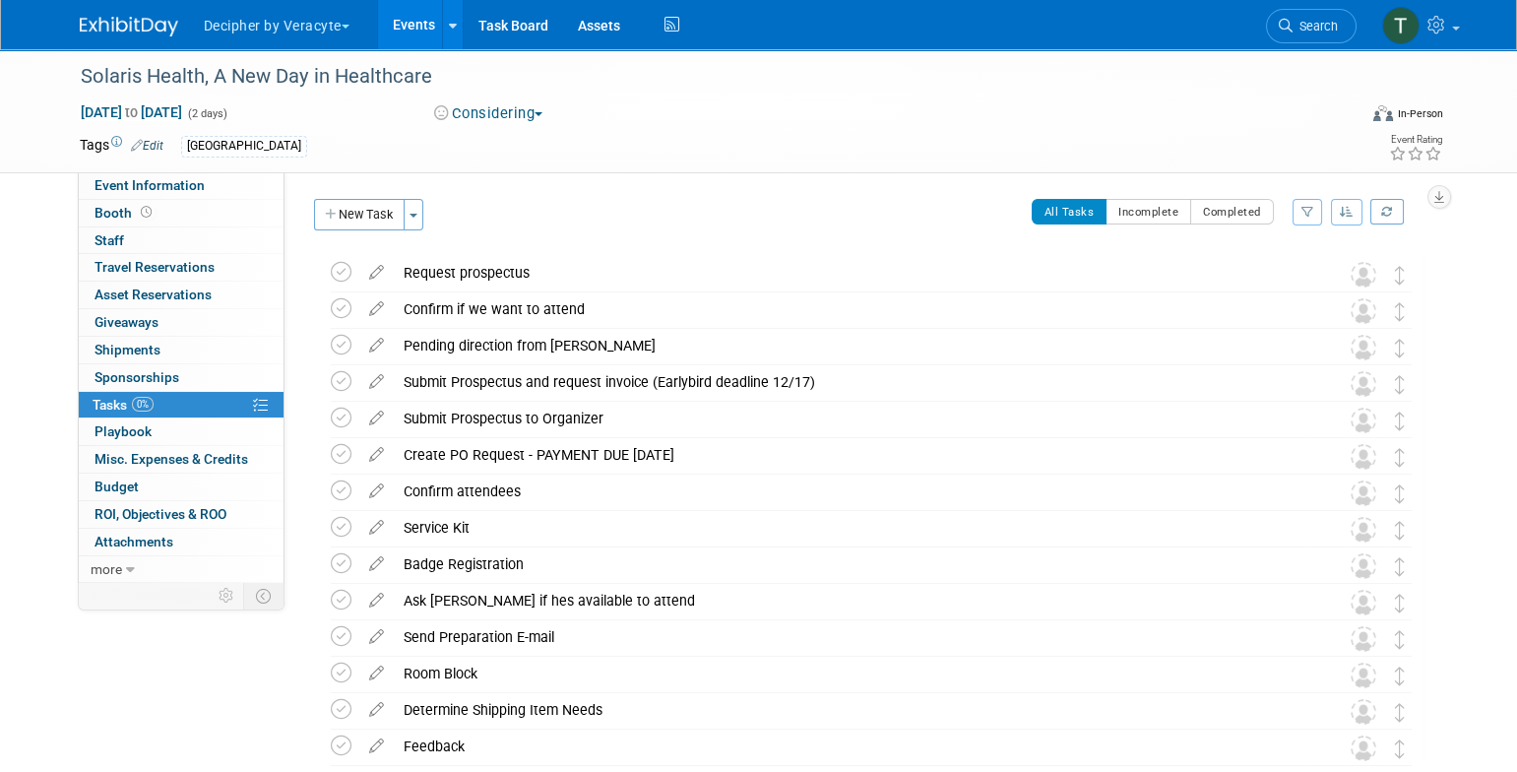
drag, startPoint x: 1421, startPoint y: 305, endPoint x: 1428, endPoint y: 261, distance: 44.8
click at [1428, 261] on div "Event Website: Edit https://urologyconnection.com/funding-opportunities/client-…" at bounding box center [862, 377] width 1154 height 410
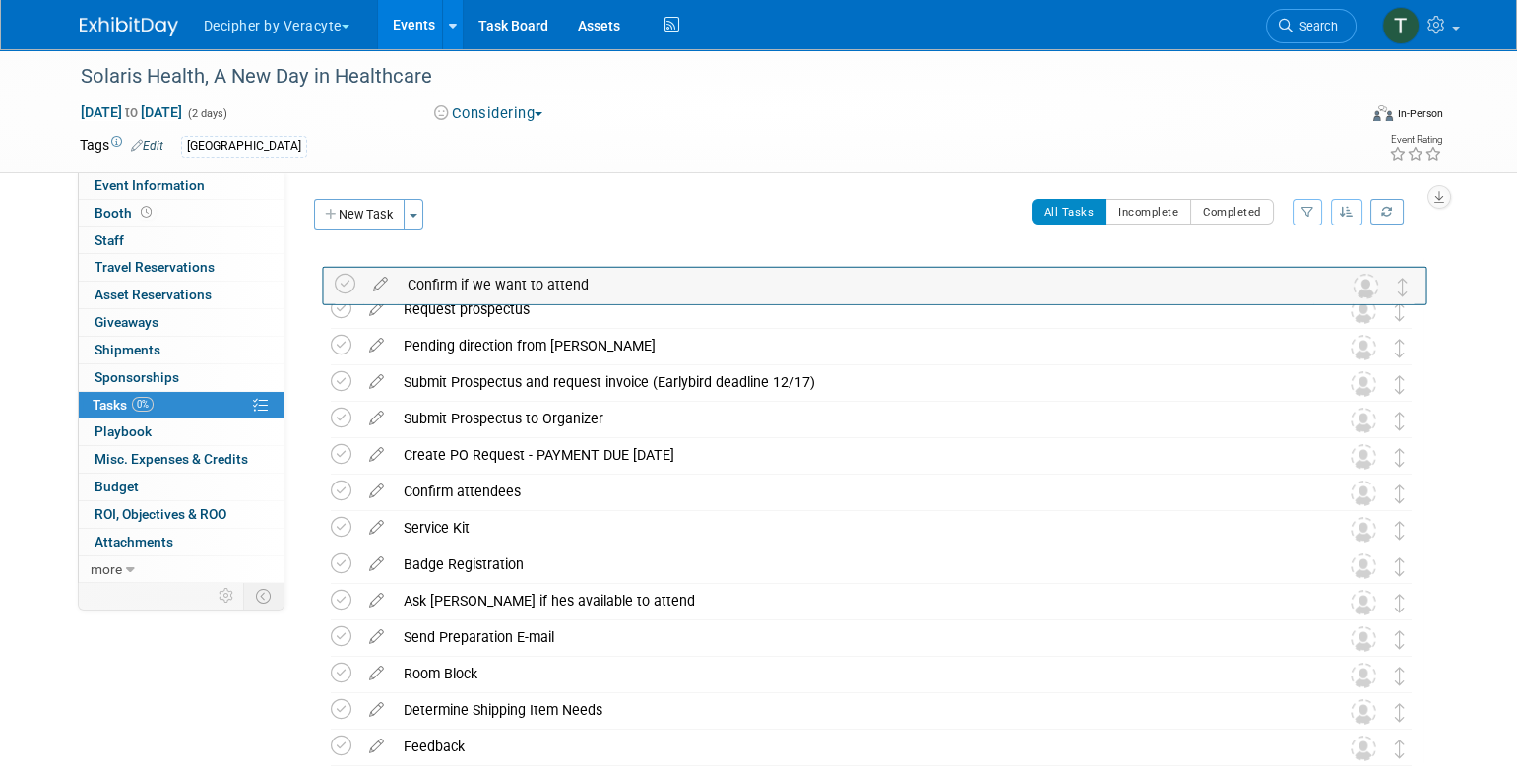
drag, startPoint x: 1400, startPoint y: 301, endPoint x: 1404, endPoint y: 274, distance: 27.8
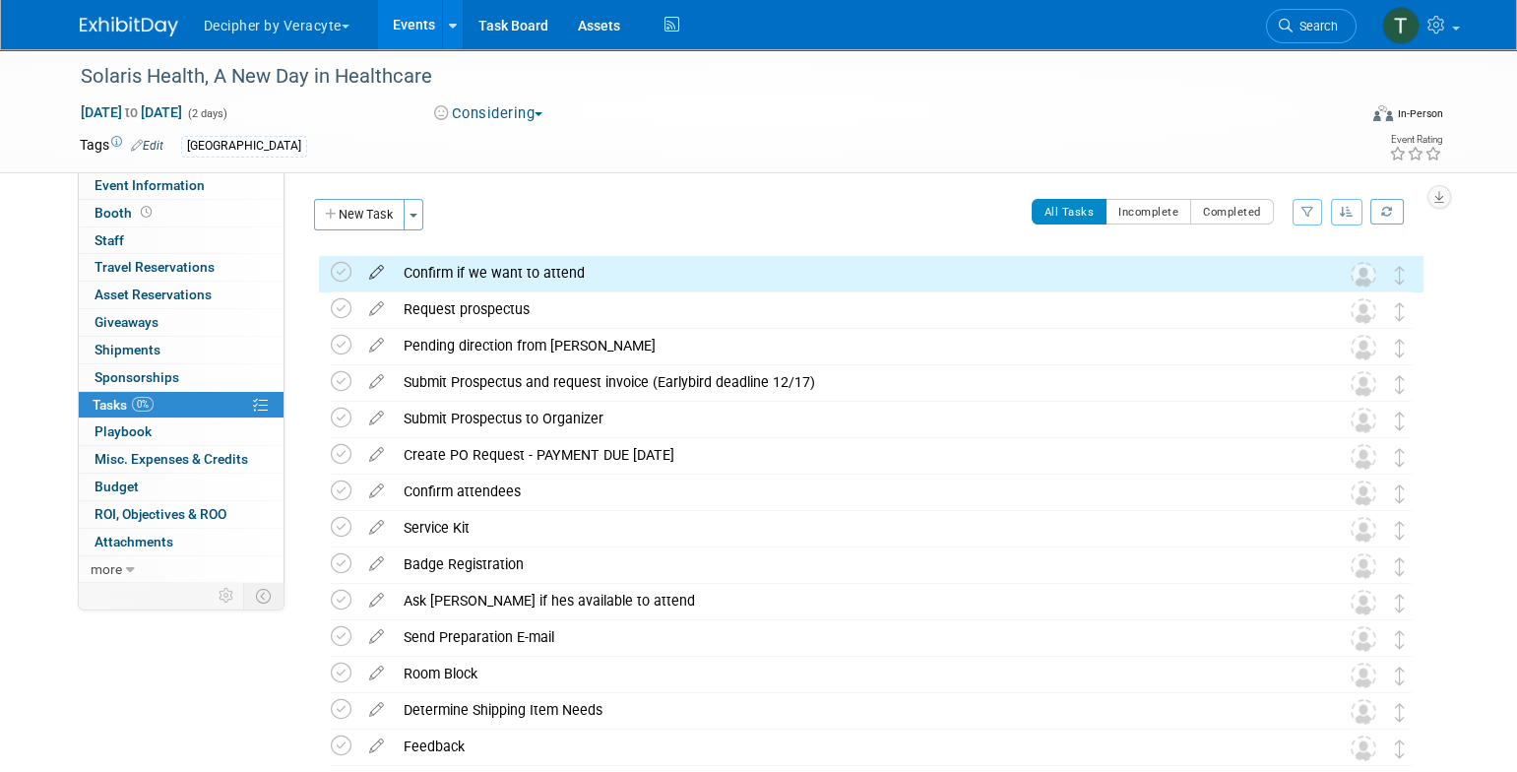
click at [372, 270] on icon at bounding box center [376, 268] width 34 height 25
select select "7"
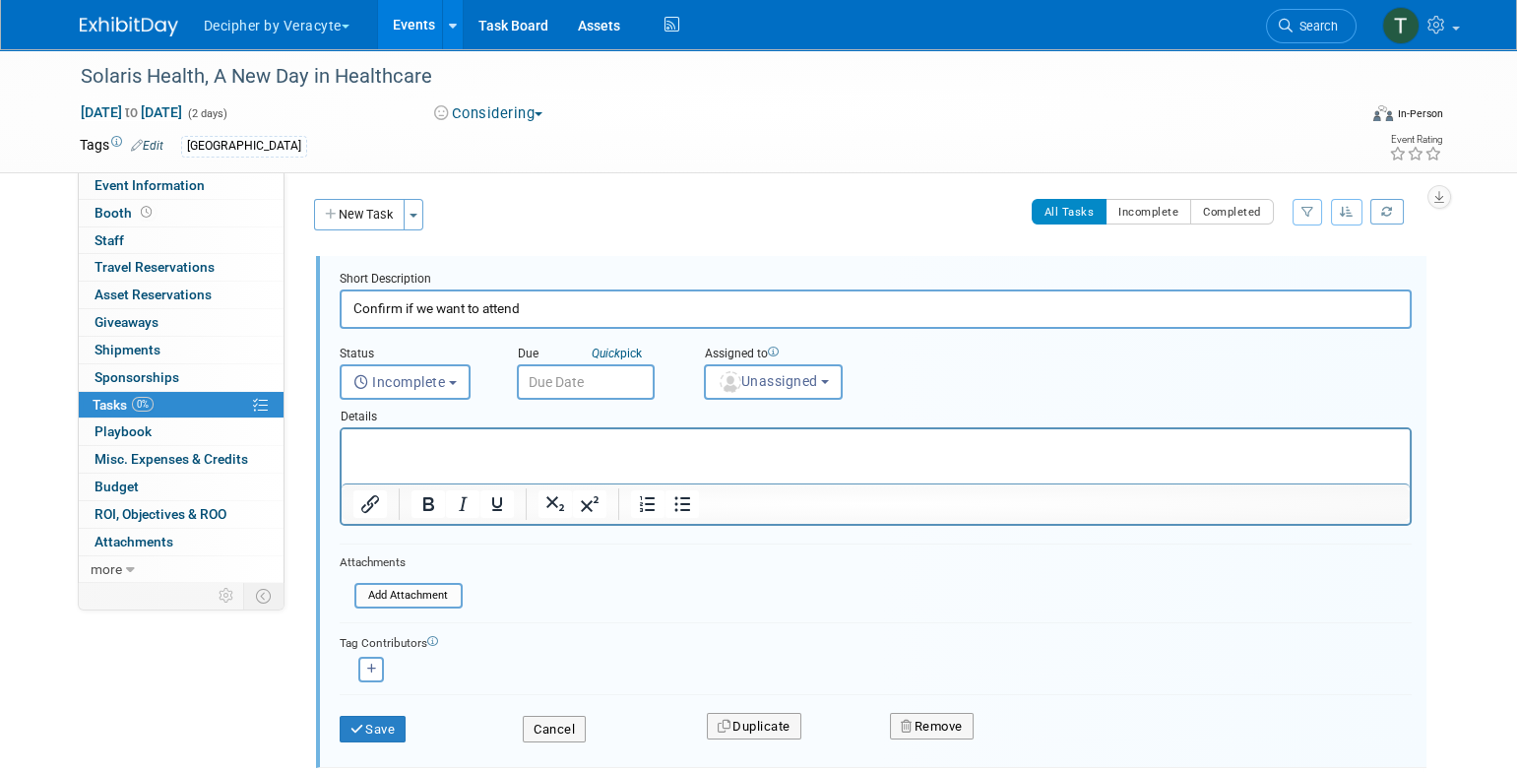
click at [484, 302] on input "Confirm if we want to attend" at bounding box center [876, 308] width 1072 height 38
type input "Confirm the dates"
click at [579, 383] on input "text" at bounding box center [586, 381] width 138 height 35
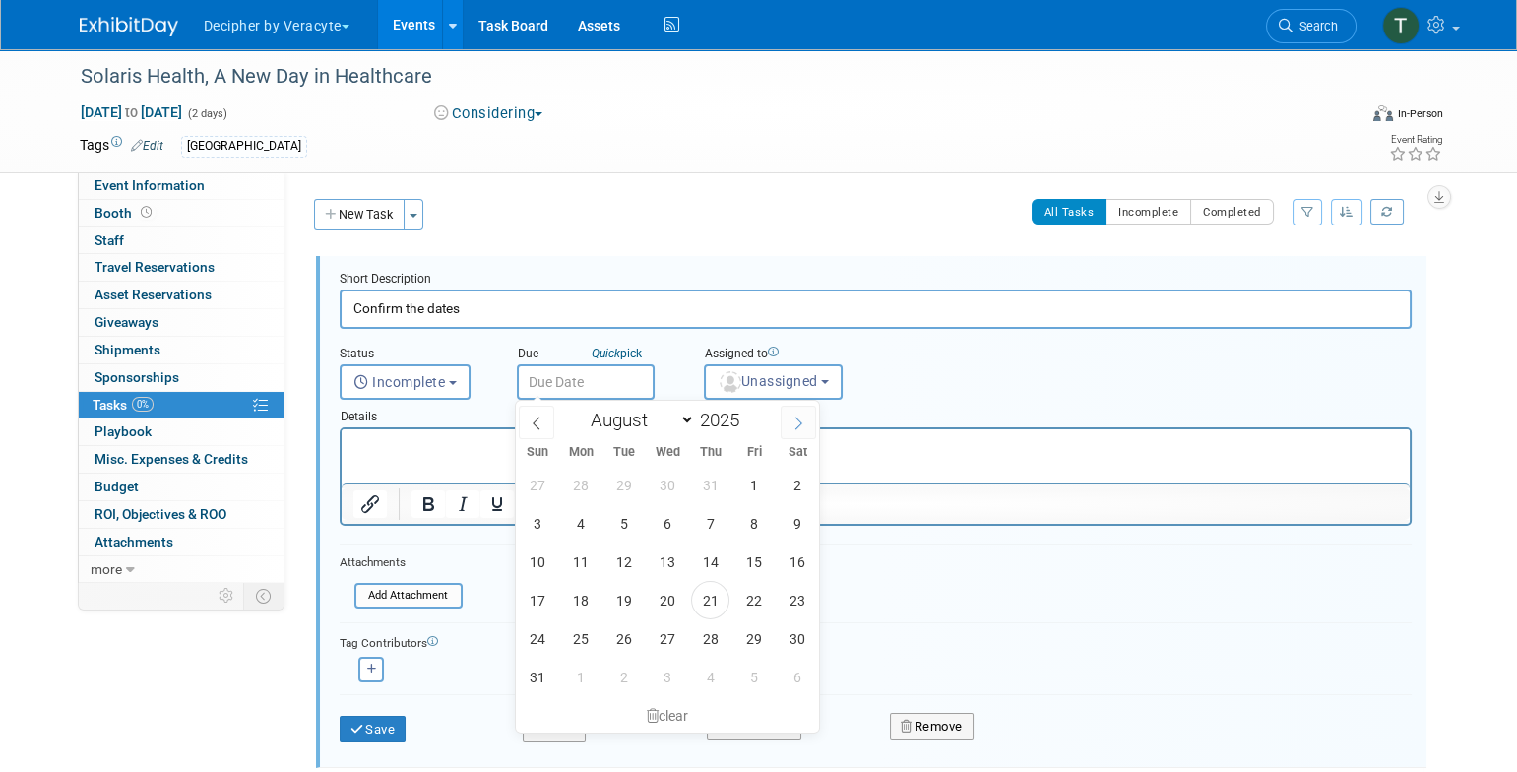
click at [801, 423] on icon at bounding box center [799, 423] width 7 height 13
select select "10"
click at [629, 540] on span "4" at bounding box center [625, 523] width 38 height 38
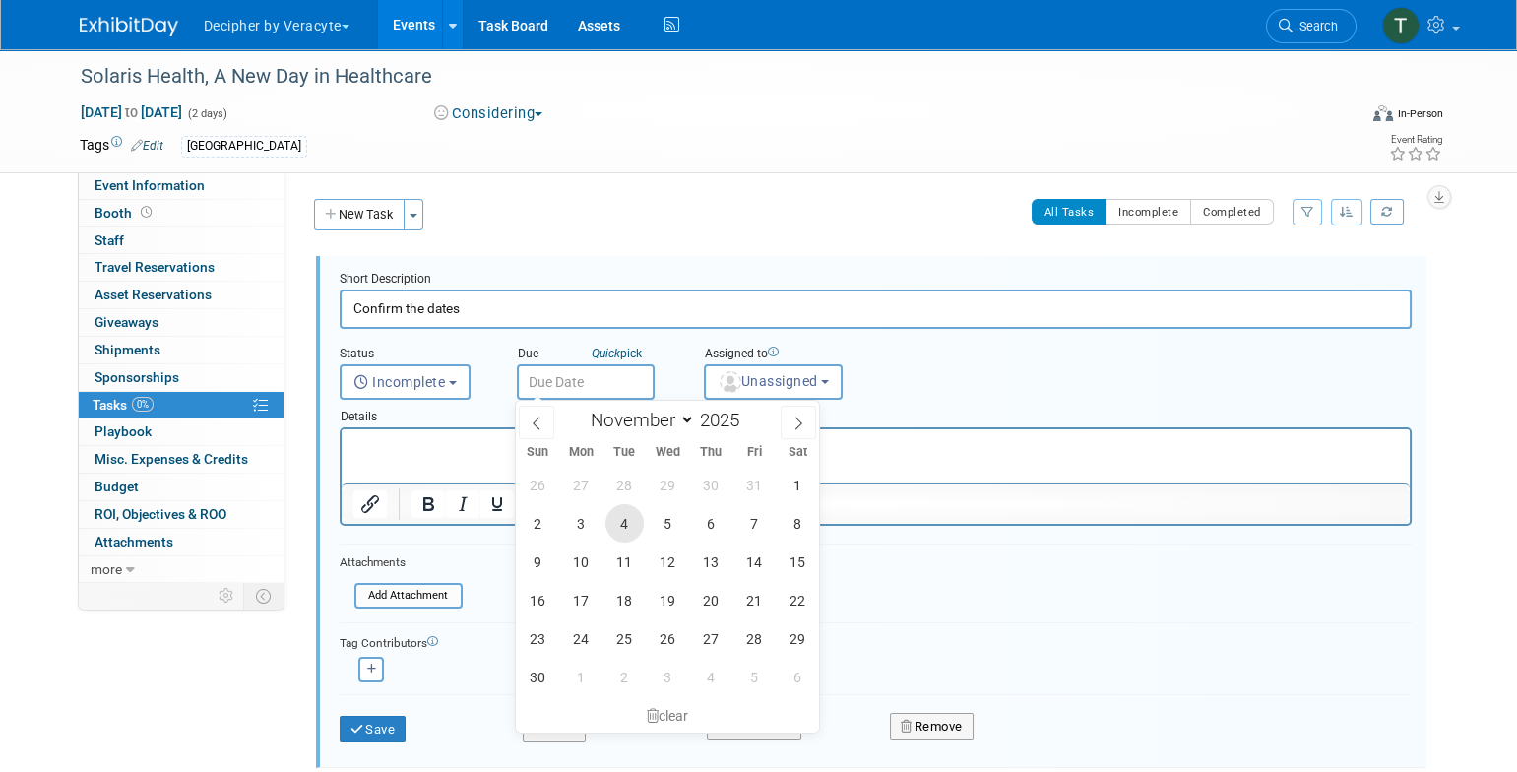
type input "Nov 4, 2025"
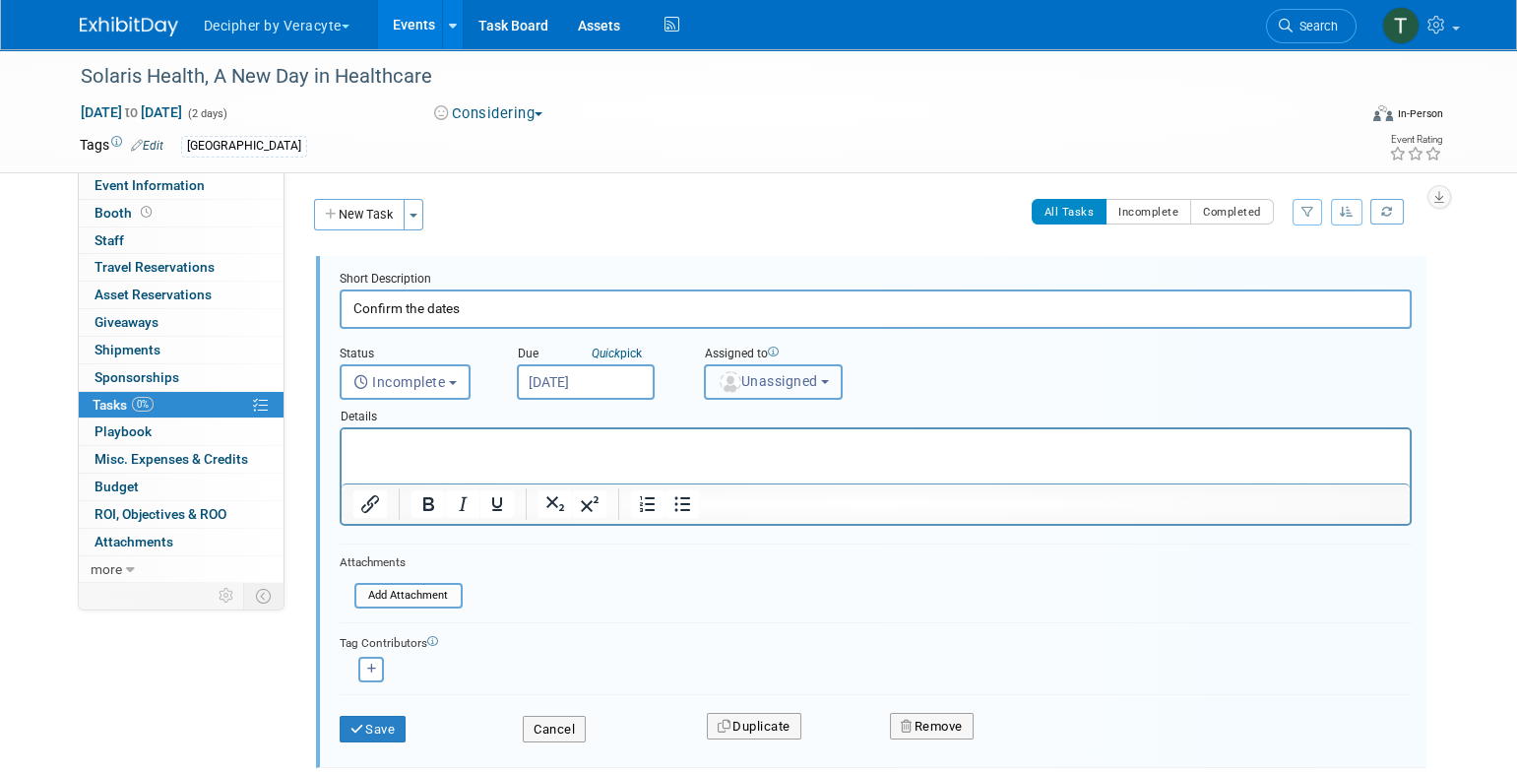
click at [758, 394] on button "Unassigned" at bounding box center [774, 381] width 140 height 35
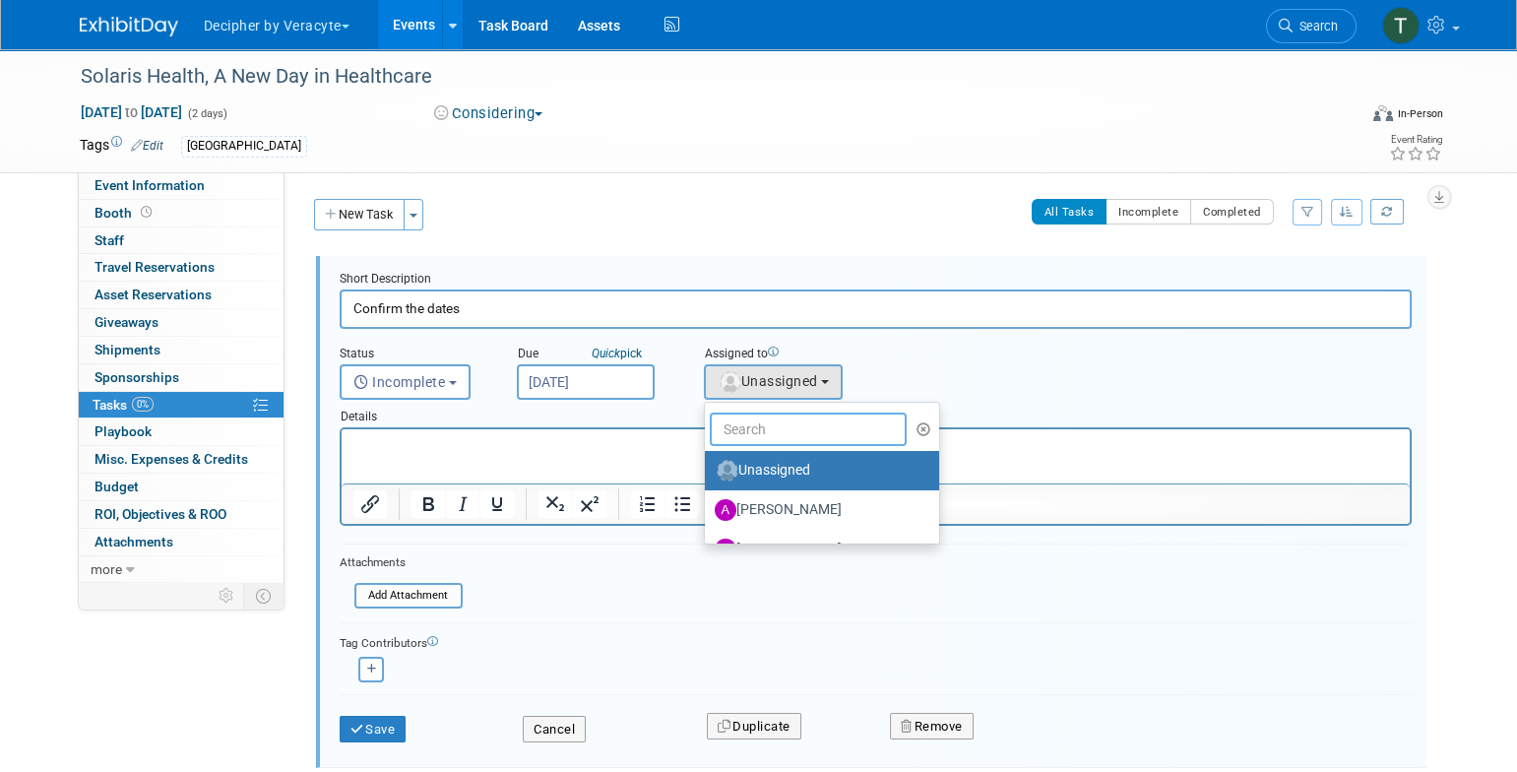
click at [751, 421] on input "text" at bounding box center [808, 429] width 197 height 33
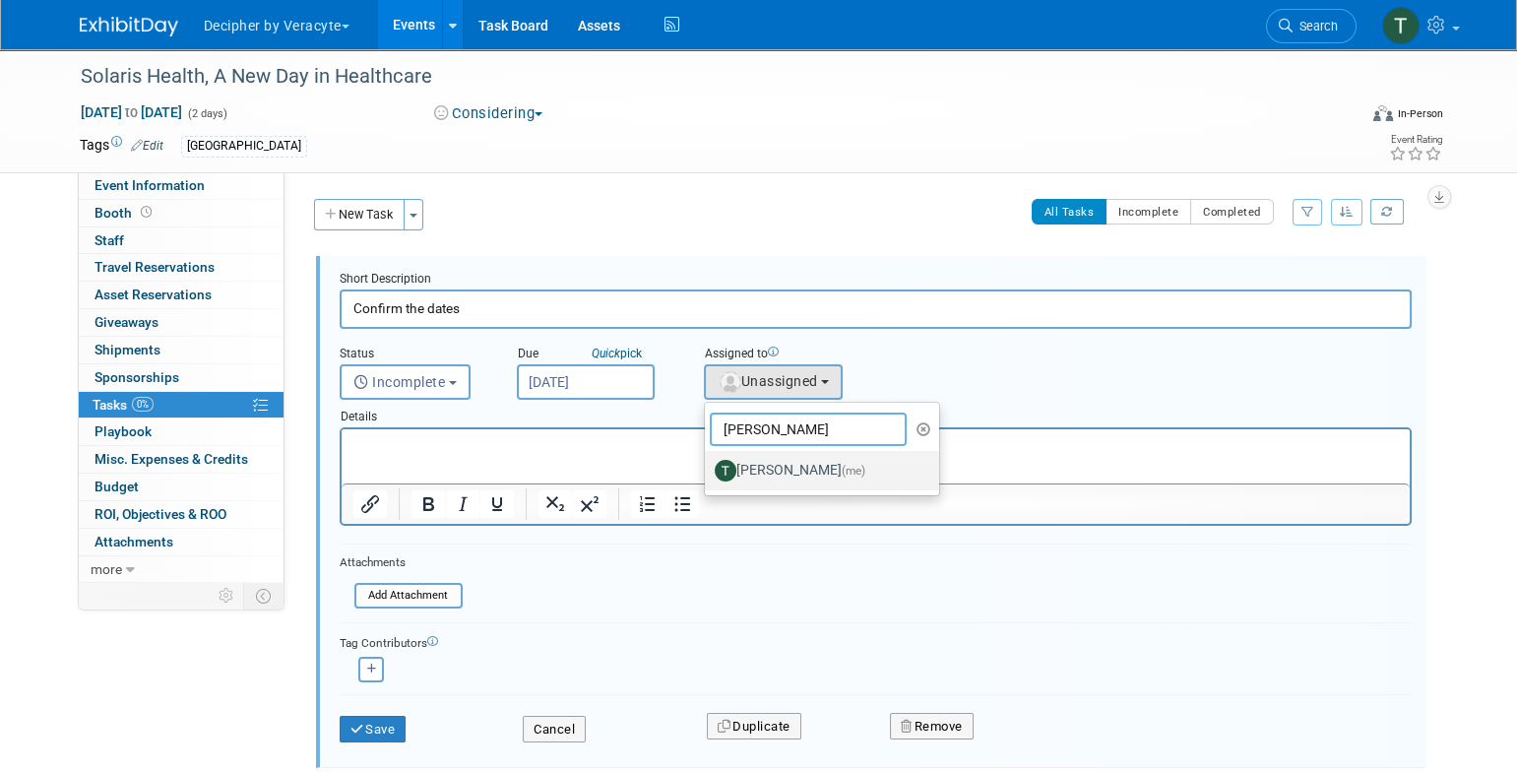
type input "tony"
click at [815, 488] on link "Tony Alvarado (me)" at bounding box center [822, 470] width 235 height 39
click at [815, 473] on label "Tony Alvarado (me)" at bounding box center [818, 471] width 206 height 32
click at [708, 473] on input "Tony Alvarado (me)" at bounding box center [701, 468] width 13 height 13
select select "3ceeba8c-a19a-4597-a609-6fba7c9a515a"
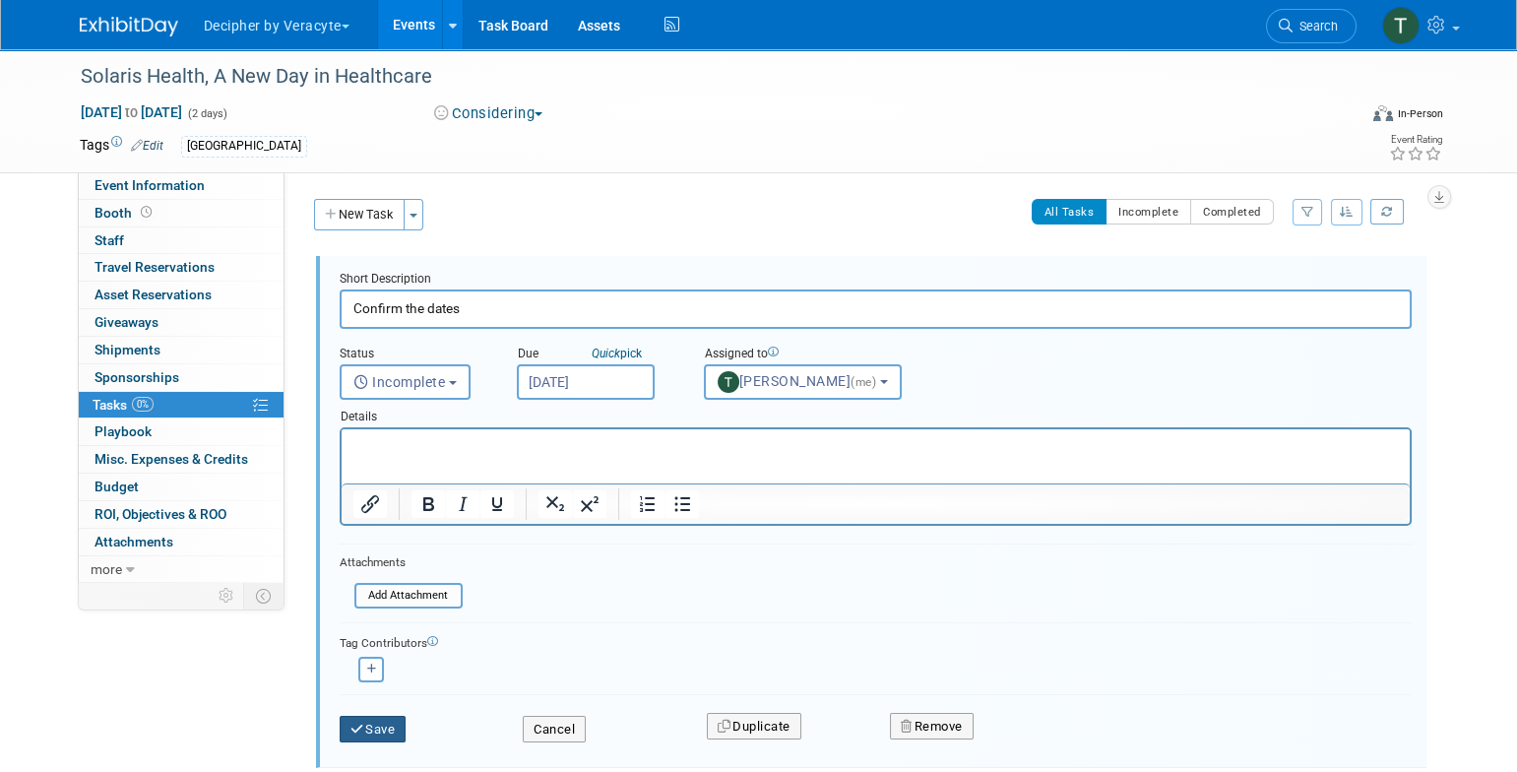
click at [384, 726] on button "Save" at bounding box center [373, 730] width 67 height 28
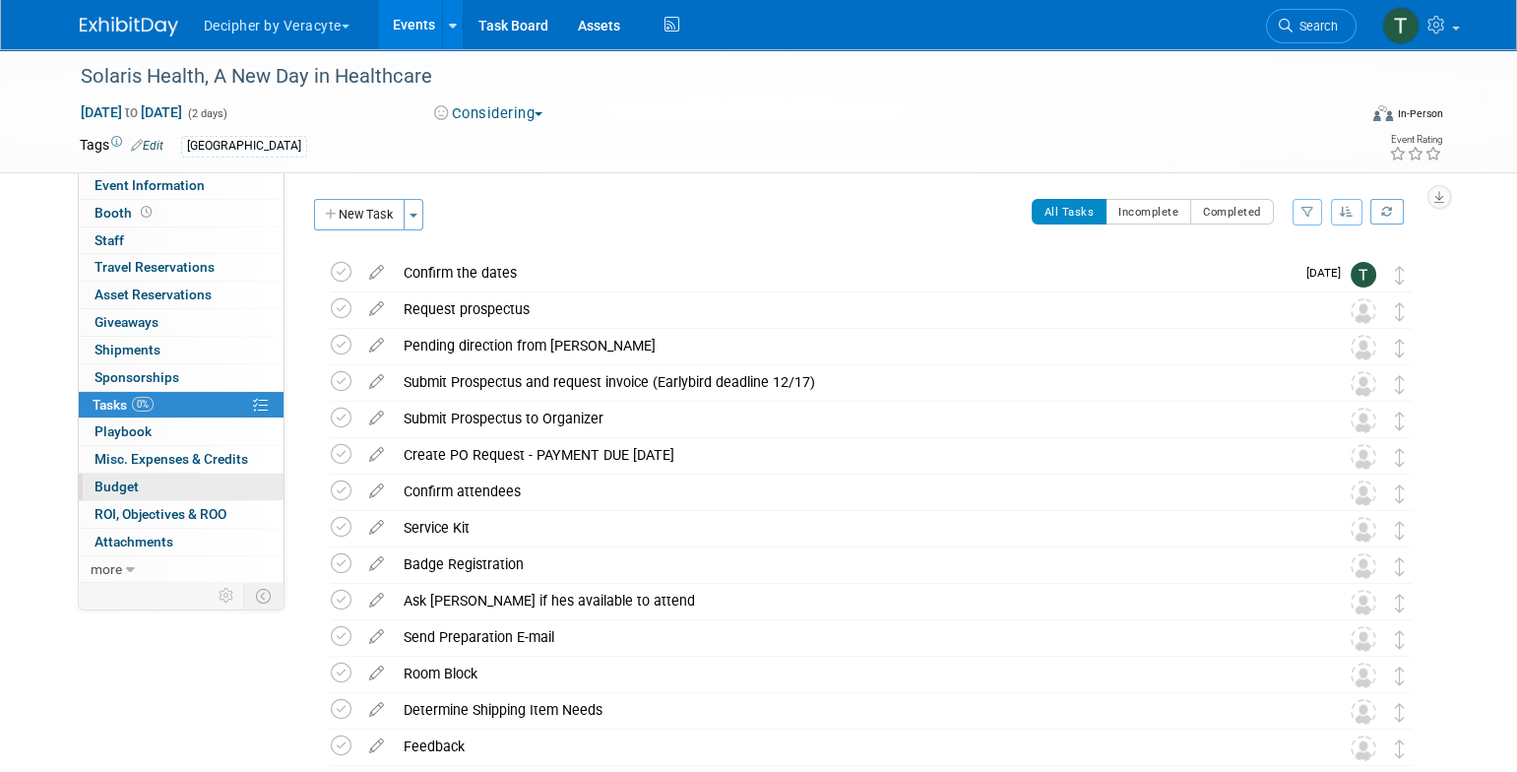
click at [229, 491] on link "Budget" at bounding box center [181, 487] width 205 height 27
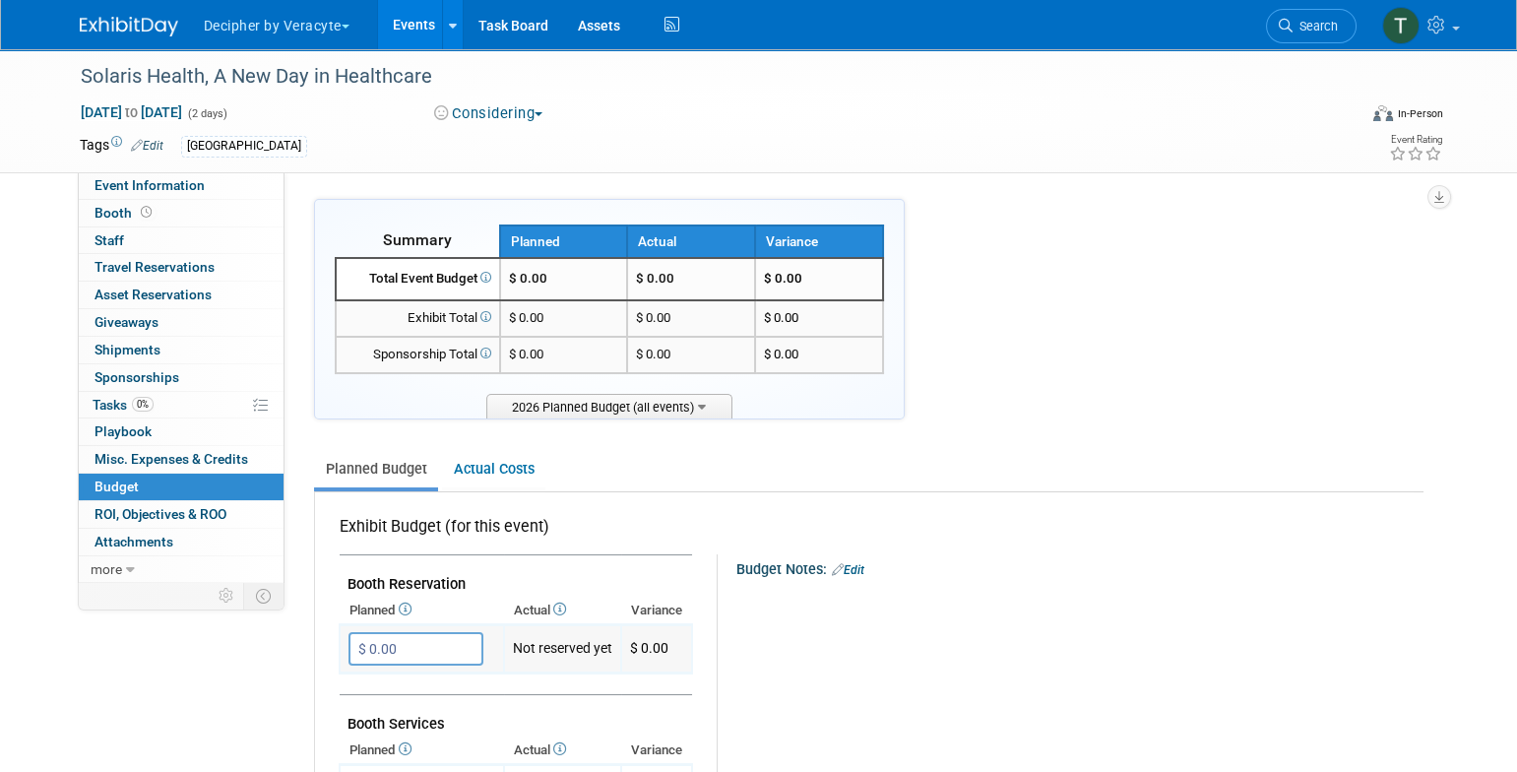
click at [429, 645] on input "$ 0.00" at bounding box center [416, 648] width 135 height 33
type input "$ 6,500.00"
click at [200, 174] on link "Event Information" at bounding box center [181, 185] width 205 height 27
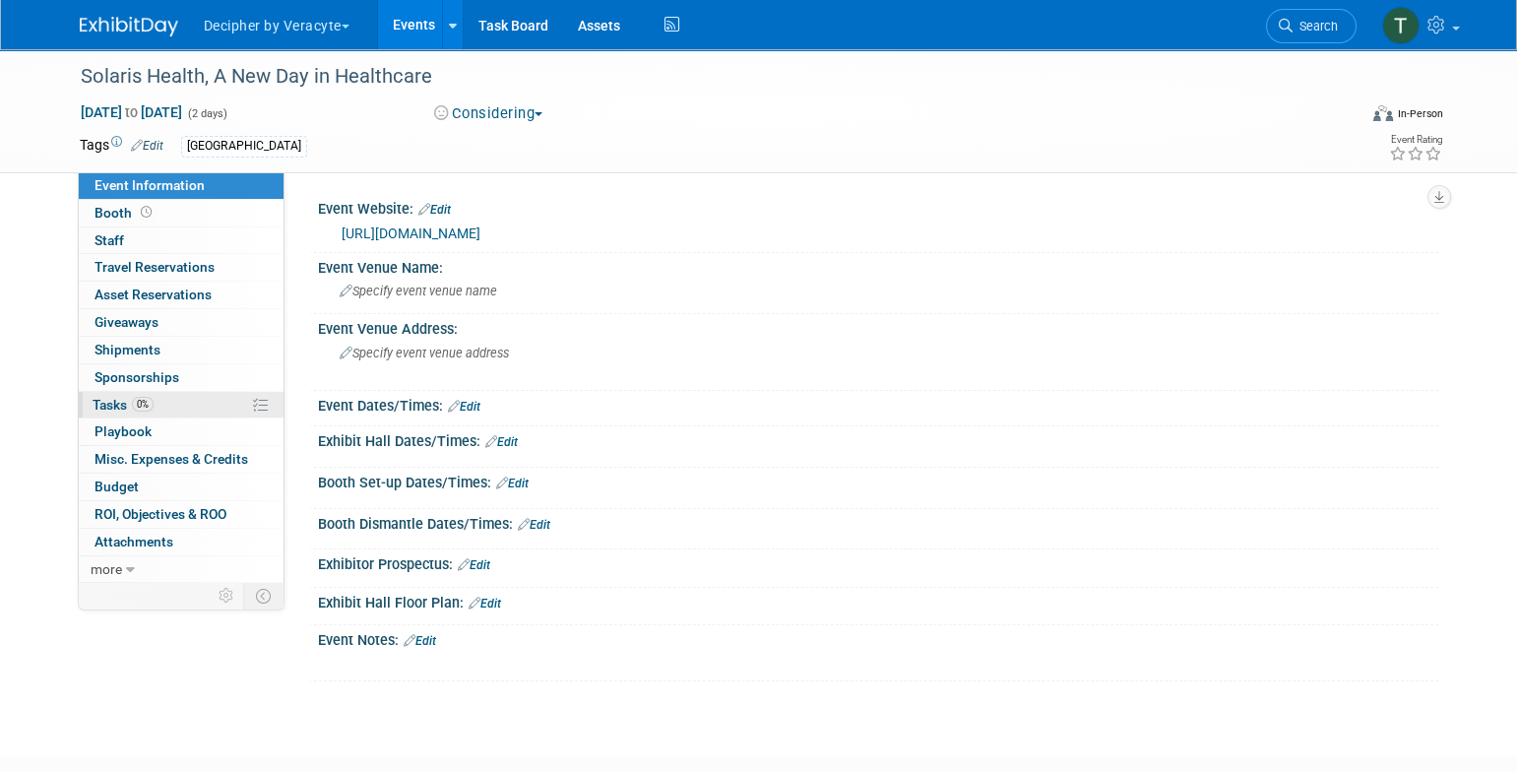
click at [178, 401] on link "0% Tasks 0%" at bounding box center [181, 405] width 205 height 27
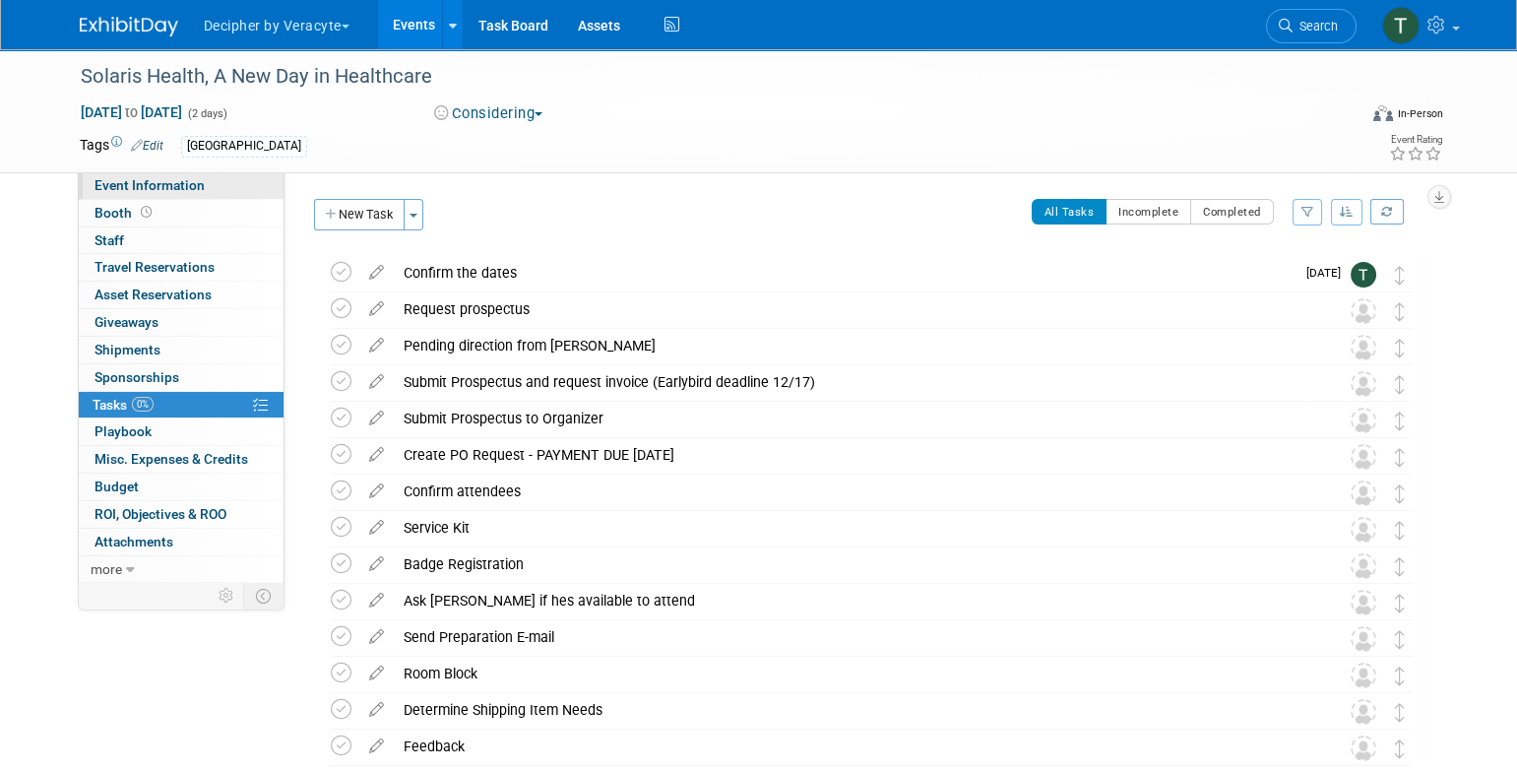
click at [201, 186] on link "Event Information" at bounding box center [181, 185] width 205 height 27
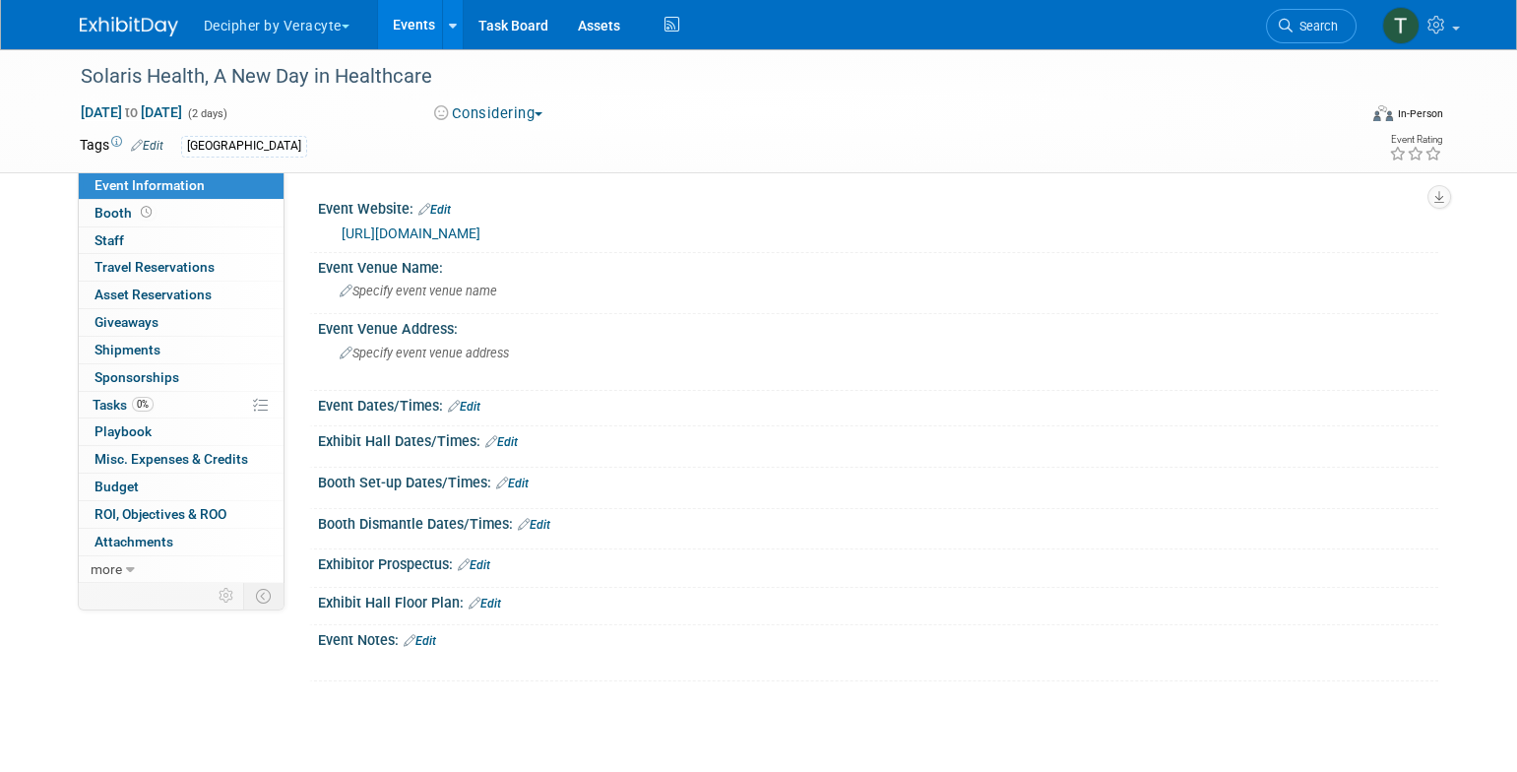
click at [419, 636] on link "Edit" at bounding box center [420, 641] width 32 height 14
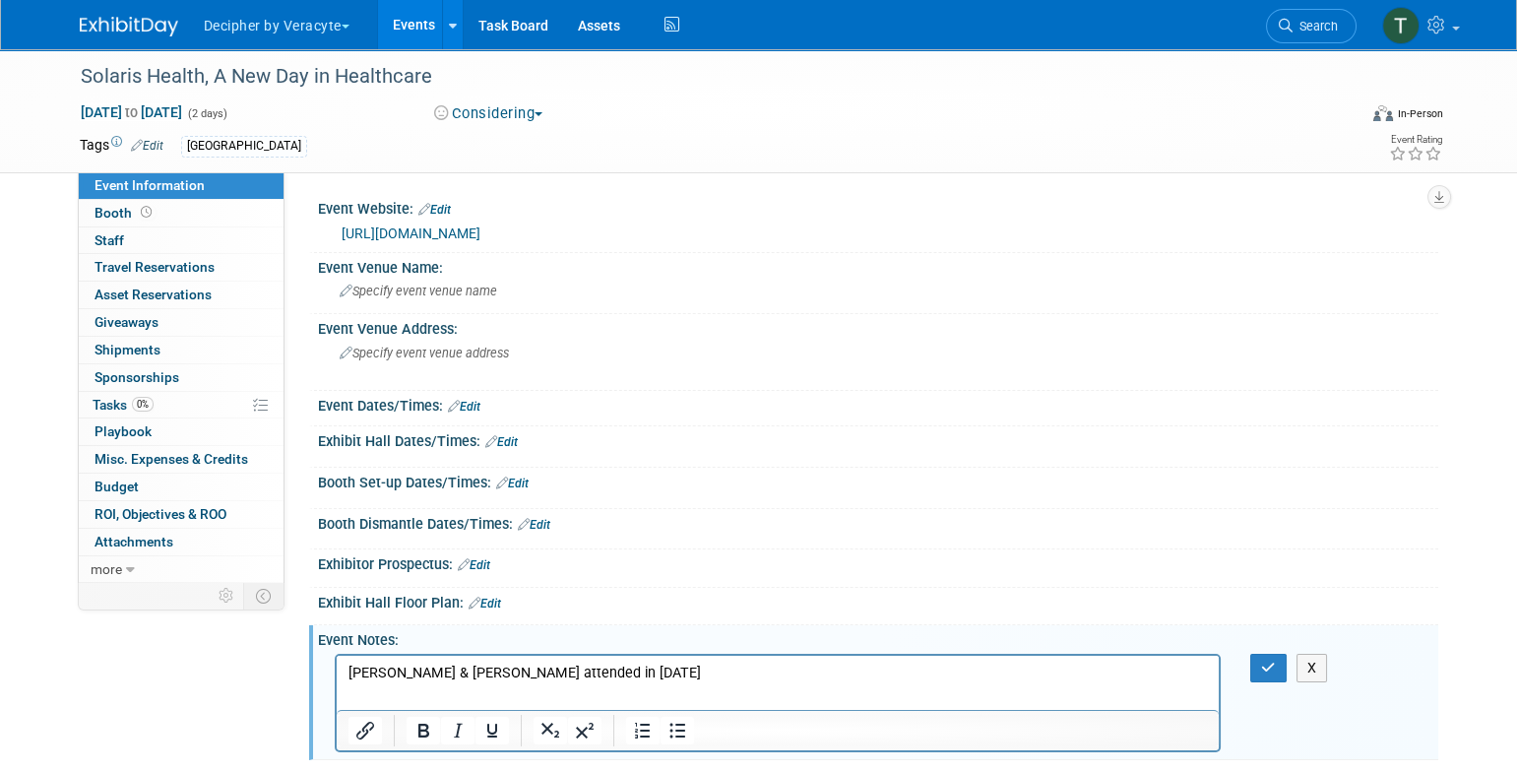
click at [1288, 650] on div "X" at bounding box center [876, 654] width 1096 height 10
click at [1273, 657] on button "button" at bounding box center [1268, 668] width 36 height 29
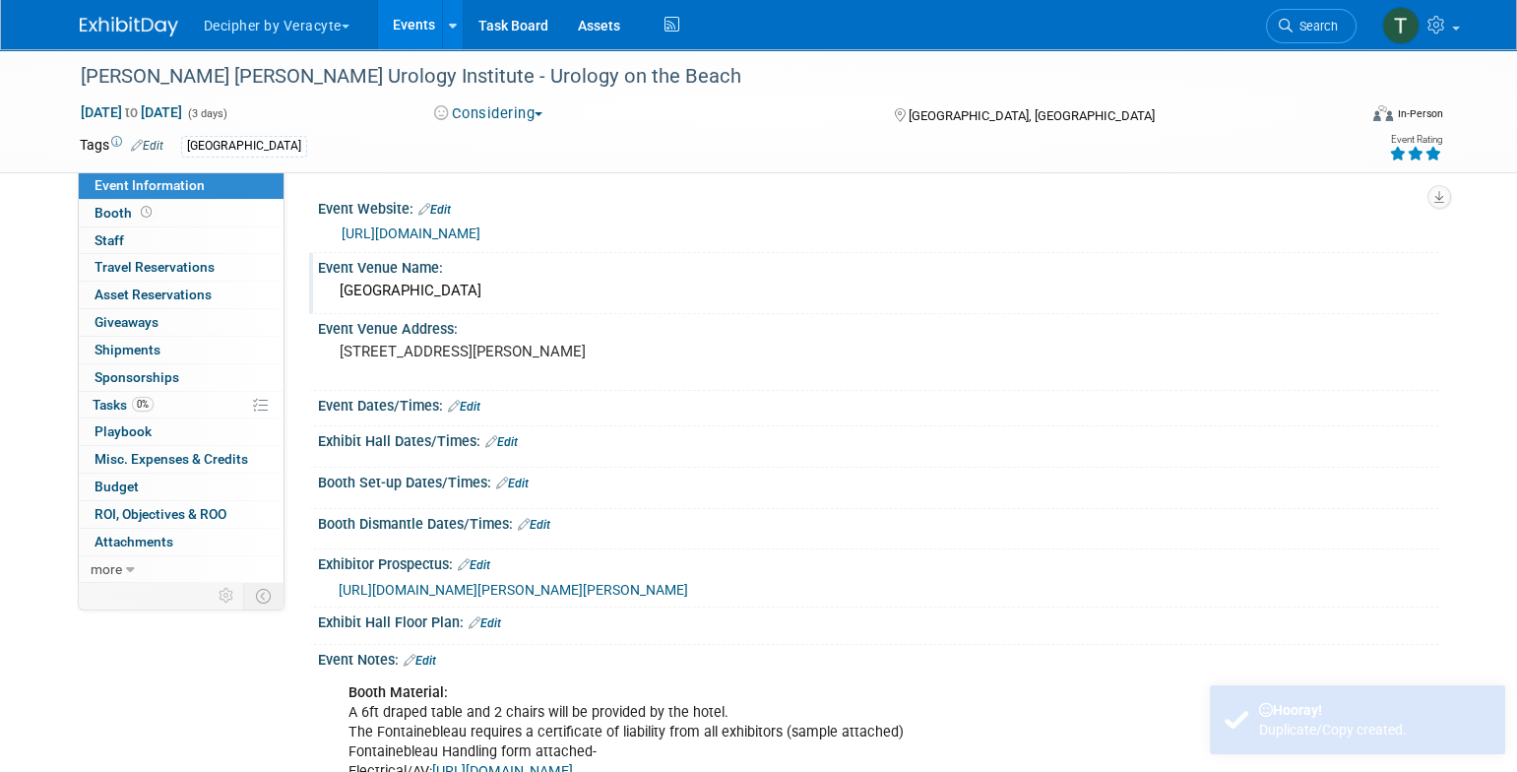
click at [493, 287] on div "[GEOGRAPHIC_DATA]" at bounding box center [878, 291] width 1091 height 31
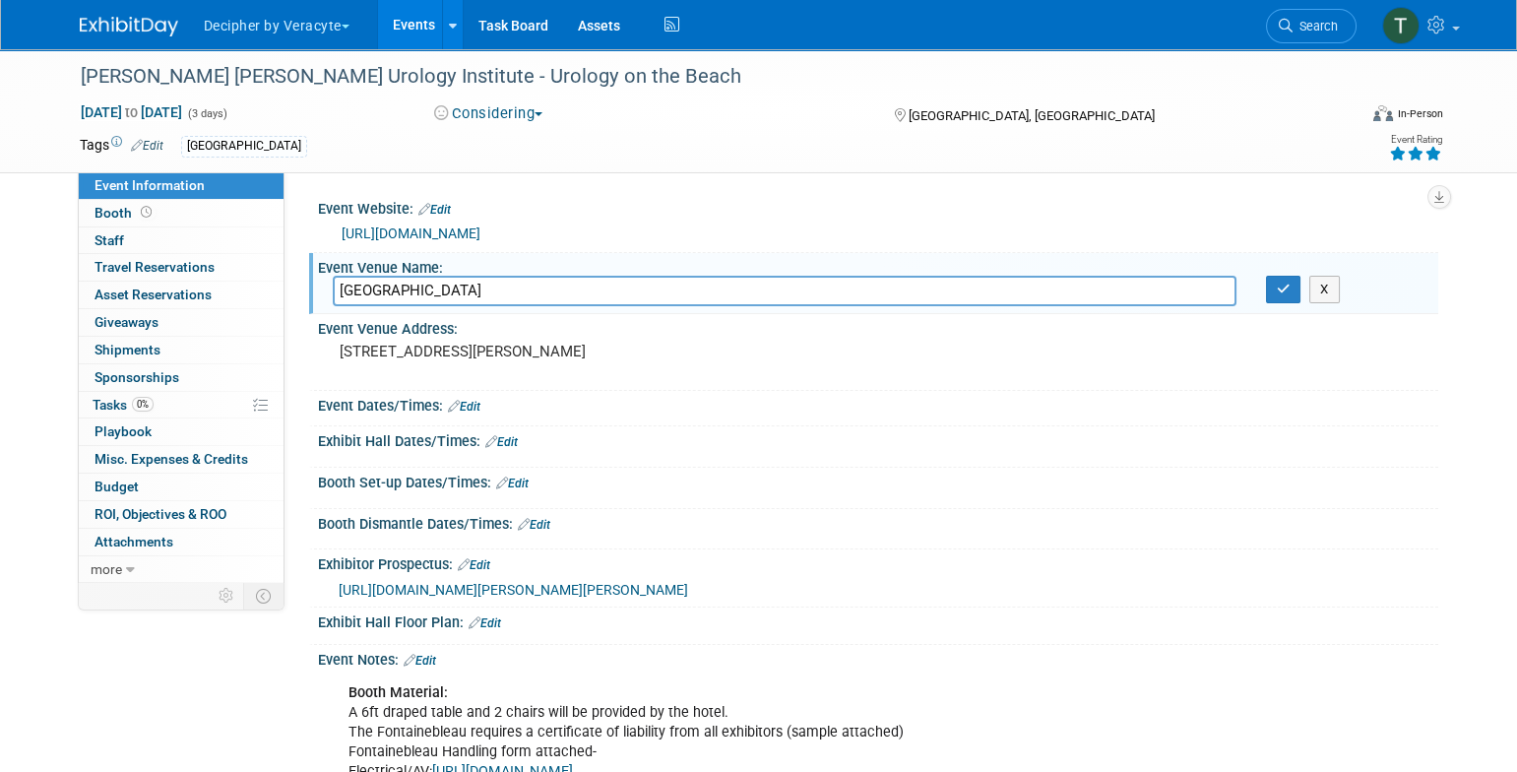
click at [493, 286] on input "[GEOGRAPHIC_DATA]" at bounding box center [785, 291] width 904 height 31
click at [1288, 290] on icon "button" at bounding box center [1284, 289] width 14 height 13
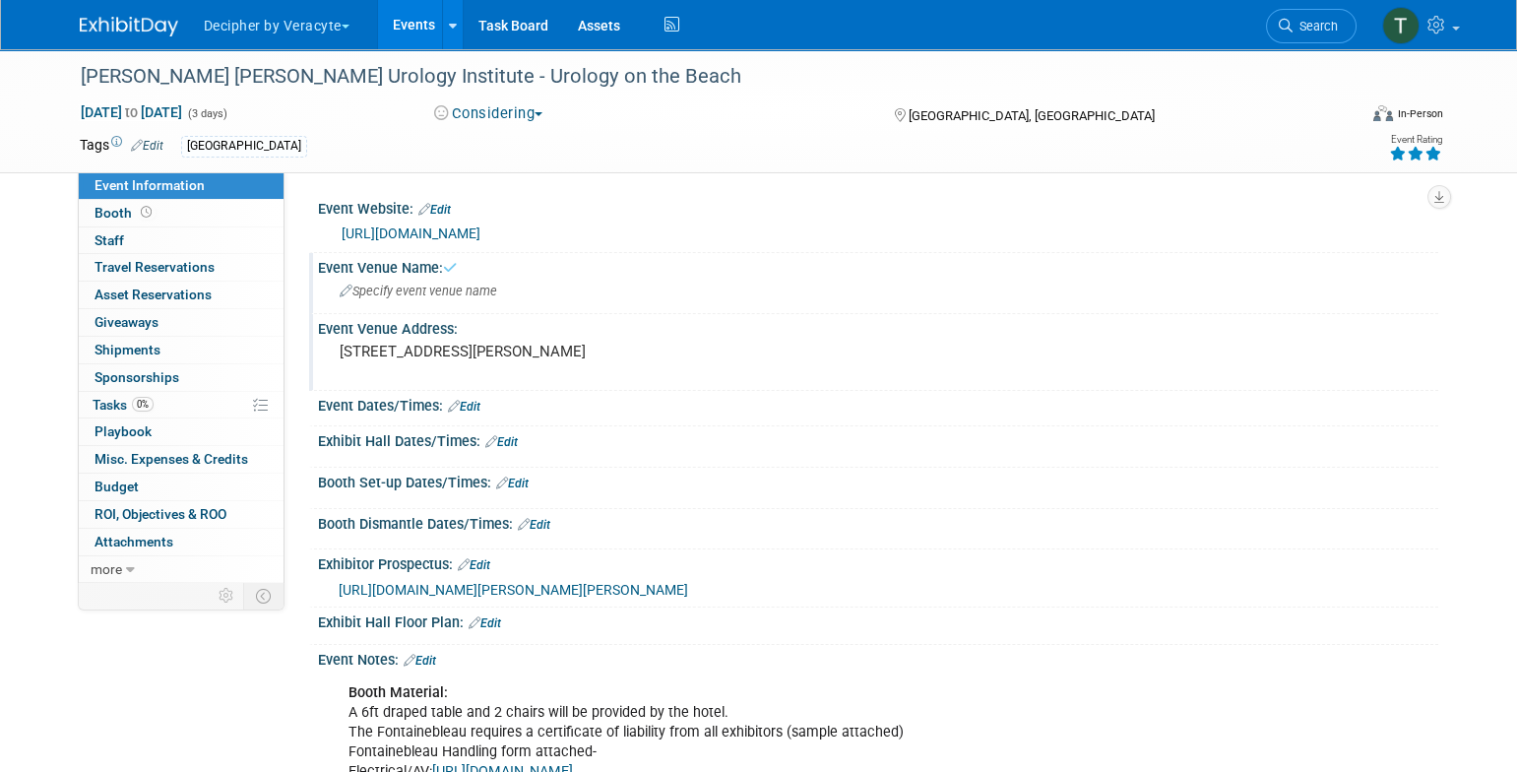
click at [510, 353] on pre "[STREET_ADDRESS][PERSON_NAME]" at bounding box center [551, 352] width 423 height 18
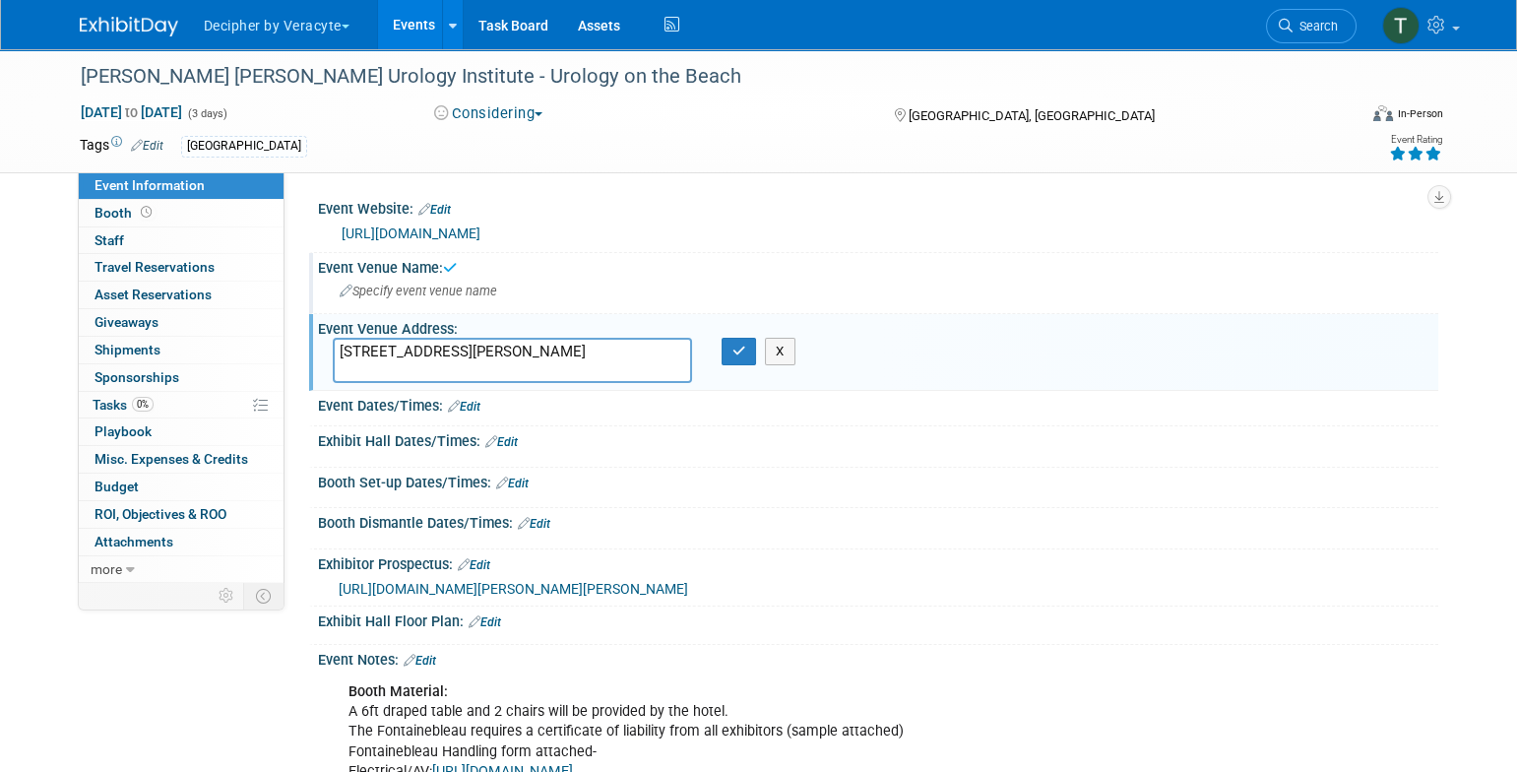
click at [511, 354] on textarea "[STREET_ADDRESS][PERSON_NAME]" at bounding box center [512, 360] width 359 height 45
click at [733, 352] on icon "button" at bounding box center [740, 351] width 14 height 13
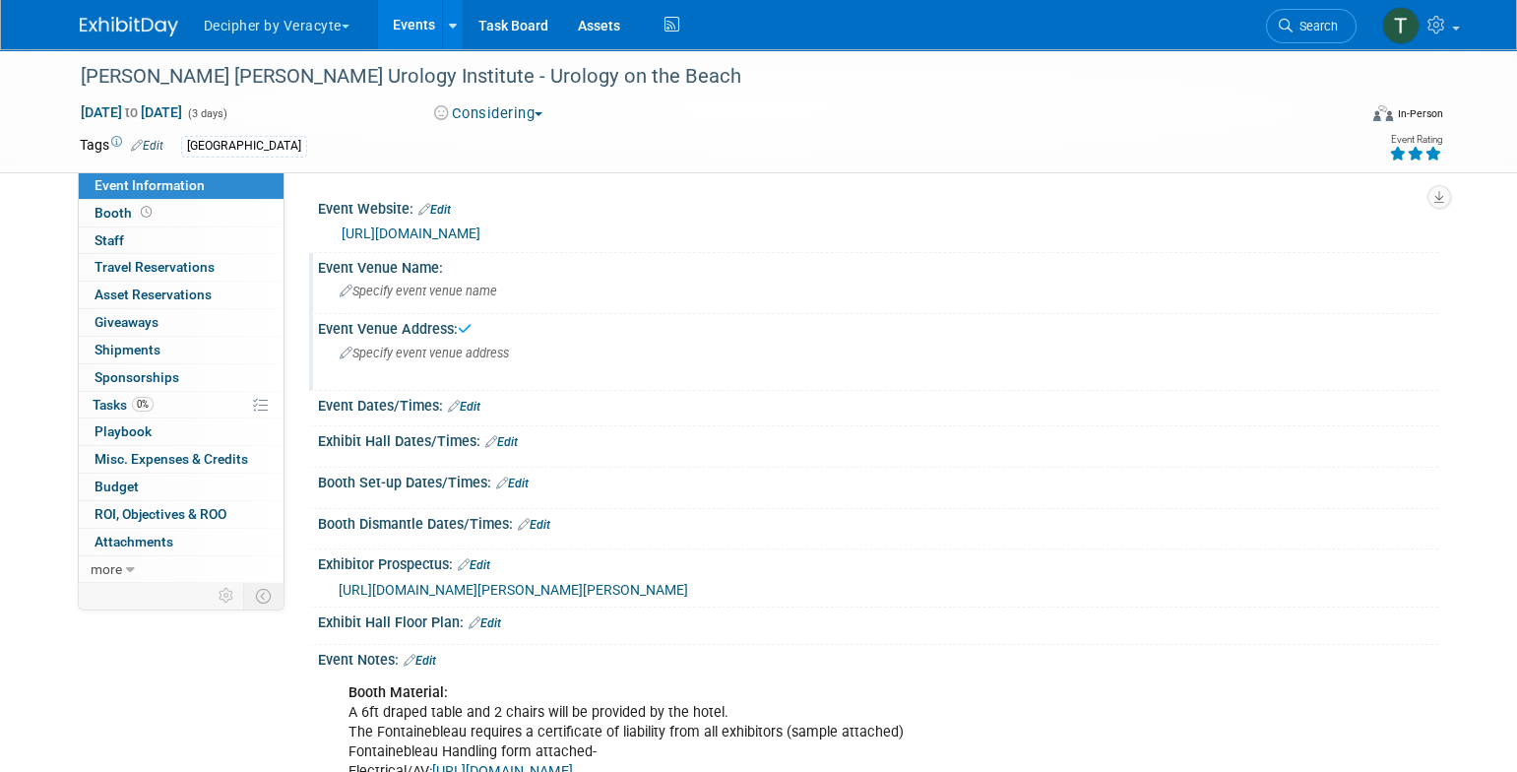
click at [485, 558] on link "Edit" at bounding box center [474, 565] width 32 height 14
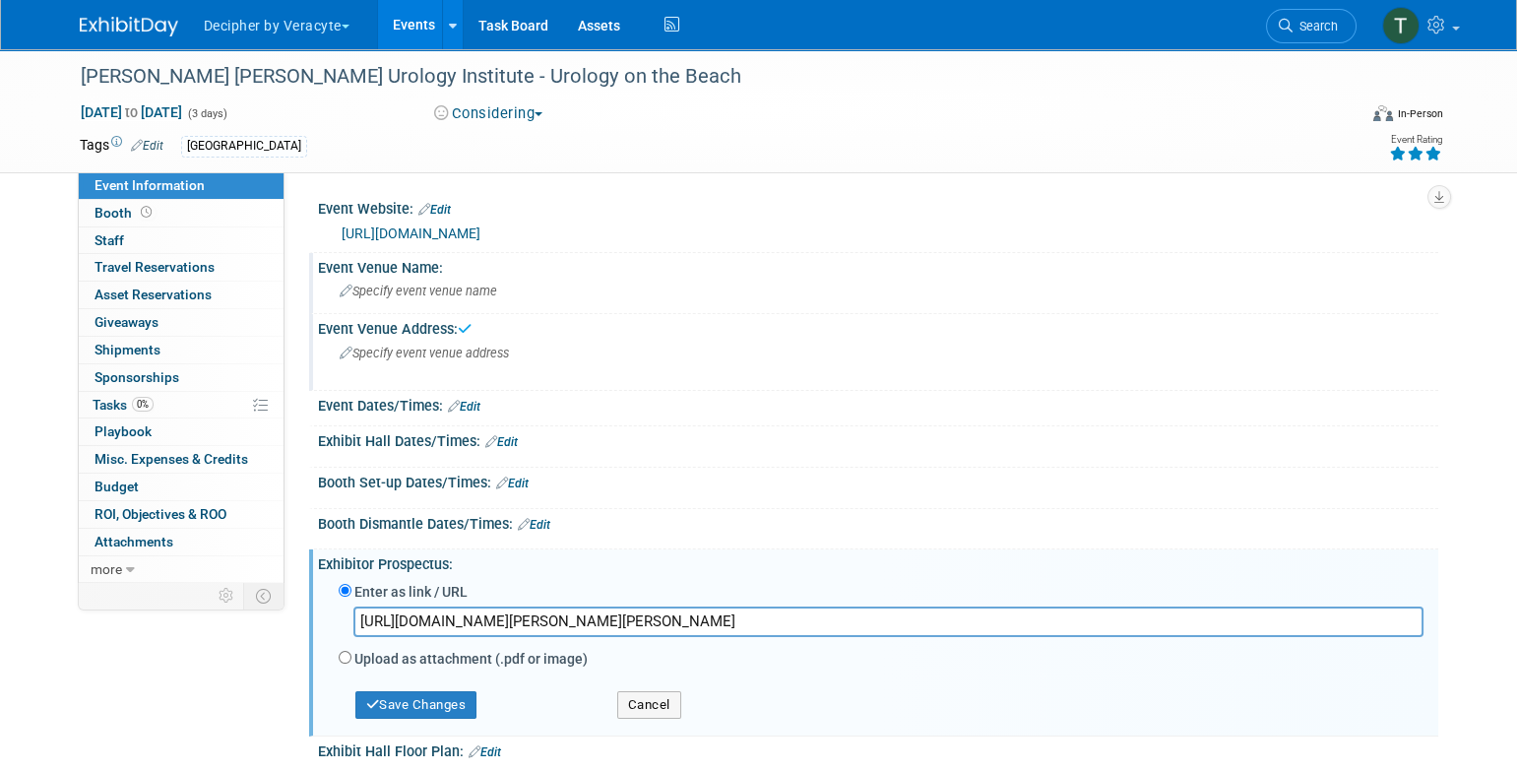
click at [504, 609] on input "[URL][DOMAIN_NAME][PERSON_NAME][PERSON_NAME]" at bounding box center [888, 622] width 1070 height 31
click at [504, 609] on input "https://veracyte365.sharepoint.com/:b:/r/sites/DecipherMKTG/Shared%20Documents/…" at bounding box center [888, 622] width 1070 height 31
click at [436, 714] on button "Save Changes" at bounding box center [416, 705] width 122 height 28
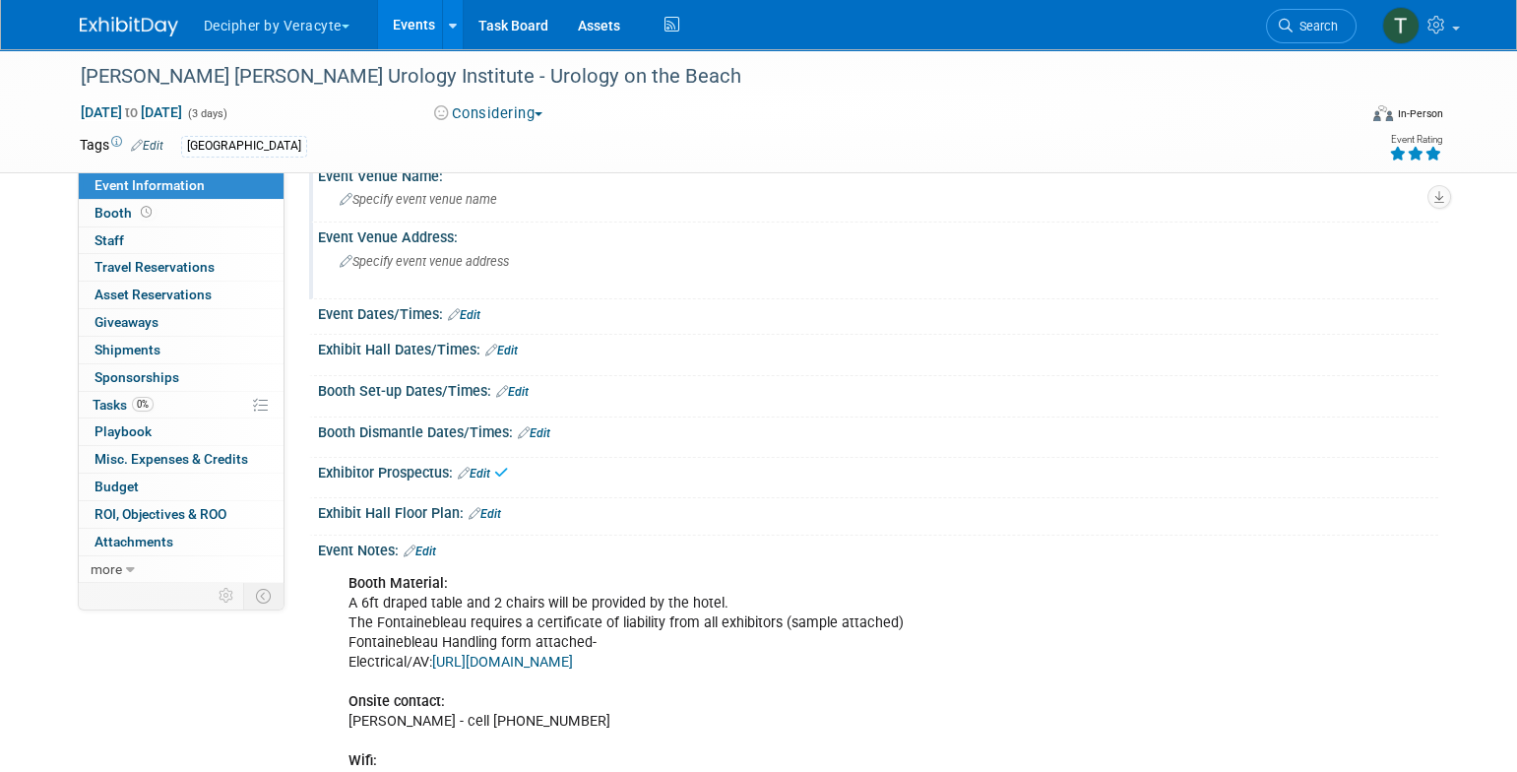
scroll to position [283, 0]
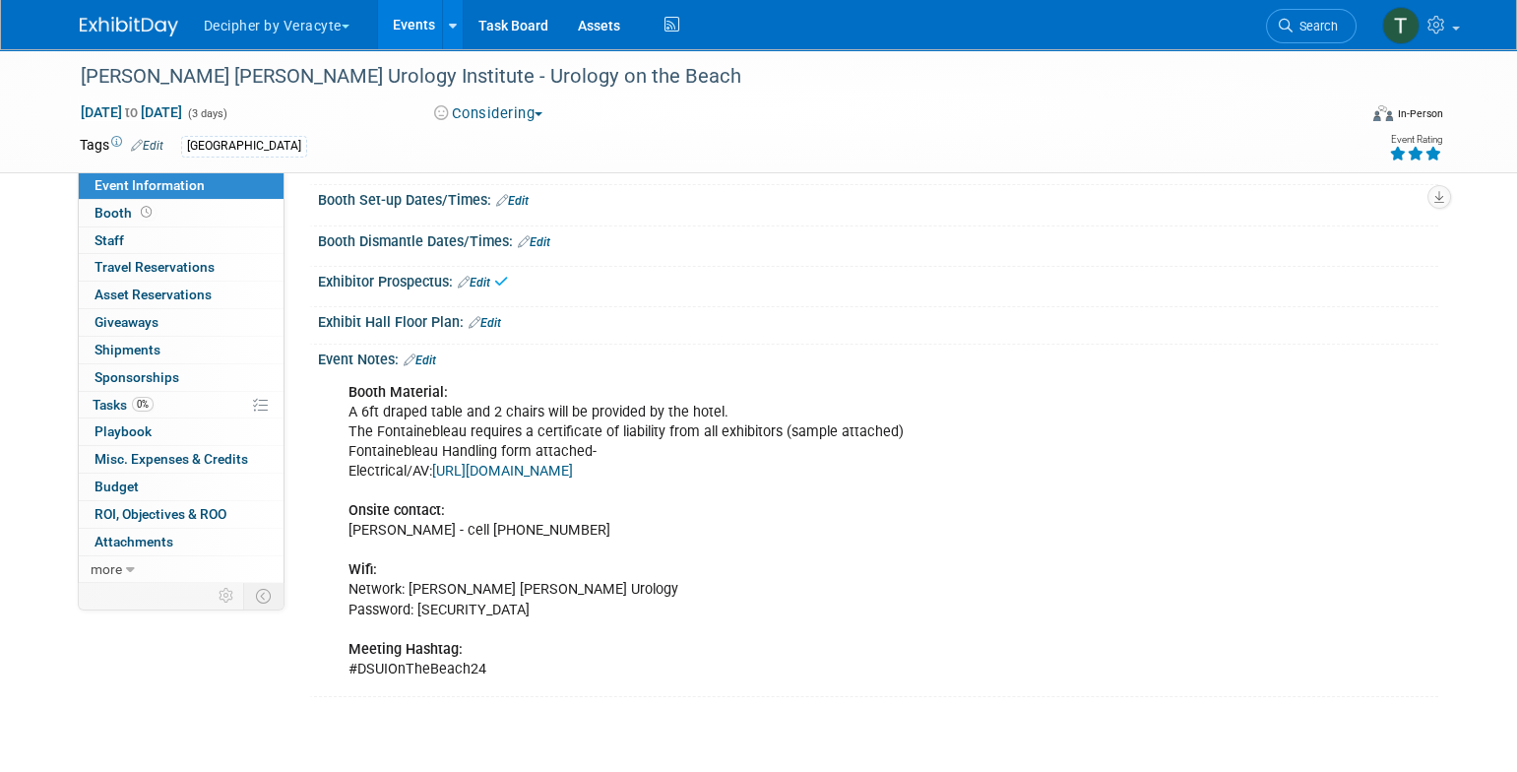
click at [433, 362] on link "Edit" at bounding box center [420, 360] width 32 height 14
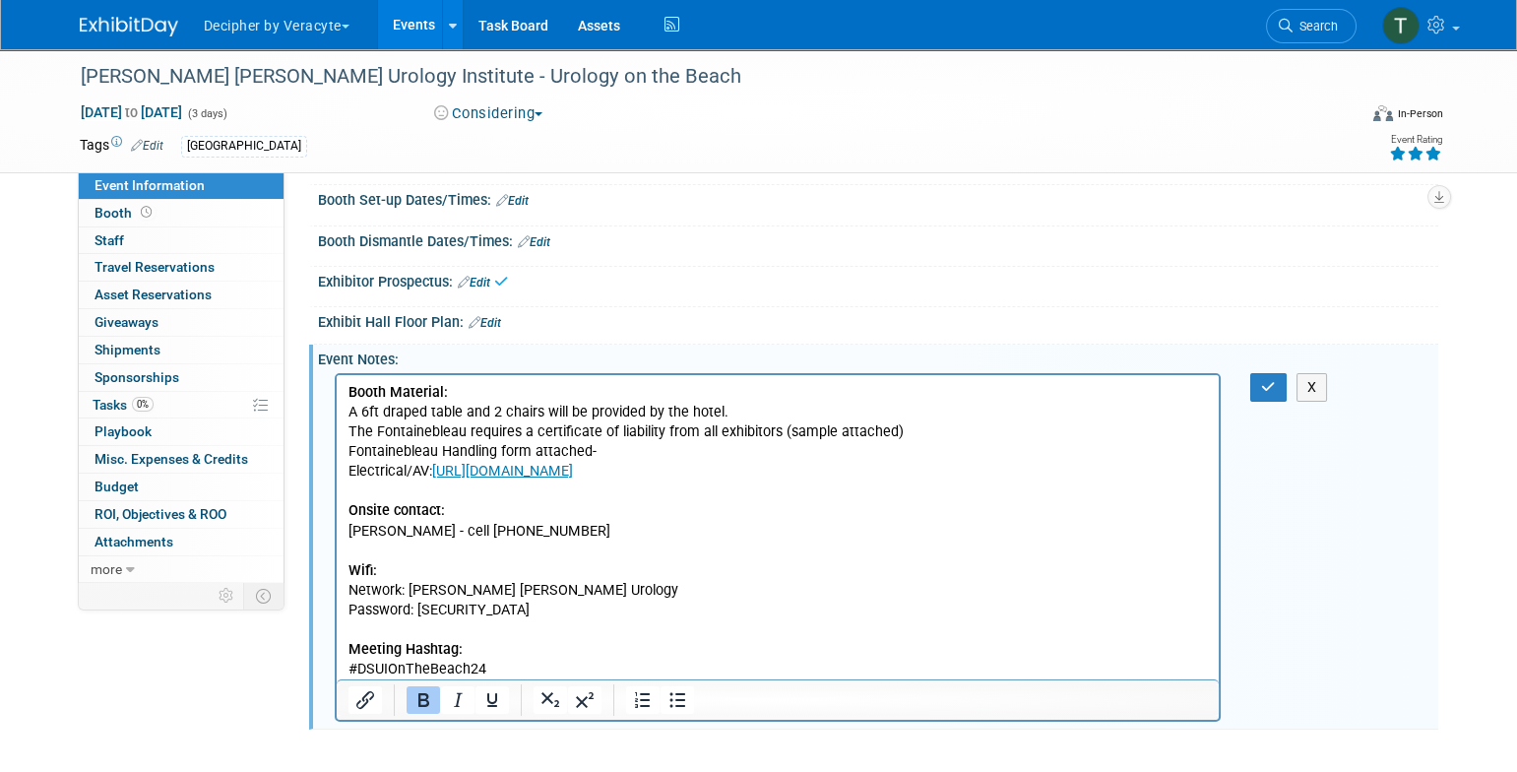
scroll to position [0, 0]
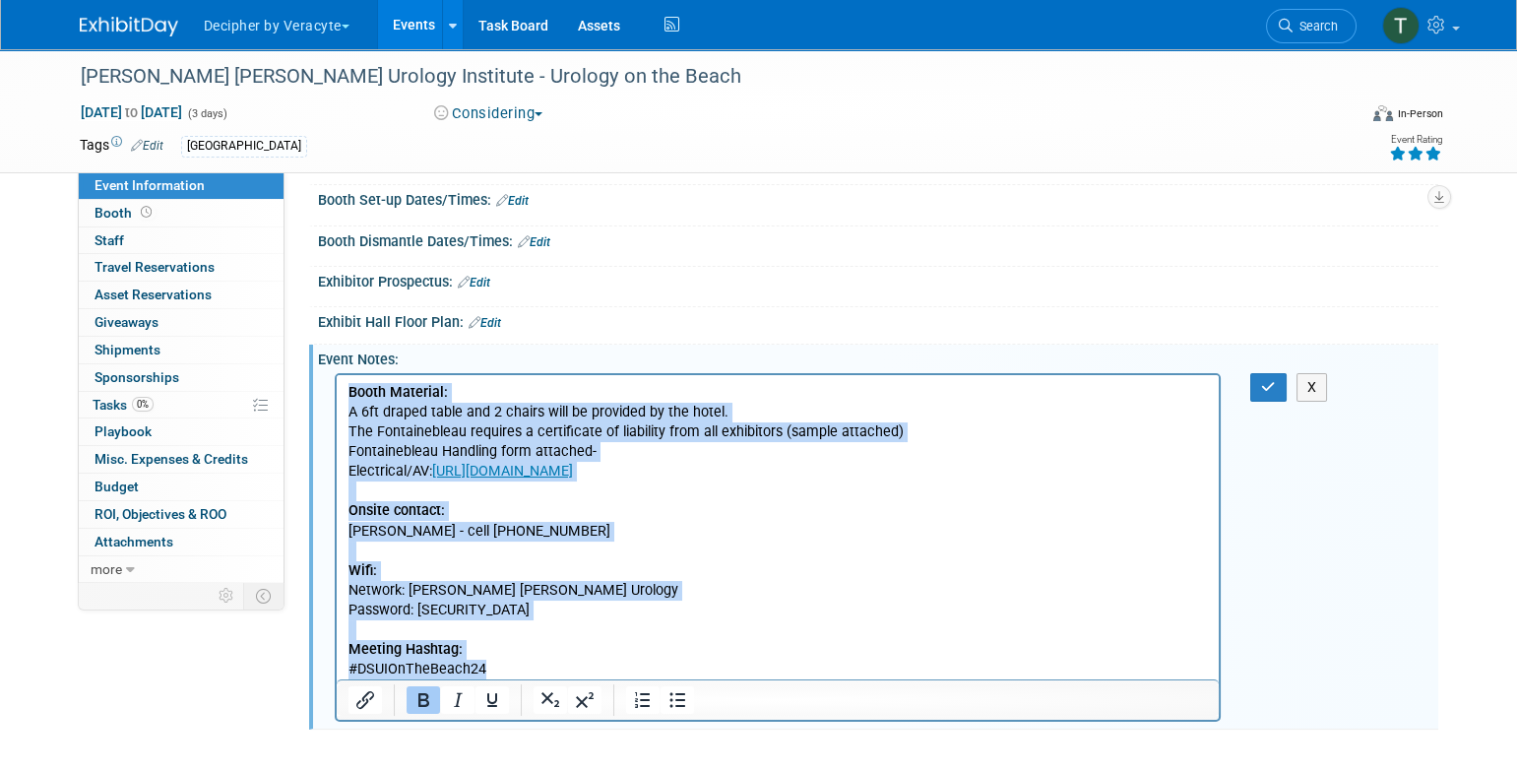
drag, startPoint x: 348, startPoint y: 397, endPoint x: 555, endPoint y: 687, distance: 357.1
click at [555, 678] on html "Booth Material: A 6ft draped table and 2 chairs will be provided by the hotel. …" at bounding box center [777, 526] width 883 height 304
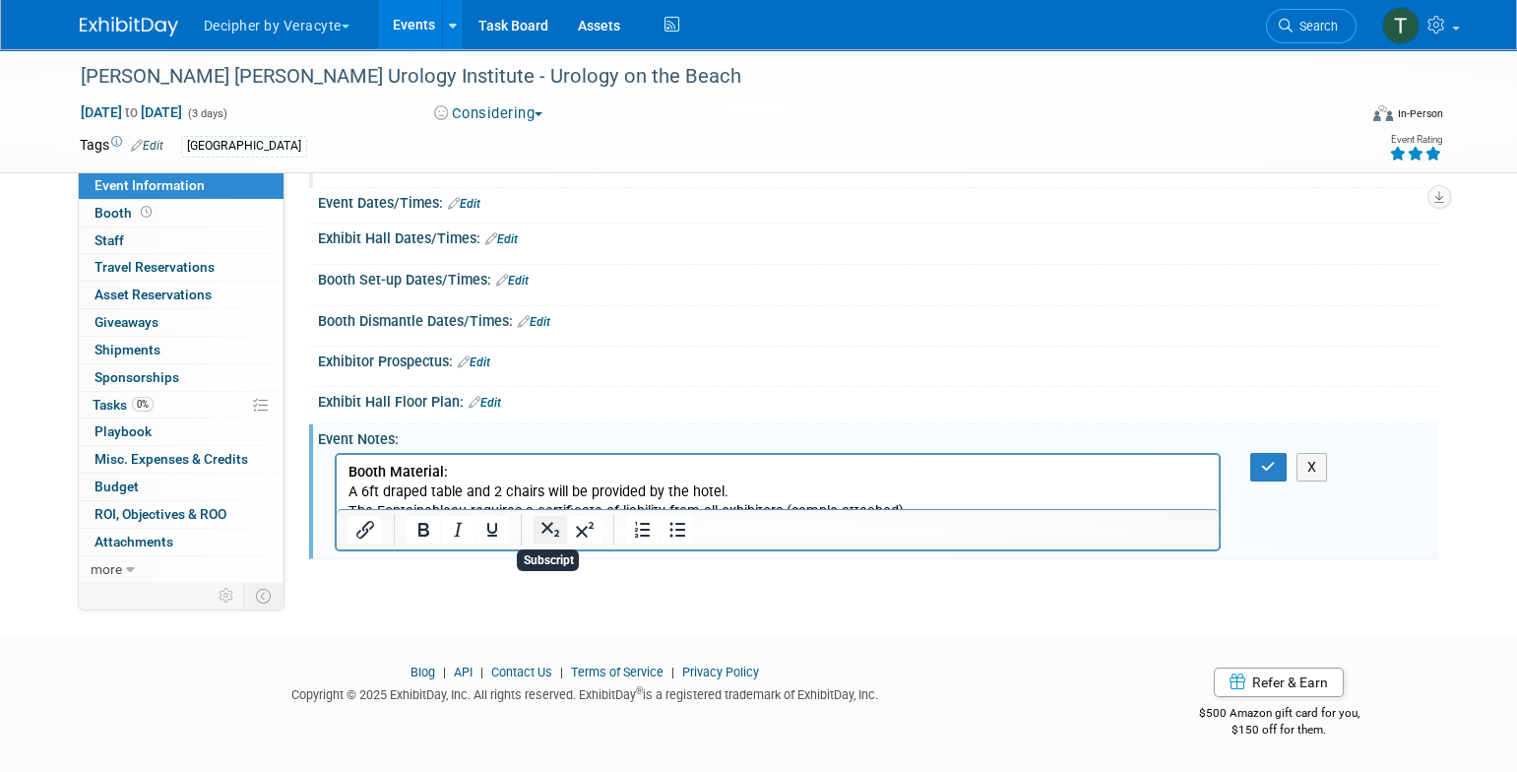
scroll to position [200, 0]
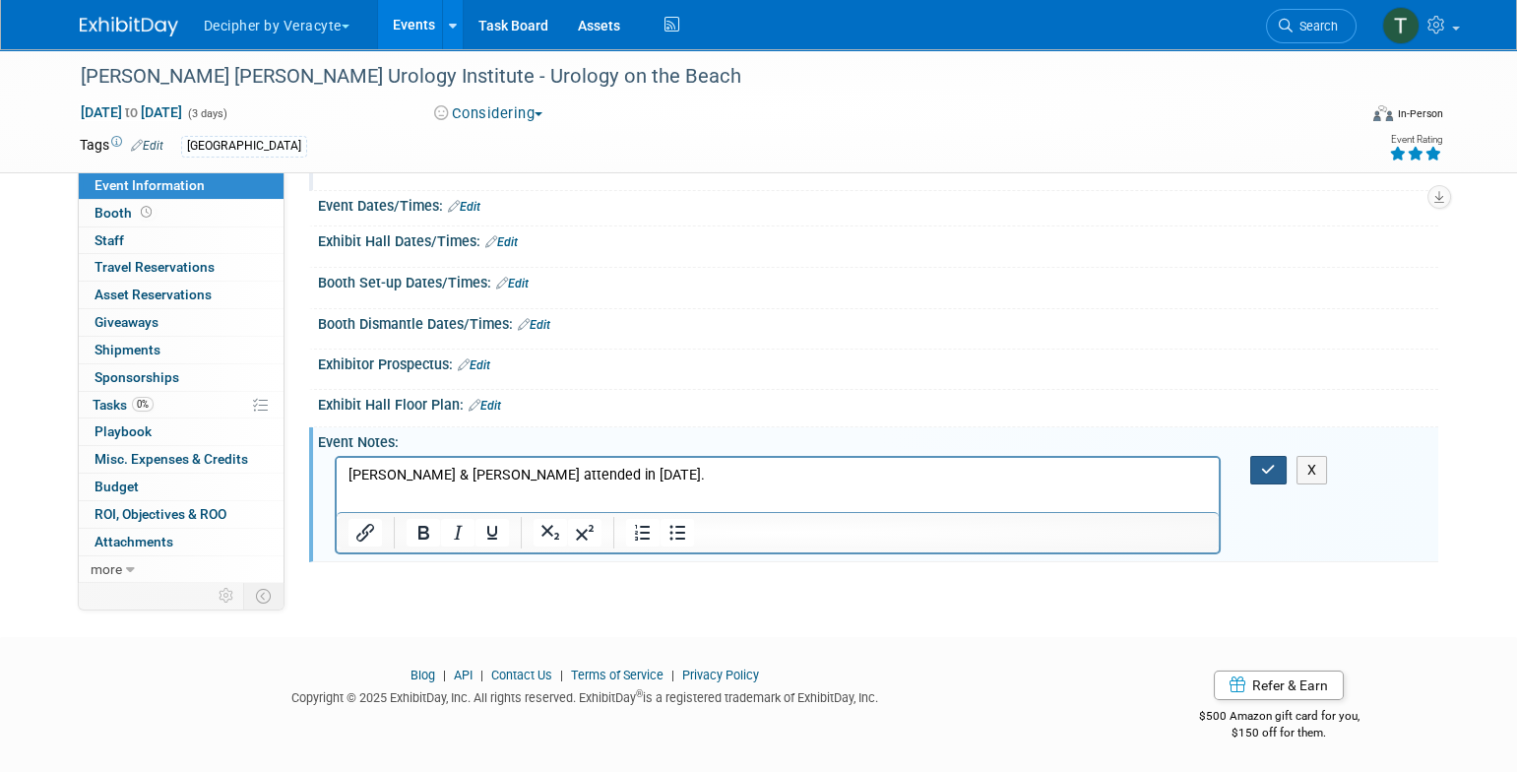
click at [1252, 466] on button "button" at bounding box center [1268, 470] width 36 height 29
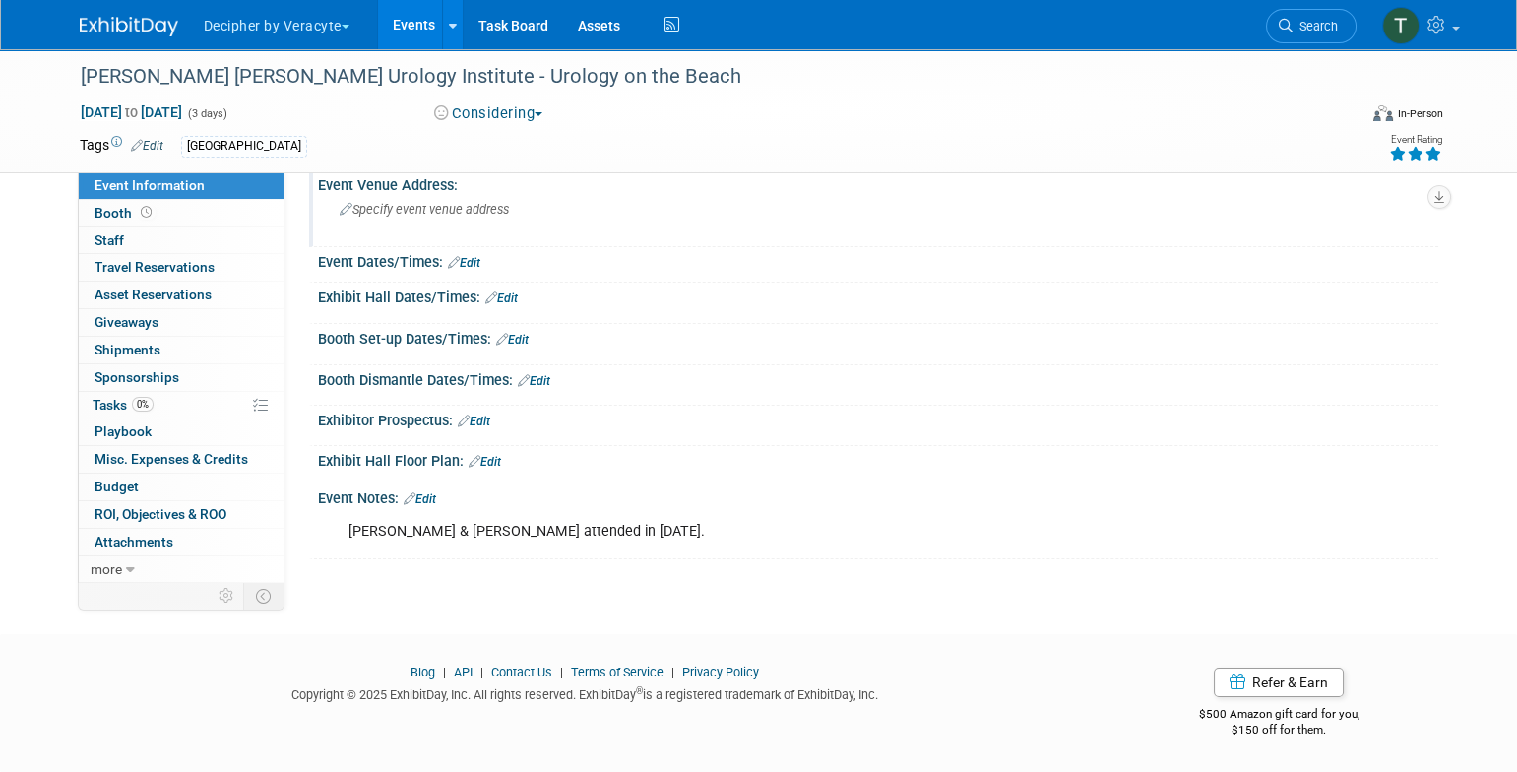
scroll to position [141, 0]
click at [1396, 156] on icon at bounding box center [1397, 154] width 18 height 14
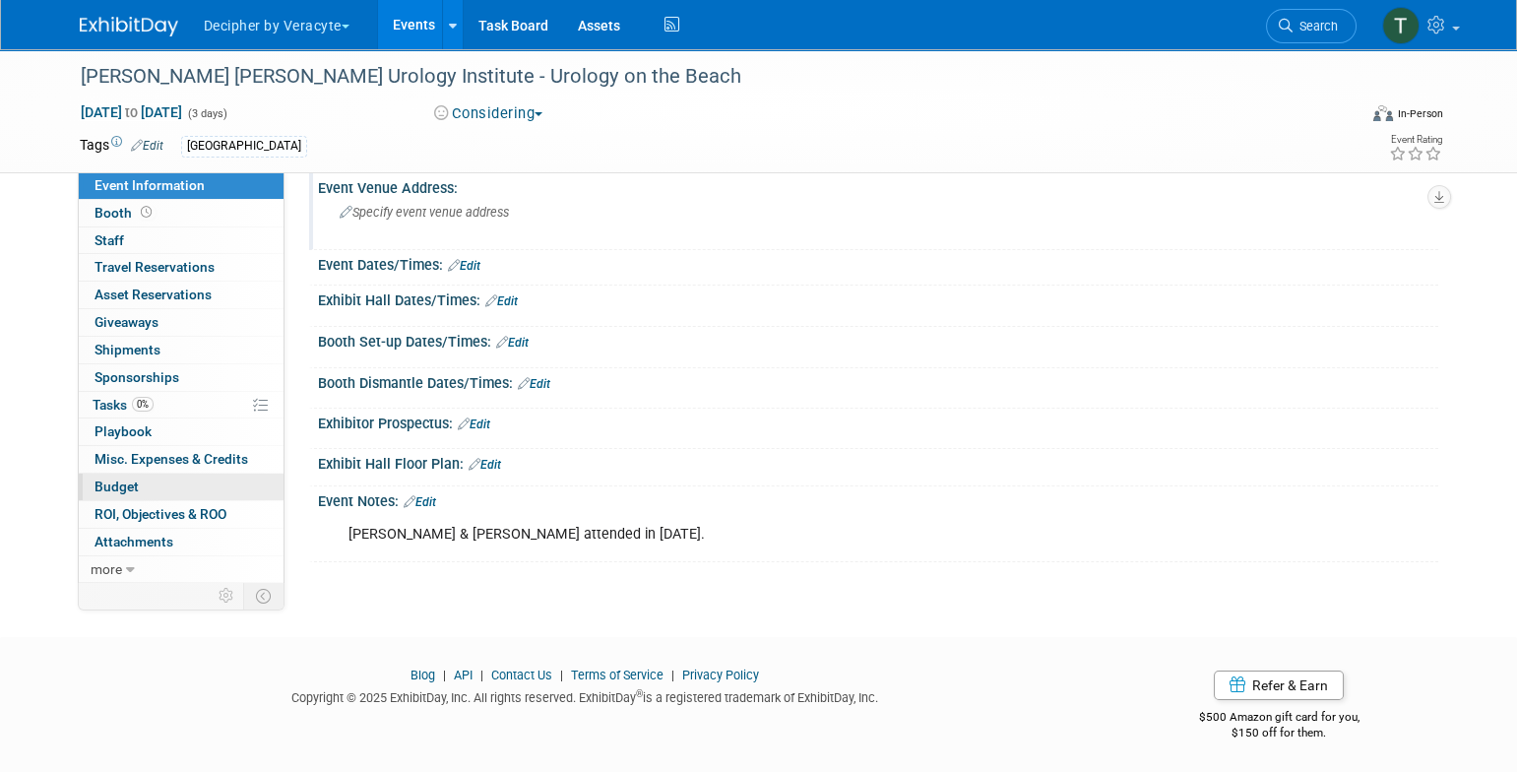
click at [200, 495] on link "Budget" at bounding box center [181, 487] width 205 height 27
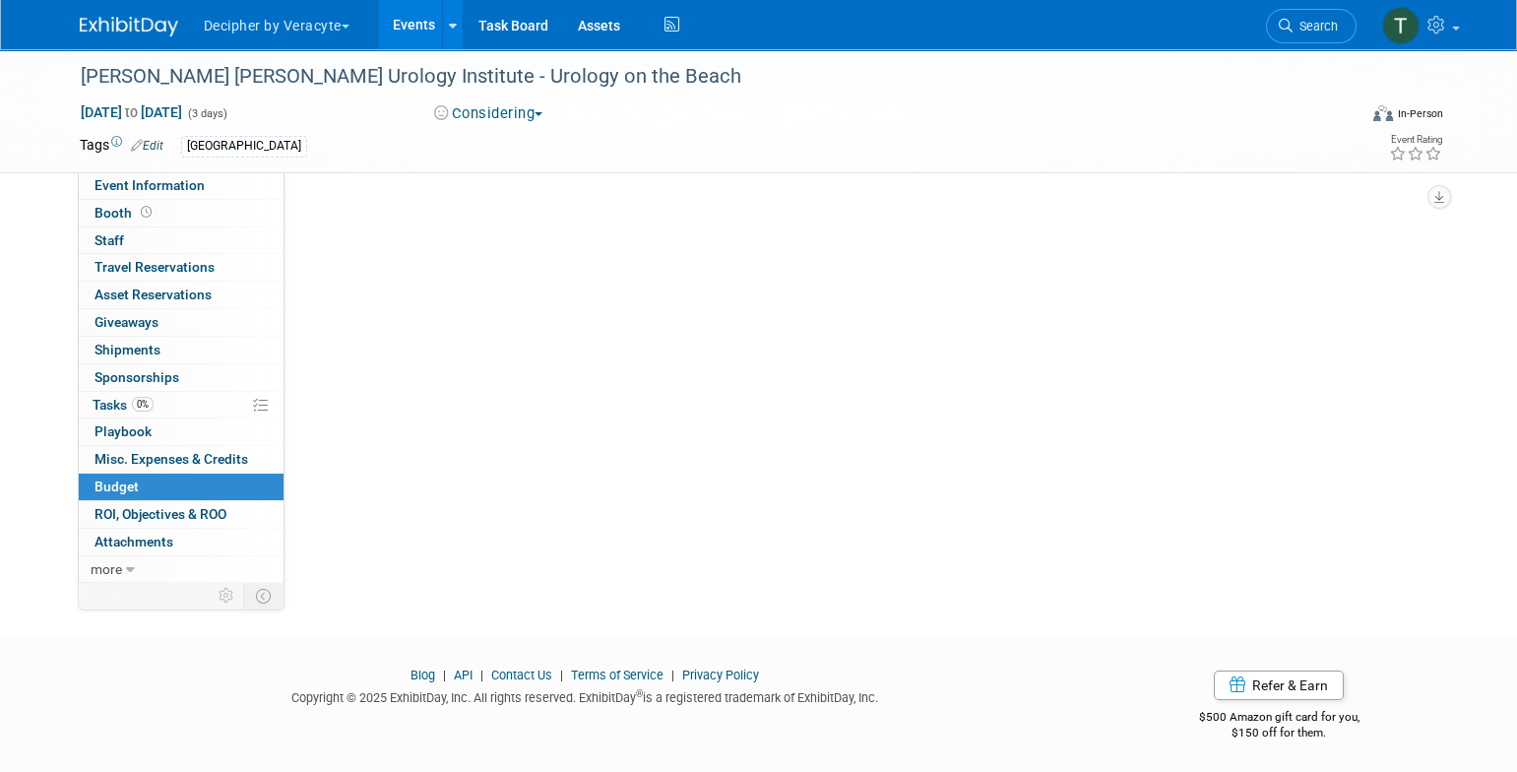
scroll to position [0, 0]
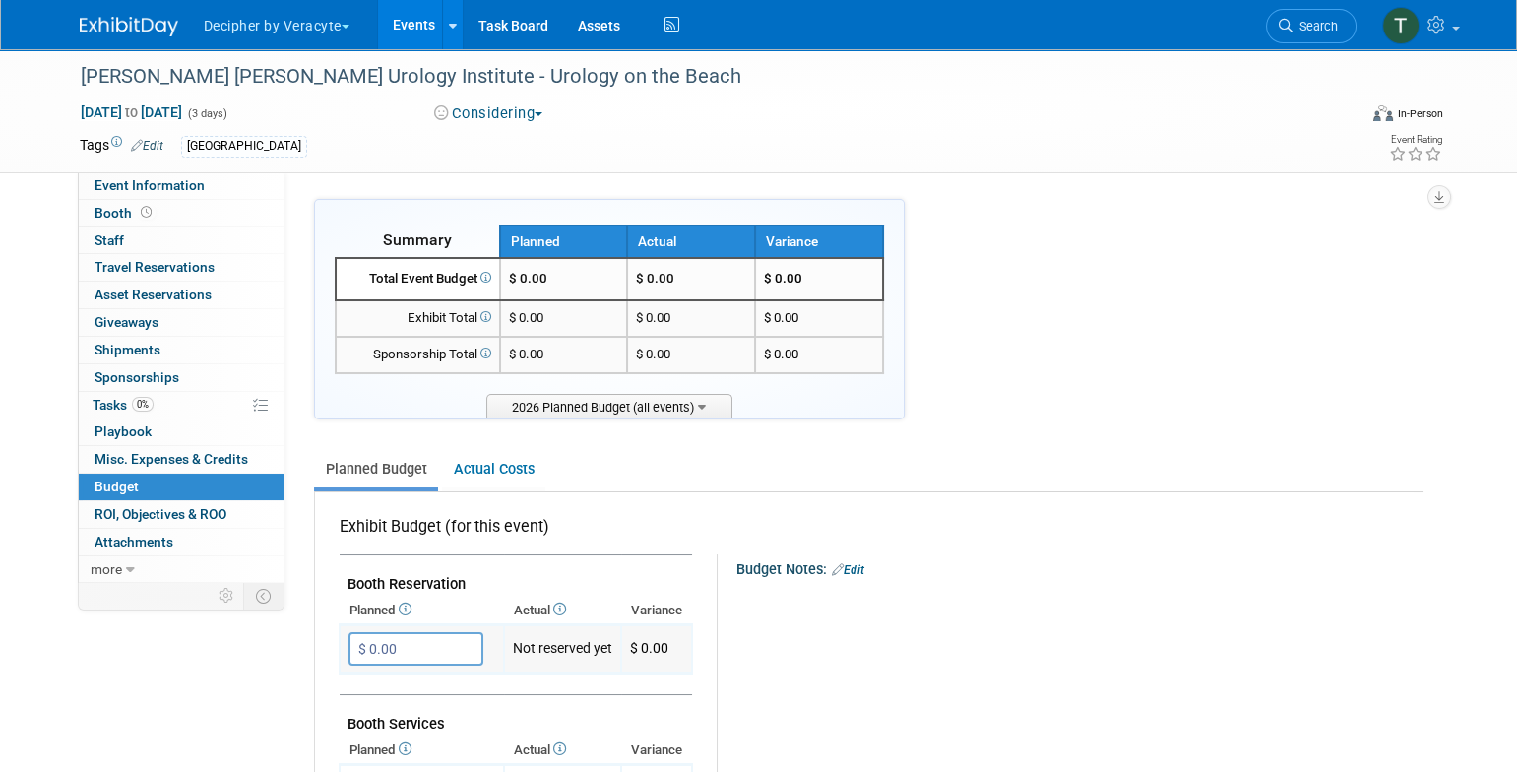
click at [440, 636] on input "$ 0.00" at bounding box center [416, 648] width 135 height 33
type input "$ 5,000.00"
click at [215, 184] on link "Event Information" at bounding box center [181, 185] width 205 height 27
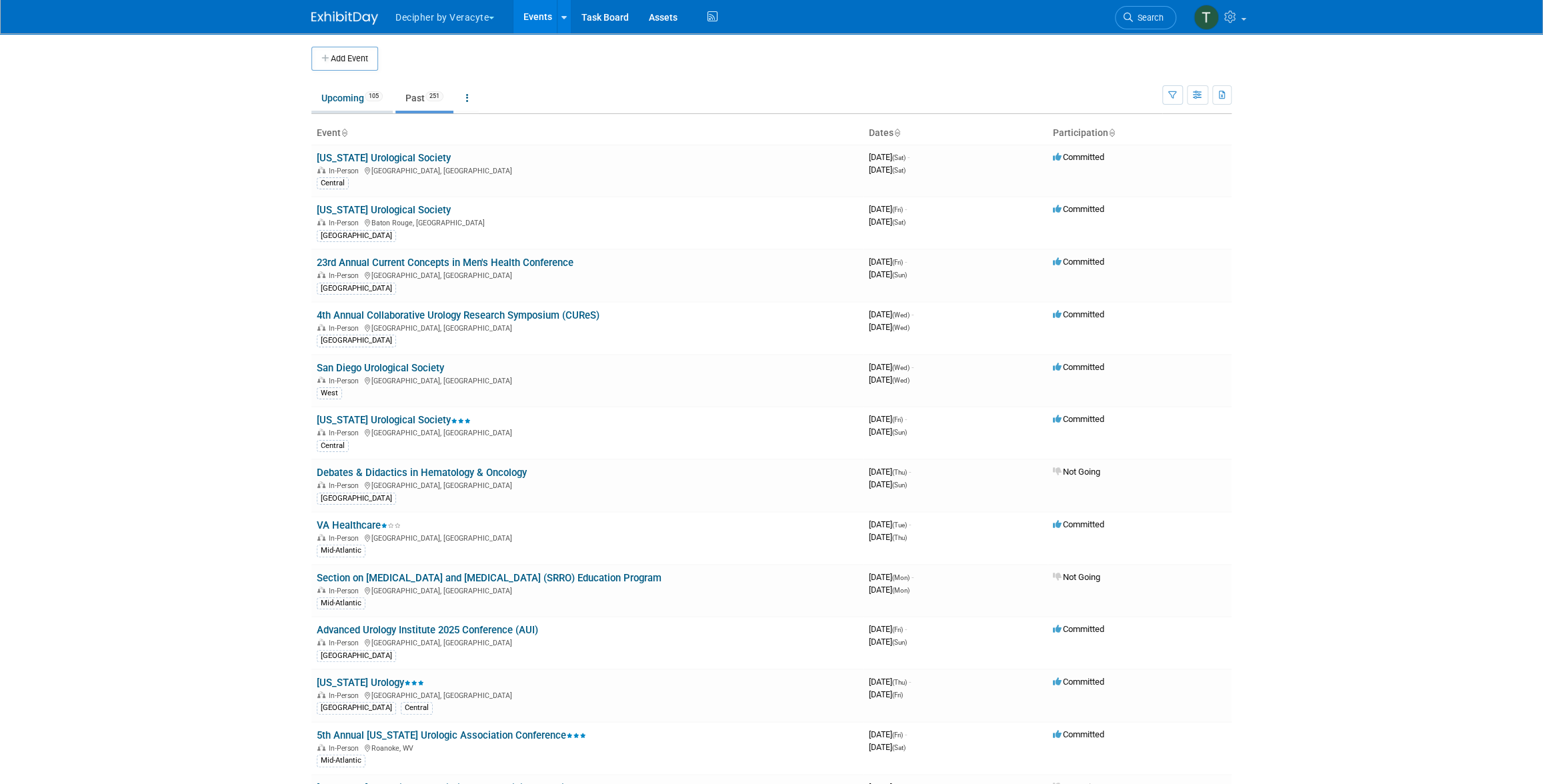
click at [352, 87] on link "Upcoming 105" at bounding box center [352, 97] width 81 height 25
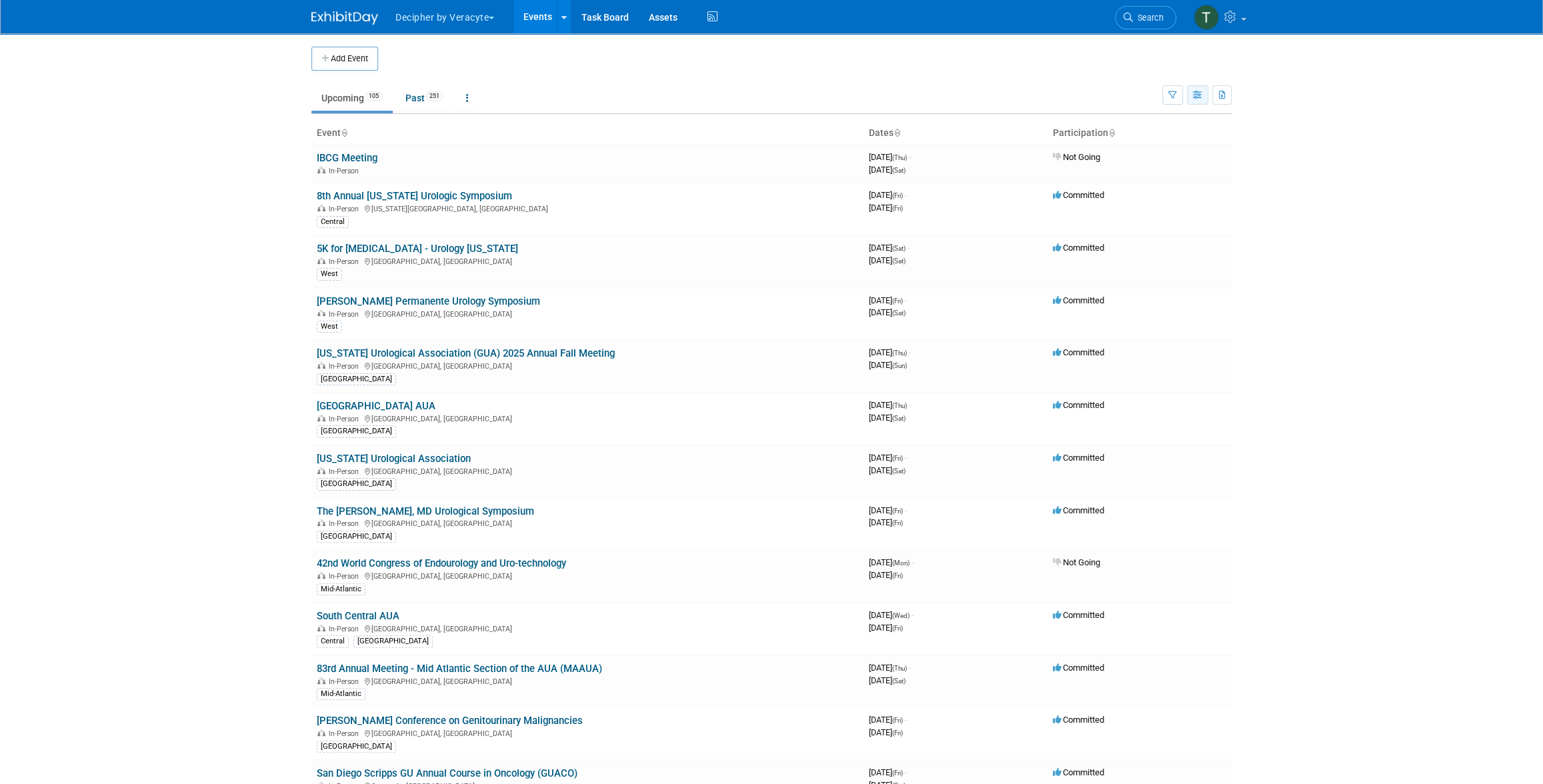
click at [1198, 86] on button "button" at bounding box center [1198, 95] width 22 height 20
click at [1151, 179] on link "Calendar View" at bounding box center [1141, 183] width 112 height 19
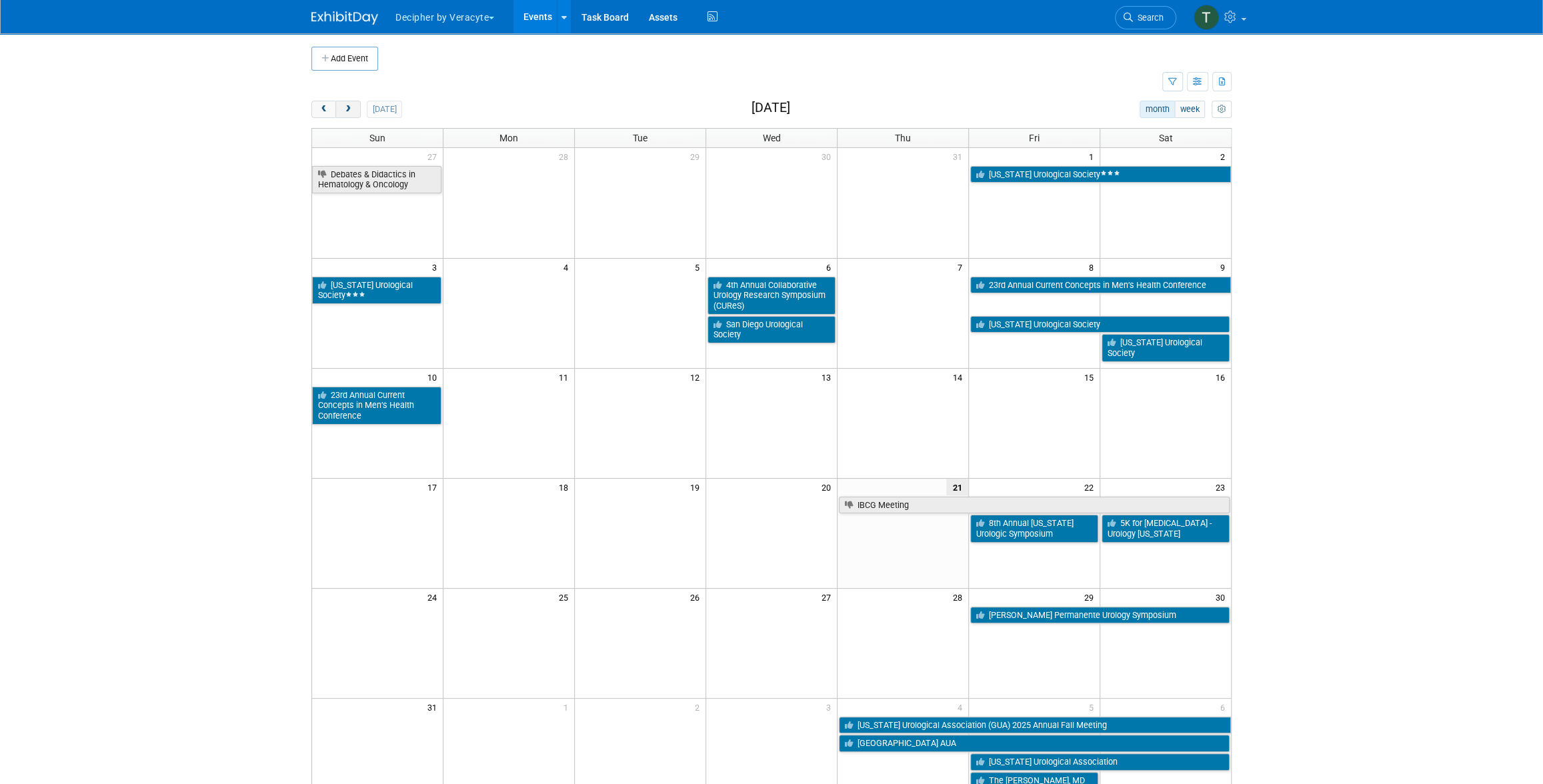
click at [352, 104] on button "next" at bounding box center [347, 110] width 24 height 18
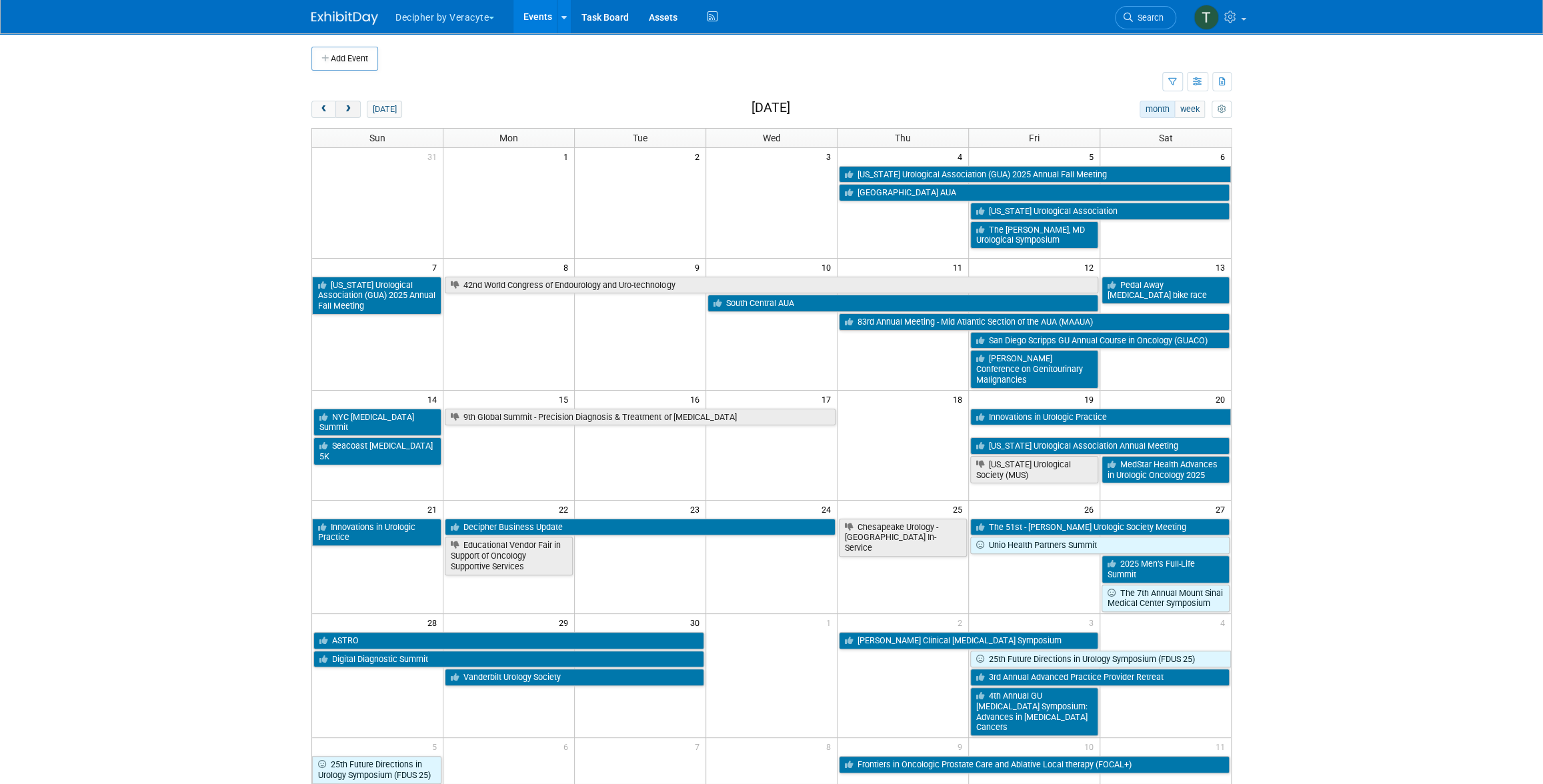
click at [352, 104] on button "next" at bounding box center [347, 110] width 24 height 18
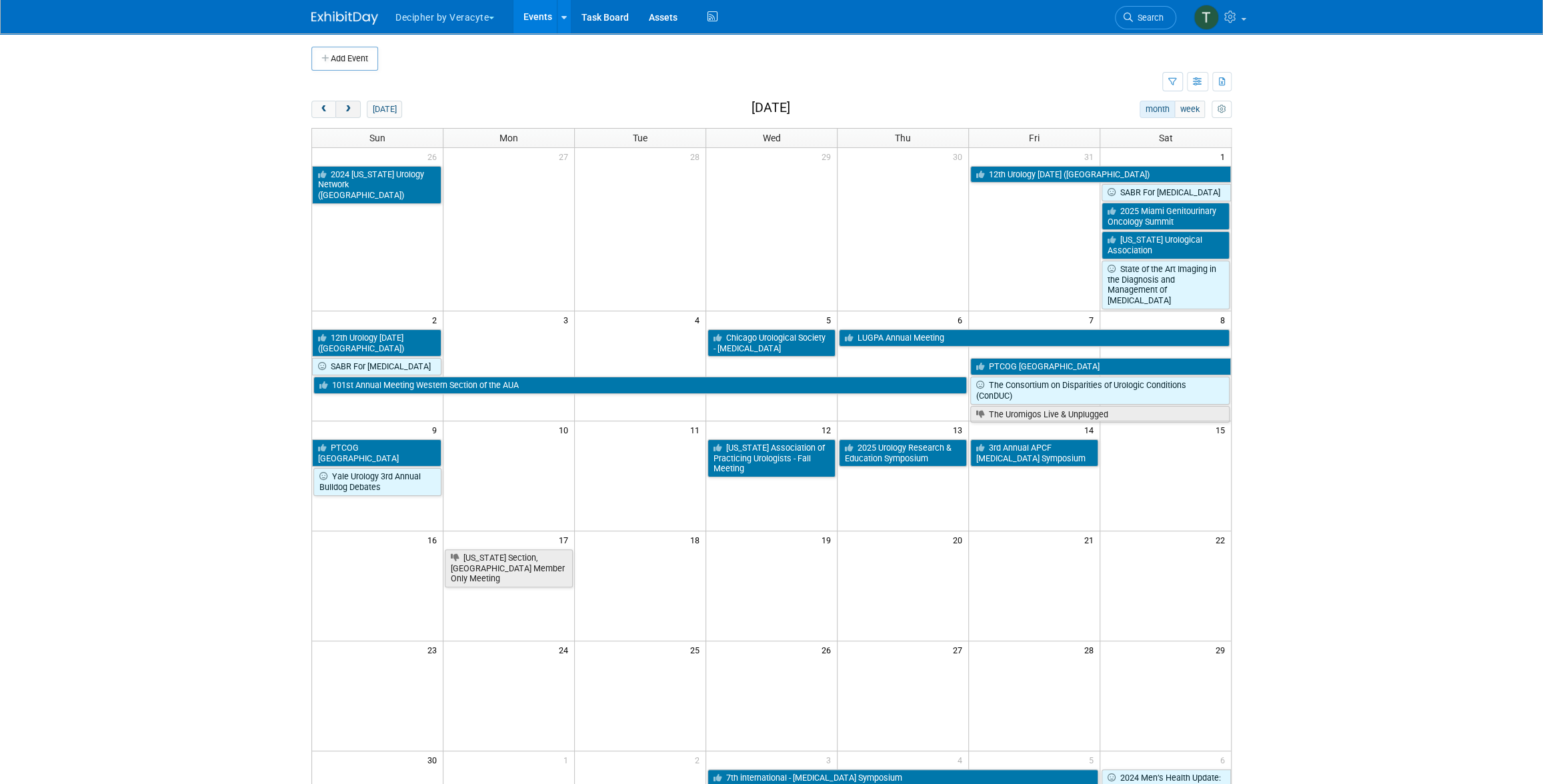
click at [352, 104] on button "next" at bounding box center [347, 110] width 24 height 18
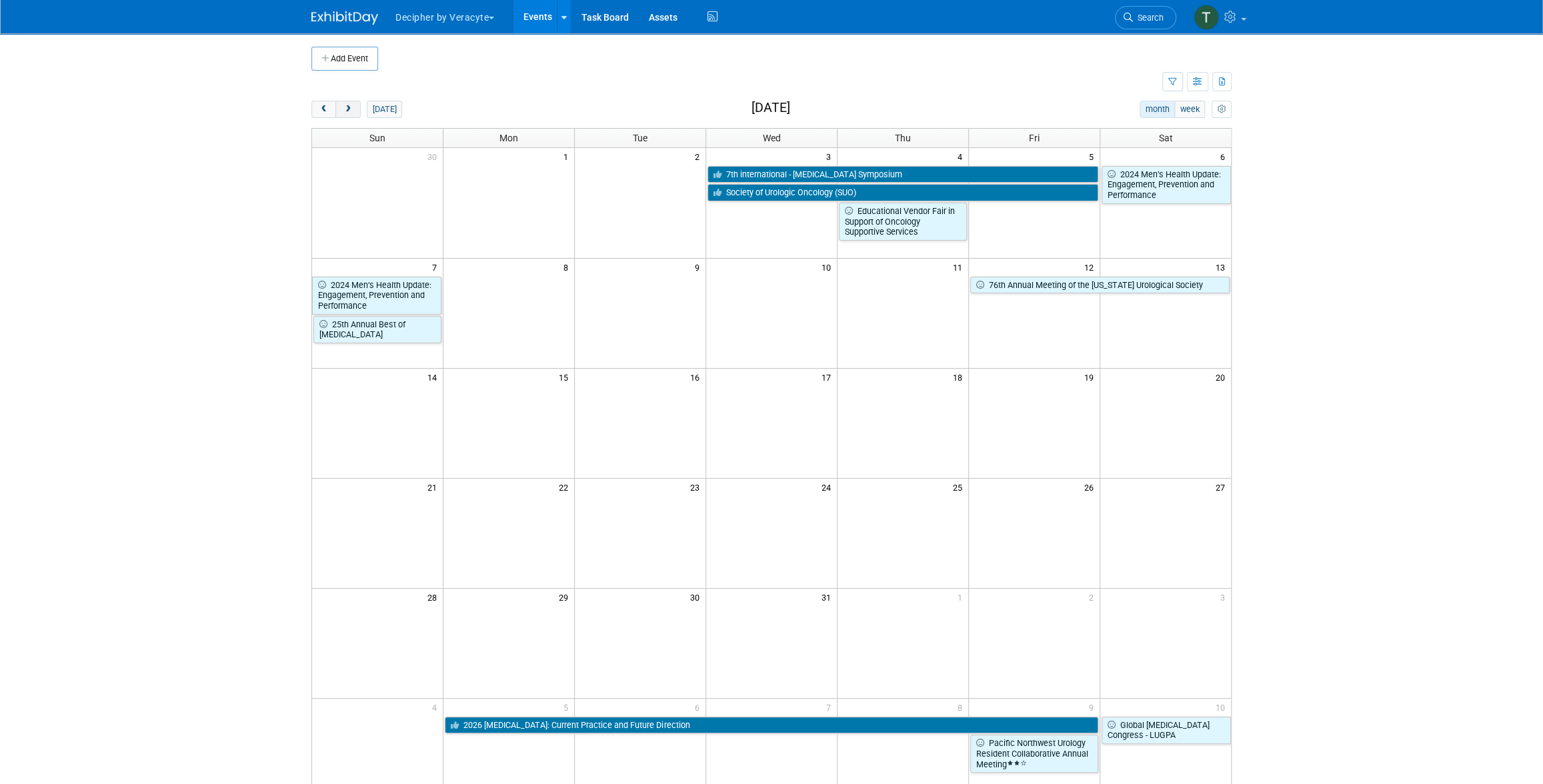
click at [352, 104] on button "next" at bounding box center [347, 110] width 24 height 18
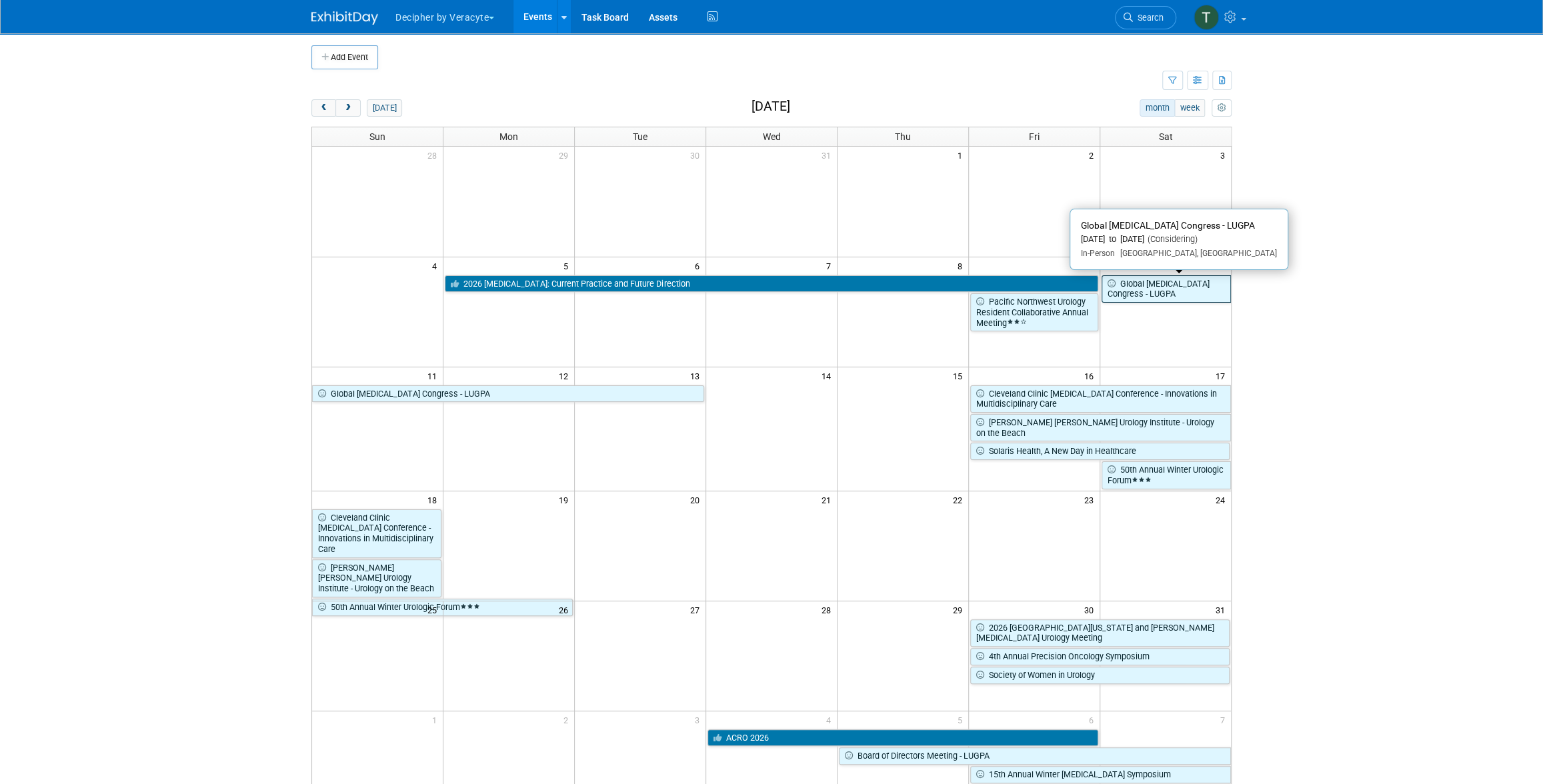
scroll to position [2, 0]
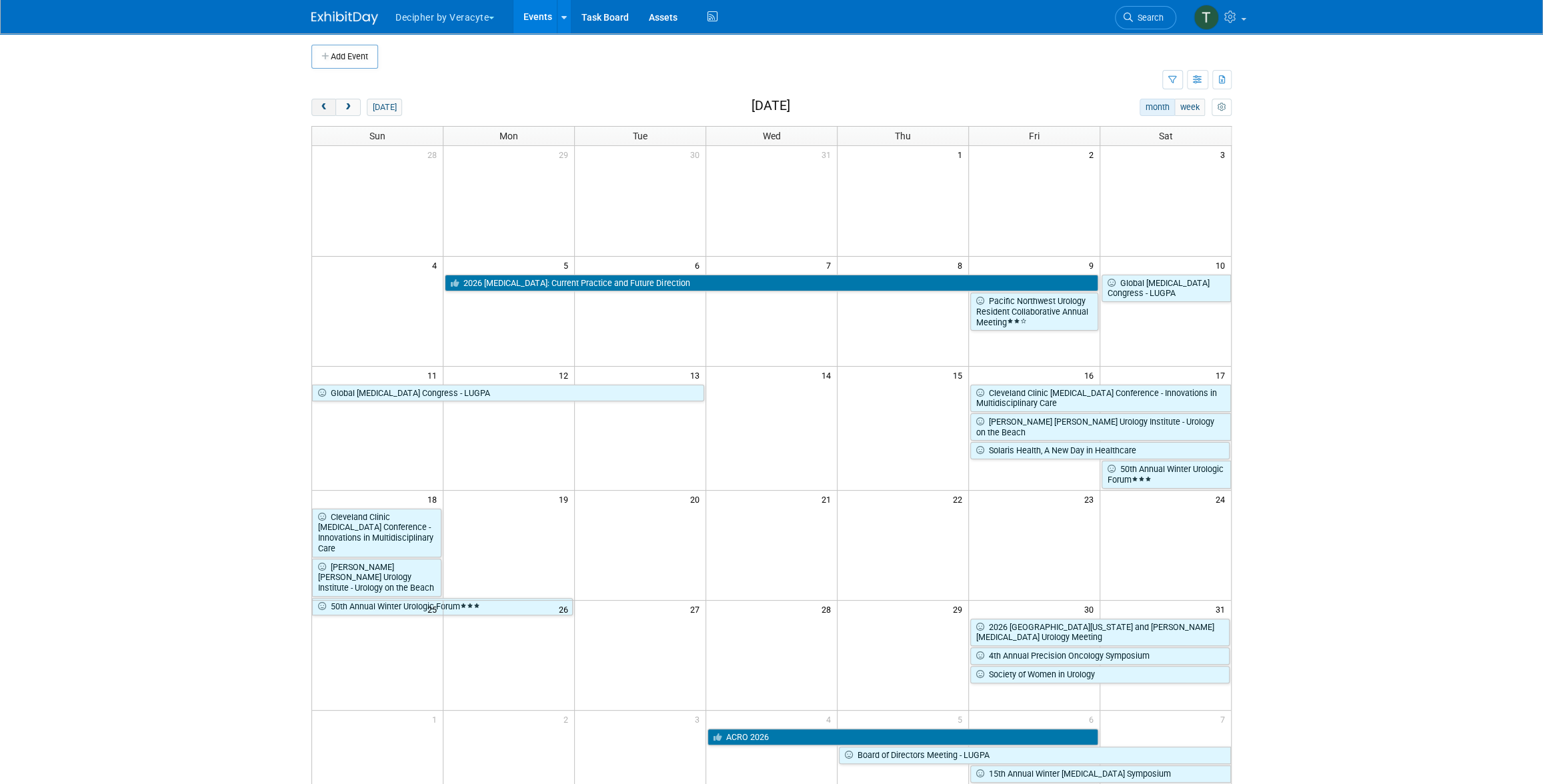
click at [326, 107] on span "prev" at bounding box center [324, 108] width 10 height 9
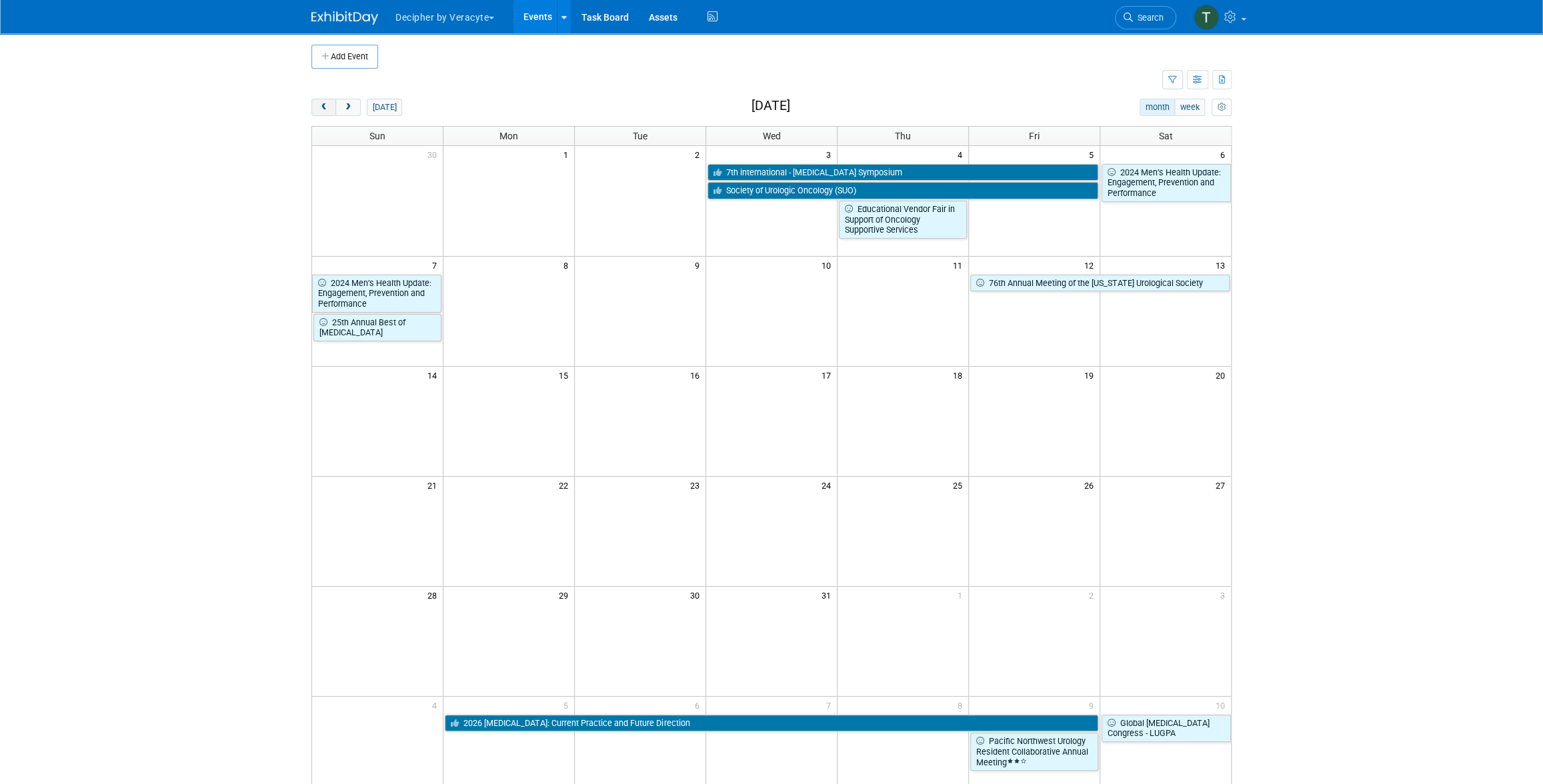
click at [326, 107] on span "prev" at bounding box center [324, 108] width 10 height 9
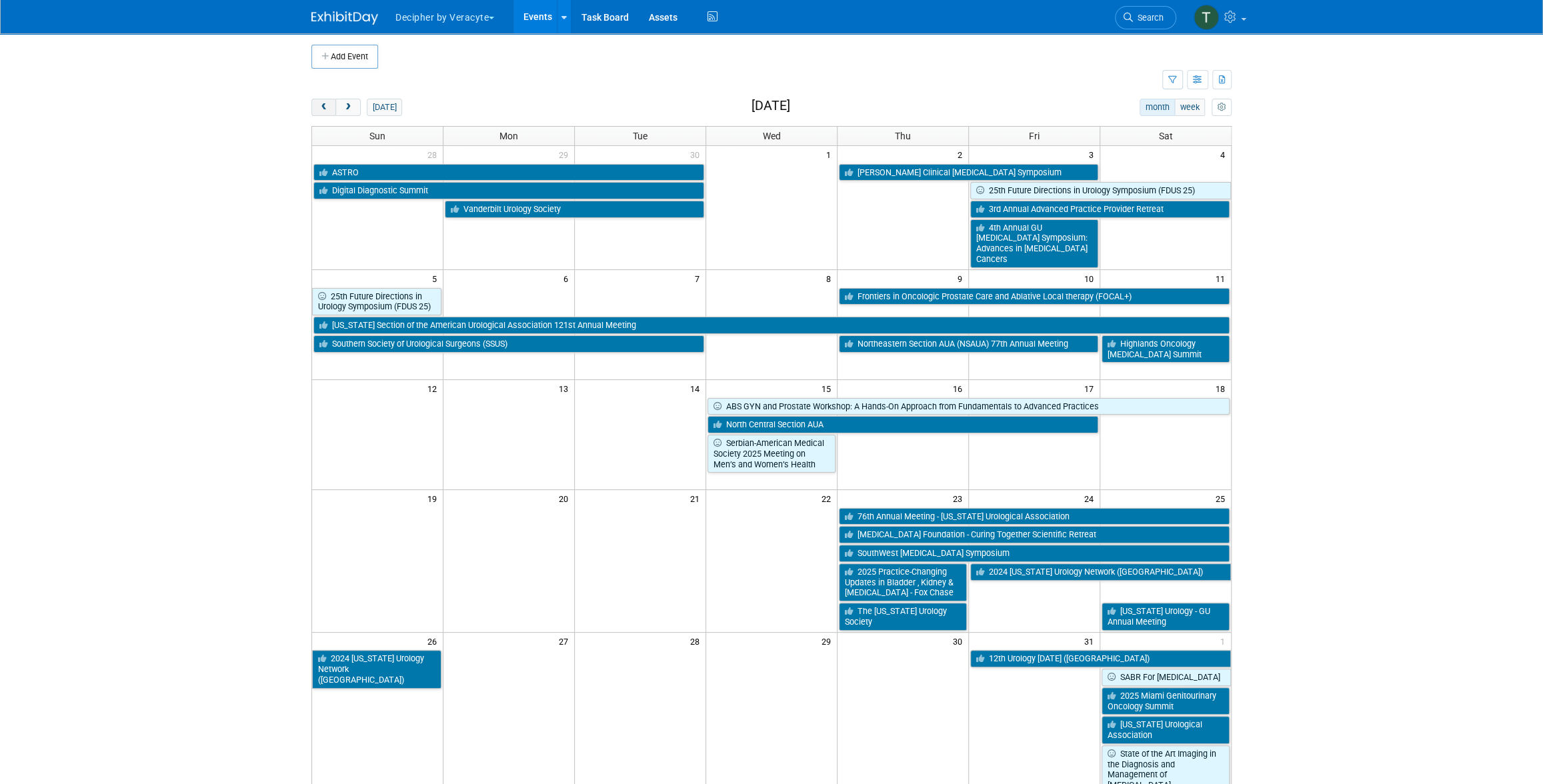
click at [326, 107] on span "prev" at bounding box center [324, 108] width 10 height 9
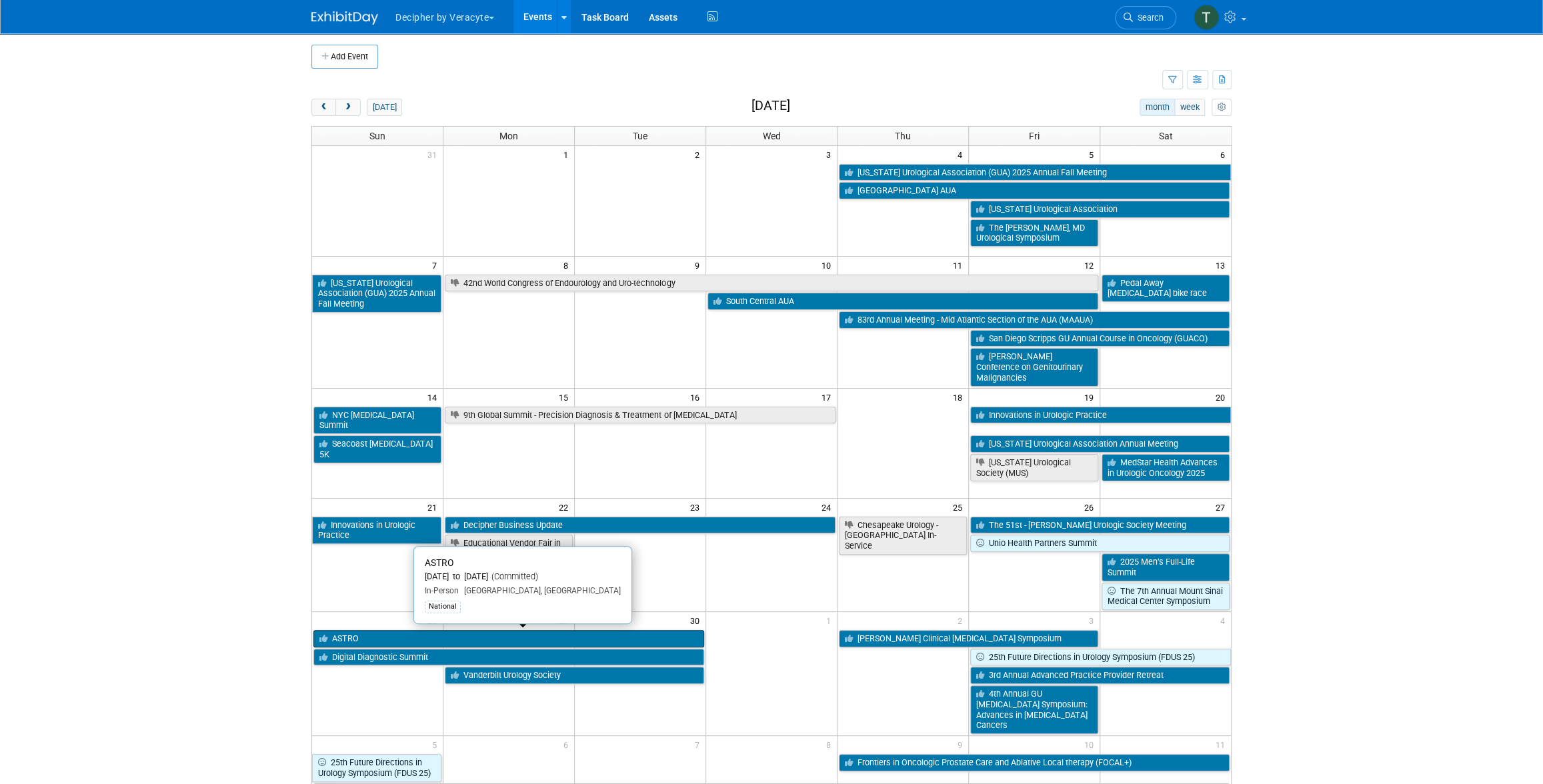
click at [618, 630] on link "ASTRO" at bounding box center [509, 638] width 391 height 18
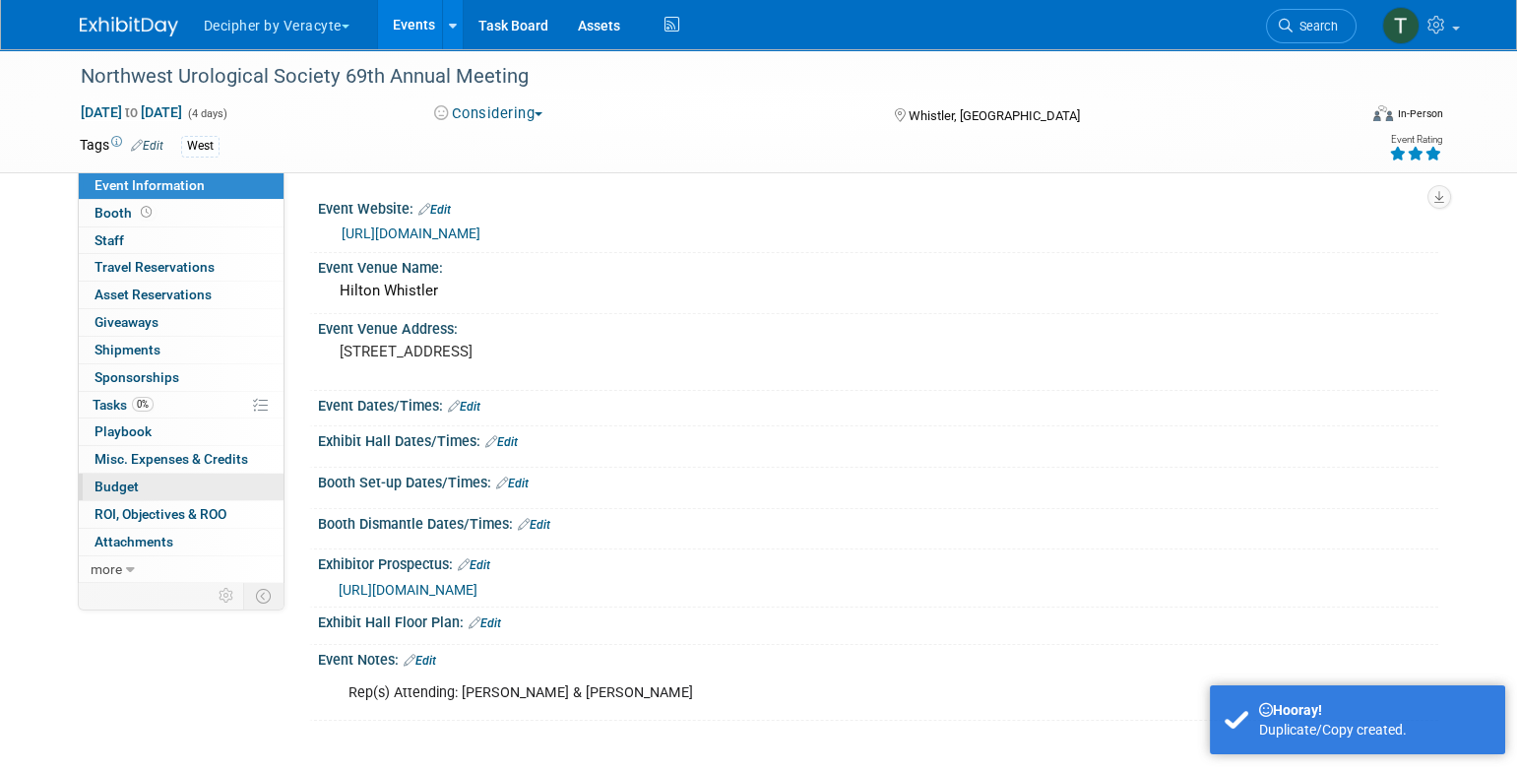
click at [179, 477] on link "Budget" at bounding box center [181, 487] width 205 height 27
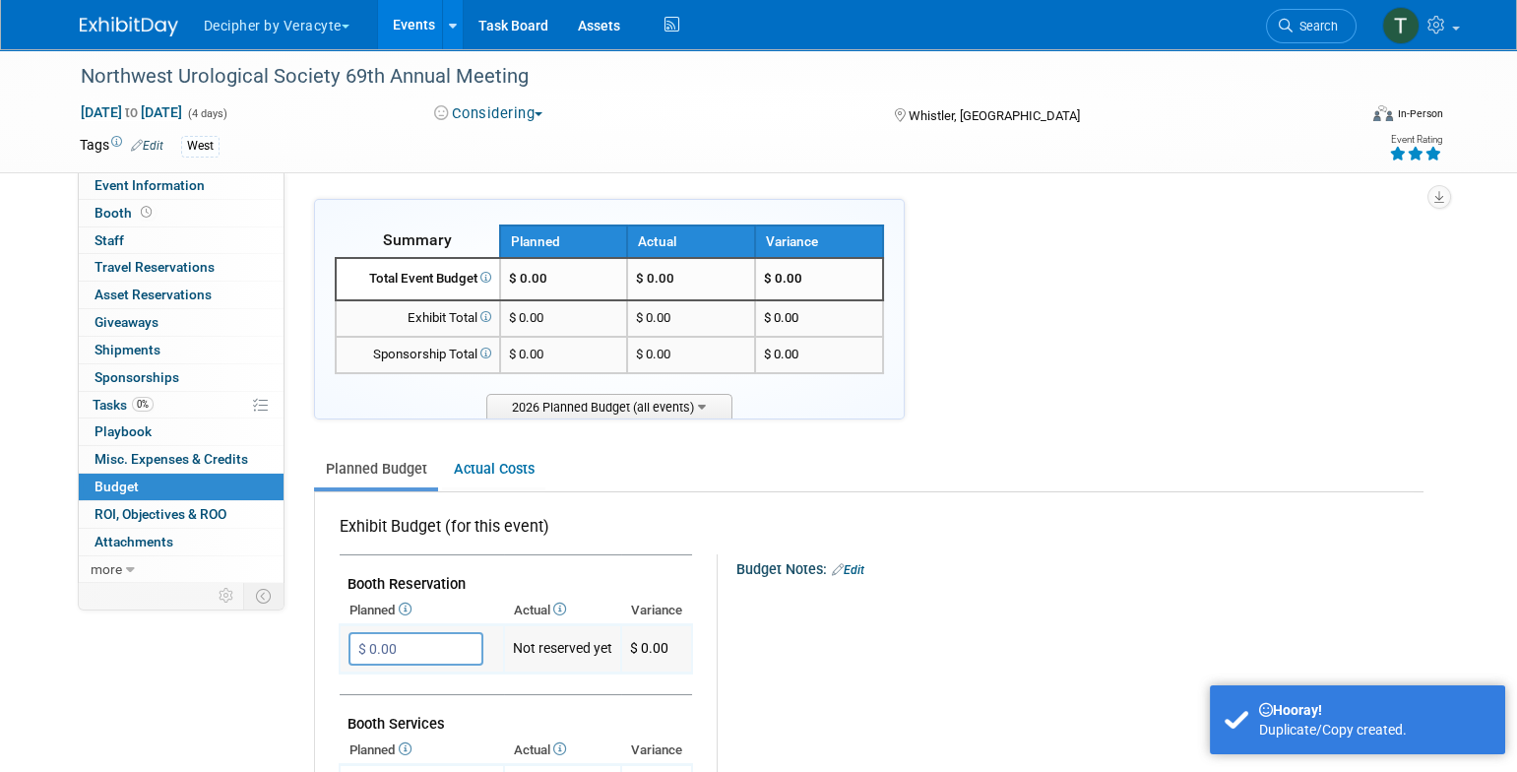
click at [414, 648] on input "$ 0.00" at bounding box center [416, 648] width 135 height 33
type input "$ 3,000.00"
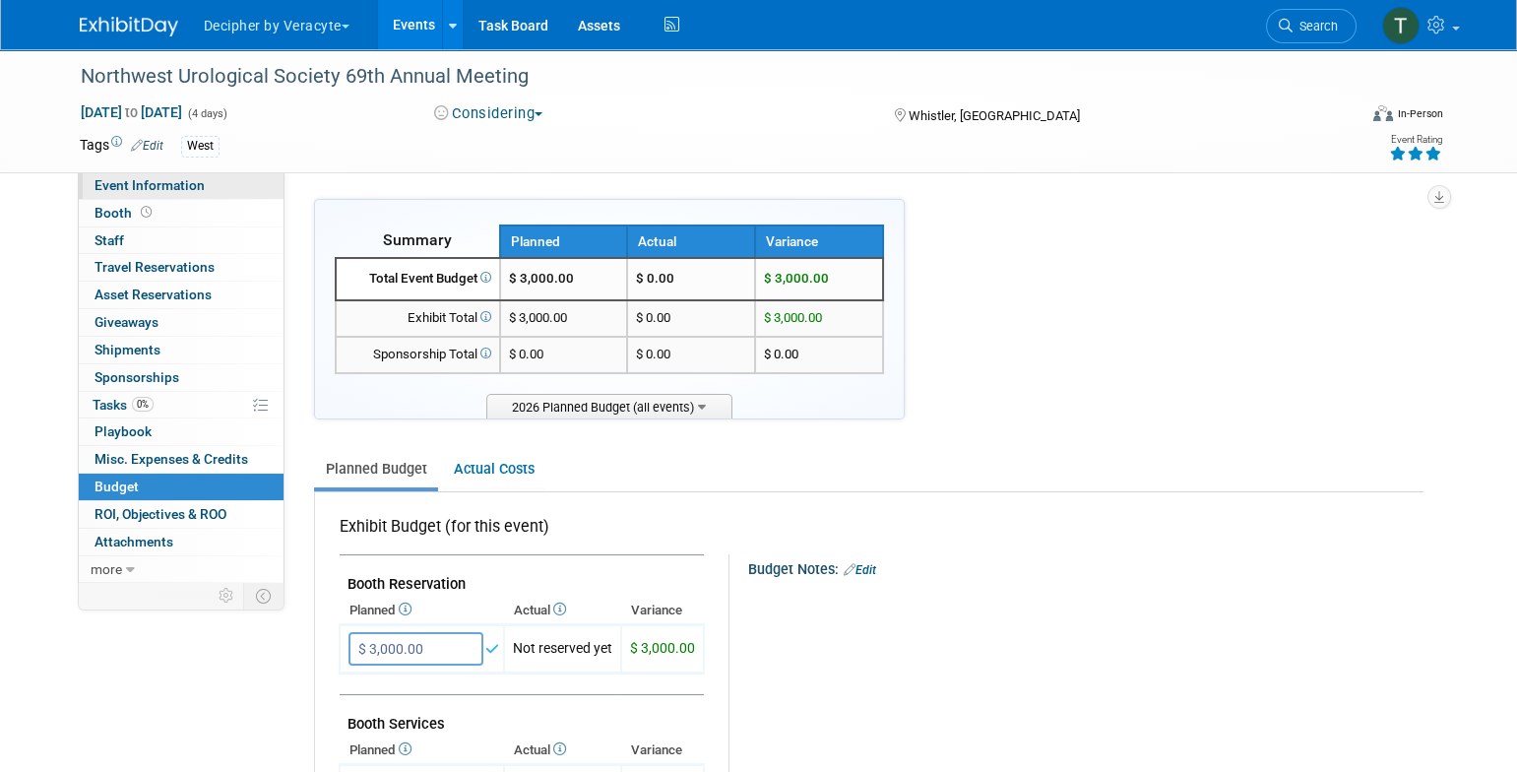
click at [201, 176] on link "Event Information" at bounding box center [181, 185] width 205 height 27
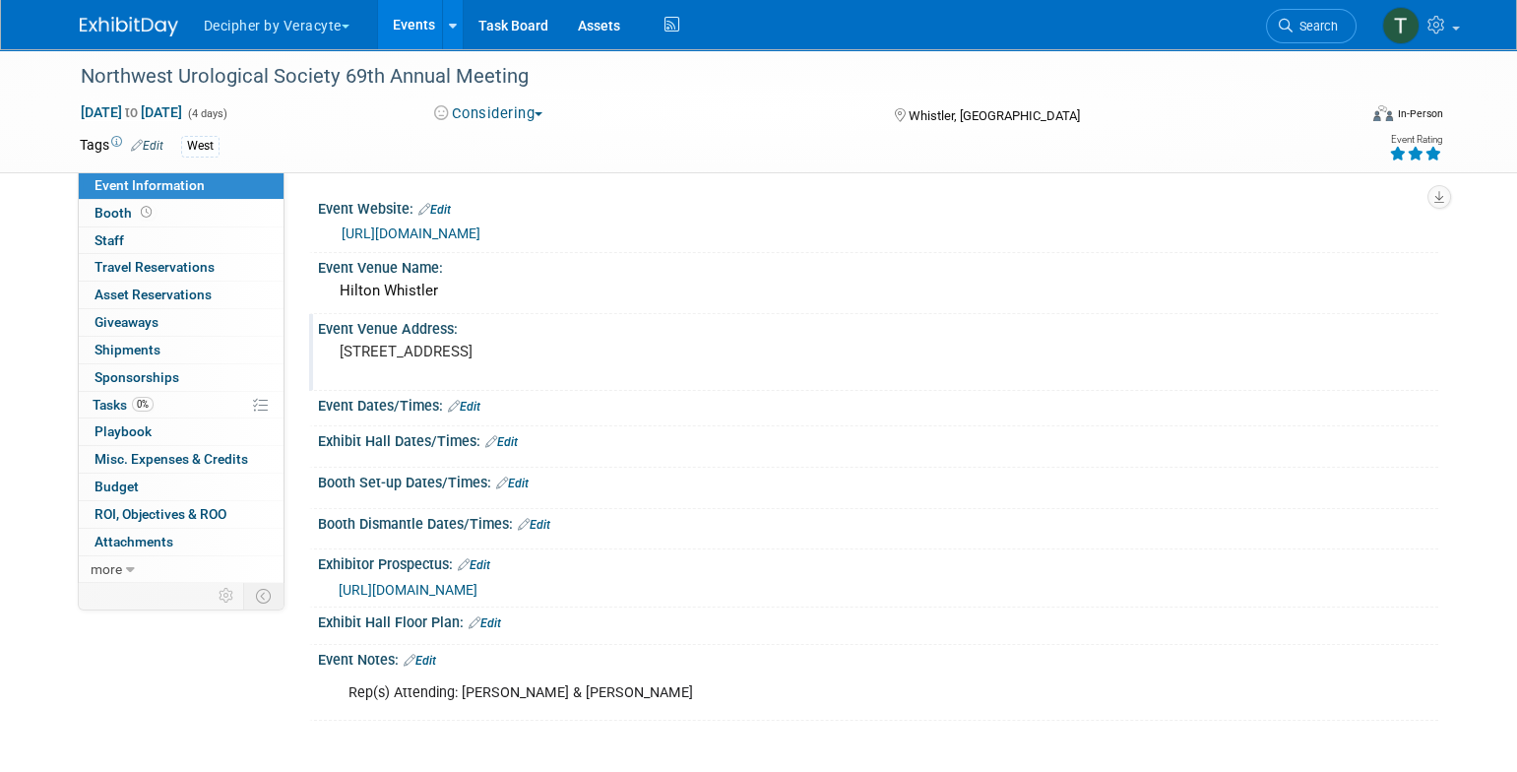
click at [563, 344] on pre "[STREET_ADDRESS]" at bounding box center [551, 352] width 423 height 18
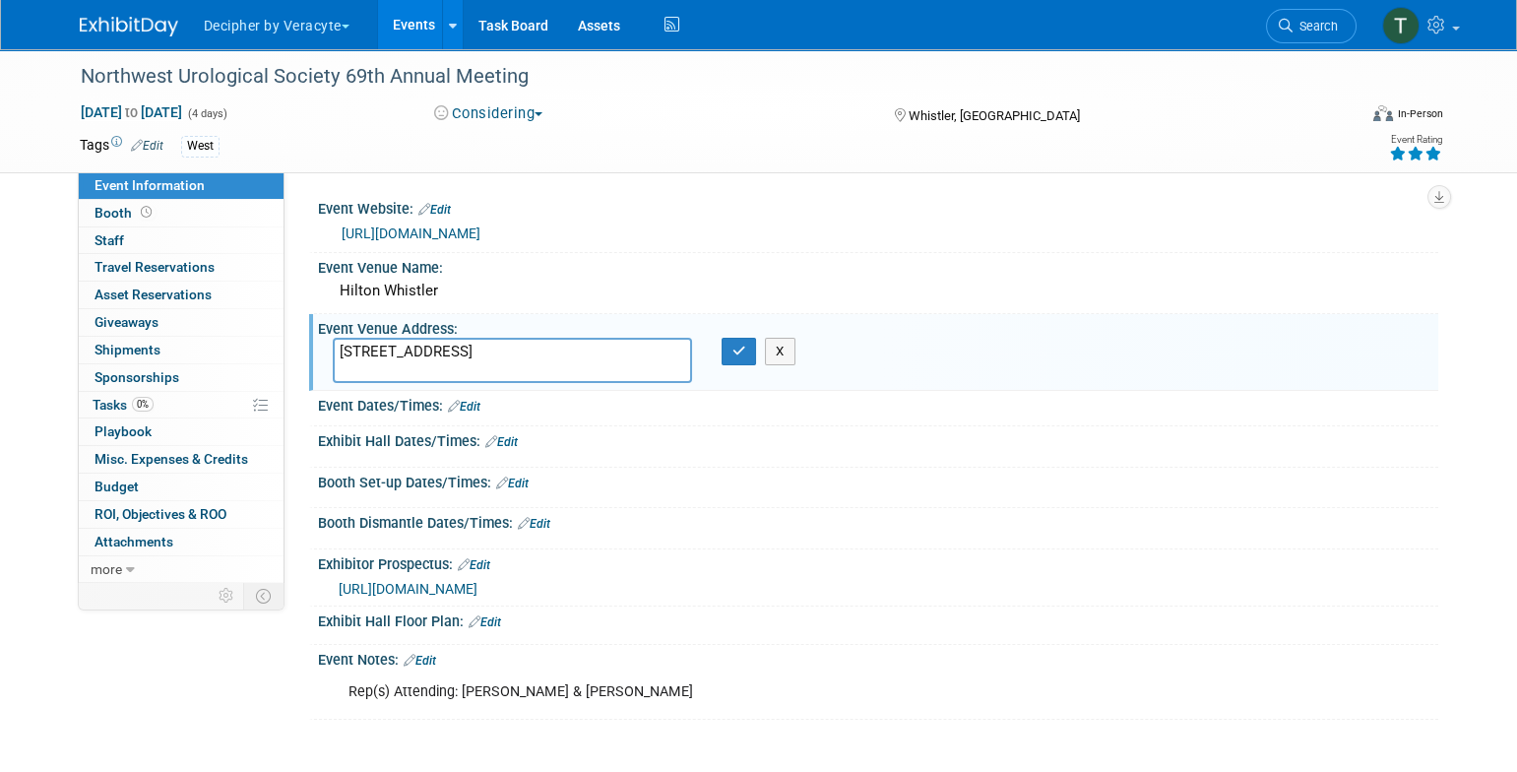
click at [563, 344] on textarea "[STREET_ADDRESS]" at bounding box center [512, 360] width 359 height 45
click at [563, 344] on textarea "4050 Whistler Way, Whistler, BC V8E 1H9, Canada" at bounding box center [512, 360] width 359 height 45
click at [735, 354] on icon "button" at bounding box center [740, 351] width 14 height 13
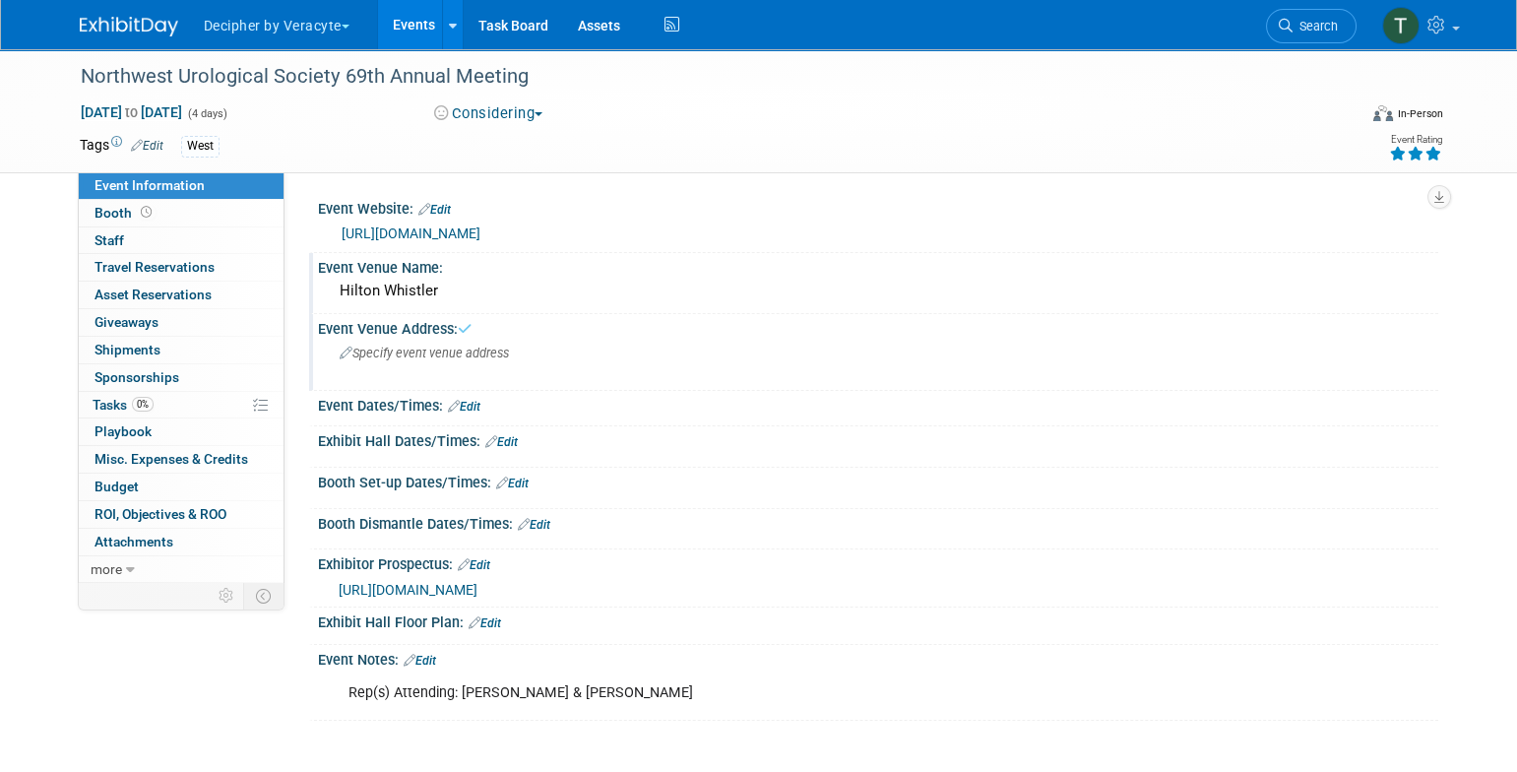
click at [432, 294] on div "Hilton Whistler" at bounding box center [878, 291] width 1091 height 31
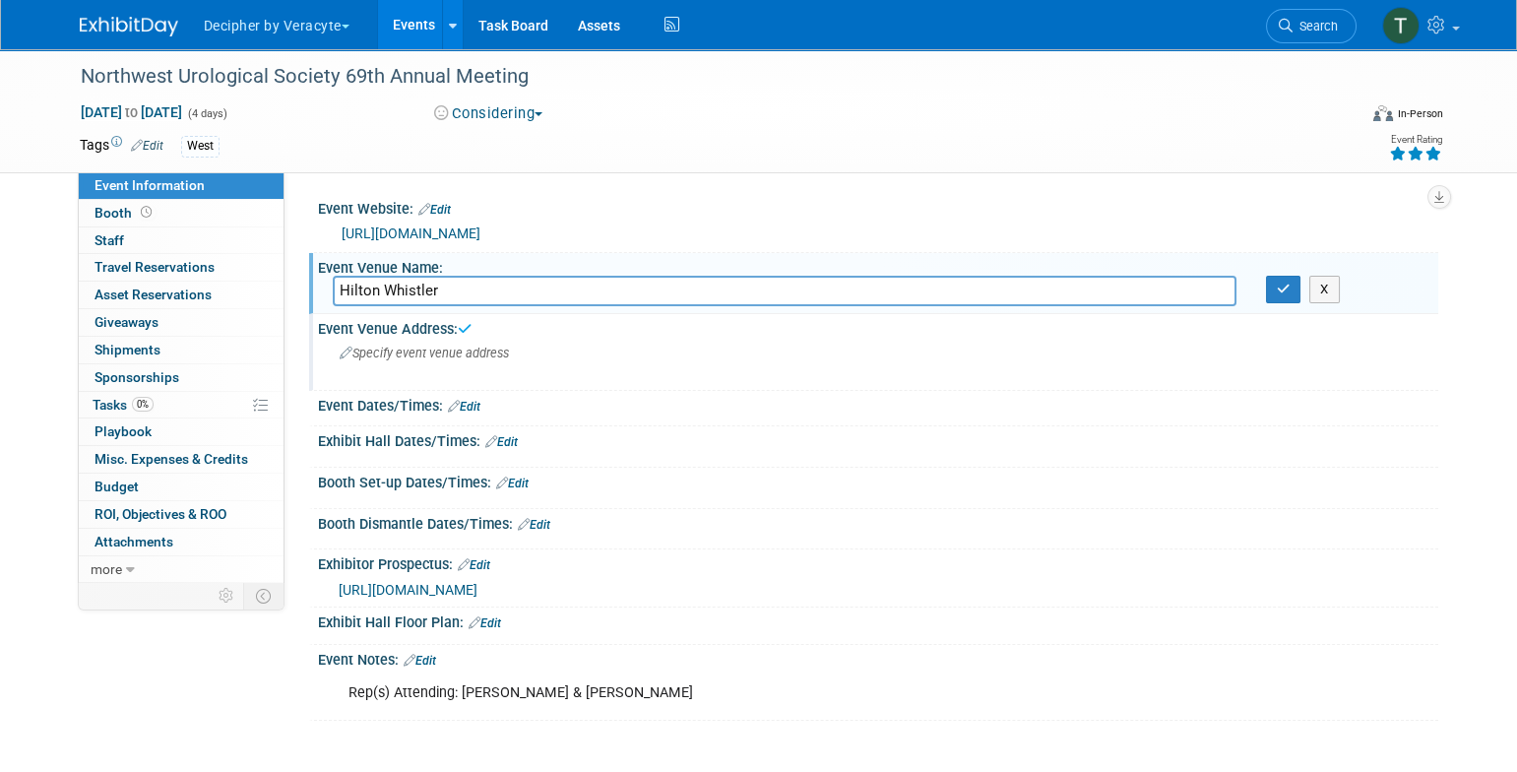
click at [432, 294] on input "Hilton Whistler" at bounding box center [785, 291] width 904 height 31
drag, startPoint x: 1273, startPoint y: 286, endPoint x: 1181, endPoint y: 308, distance: 95.3
click at [1274, 286] on button "button" at bounding box center [1283, 290] width 35 height 28
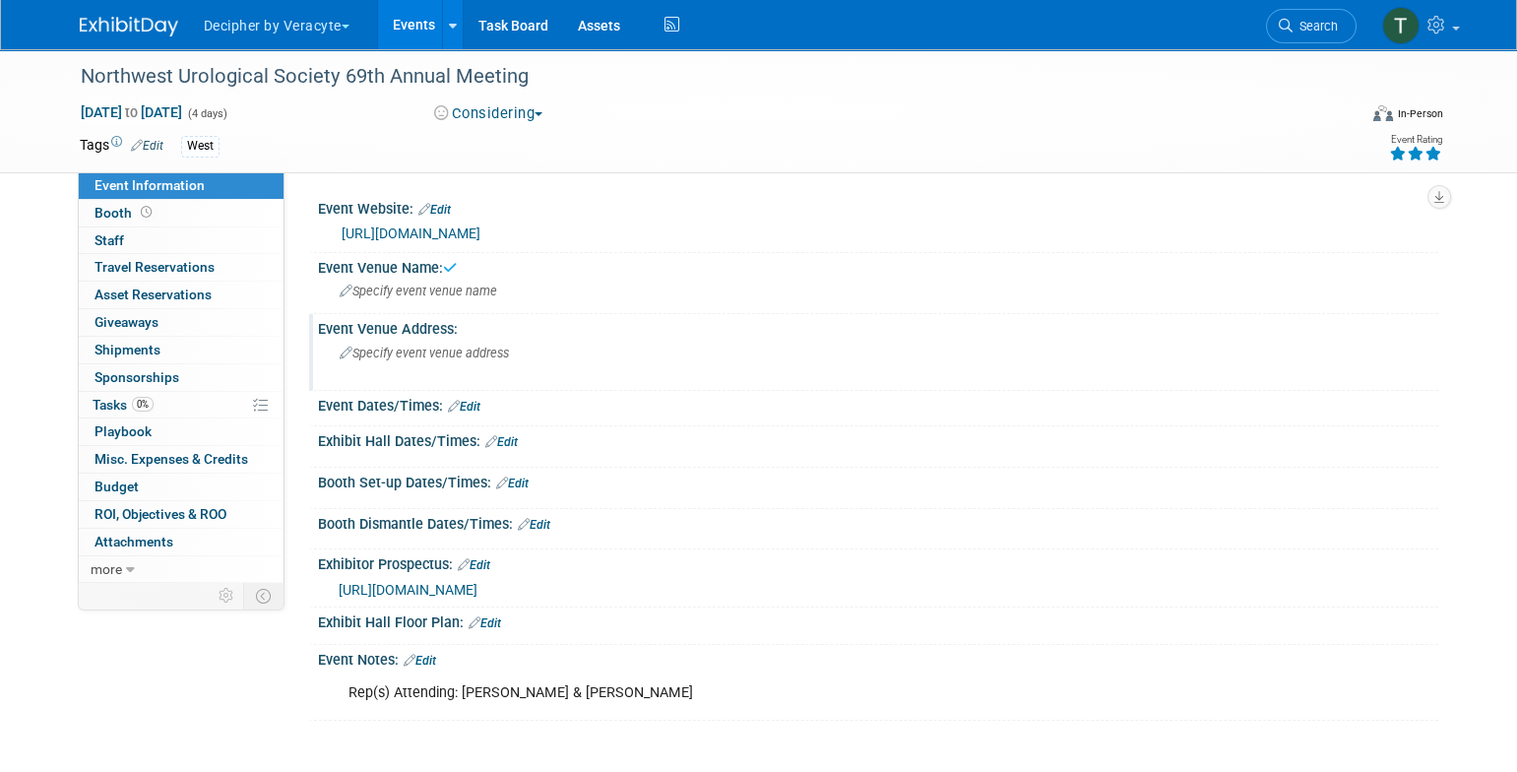
click at [490, 561] on link "Edit" at bounding box center [474, 565] width 32 height 14
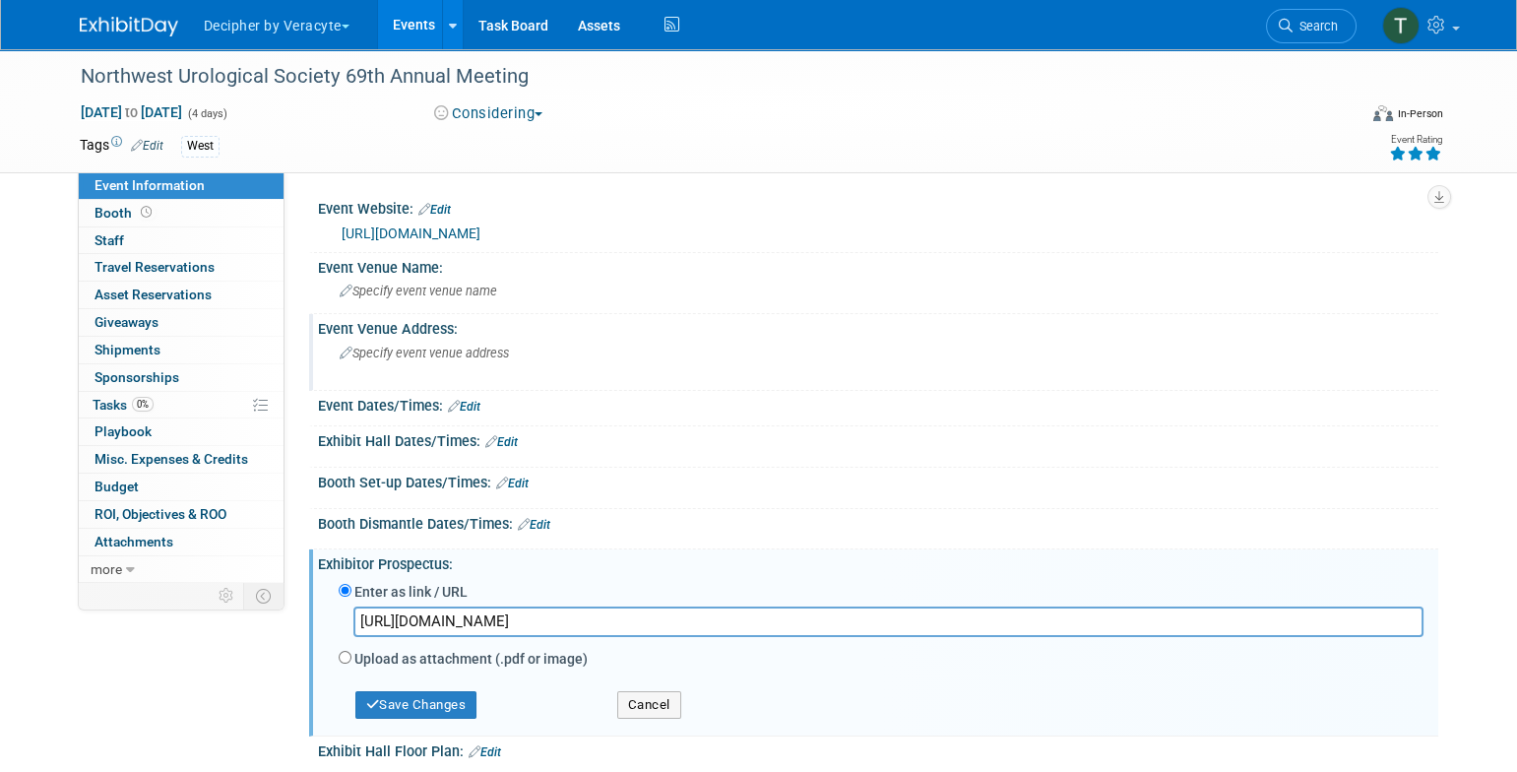
click at [493, 610] on input "https://veracyte365.sharepoint.com/:b:/r/sites/DecipherMKTG/Shared%20Documents/…" at bounding box center [888, 622] width 1070 height 31
click at [451, 695] on button "Save Changes" at bounding box center [416, 705] width 122 height 28
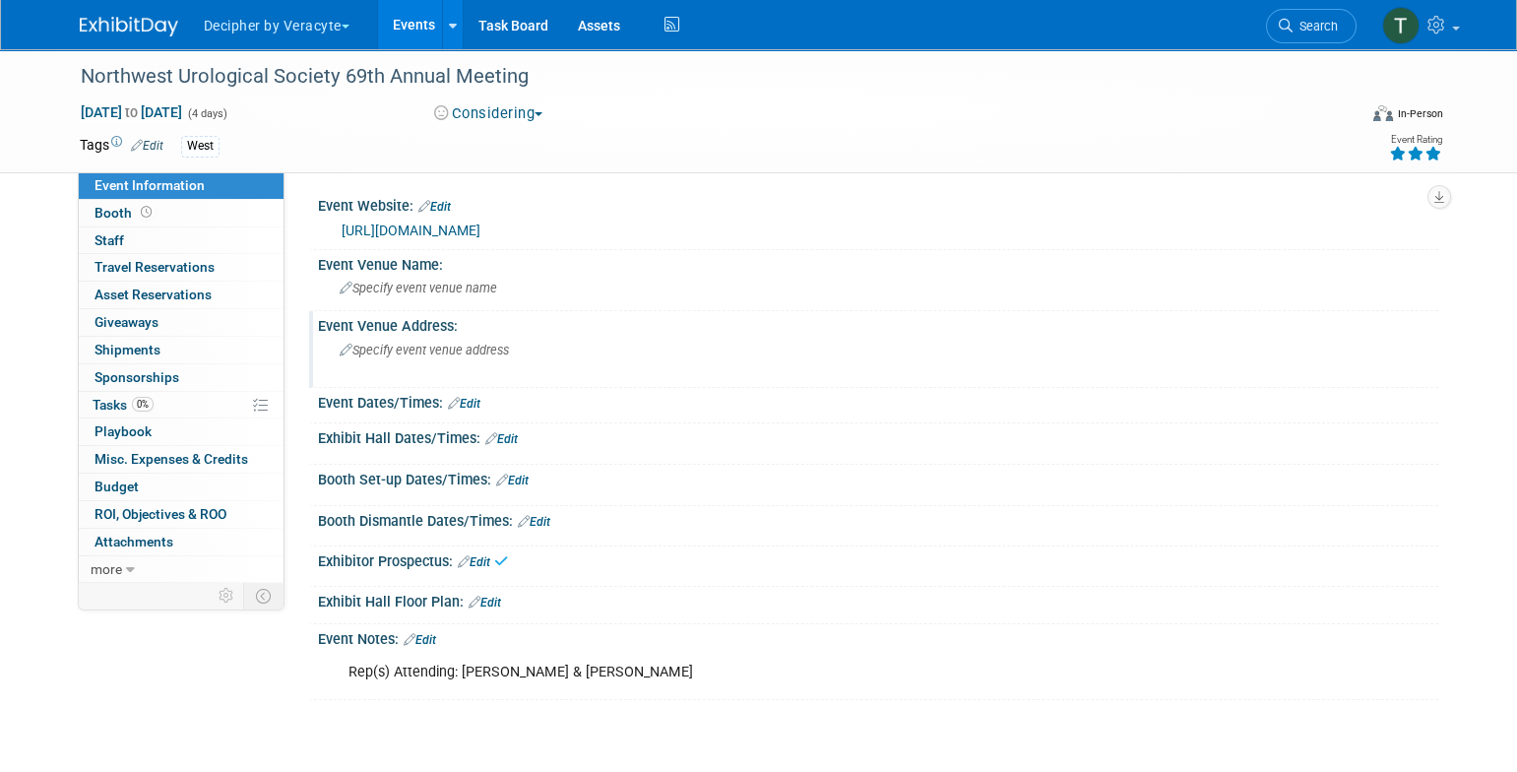
scroll to position [3, 0]
click at [435, 644] on link "Edit" at bounding box center [420, 640] width 32 height 14
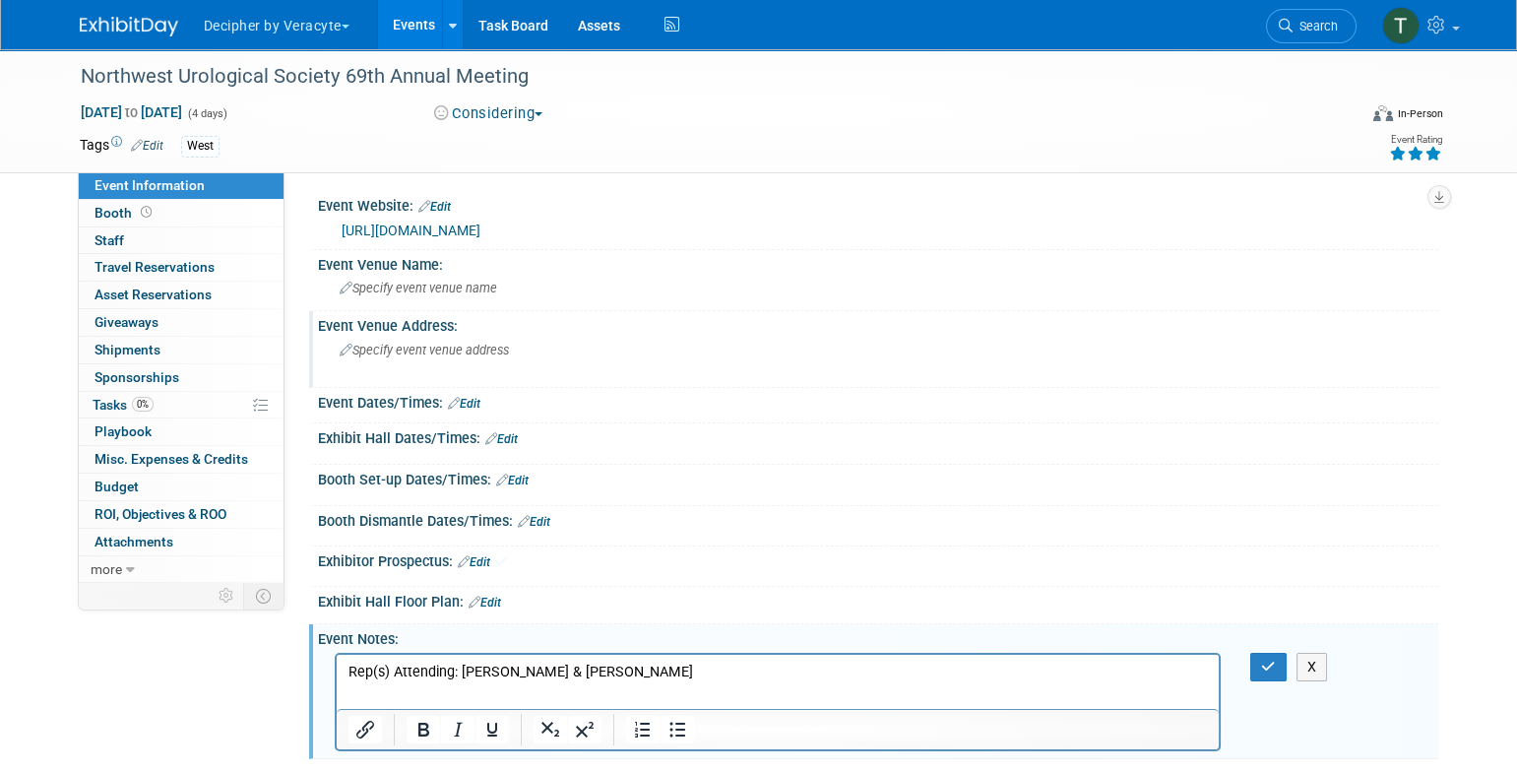
scroll to position [0, 0]
drag, startPoint x: 638, startPoint y: 674, endPoint x: 197, endPoint y: 729, distance: 444.4
click at [336, 681] on html "Rep(s) Attending: Jon Earhart & Justin Clem" at bounding box center [777, 668] width 883 height 28
drag, startPoint x: -139, startPoint y: 75, endPoint x: 201, endPoint y: 727, distance: 735.0
click at [201, 727] on div "Event Information Event Info Booth Booth 0 Staff 0 Staff 0 Travel Reservations …" at bounding box center [759, 402] width 1388 height 713
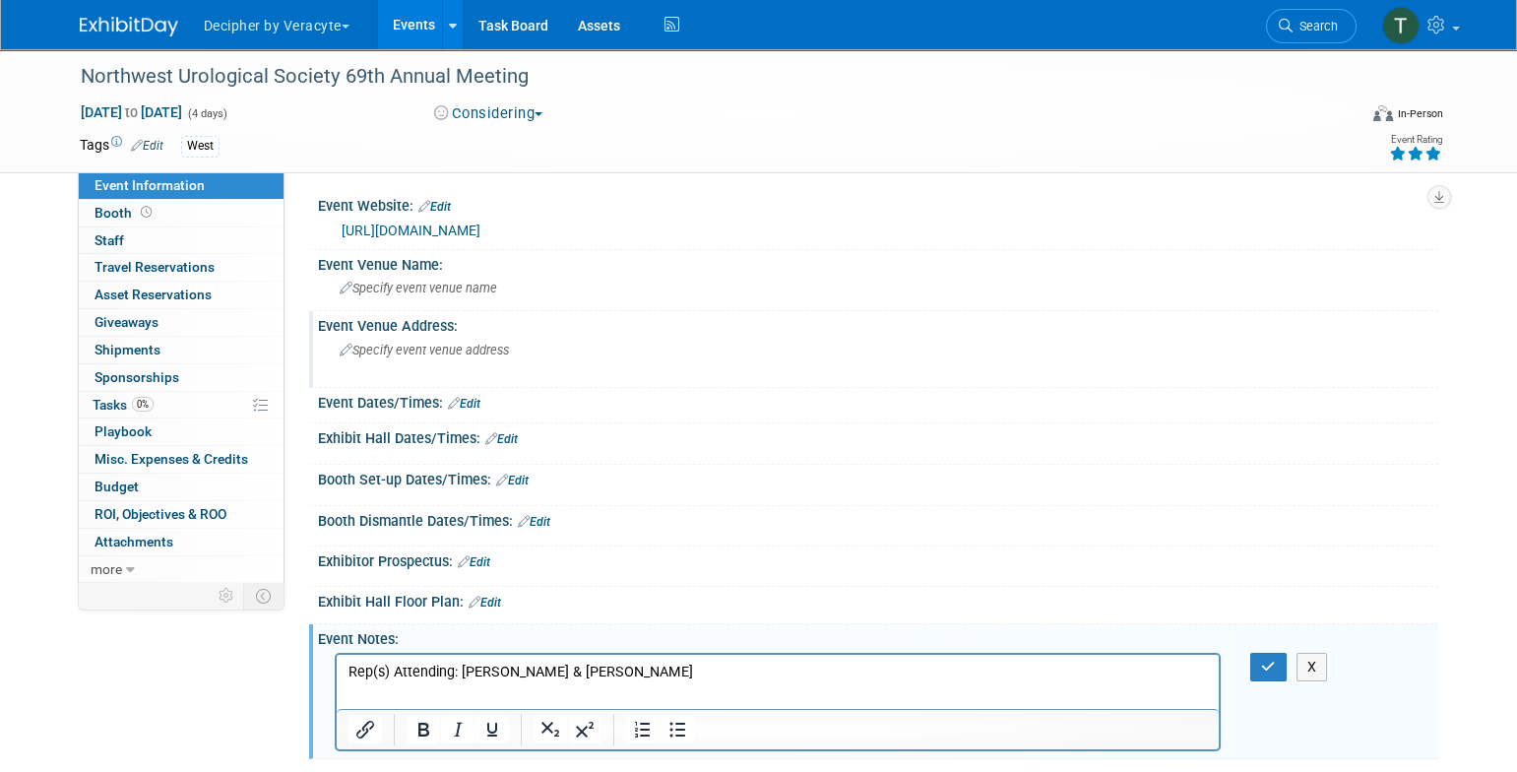
click at [433, 668] on p "Rep(s) Attending: Jon Earhart & Justin Clem" at bounding box center [778, 672] width 861 height 20
click at [1263, 667] on icon "button" at bounding box center [1268, 667] width 15 height 14
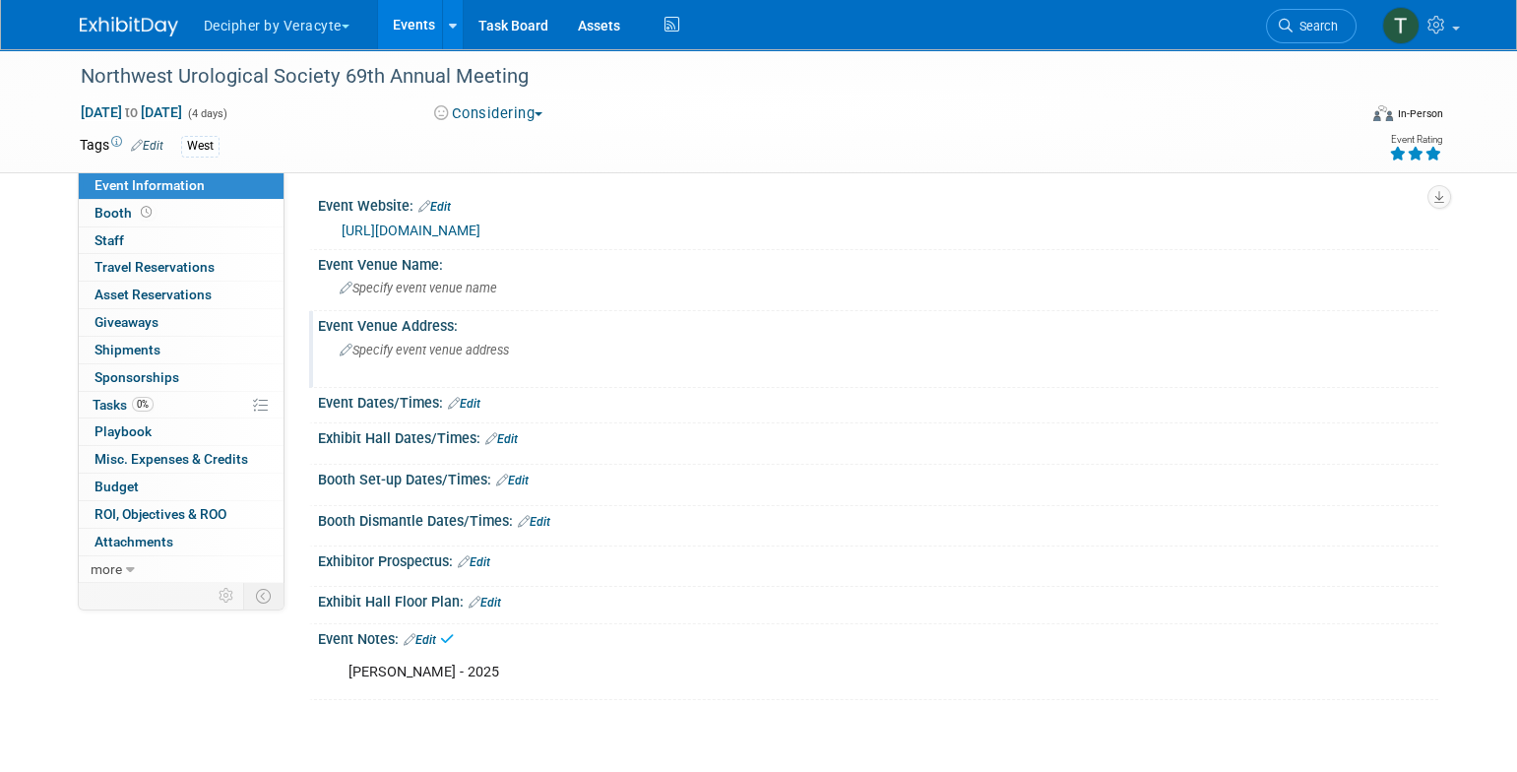
click at [1382, 155] on div "Event Rating" at bounding box center [1342, 149] width 232 height 34
click at [1393, 156] on icon at bounding box center [1397, 154] width 18 height 14
click at [195, 485] on link "Budget" at bounding box center [181, 487] width 205 height 27
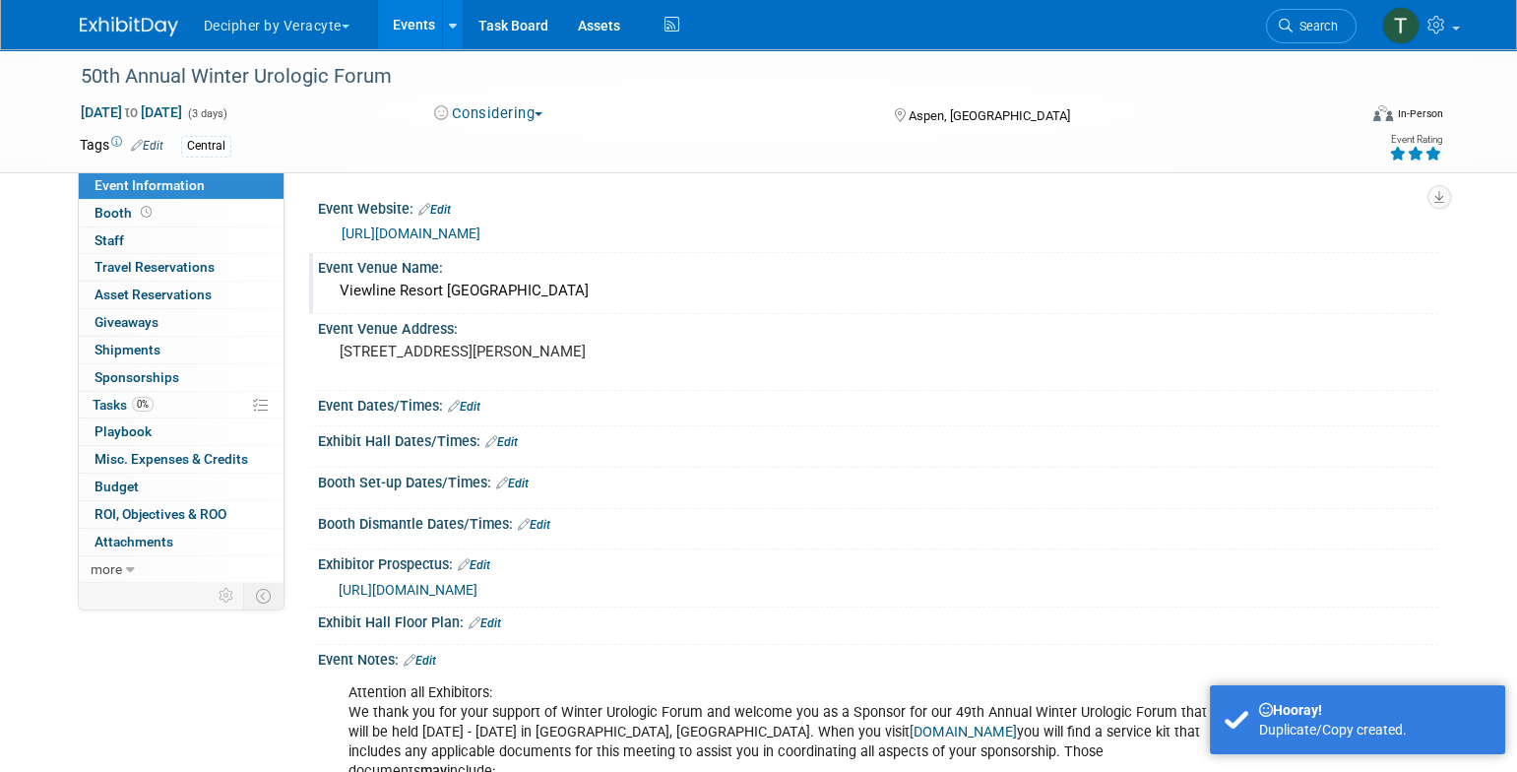
click at [435, 288] on div "Viewline Resort [GEOGRAPHIC_DATA]" at bounding box center [878, 291] width 1091 height 31
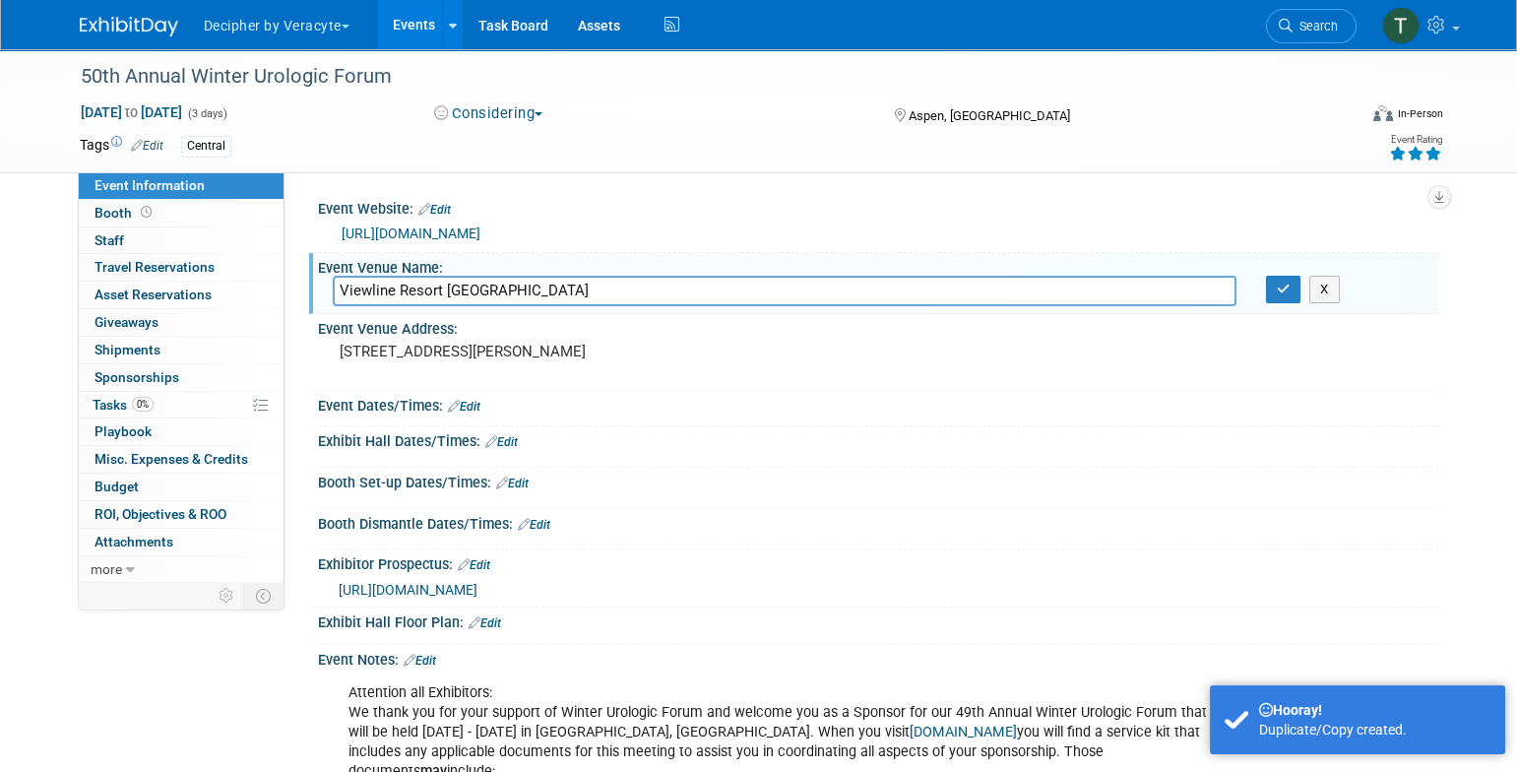
click at [435, 288] on input "Viewline Resort [GEOGRAPHIC_DATA]" at bounding box center [785, 291] width 904 height 31
click at [1280, 297] on button "button" at bounding box center [1283, 290] width 35 height 28
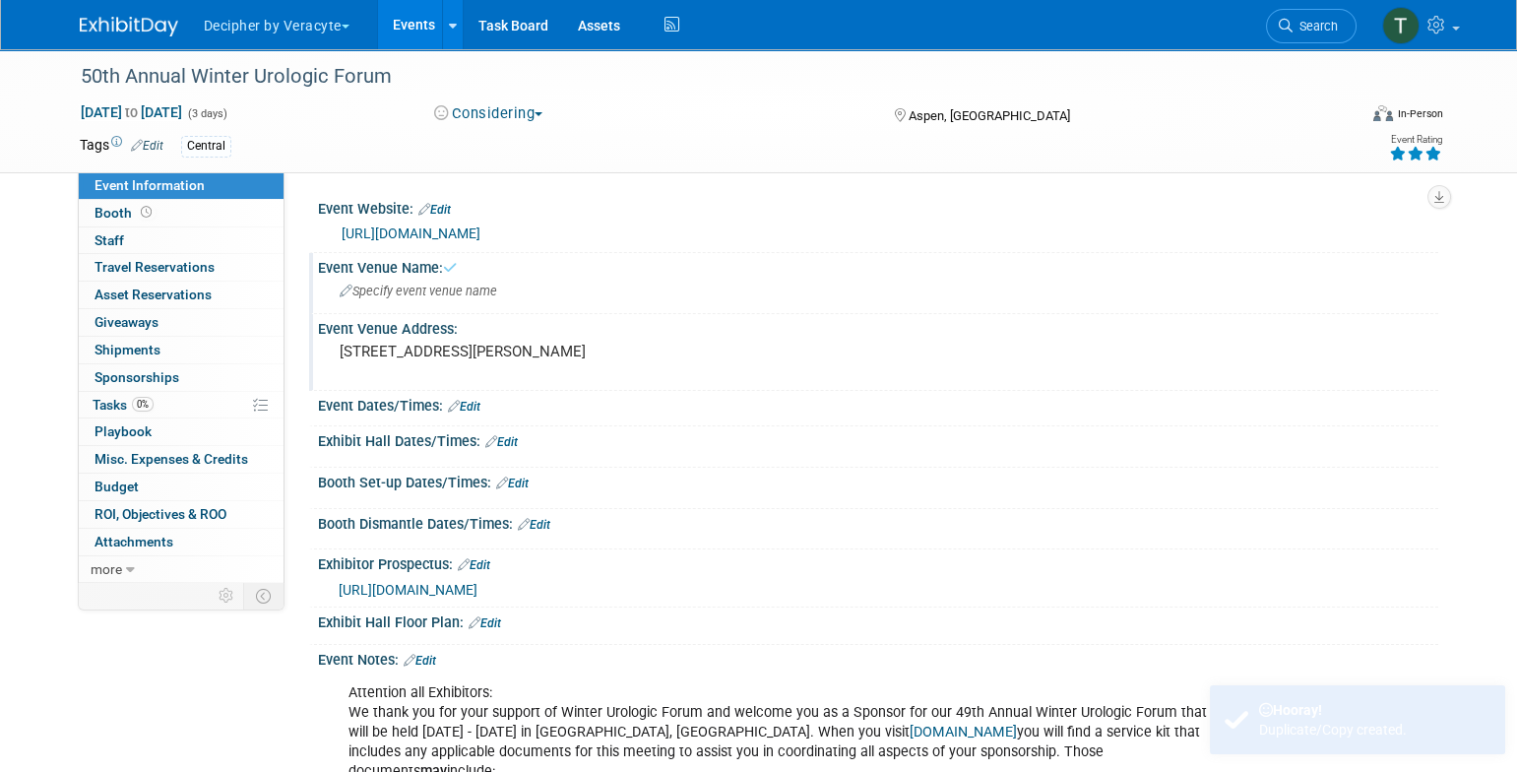
click at [484, 363] on div "100 Elbert Lane, Snowmass Village, CO 81615" at bounding box center [551, 360] width 437 height 45
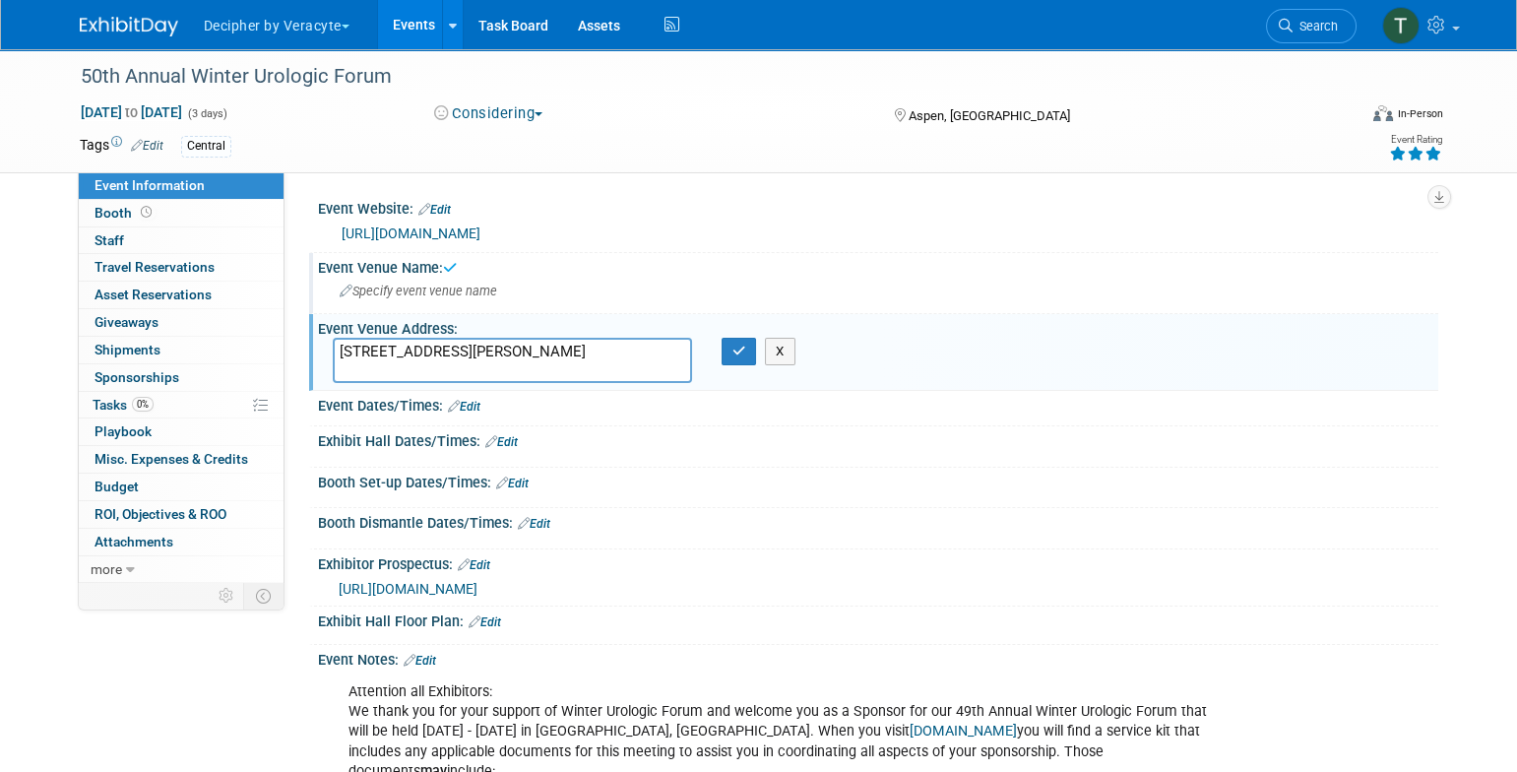
click at [484, 363] on textarea "100 Elbert Lane, Snowmass Village, CO 81615" at bounding box center [512, 360] width 359 height 45
click at [732, 353] on button "button" at bounding box center [739, 352] width 35 height 28
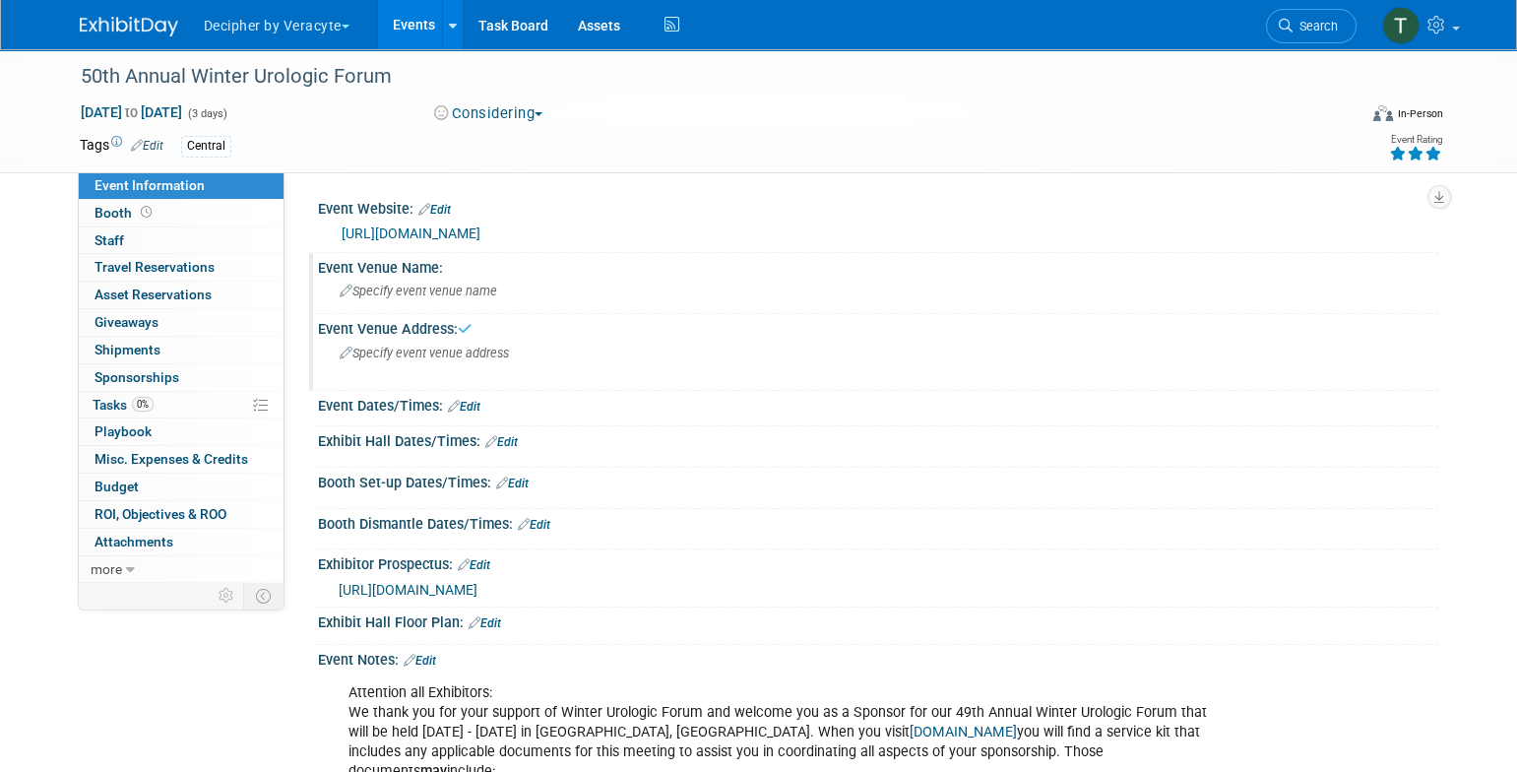
click at [479, 558] on link "Edit" at bounding box center [474, 565] width 32 height 14
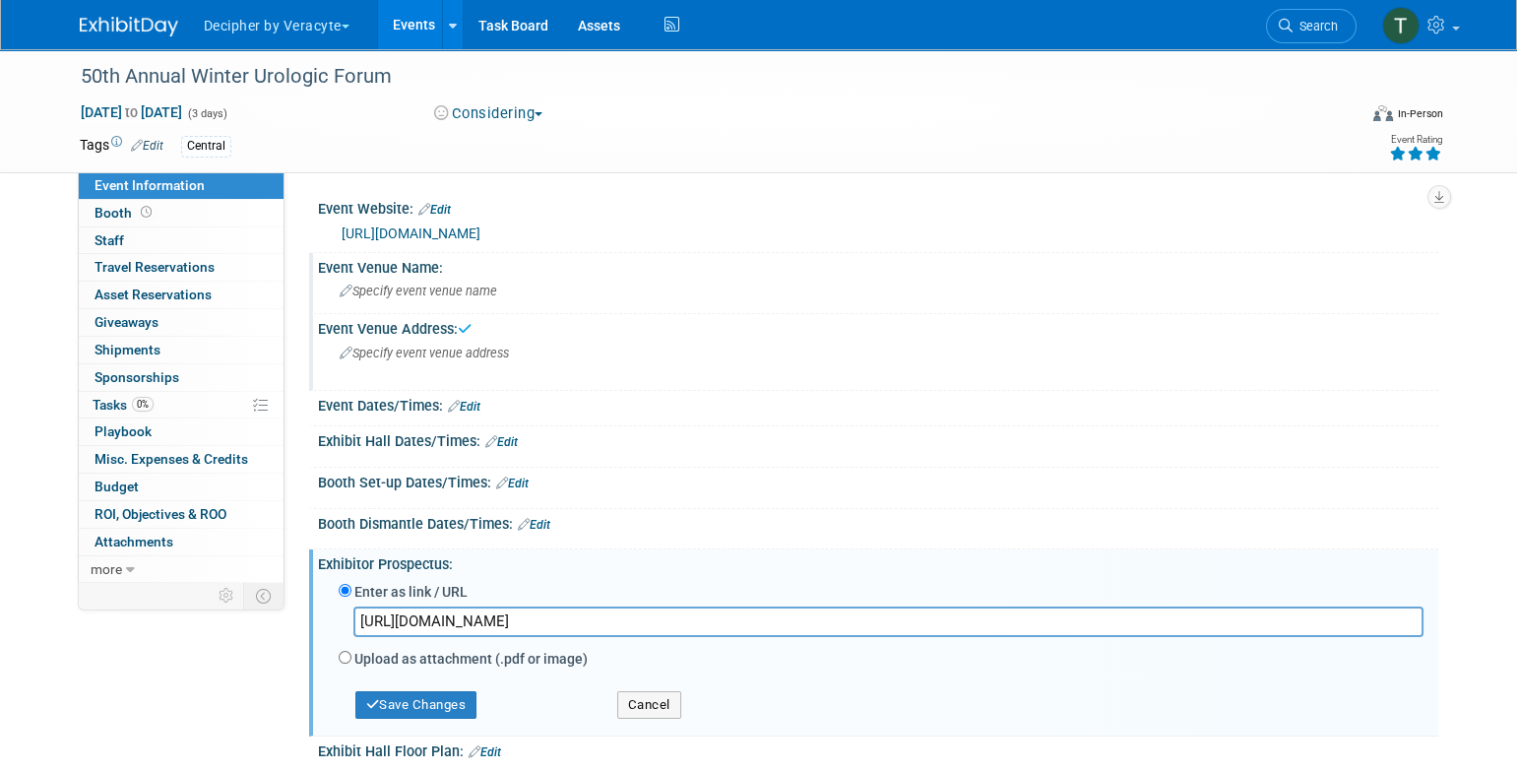
click at [485, 607] on input "https://veracyte365.sharepoint.com/:b:/r/sites/DecipherMKTG/Shared%20Documents/…" at bounding box center [888, 622] width 1070 height 31
click at [427, 697] on button "Save Changes" at bounding box center [416, 705] width 122 height 28
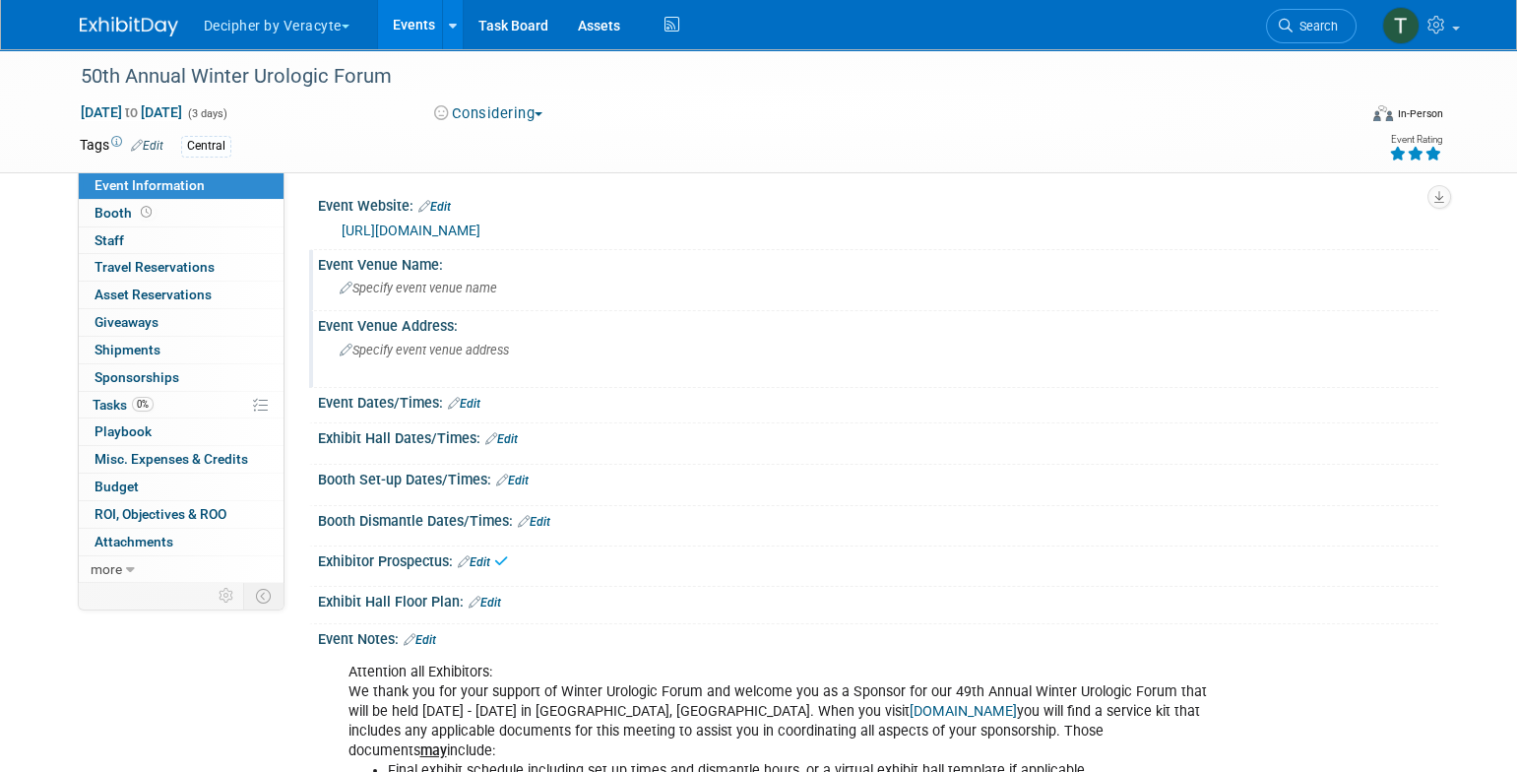
scroll to position [3, 0]
click at [425, 629] on div "Event Notes: Edit" at bounding box center [878, 637] width 1120 height 26
click at [425, 634] on link "Edit" at bounding box center [420, 640] width 32 height 14
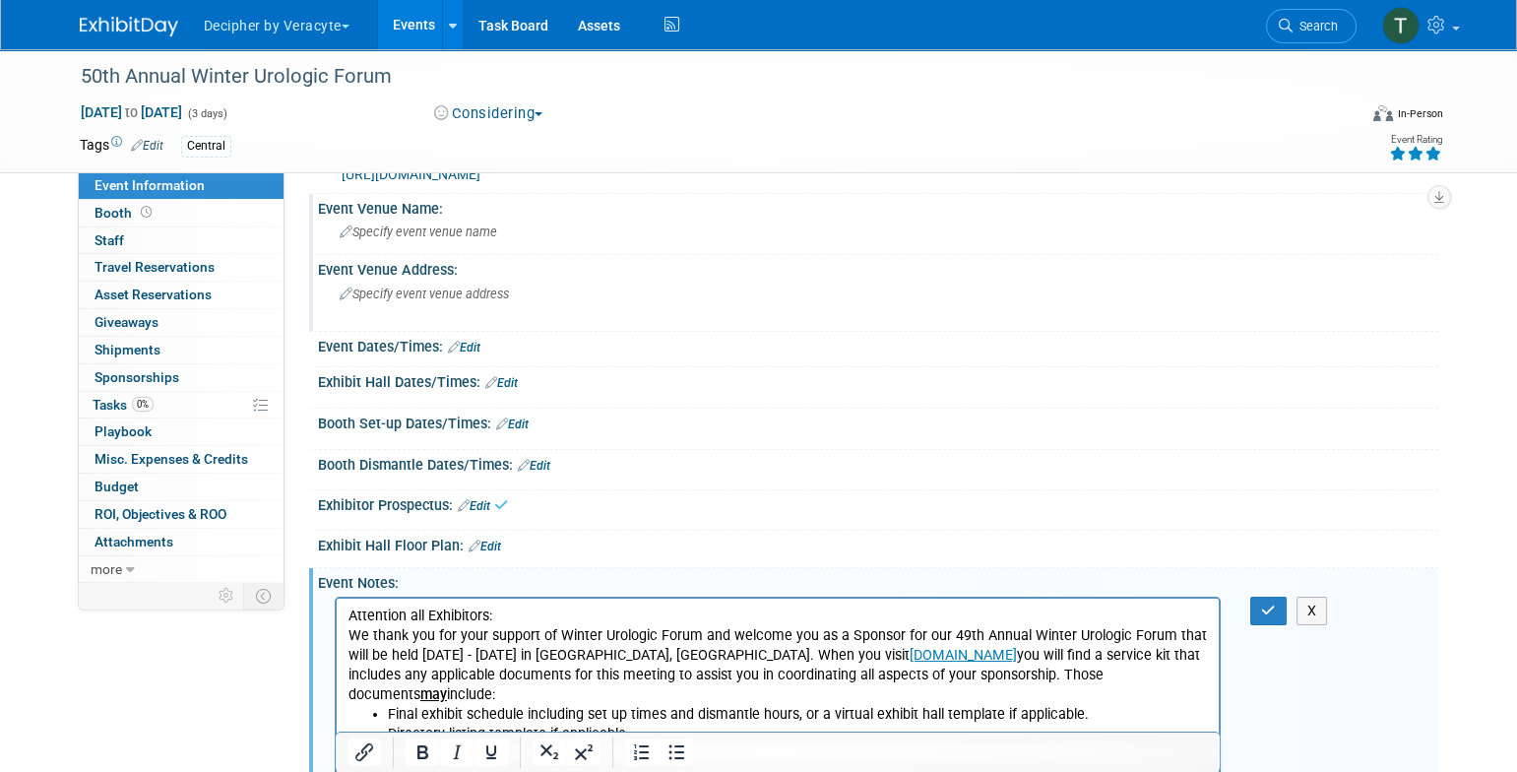
scroll to position [140, 0]
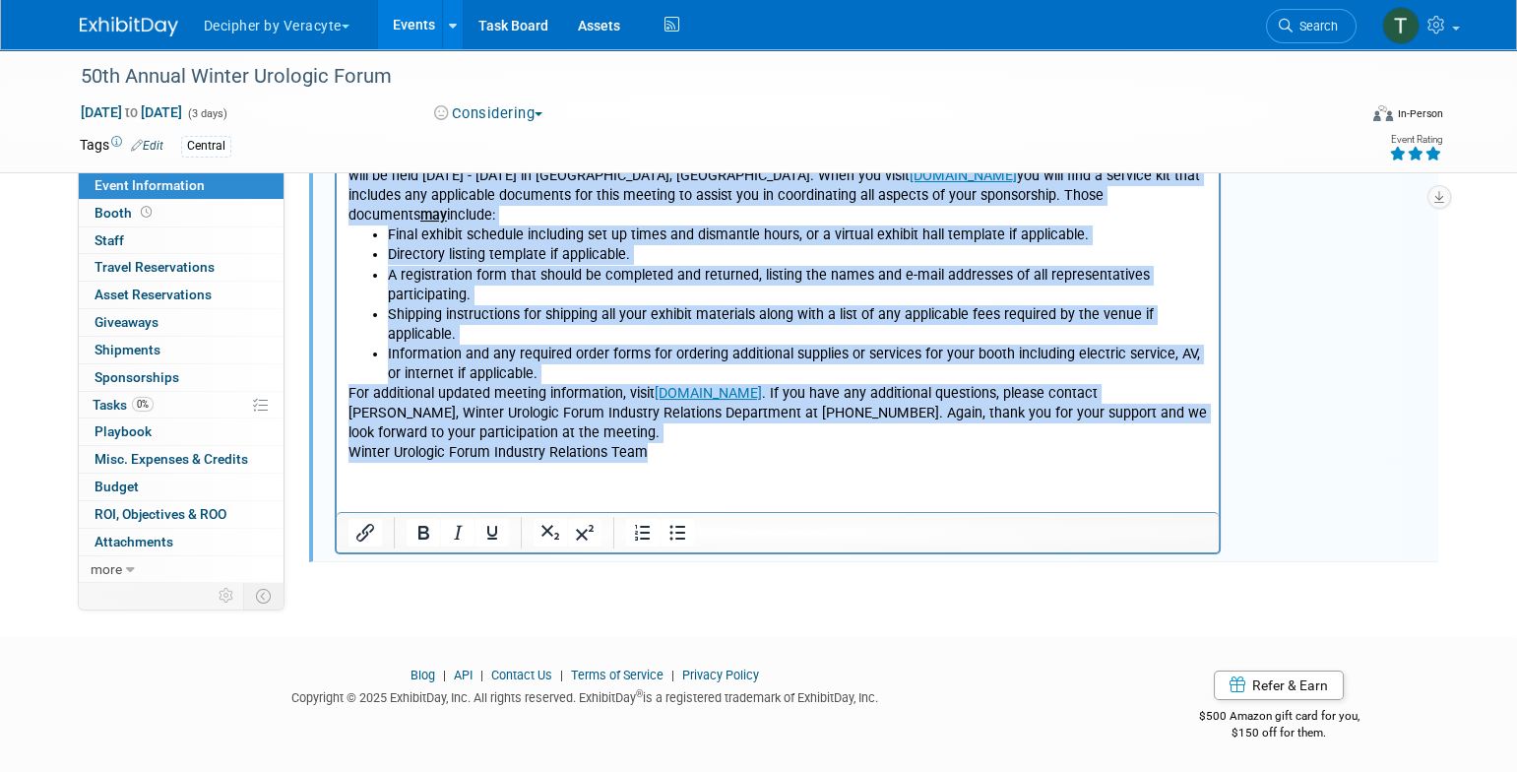
drag, startPoint x: 351, startPoint y: 138, endPoint x: 906, endPoint y: 813, distance: 874.4
click at [906, 462] on html "Attention all Exhibitors: We thank you for your support of Winter Urologic Foru…" at bounding box center [777, 290] width 883 height 344
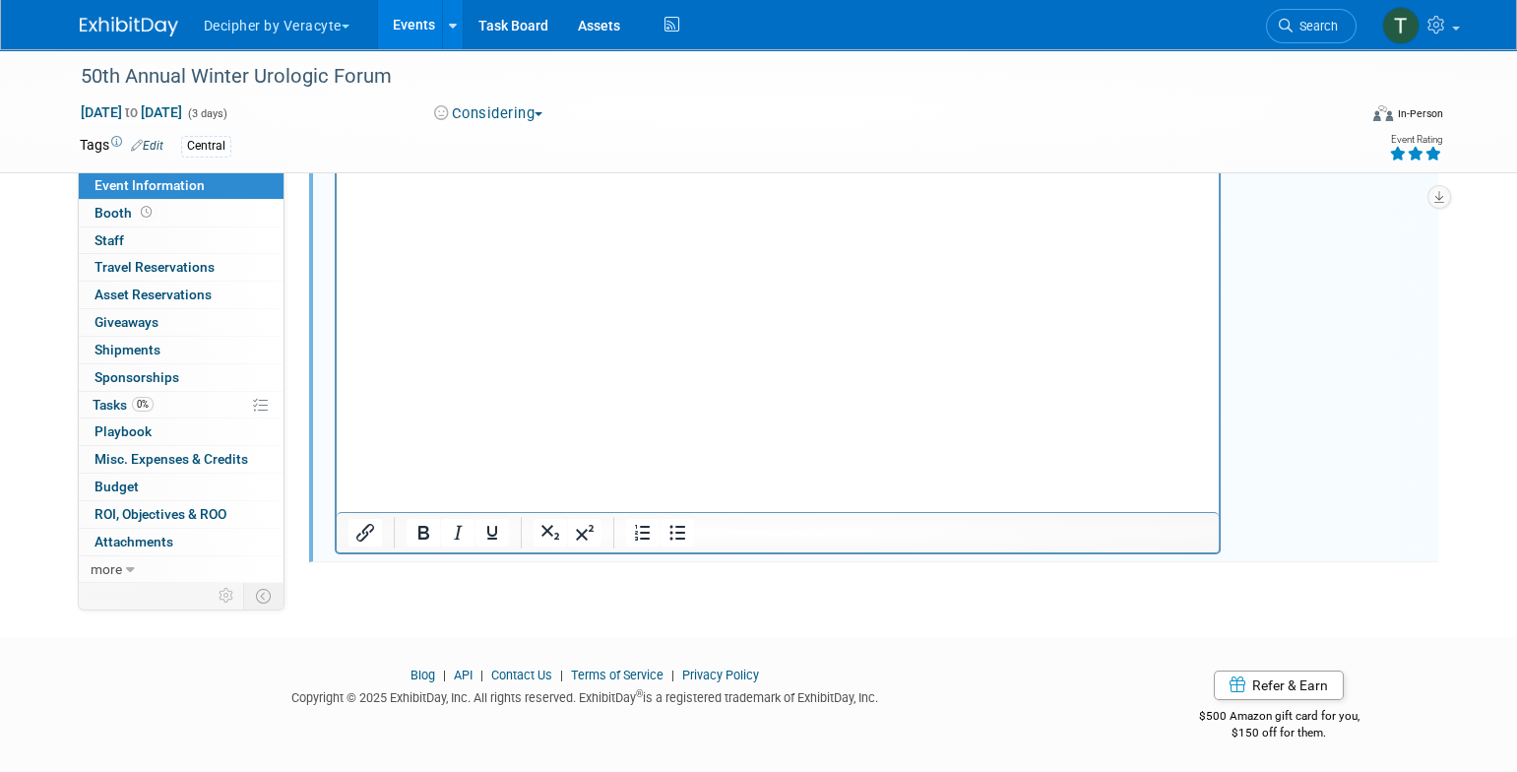
scroll to position [223, 0]
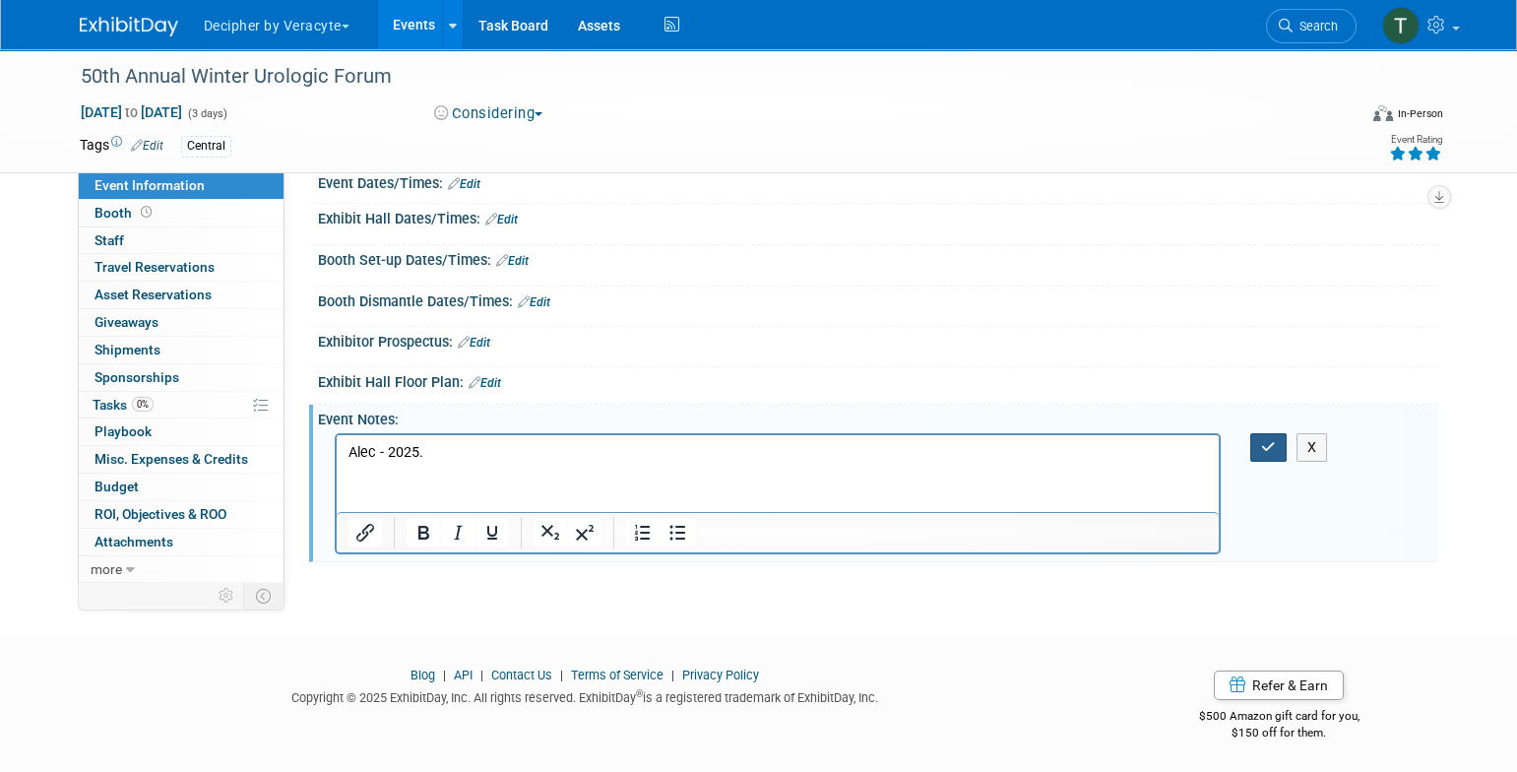
click at [1270, 440] on icon "button" at bounding box center [1268, 447] width 15 height 14
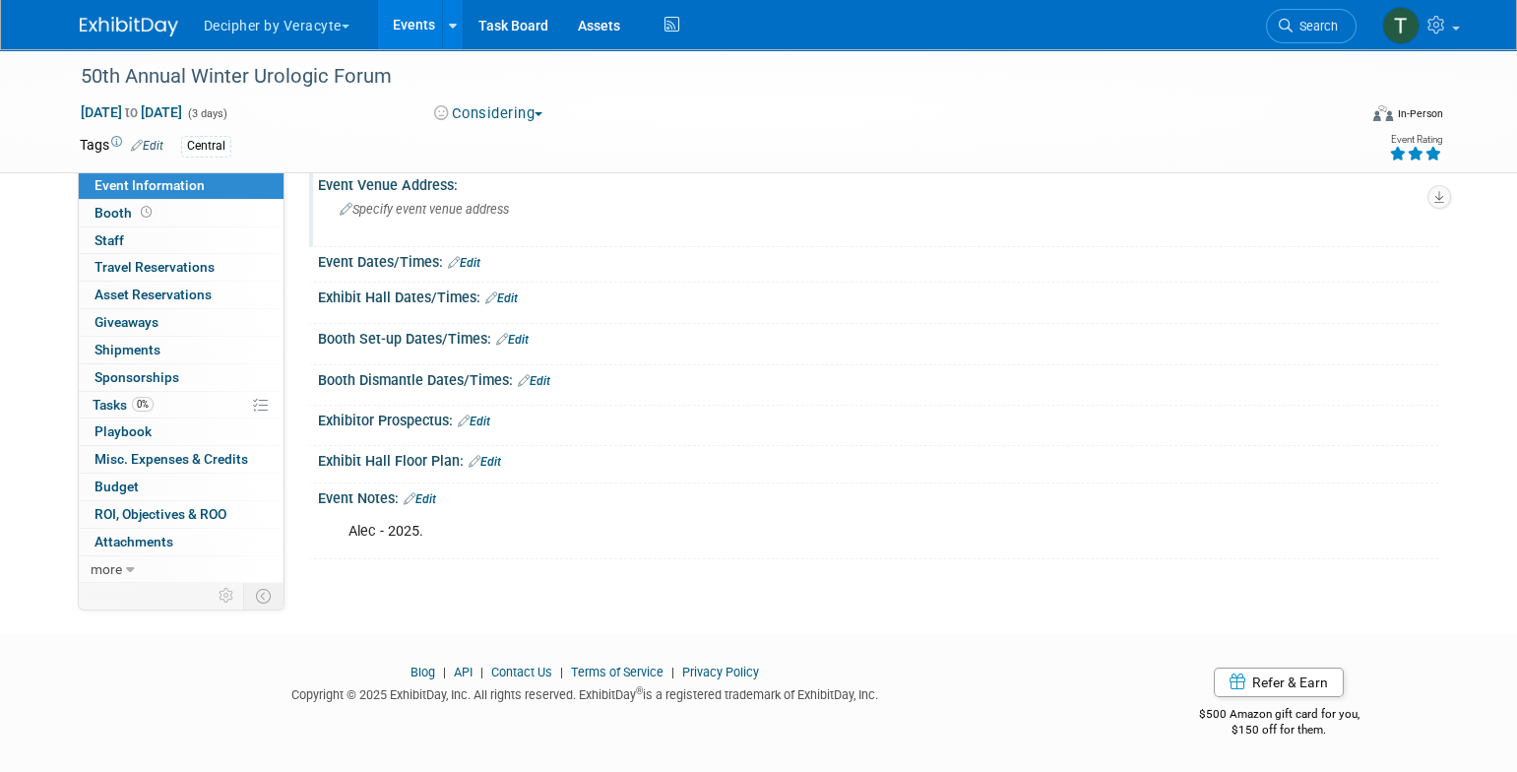
scroll to position [141, 0]
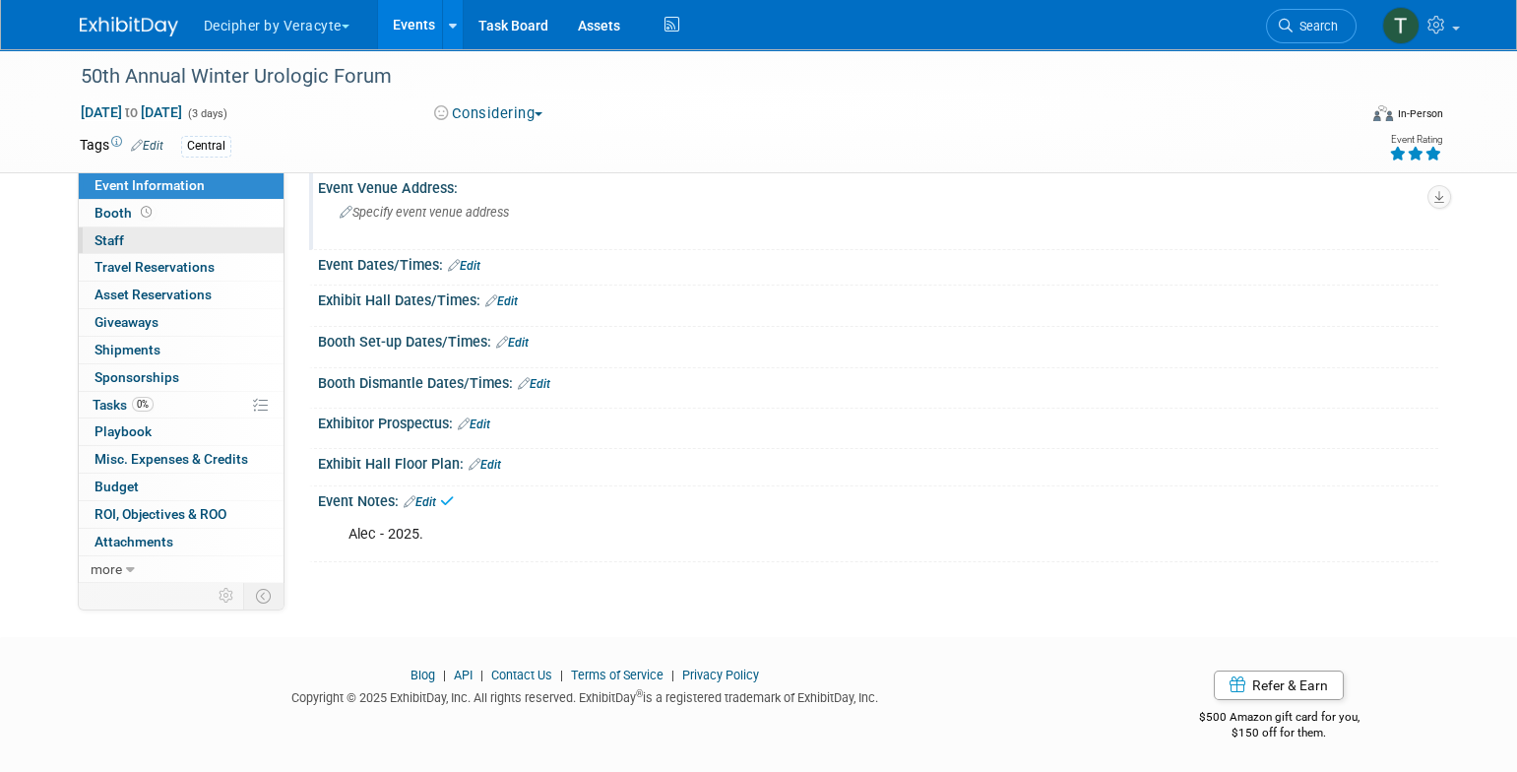
click at [184, 227] on link "0 Staff 0" at bounding box center [181, 240] width 205 height 27
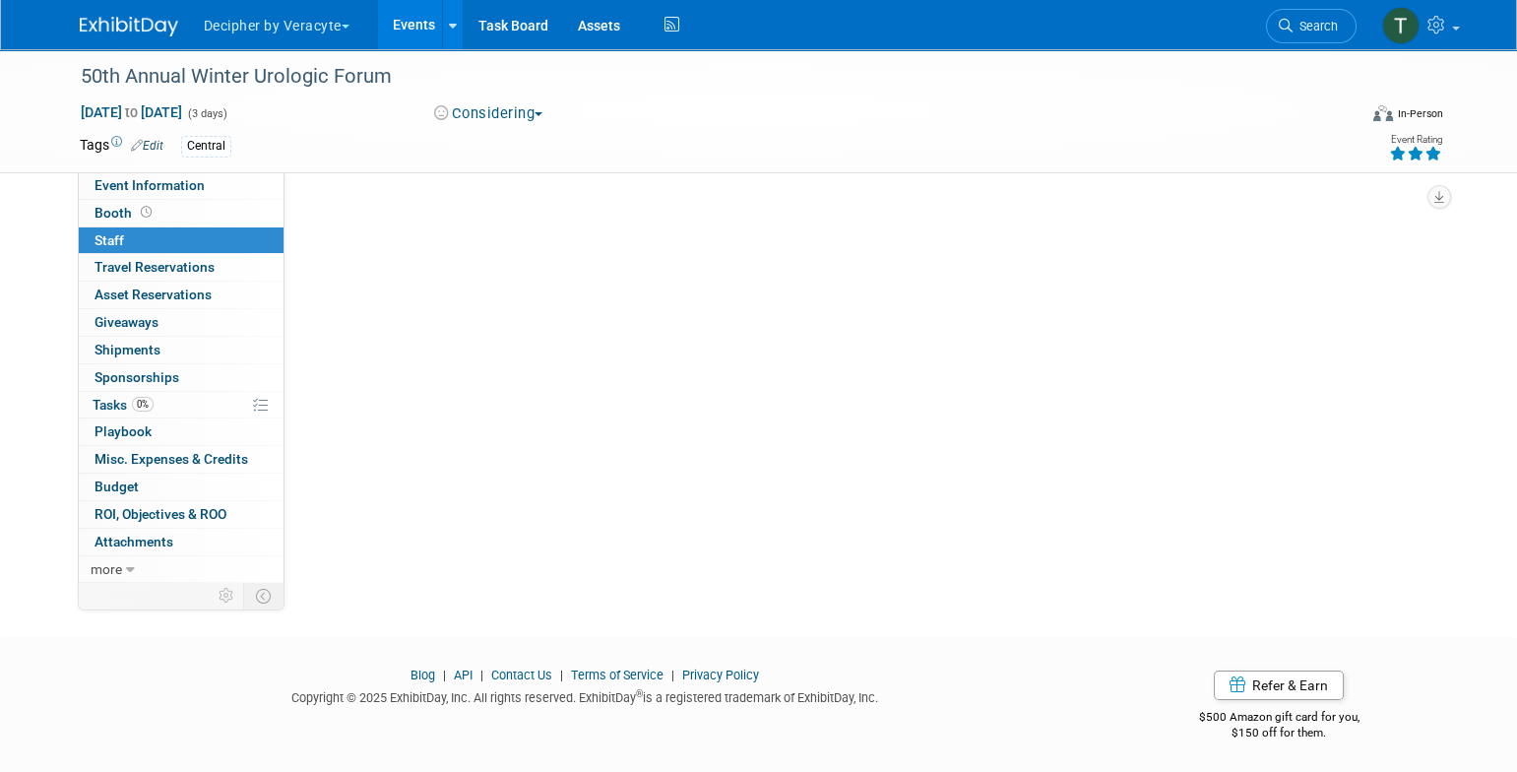
scroll to position [0, 0]
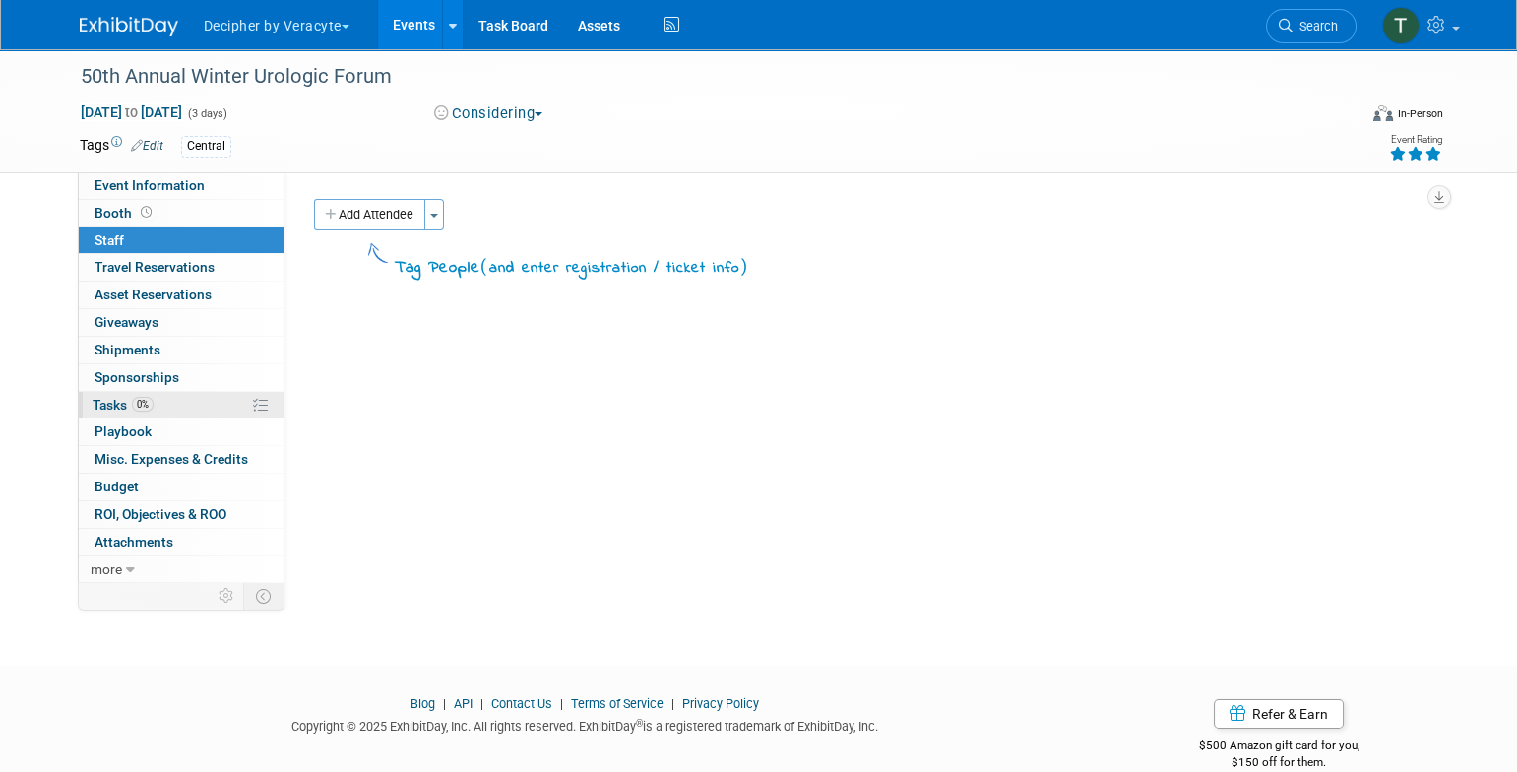
click at [183, 405] on link "0% Tasks 0%" at bounding box center [181, 405] width 205 height 27
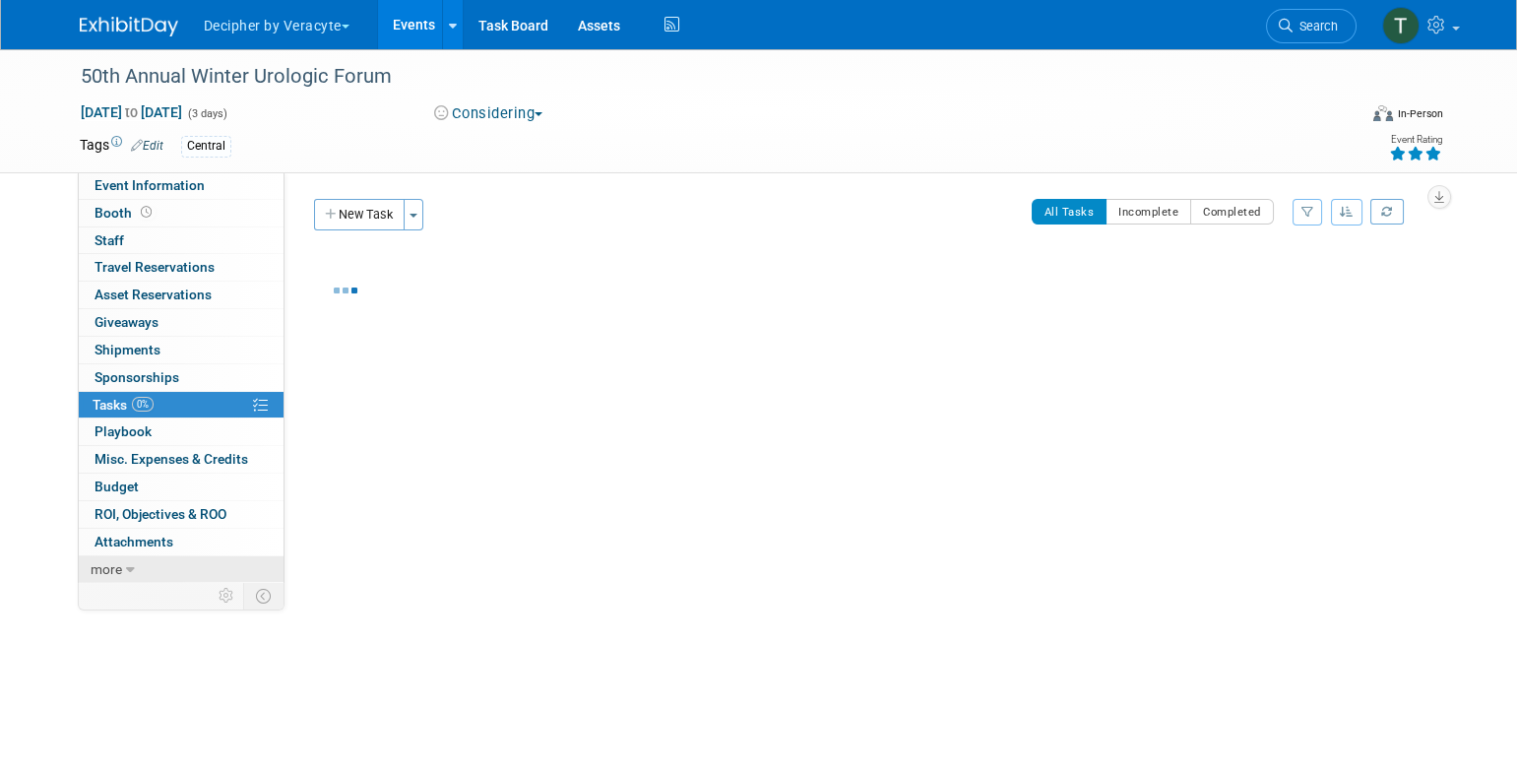
click at [146, 561] on link "more" at bounding box center [181, 569] width 205 height 27
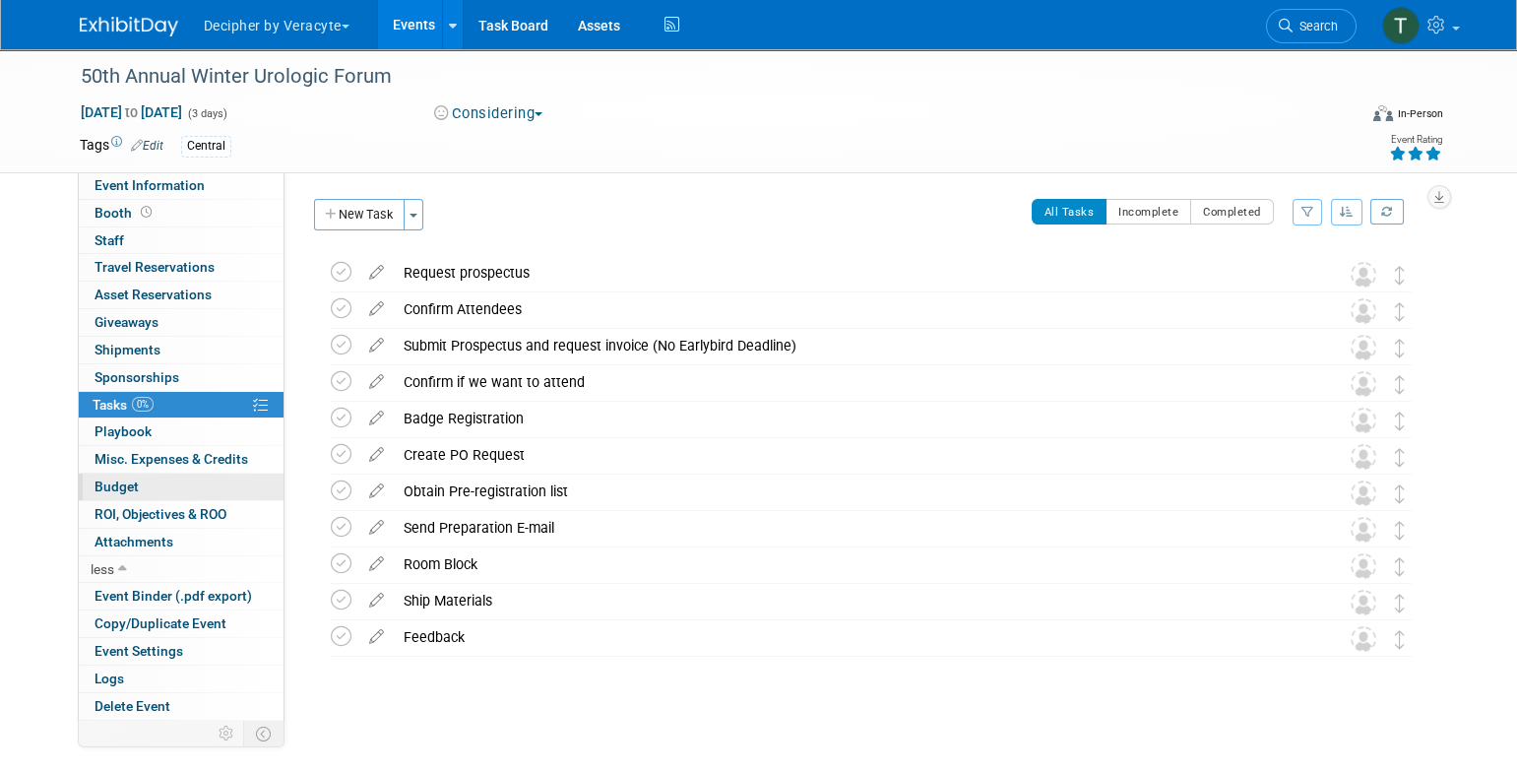
click at [179, 493] on link "Budget" at bounding box center [181, 487] width 205 height 27
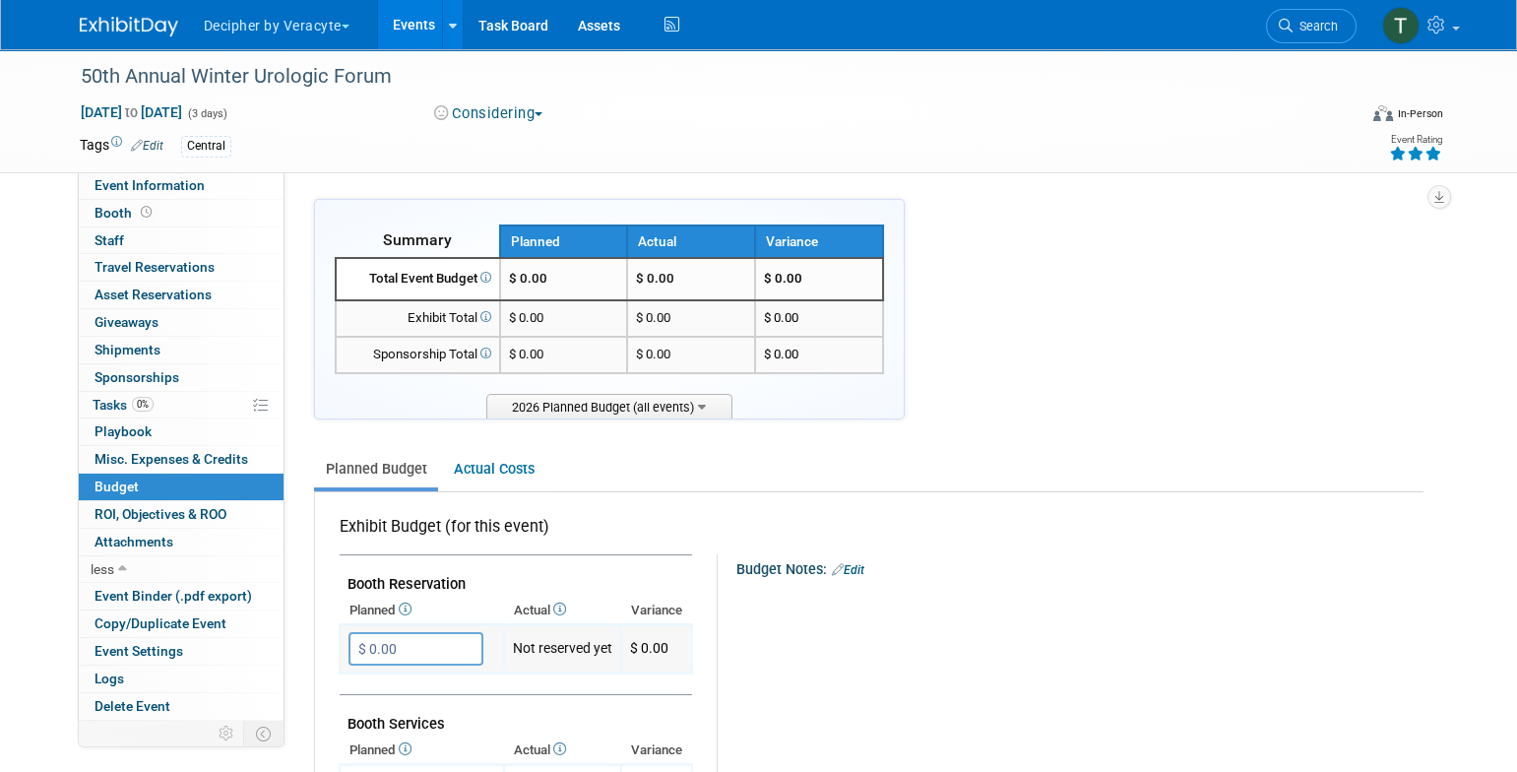
click at [389, 638] on input "$ 0.00" at bounding box center [416, 648] width 135 height 33
type input "$ 5,000.00"
click at [226, 187] on link "Event Information" at bounding box center [181, 185] width 205 height 27
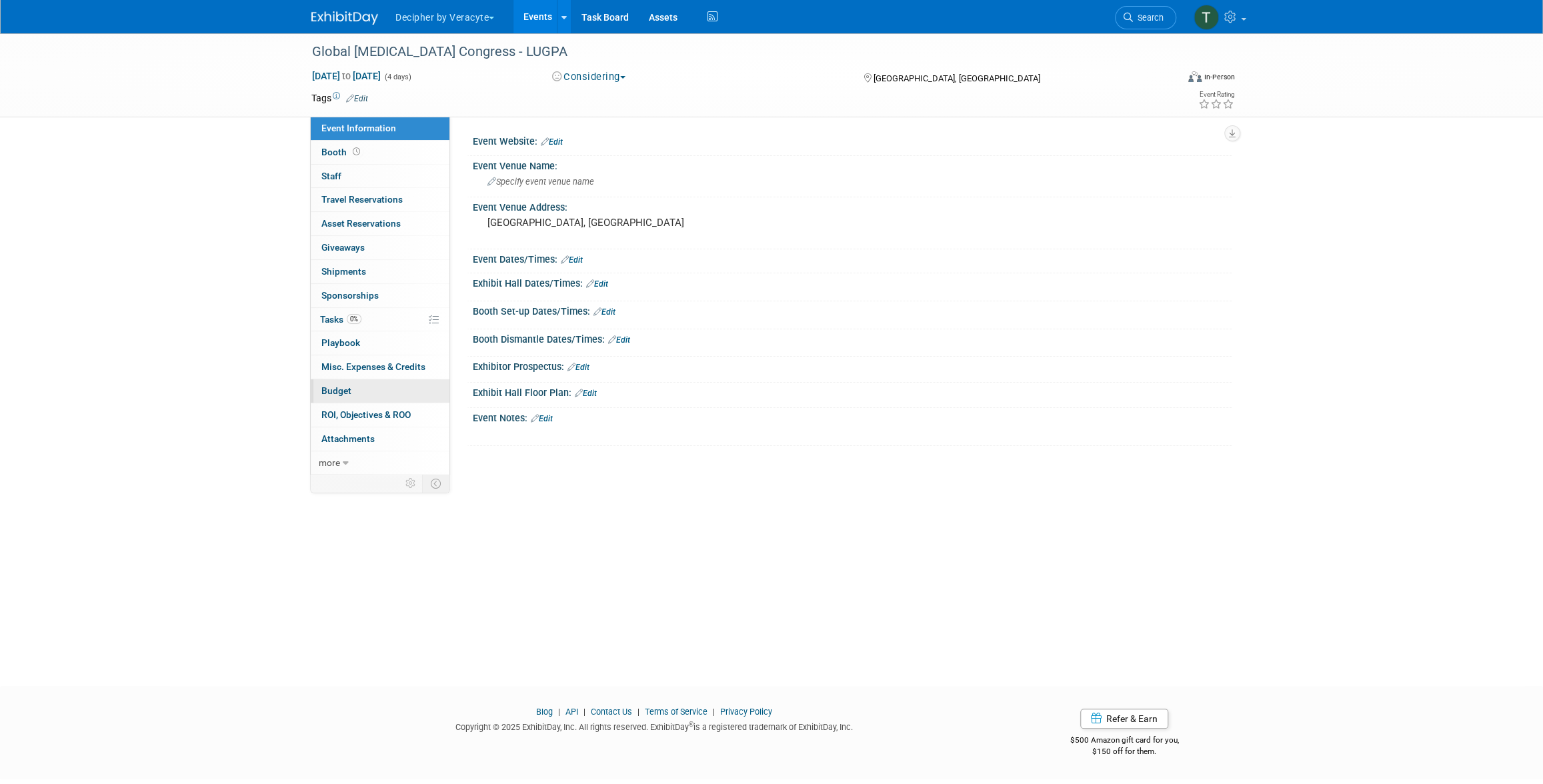
click at [357, 389] on link "Budget" at bounding box center [380, 391] width 139 height 23
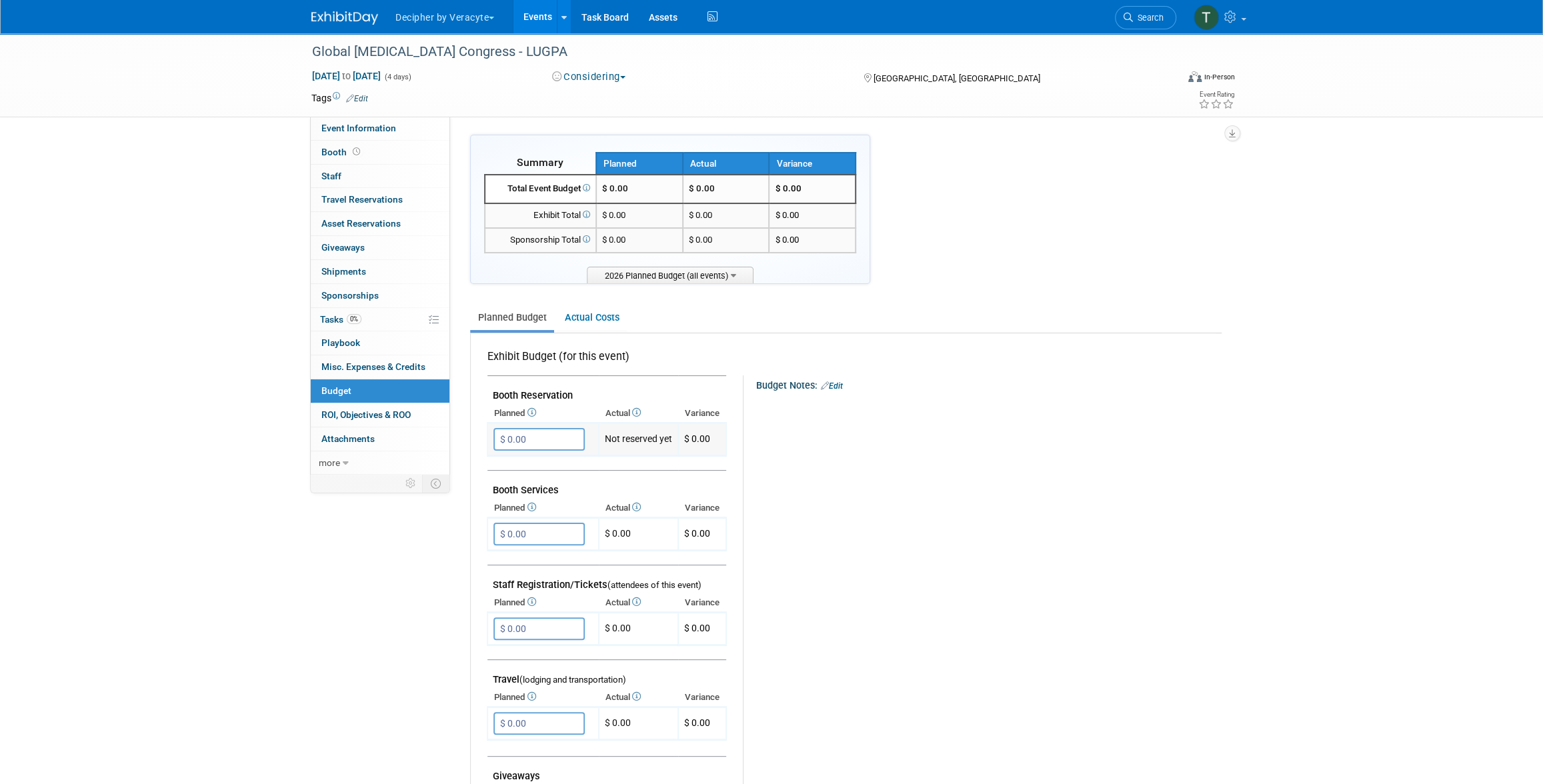
click at [524, 423] on td "$ 0.00 X" at bounding box center [543, 439] width 111 height 32
click at [527, 433] on input "$ 0.00" at bounding box center [539, 439] width 91 height 22
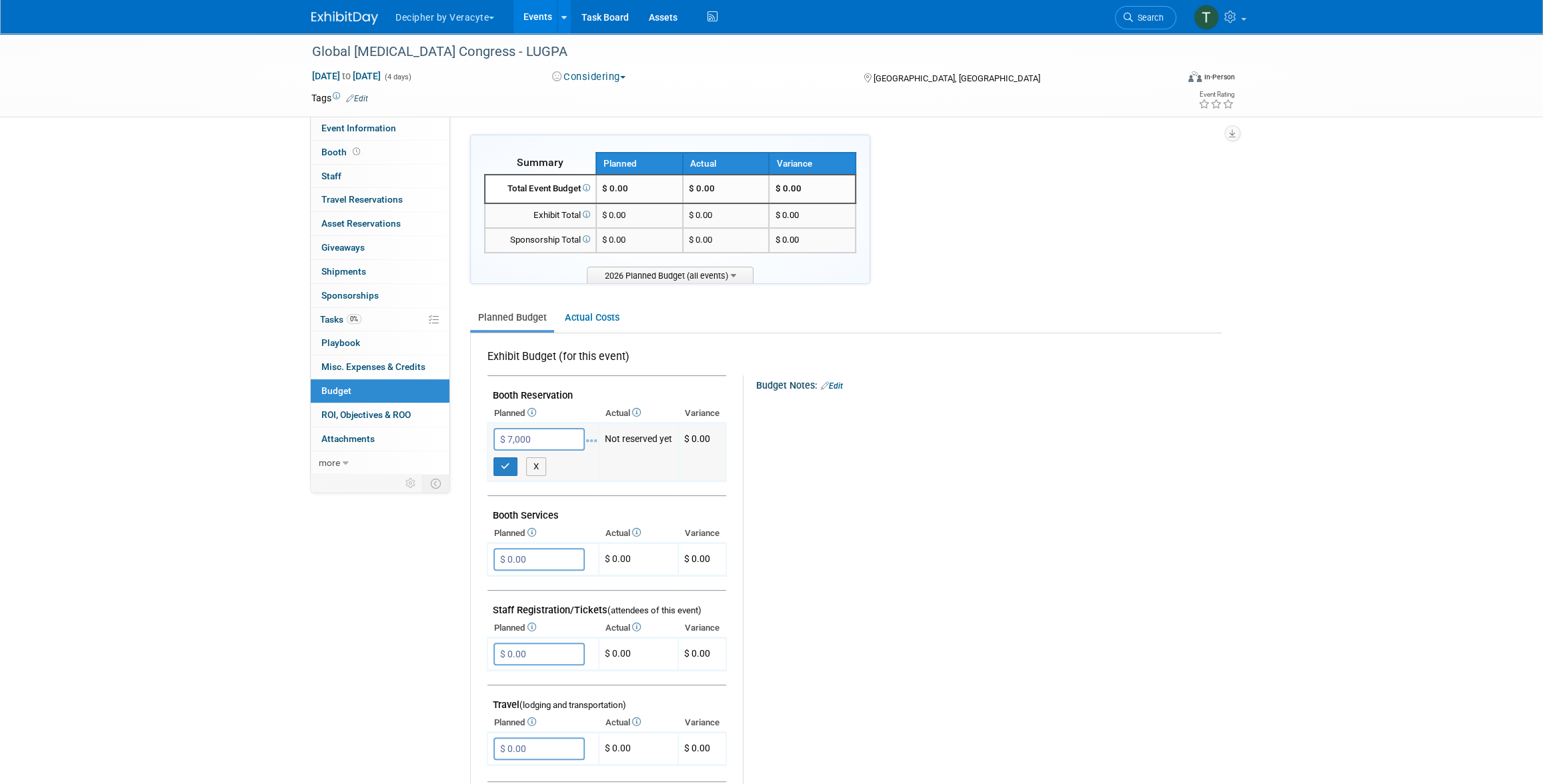
type input "$ 7,000.00"
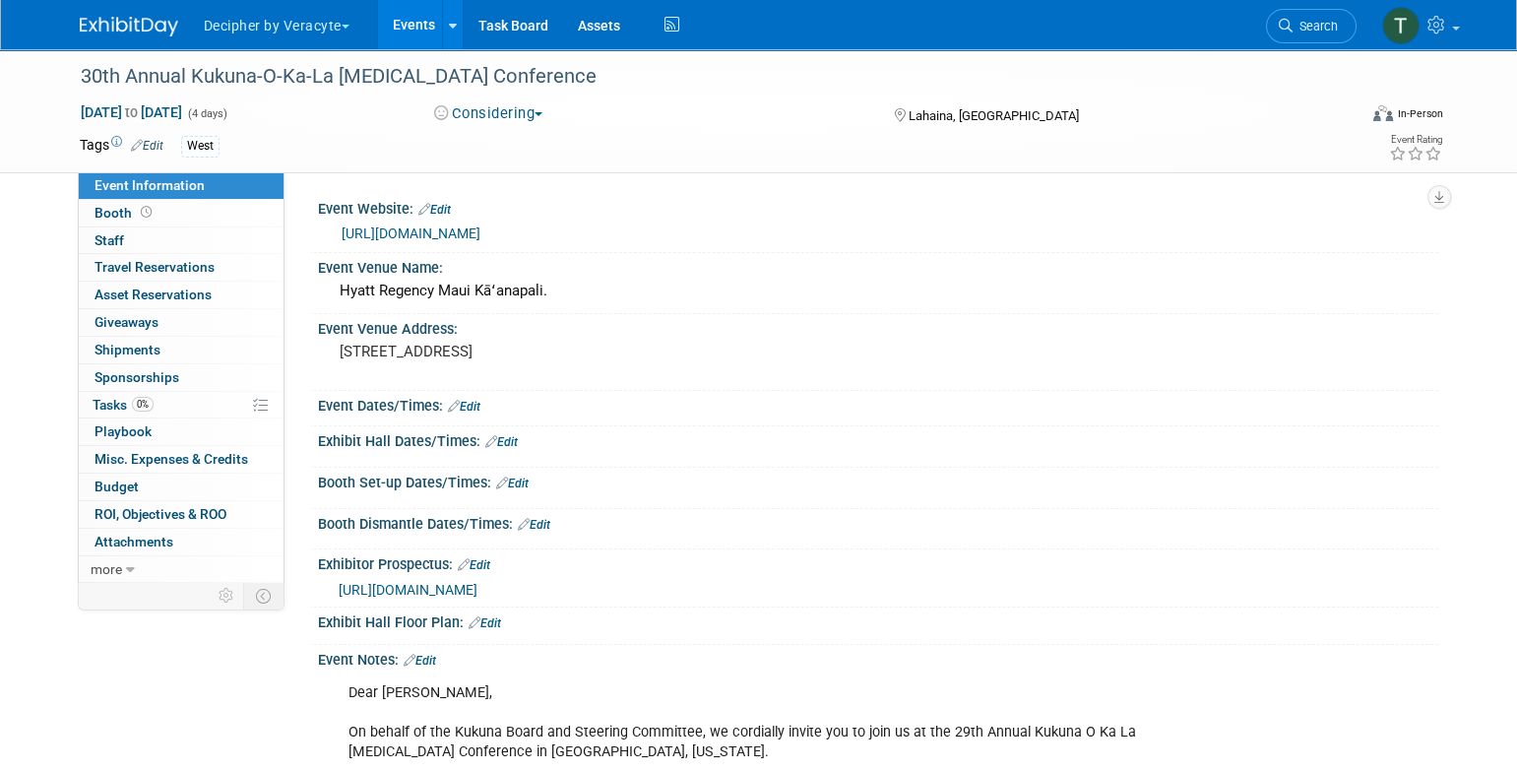
click at [487, 572] on link "Edit" at bounding box center [474, 565] width 32 height 14
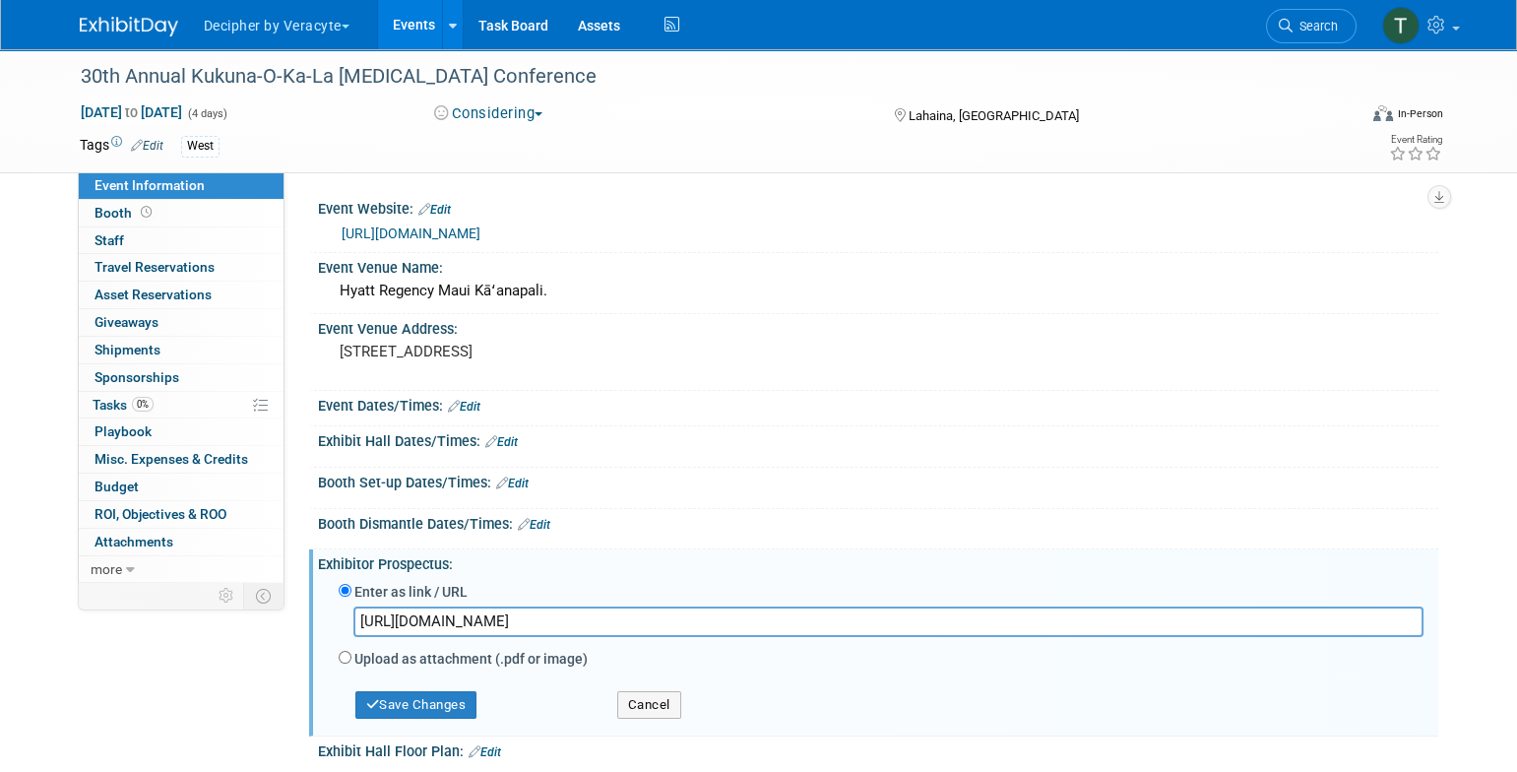
click at [505, 607] on div "Enter as link / URL" at bounding box center [881, 593] width 1085 height 27
click at [507, 607] on div "Enter as link / URL" at bounding box center [881, 593] width 1085 height 27
click at [509, 628] on input "[URL][DOMAIN_NAME]" at bounding box center [888, 622] width 1070 height 31
click at [512, 636] on input "[URL][DOMAIN_NAME]" at bounding box center [888, 622] width 1070 height 31
click at [512, 637] on input "[URL][DOMAIN_NAME]" at bounding box center [888, 622] width 1070 height 31
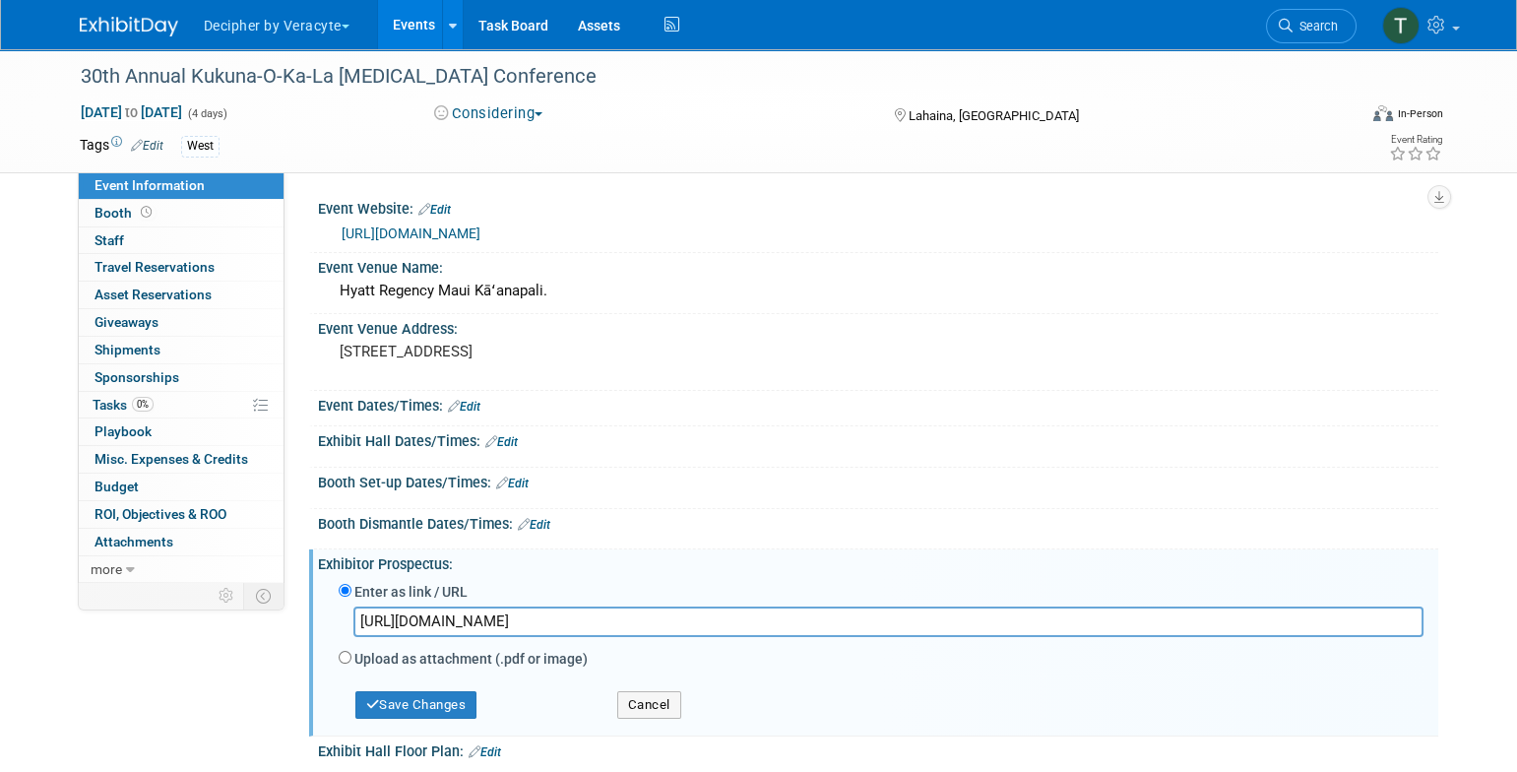
type input "[URL].com/:b:/r/sites/DecipherMKTG/Shared%20Documents/Marketing%20Tracking/Conf…"
click at [458, 637] on input "[URL].com/:b:/r/sites/DecipherMKTG/Shared%20Documents/Marketing%20Tracking/Conf…" at bounding box center [888, 622] width 1070 height 31
click at [458, 637] on input "https://veracyte365..com/:b:/r/sites/DecipherMKTG/Shared%20Documents/Marketing%…" at bounding box center [888, 622] width 1070 height 31
click at [446, 719] on button "Save Changes" at bounding box center [416, 705] width 122 height 28
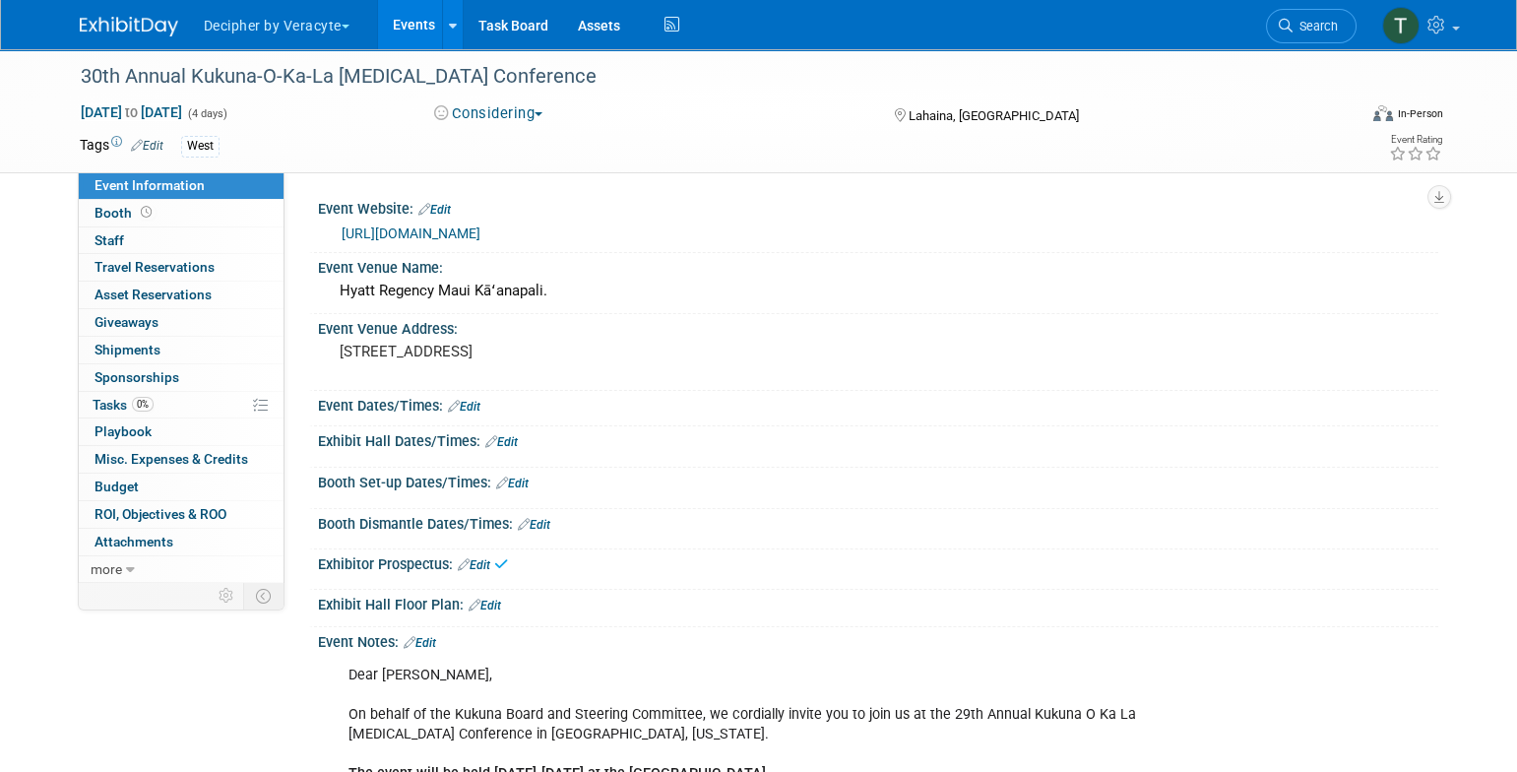
click at [434, 650] on link "Edit" at bounding box center [420, 643] width 32 height 14
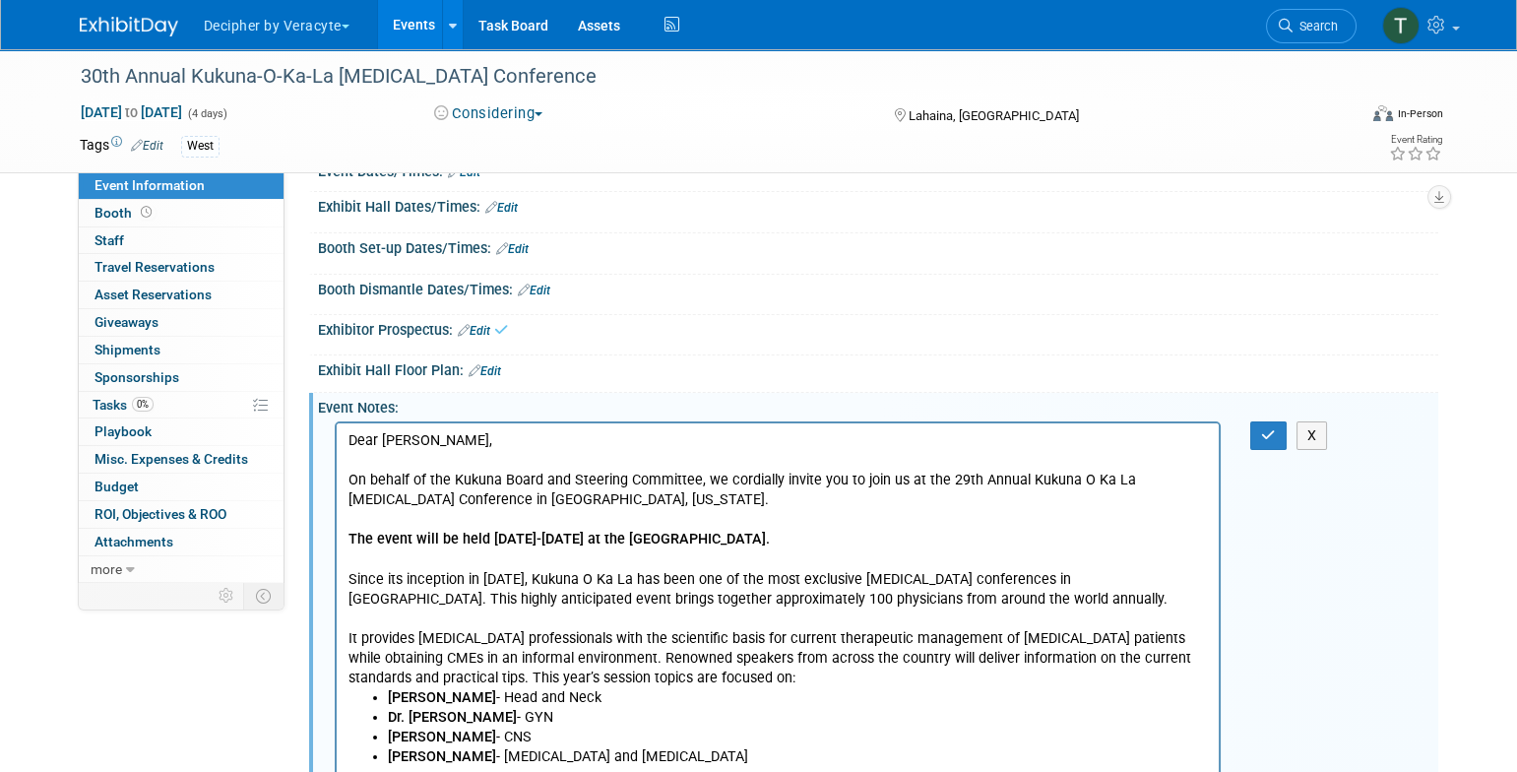
scroll to position [590, 0]
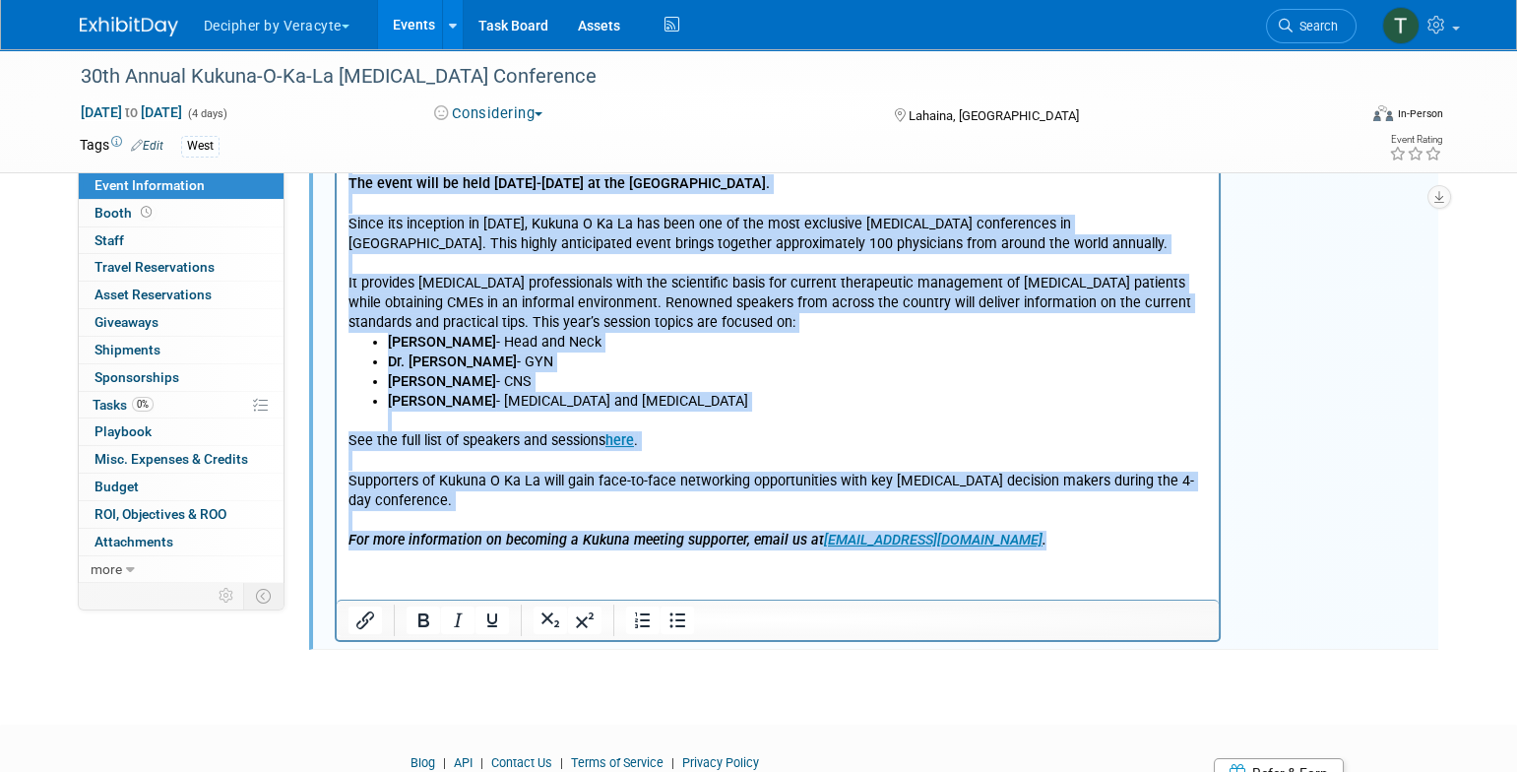
drag, startPoint x: 1040, startPoint y: 545, endPoint x: 221, endPoint y: 28, distance: 969.2
click at [336, 67] on html "Dear Kajal, On behalf of the Kukuna Board and Steering Committee, we cordially …" at bounding box center [777, 308] width 883 height 482
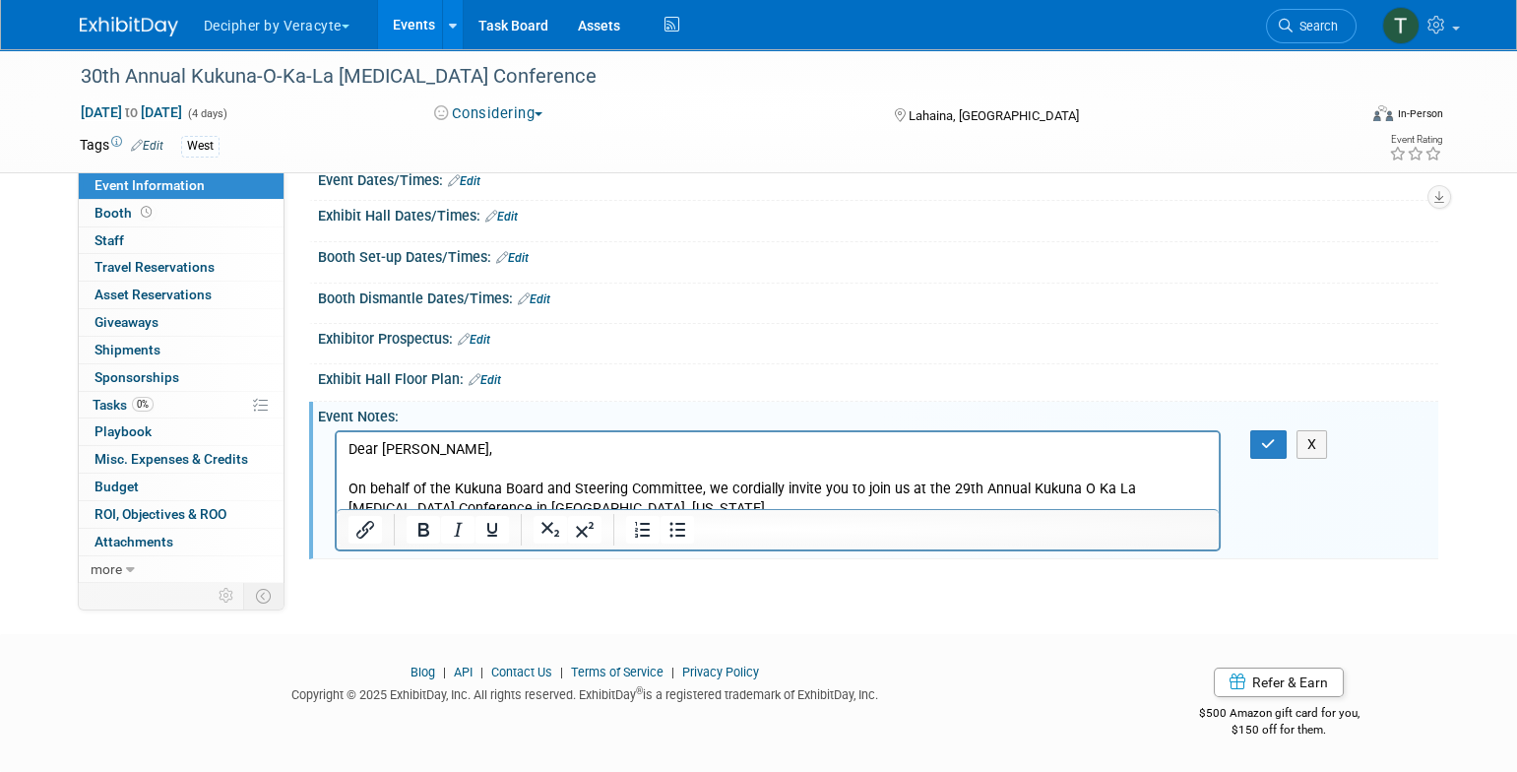
scroll to position [242, 0]
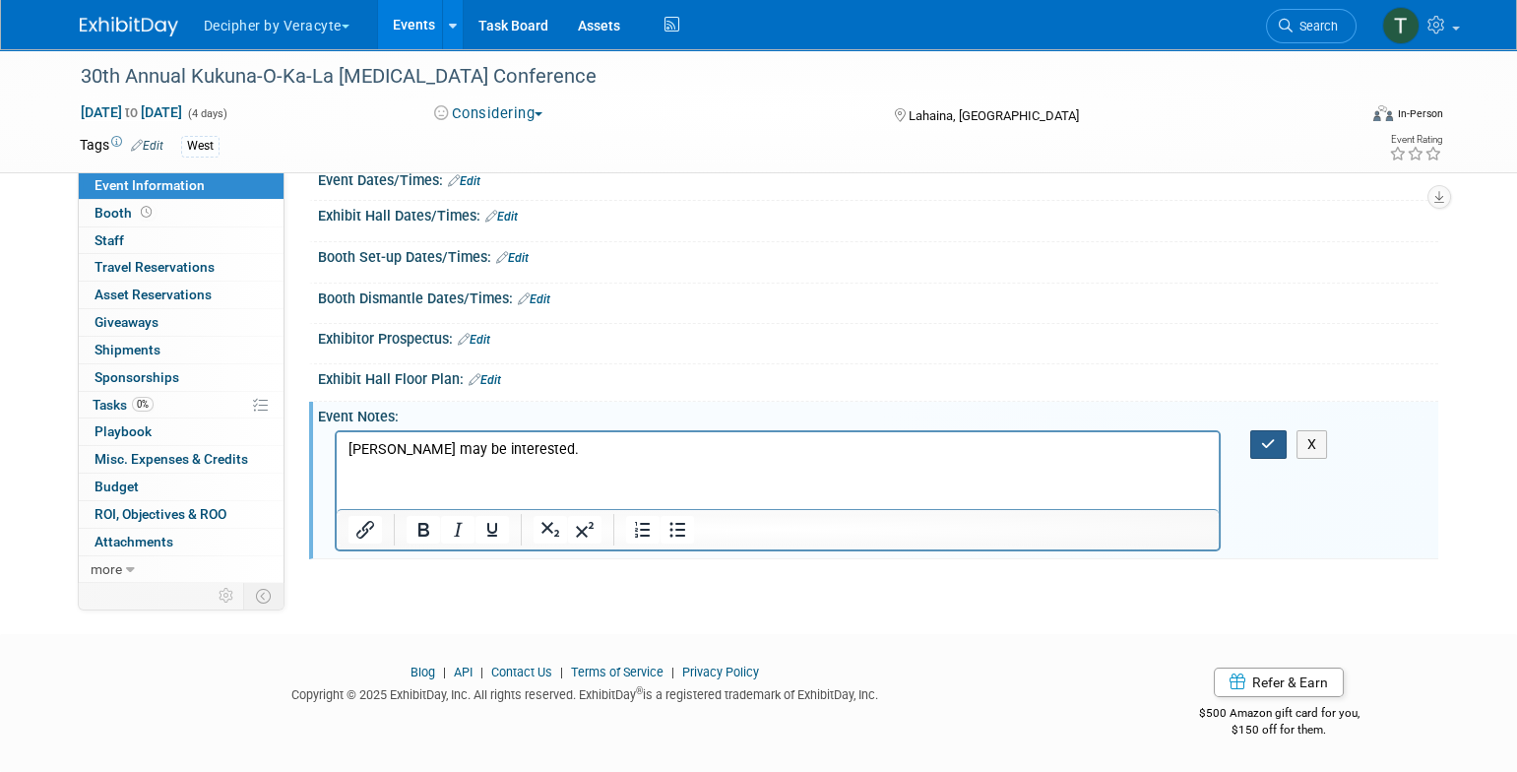
click at [1272, 446] on icon "button" at bounding box center [1268, 444] width 15 height 14
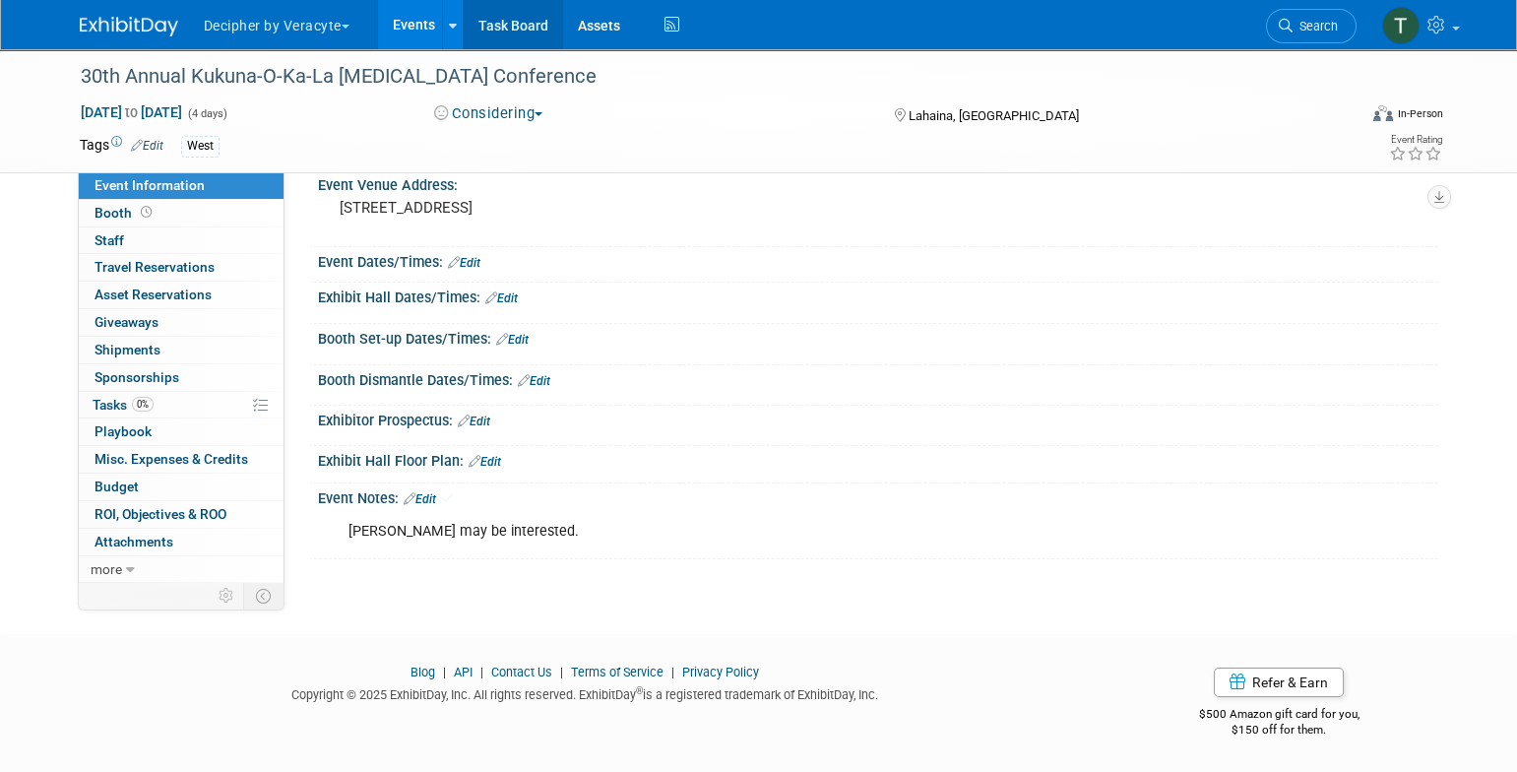
scroll to position [160, 0]
click at [212, 402] on link "0% Tasks 0%" at bounding box center [181, 405] width 205 height 27
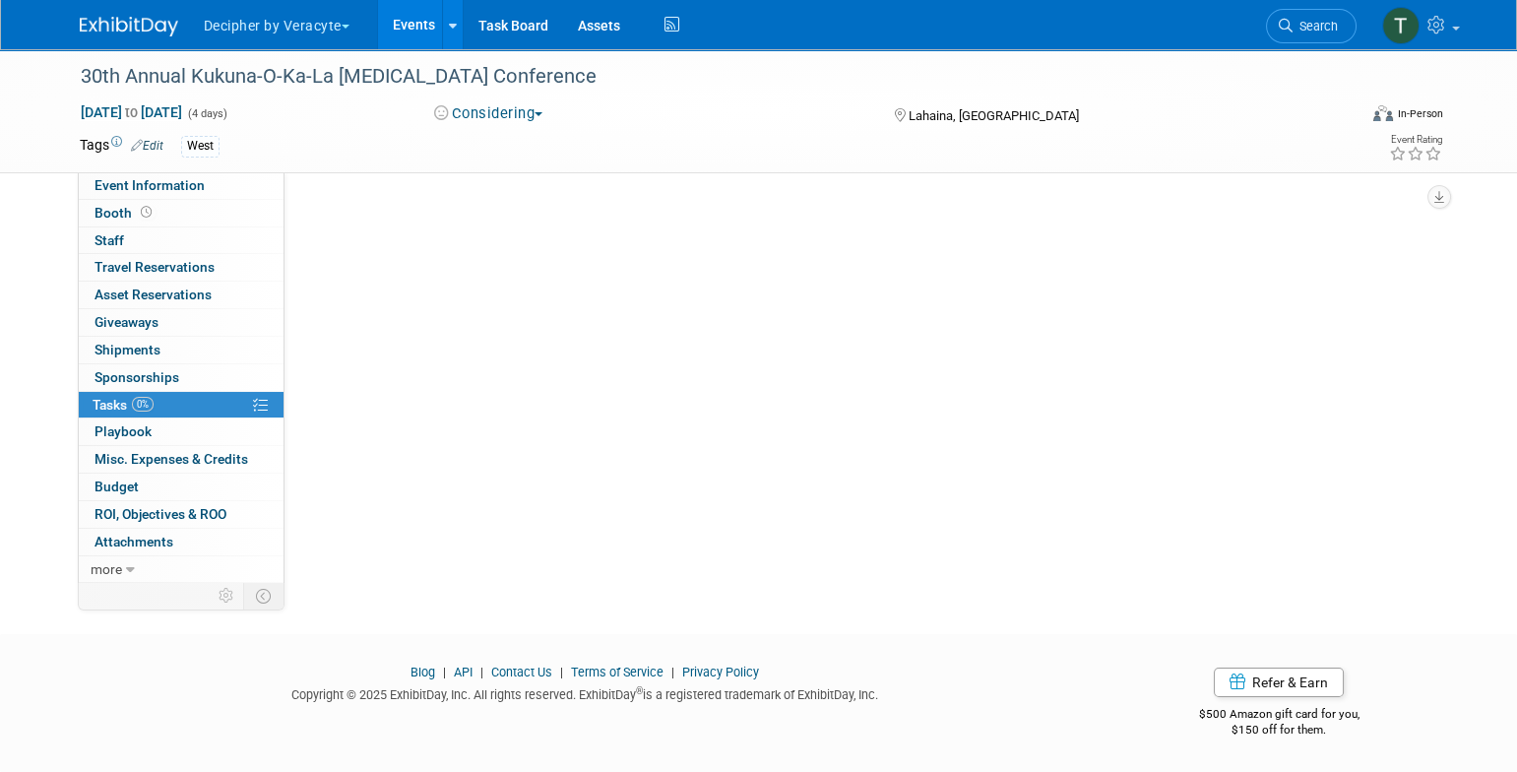
scroll to position [0, 0]
